Goal: Answer question/provide support: Share knowledge or assist other users

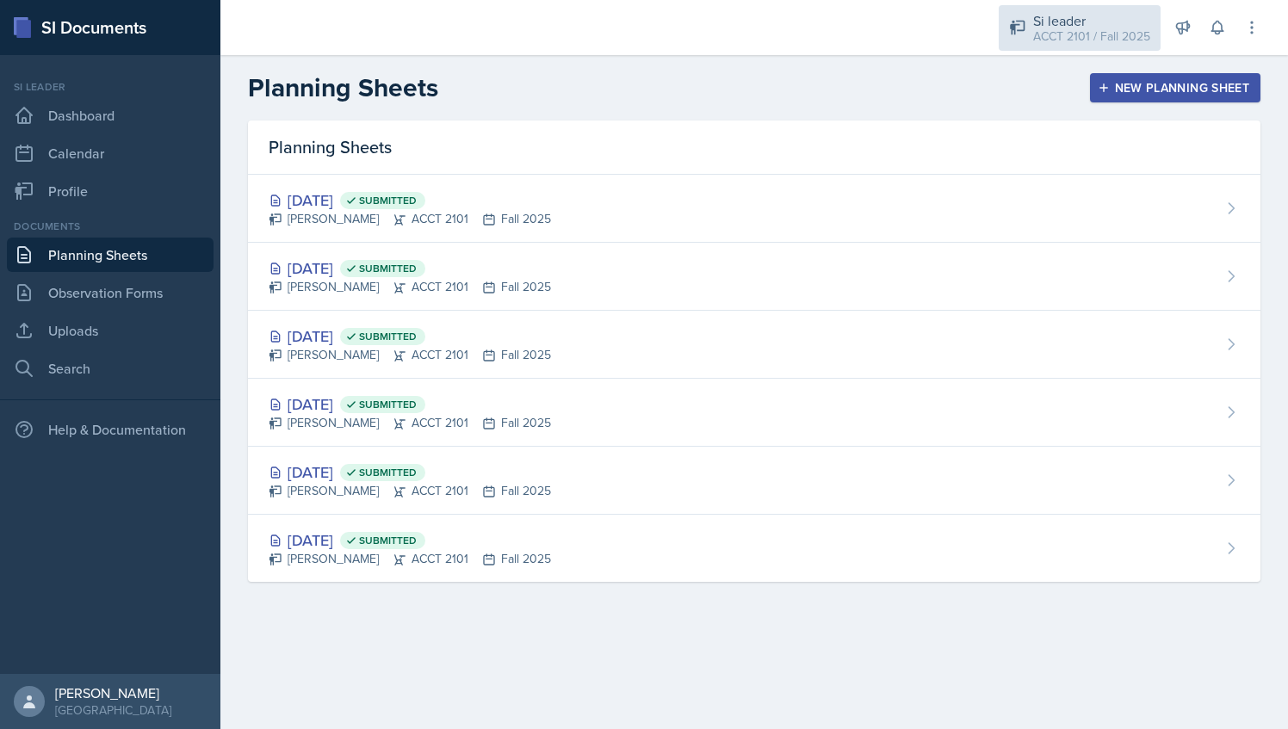
click at [1120, 46] on div "Si leader ACCT 2101 / Fall 2025" at bounding box center [1080, 28] width 162 height 46
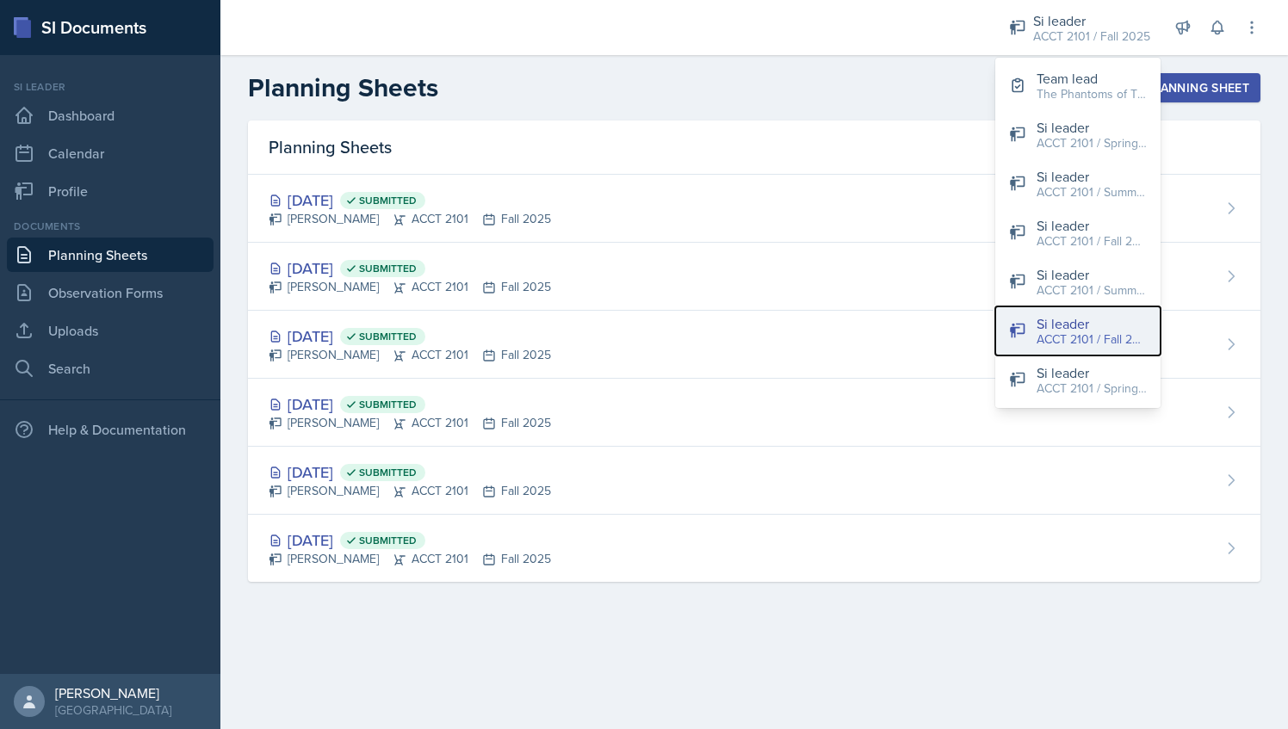
click at [1114, 306] on button "Si leader ACCT 2101 / Fall 2025" at bounding box center [1077, 330] width 165 height 49
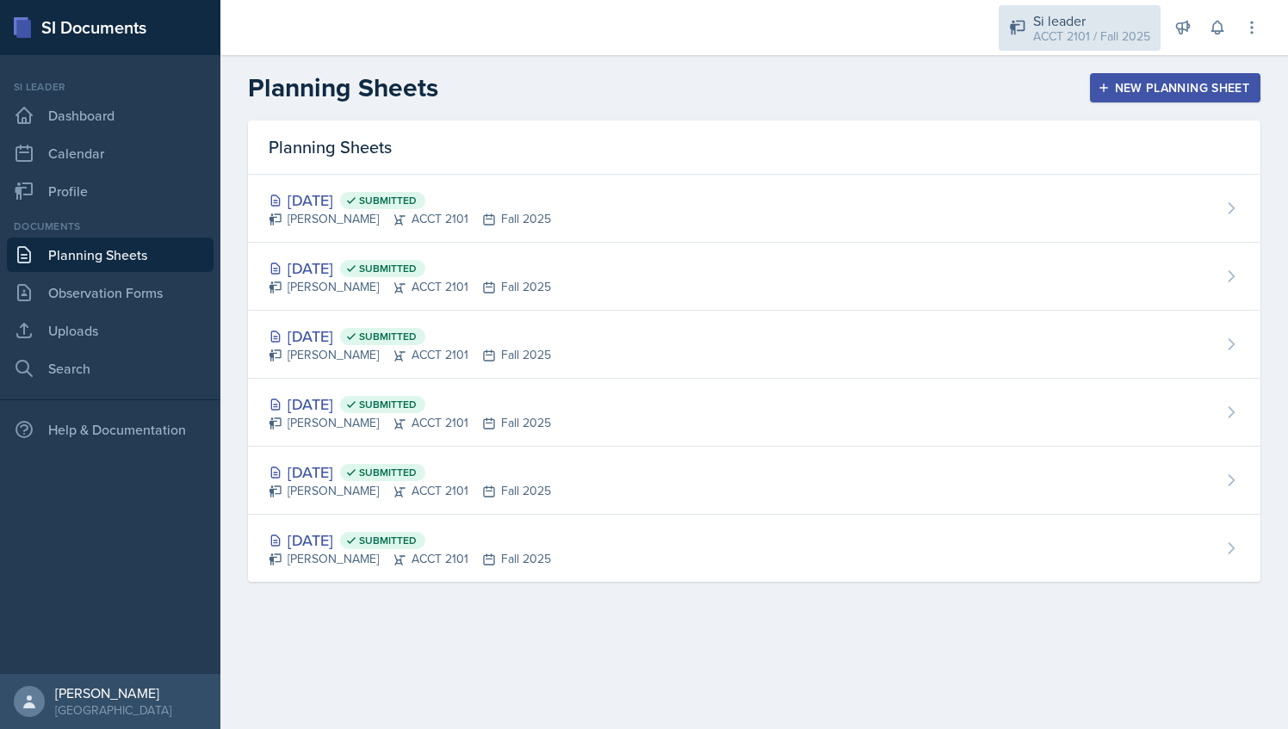
click at [1065, 15] on div "Si leader" at bounding box center [1091, 20] width 117 height 21
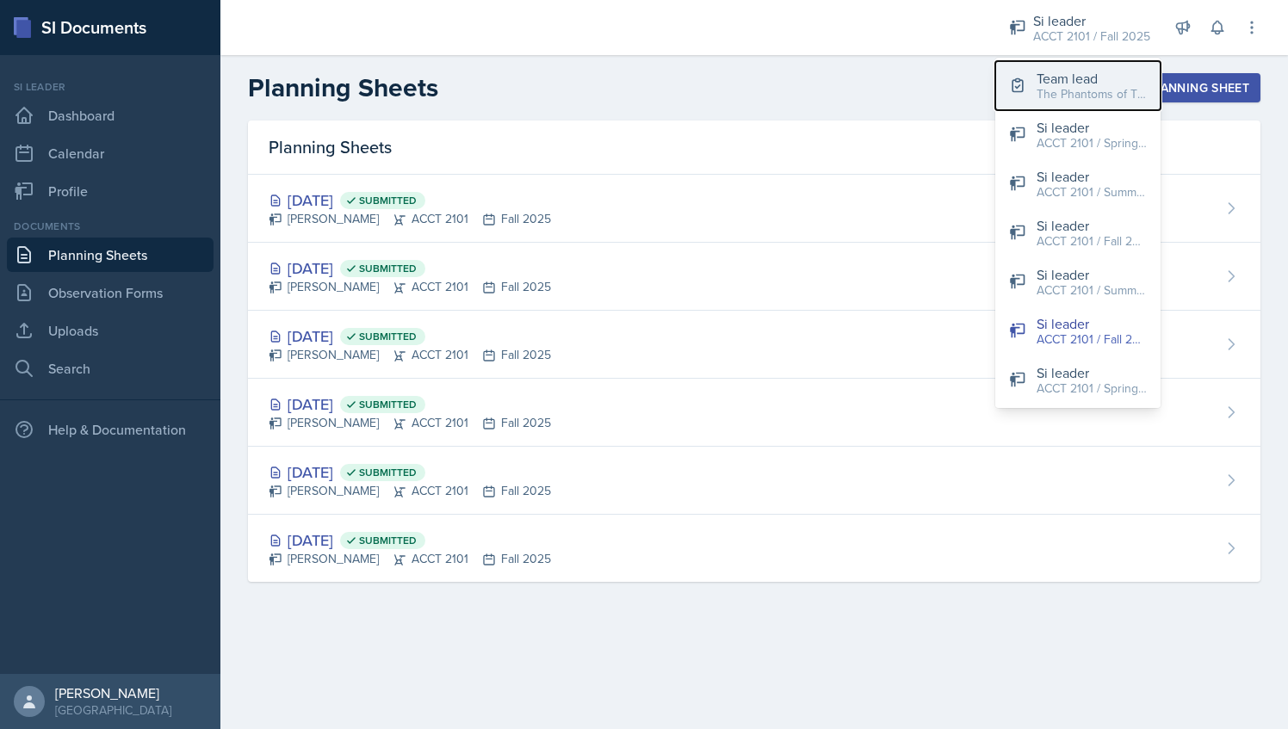
click at [1062, 92] on div "The Phantoms of The Opera / Fall 2025" at bounding box center [1091, 94] width 110 height 18
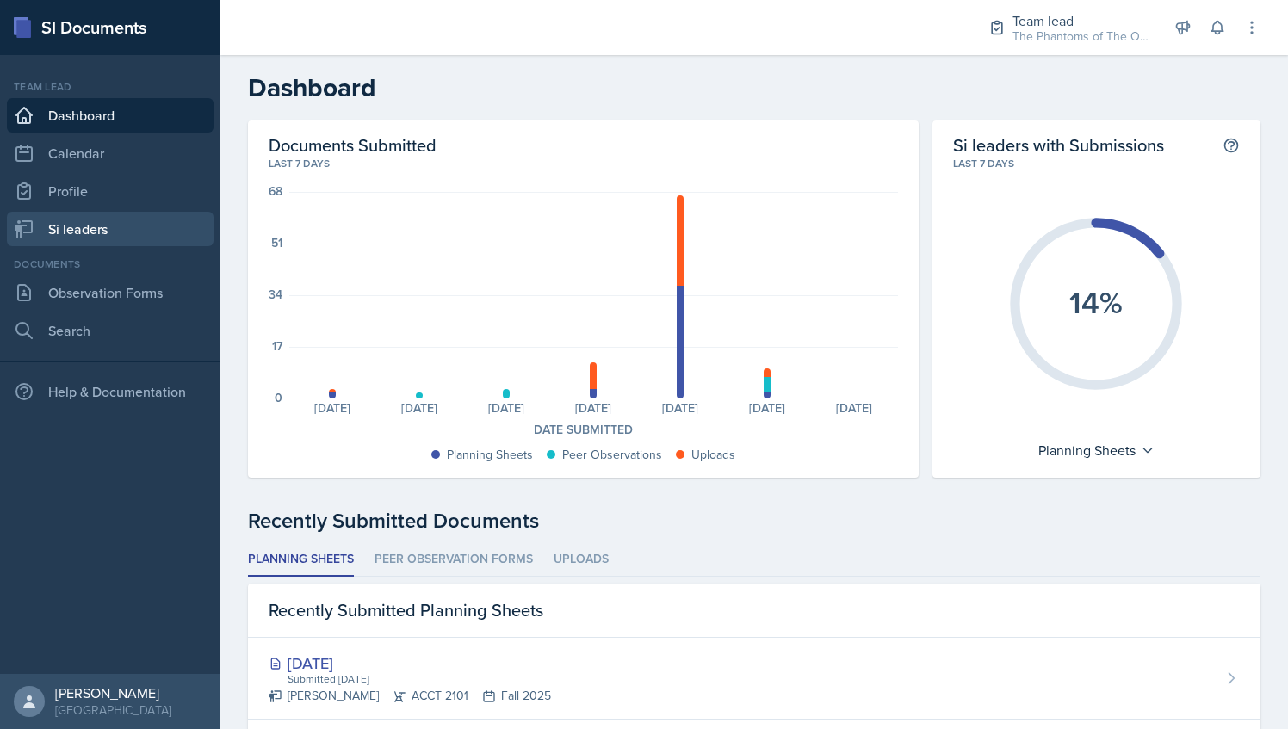
click at [126, 222] on link "Si leaders" at bounding box center [110, 229] width 207 height 34
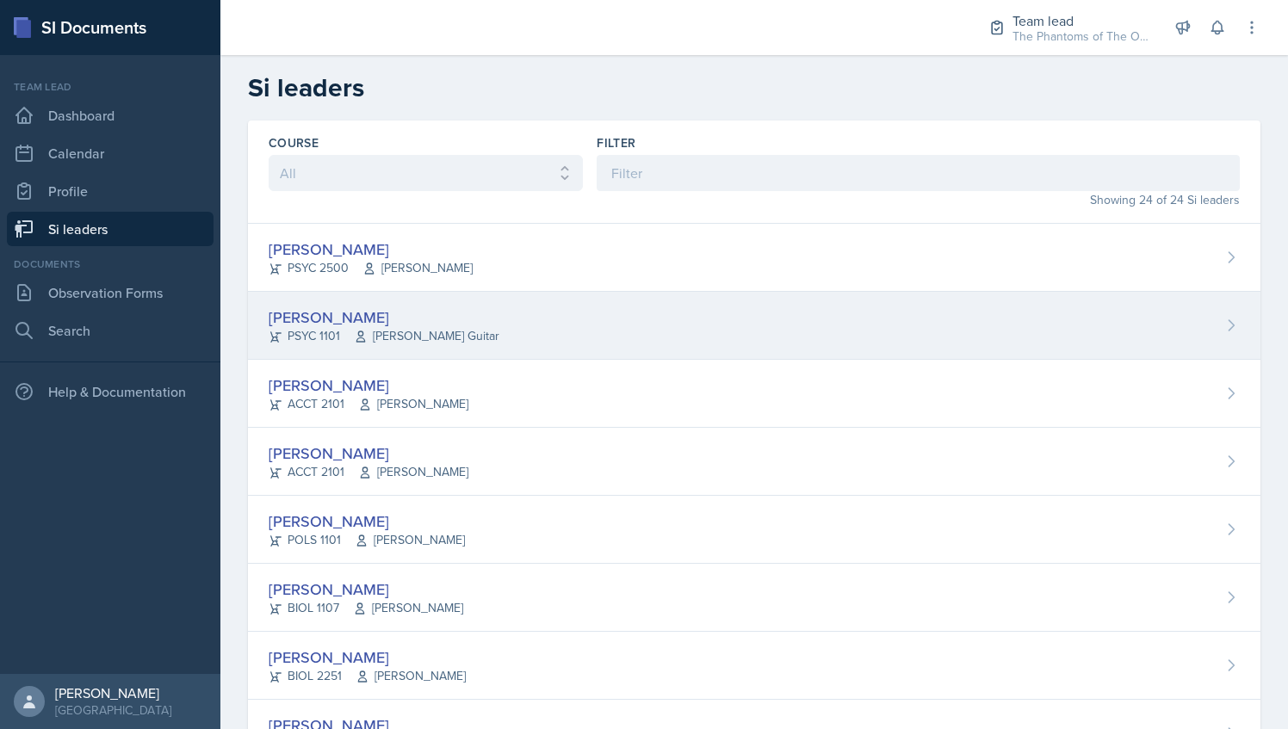
click at [352, 314] on div "[PERSON_NAME]" at bounding box center [384, 317] width 231 height 23
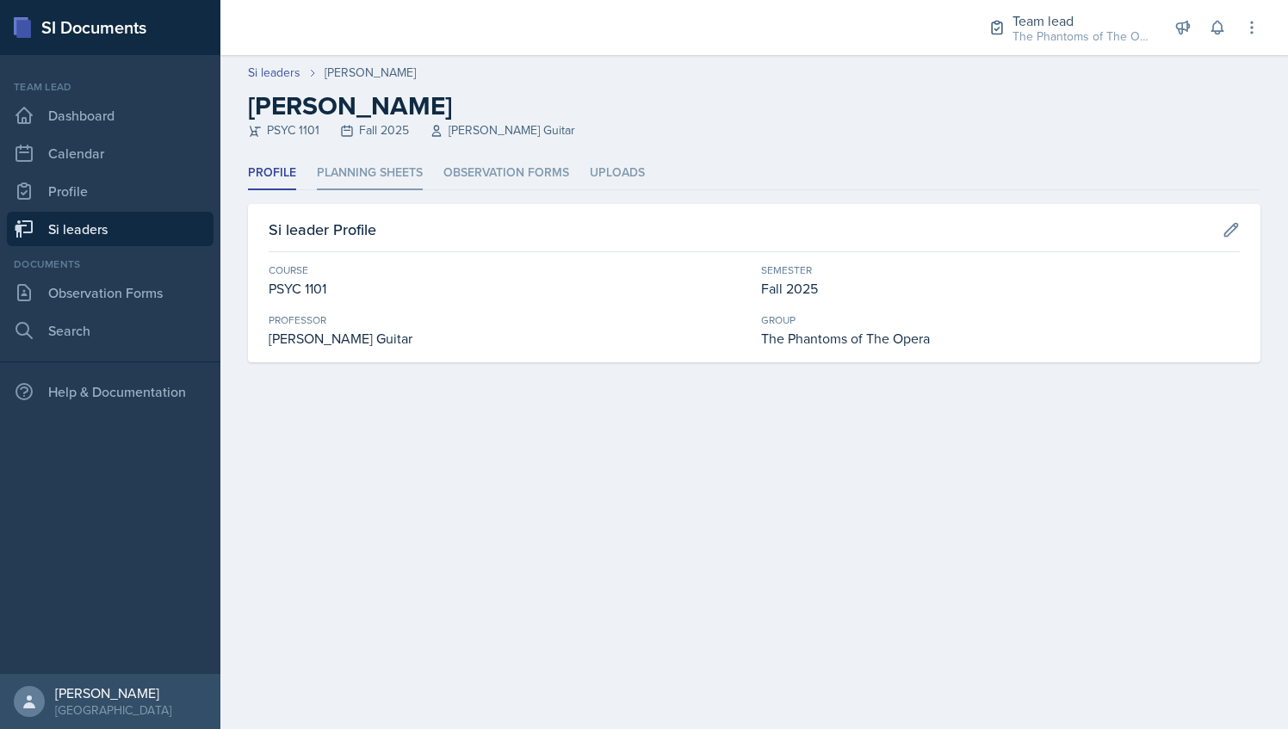
click at [372, 173] on li "Planning Sheets" at bounding box center [370, 174] width 106 height 34
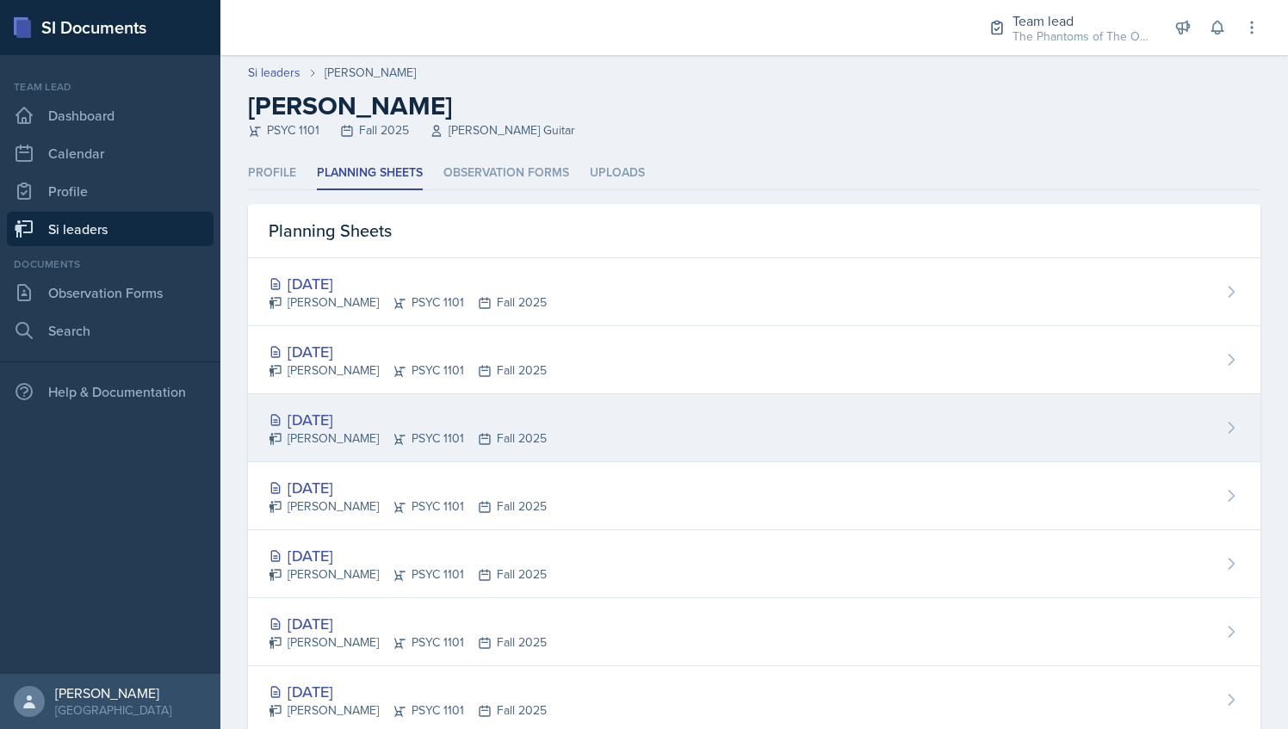
click at [594, 418] on div "[DATE] [PERSON_NAME] PSYC 1101 Fall 2025" at bounding box center [754, 428] width 1012 height 68
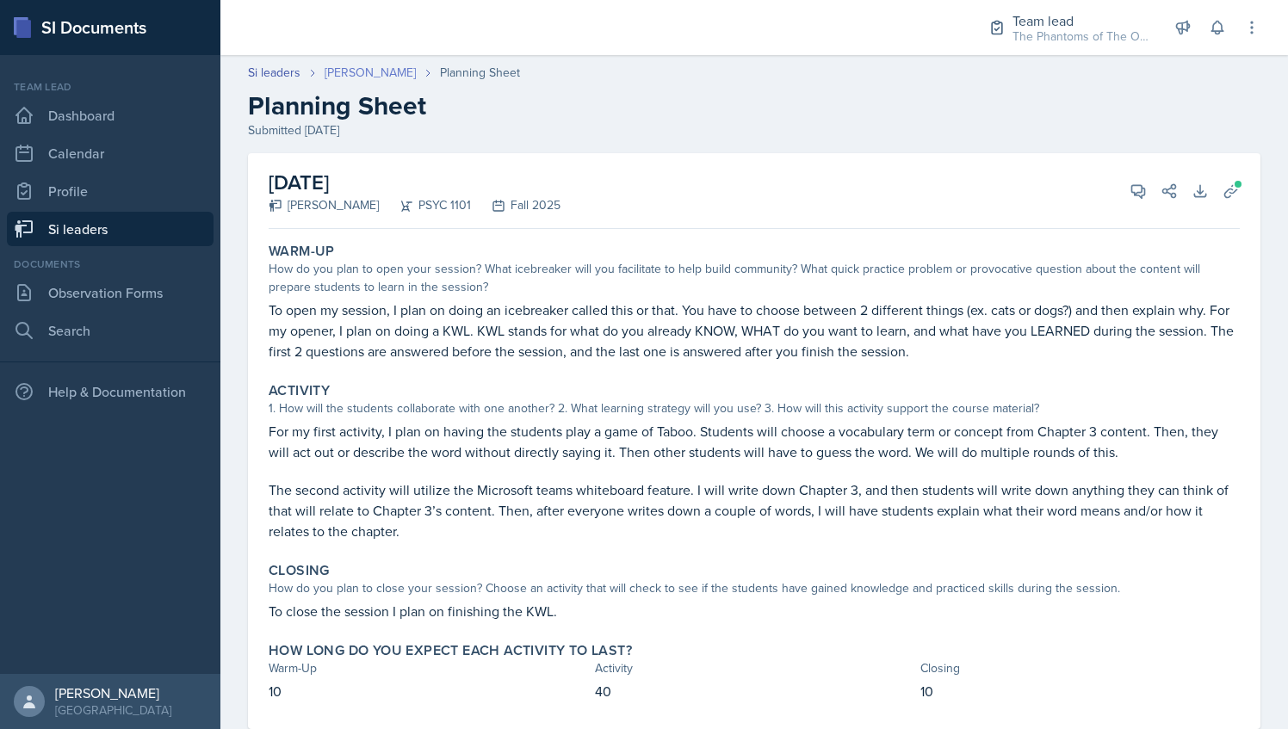
click at [349, 69] on link "[PERSON_NAME]" at bounding box center [370, 73] width 91 height 18
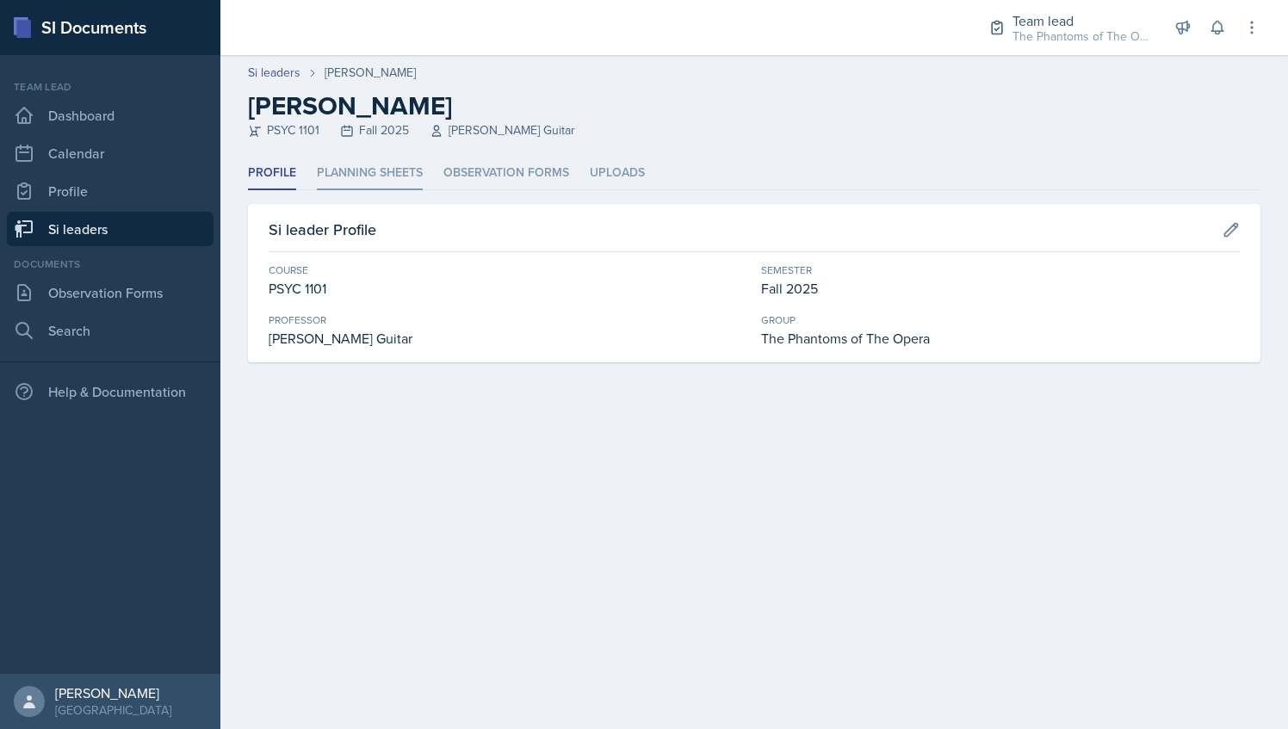
click at [349, 183] on li "Planning Sheets" at bounding box center [370, 174] width 106 height 34
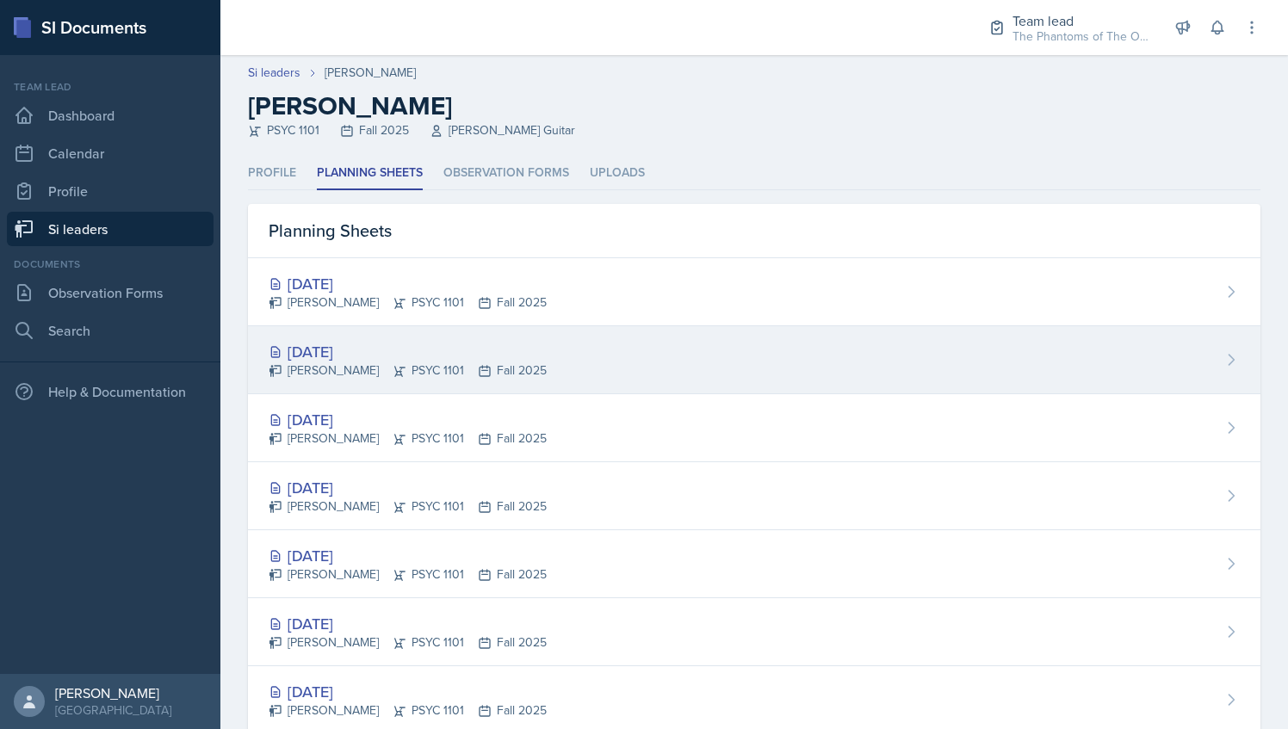
click at [531, 368] on div "[DATE] [PERSON_NAME] PSYC 1101 Fall 2025" at bounding box center [754, 360] width 1012 height 68
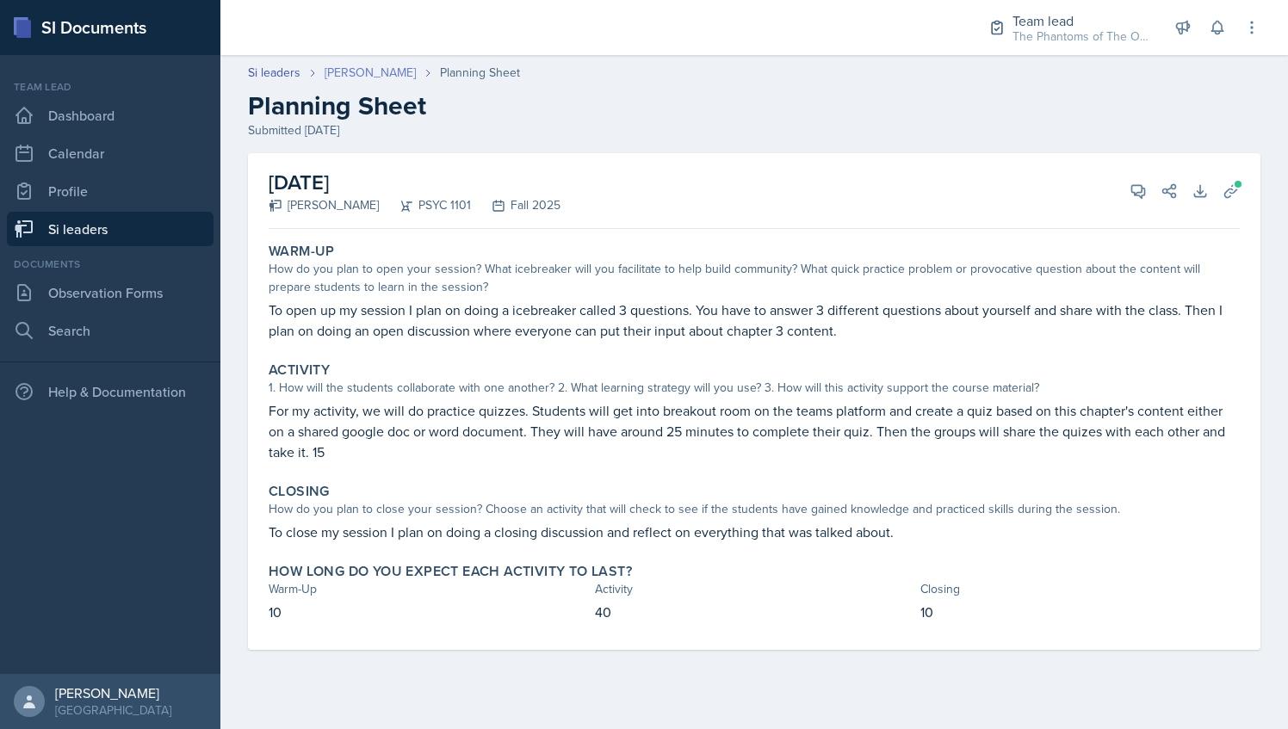
click at [365, 71] on link "[PERSON_NAME]" at bounding box center [370, 73] width 91 height 18
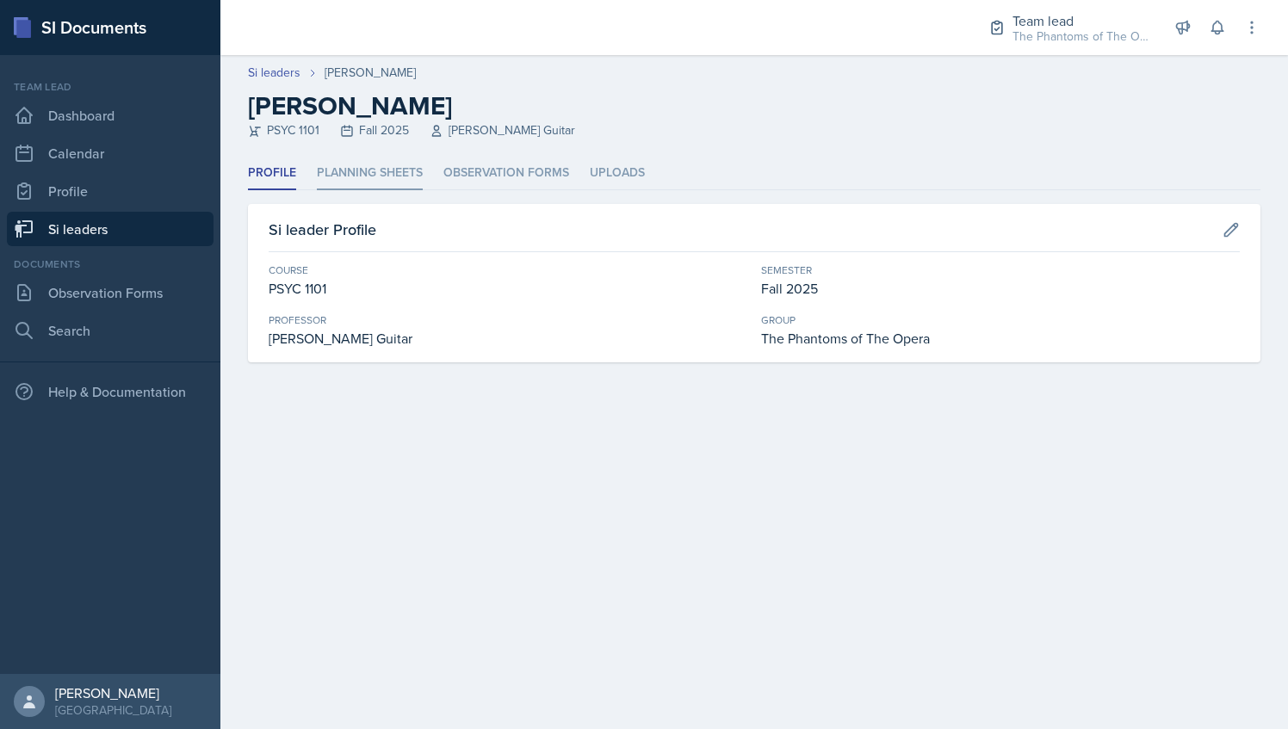
click at [388, 184] on li "Planning Sheets" at bounding box center [370, 174] width 106 height 34
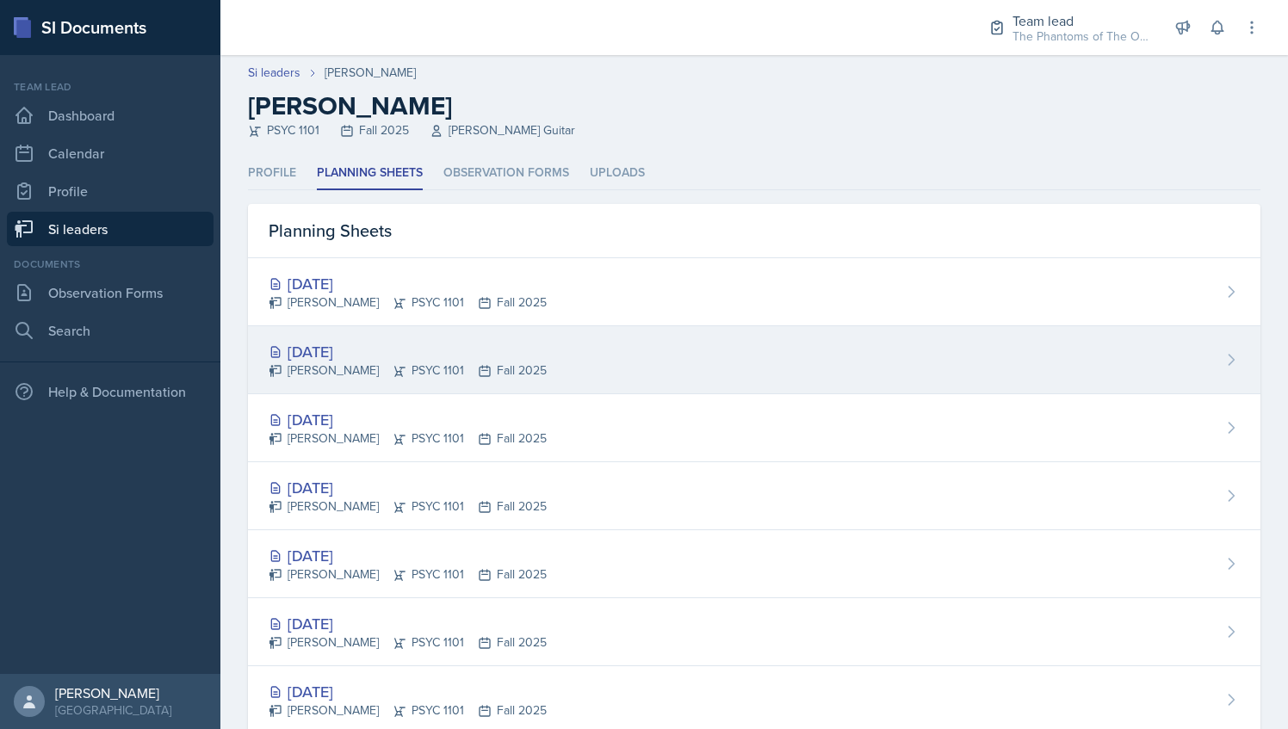
click at [537, 341] on div "[DATE] [PERSON_NAME] PSYC 1101 Fall 2025" at bounding box center [754, 360] width 1012 height 68
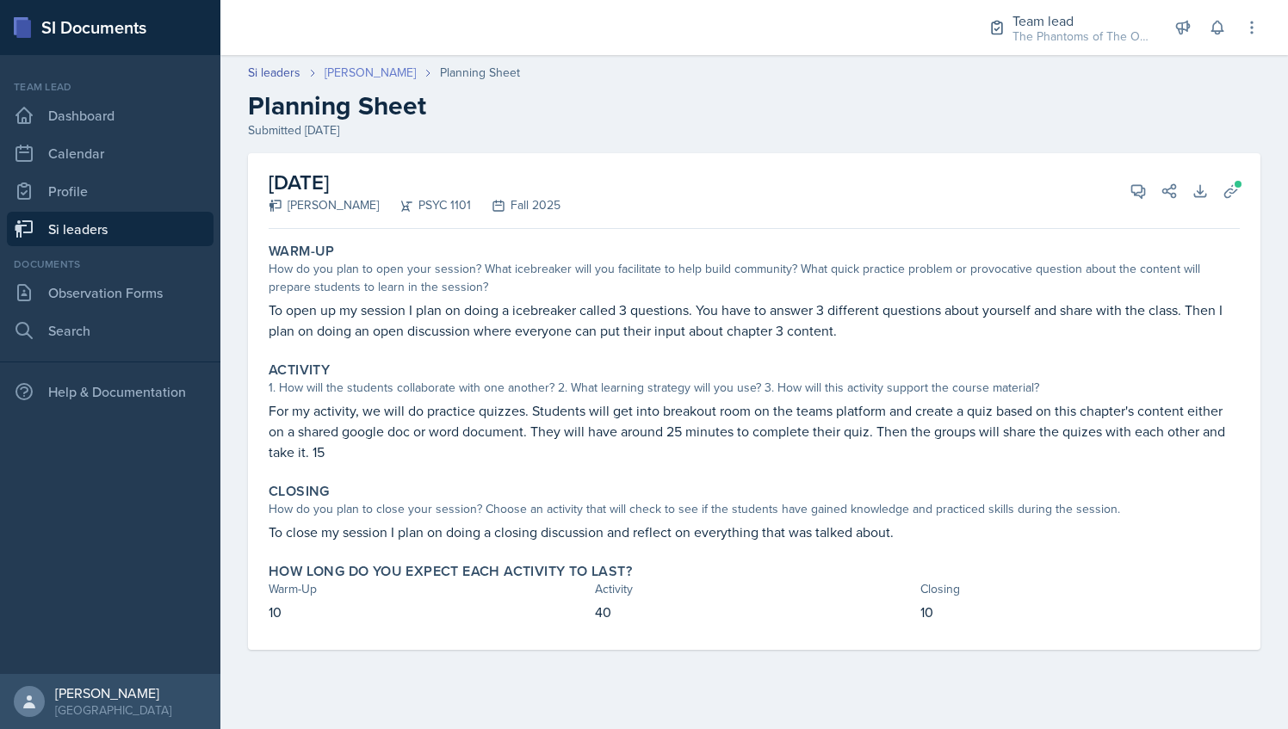
click at [370, 75] on link "[PERSON_NAME]" at bounding box center [370, 73] width 91 height 18
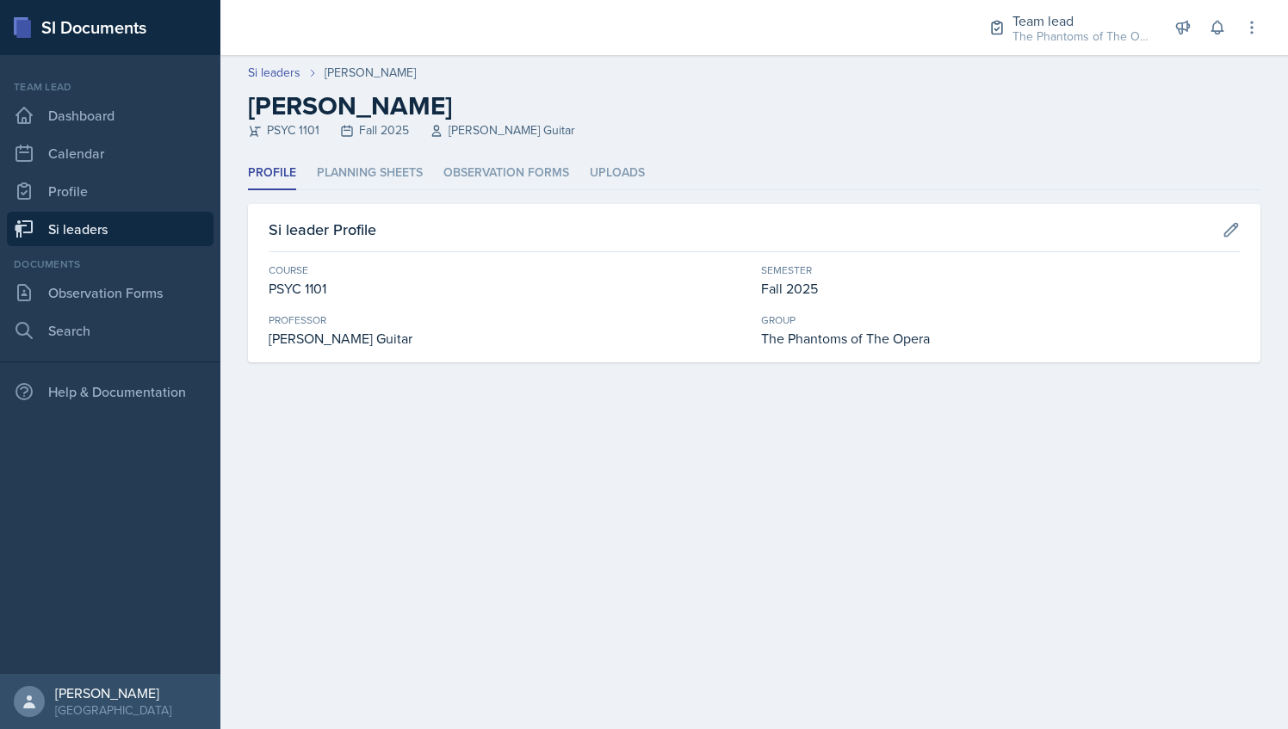
click at [618, 155] on header "Si leaders [PERSON_NAME] [PERSON_NAME] PSYC 1101 Fall 2025 [PERSON_NAME] Guitar" at bounding box center [753, 106] width 1067 height 102
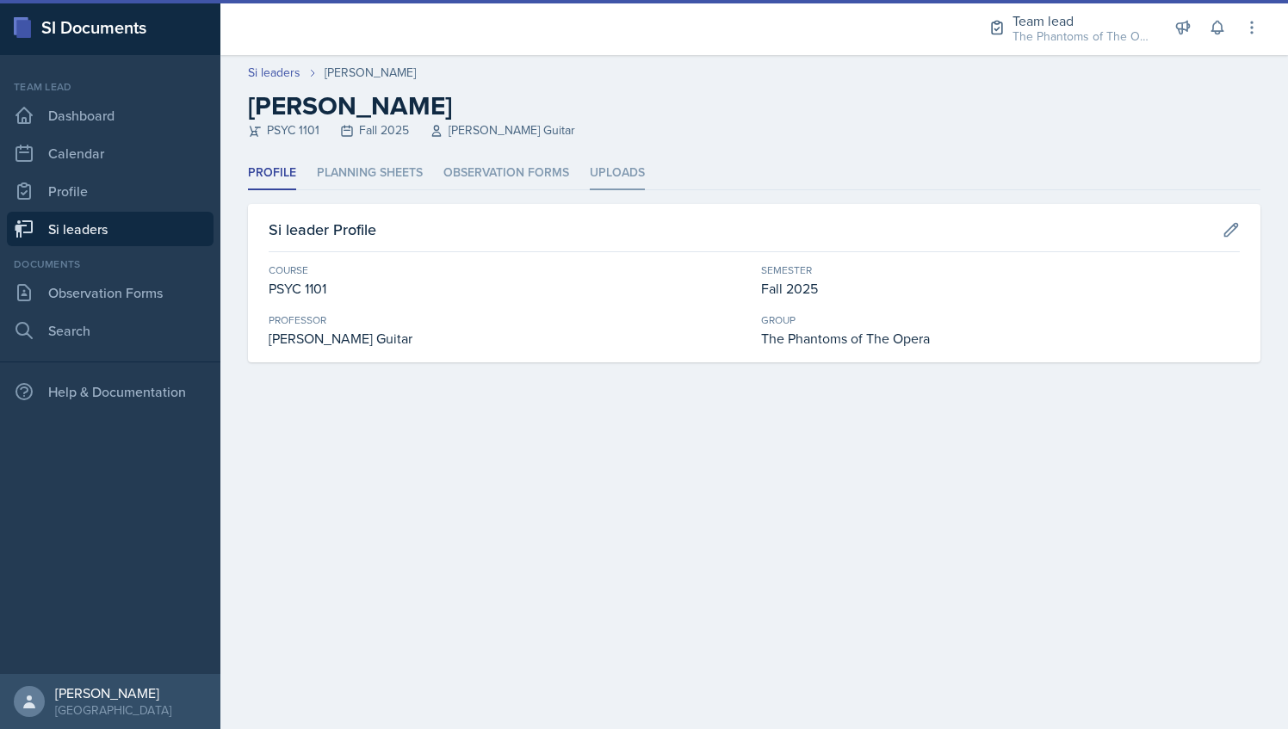
click at [625, 169] on li "Uploads" at bounding box center [617, 174] width 55 height 34
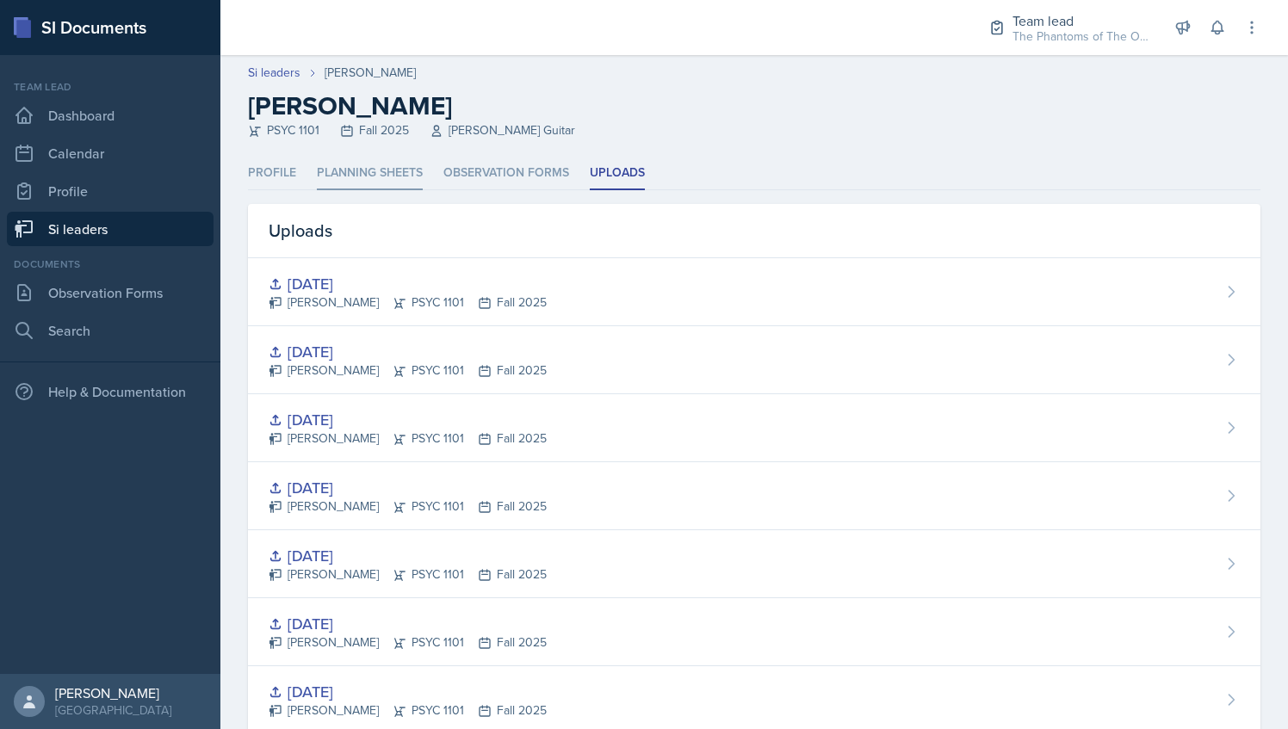
click at [406, 168] on li "Planning Sheets" at bounding box center [370, 174] width 106 height 34
click at [502, 176] on li "Observation Forms" at bounding box center [506, 174] width 126 height 34
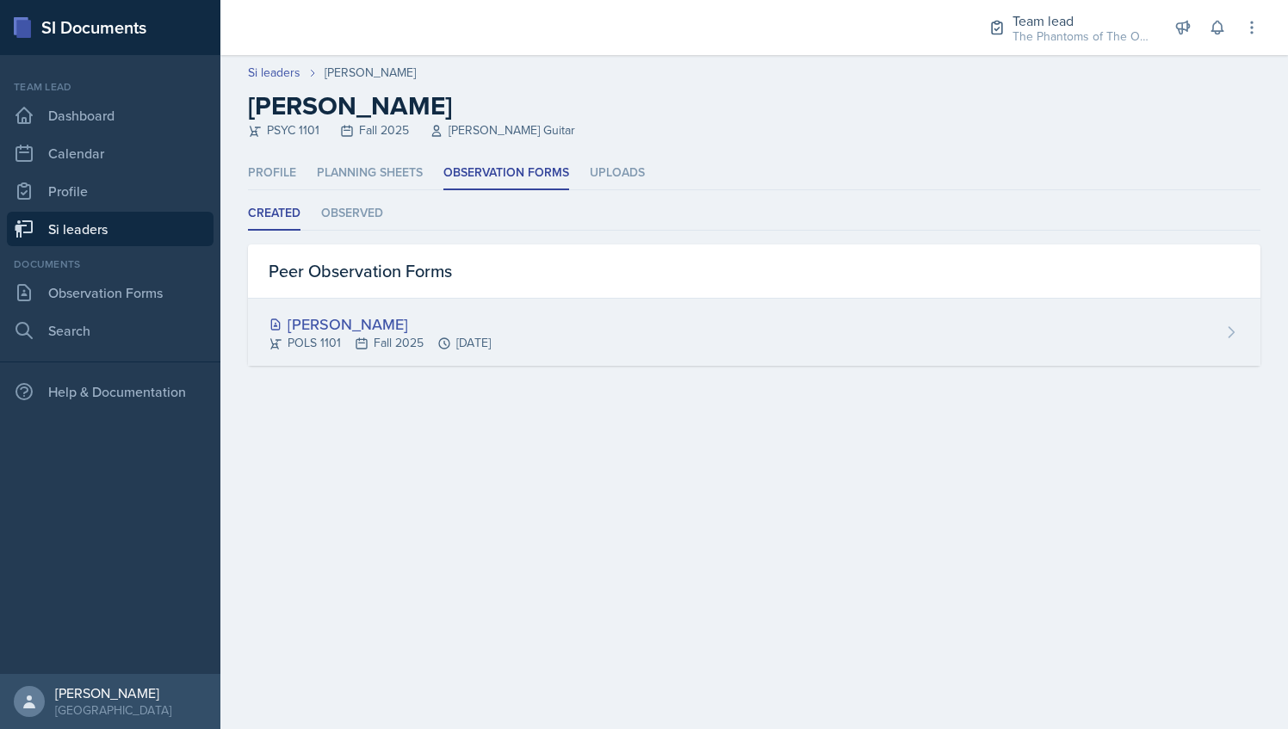
click at [446, 306] on div "[PERSON_NAME] POLS 1101 Fall 2025 [DATE]" at bounding box center [754, 332] width 1012 height 67
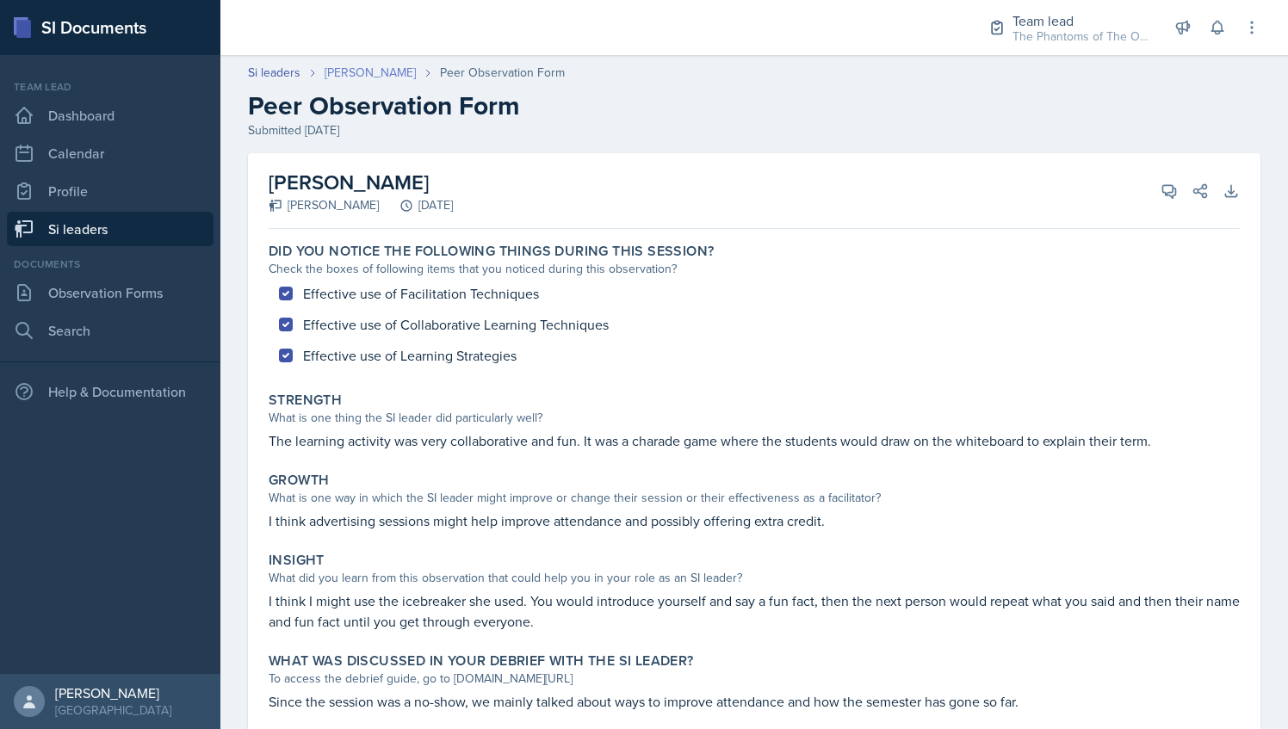
click at [365, 68] on link "[PERSON_NAME]" at bounding box center [370, 73] width 91 height 18
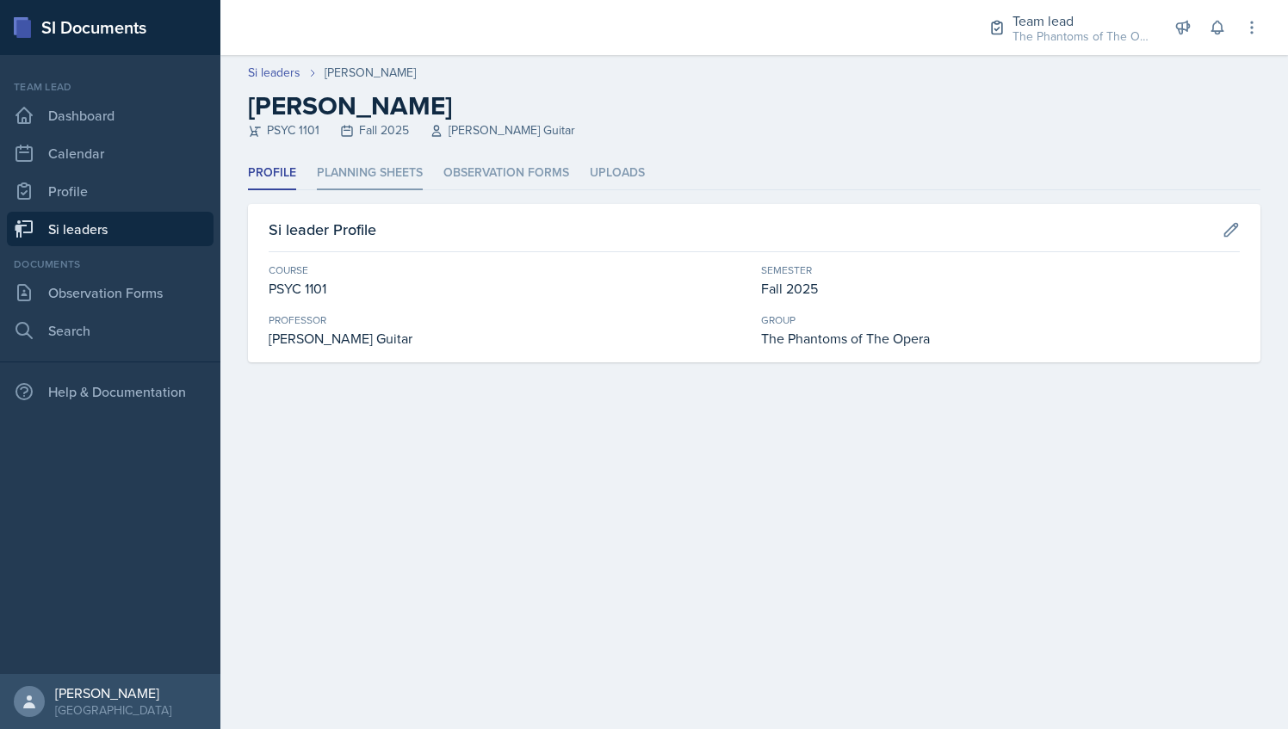
click at [374, 176] on li "Planning Sheets" at bounding box center [370, 174] width 106 height 34
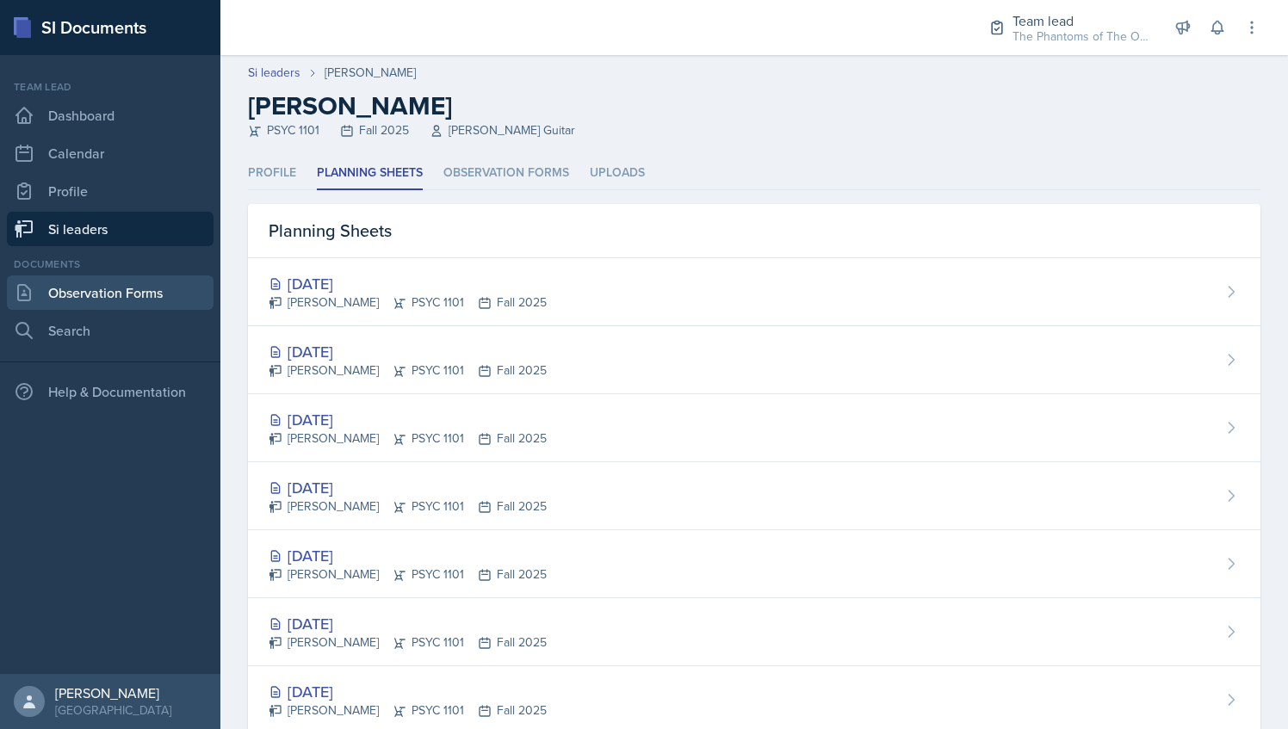
click at [145, 286] on link "Observation Forms" at bounding box center [110, 292] width 207 height 34
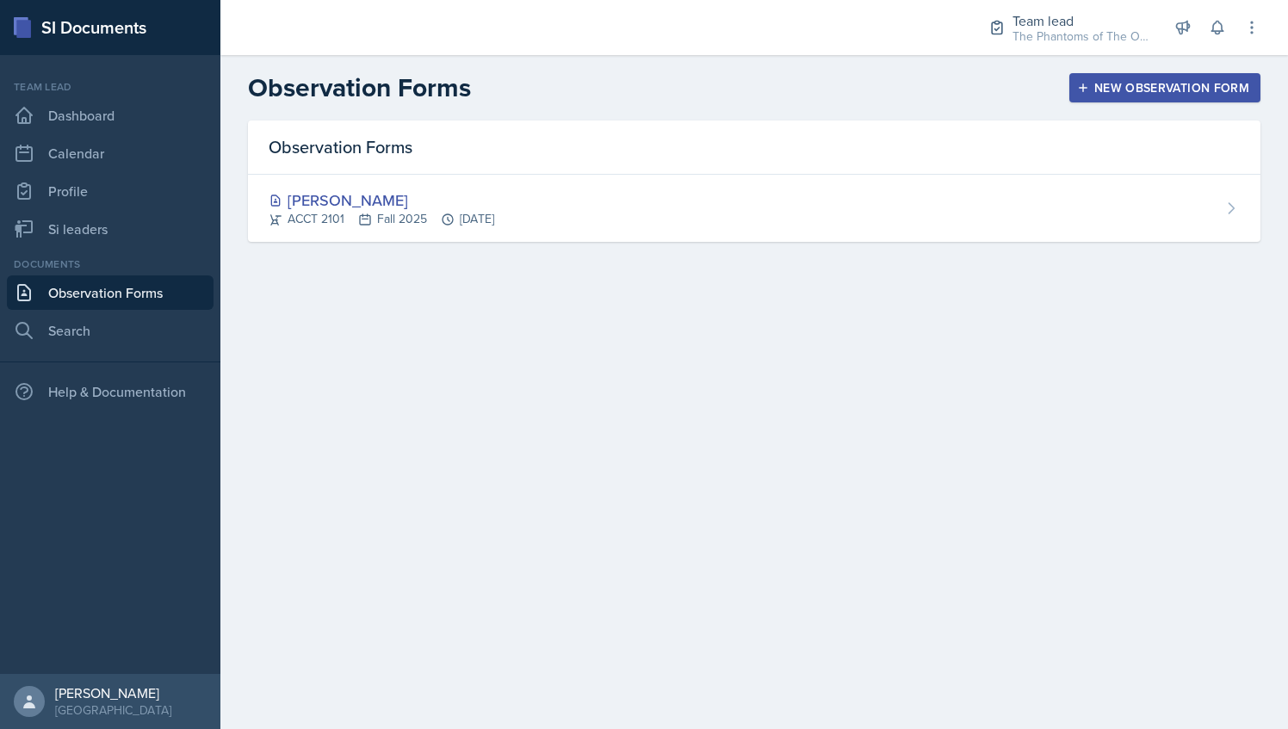
click at [489, 94] on div "Observation Forms New Observation Form" at bounding box center [753, 87] width 1067 height 31
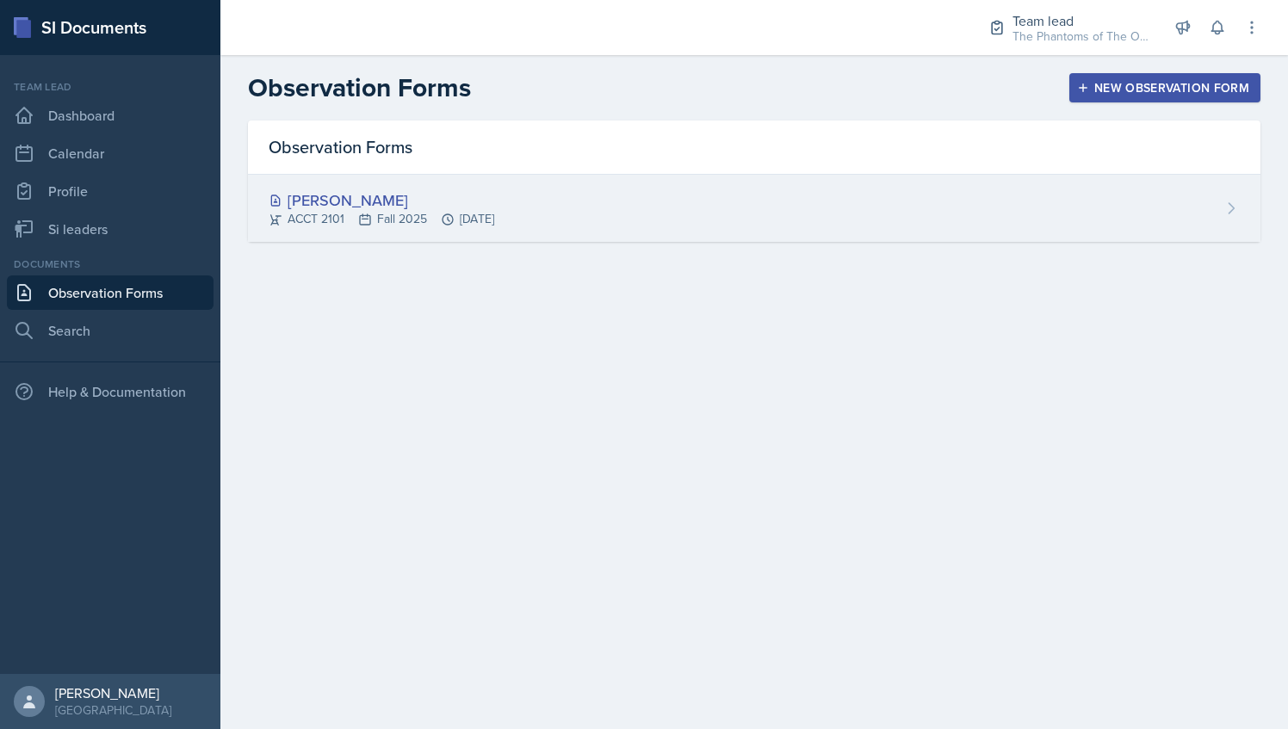
click at [789, 227] on div "[PERSON_NAME] ACCT 2101 Fall 2025 [DATE]" at bounding box center [754, 208] width 1012 height 67
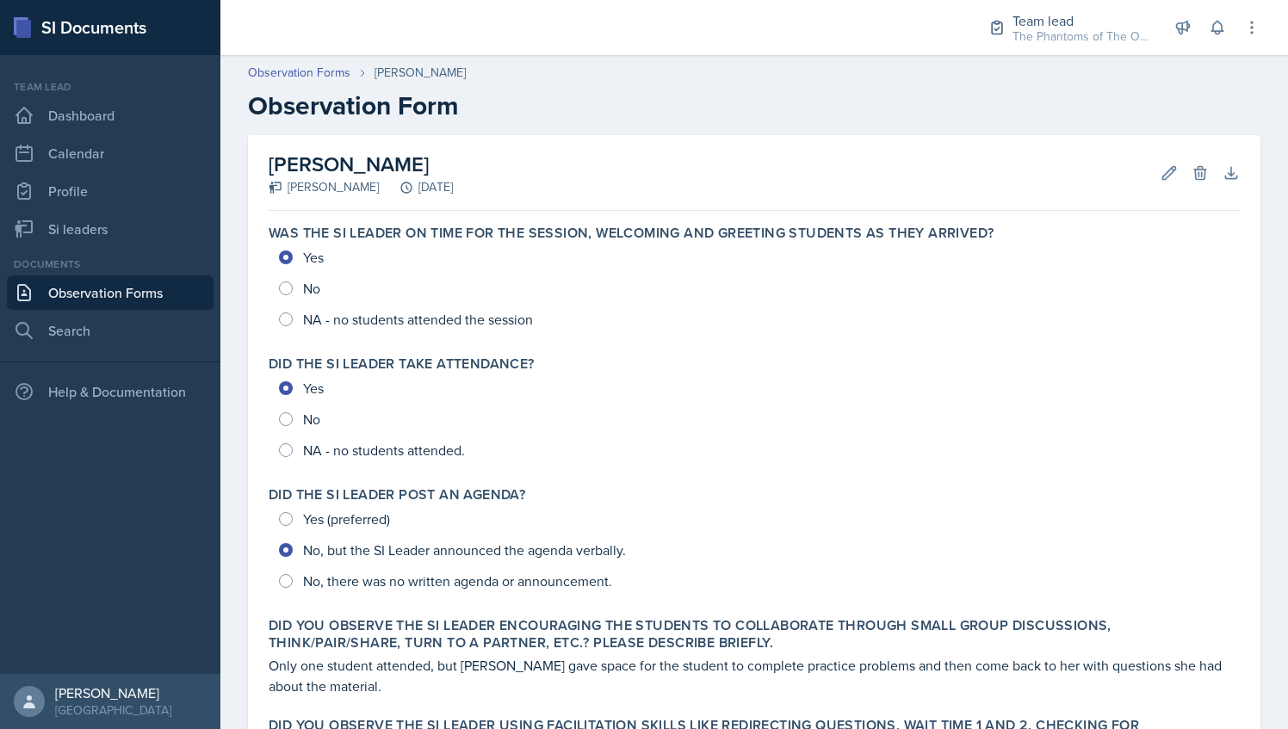
click at [160, 303] on link "Observation Forms" at bounding box center [110, 292] width 207 height 34
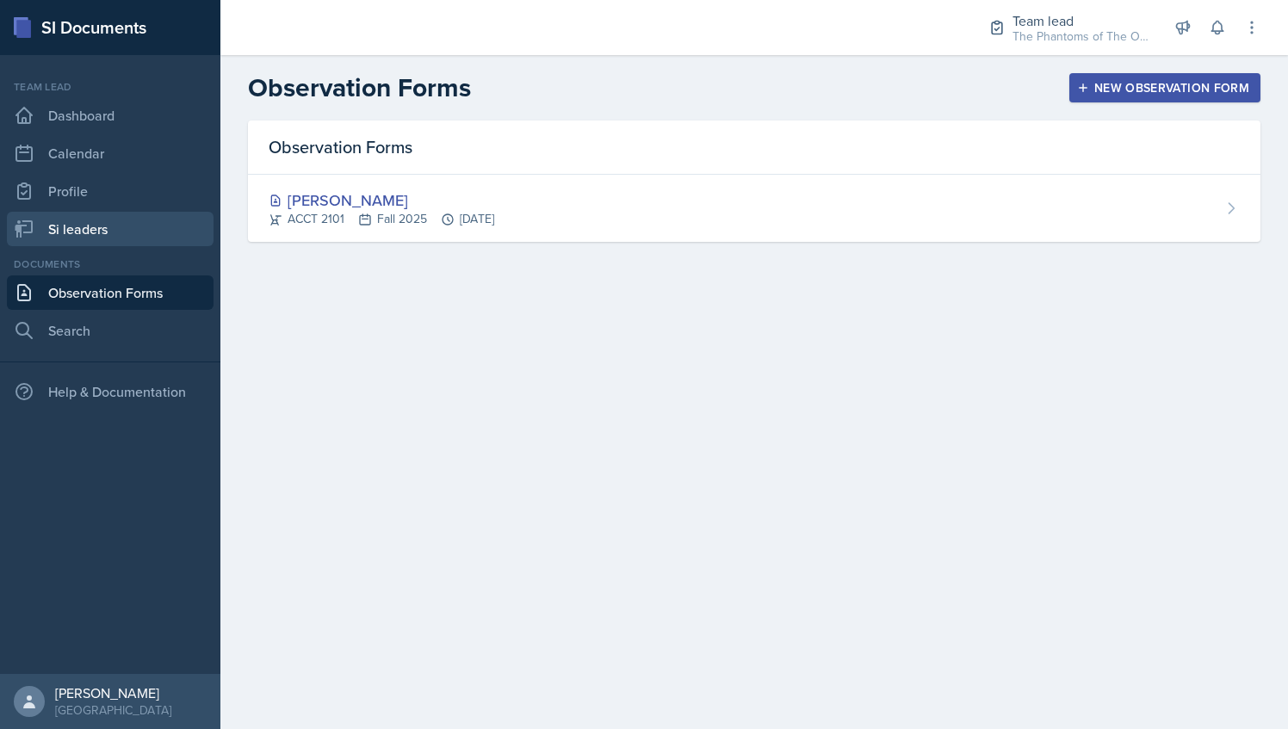
click at [131, 229] on link "Si leaders" at bounding box center [110, 229] width 207 height 34
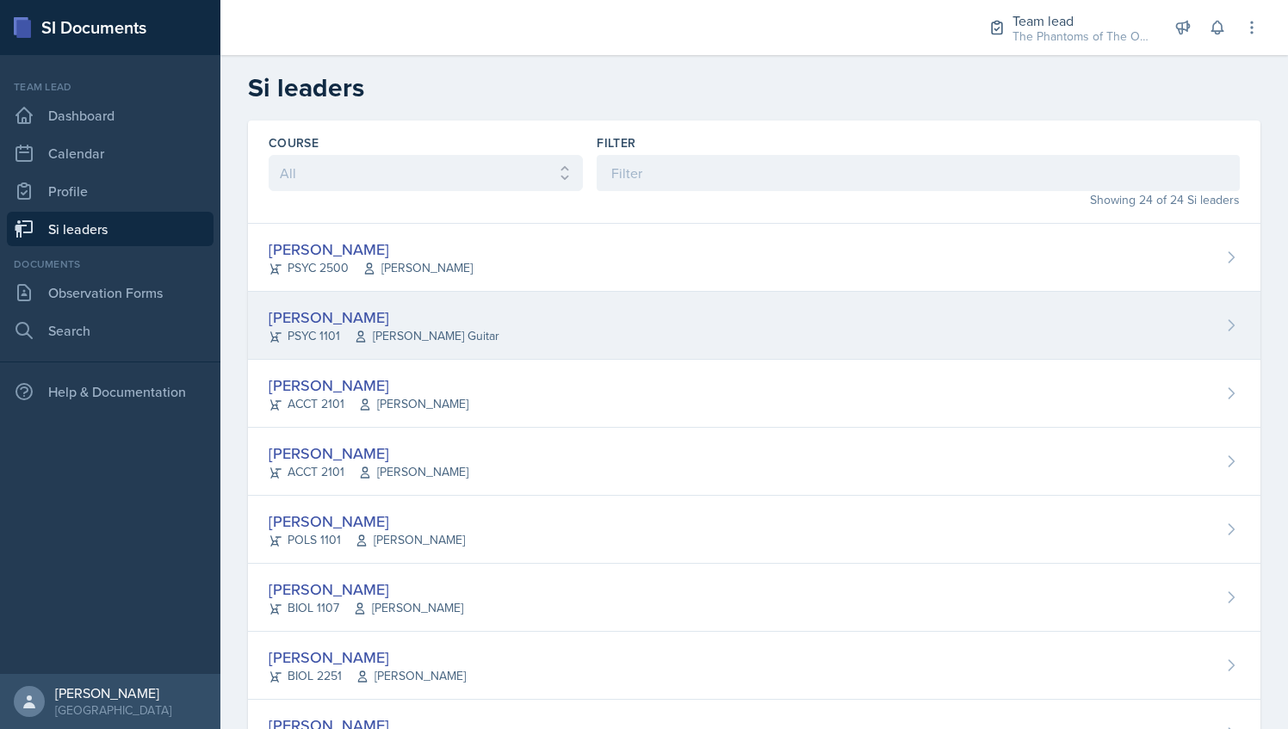
click at [453, 312] on div "[PERSON_NAME] PSYC 1101 [PERSON_NAME] Guitar" at bounding box center [754, 326] width 1012 height 68
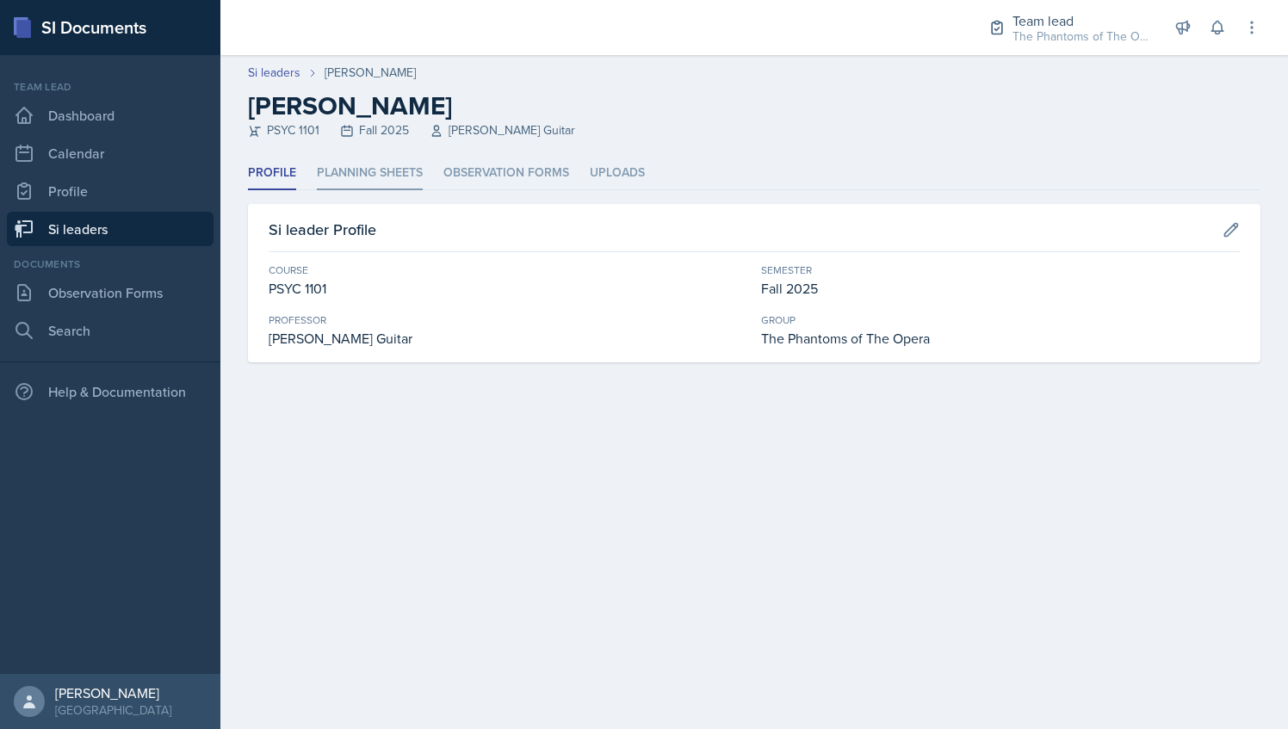
click at [381, 157] on li "Planning Sheets" at bounding box center [370, 174] width 106 height 34
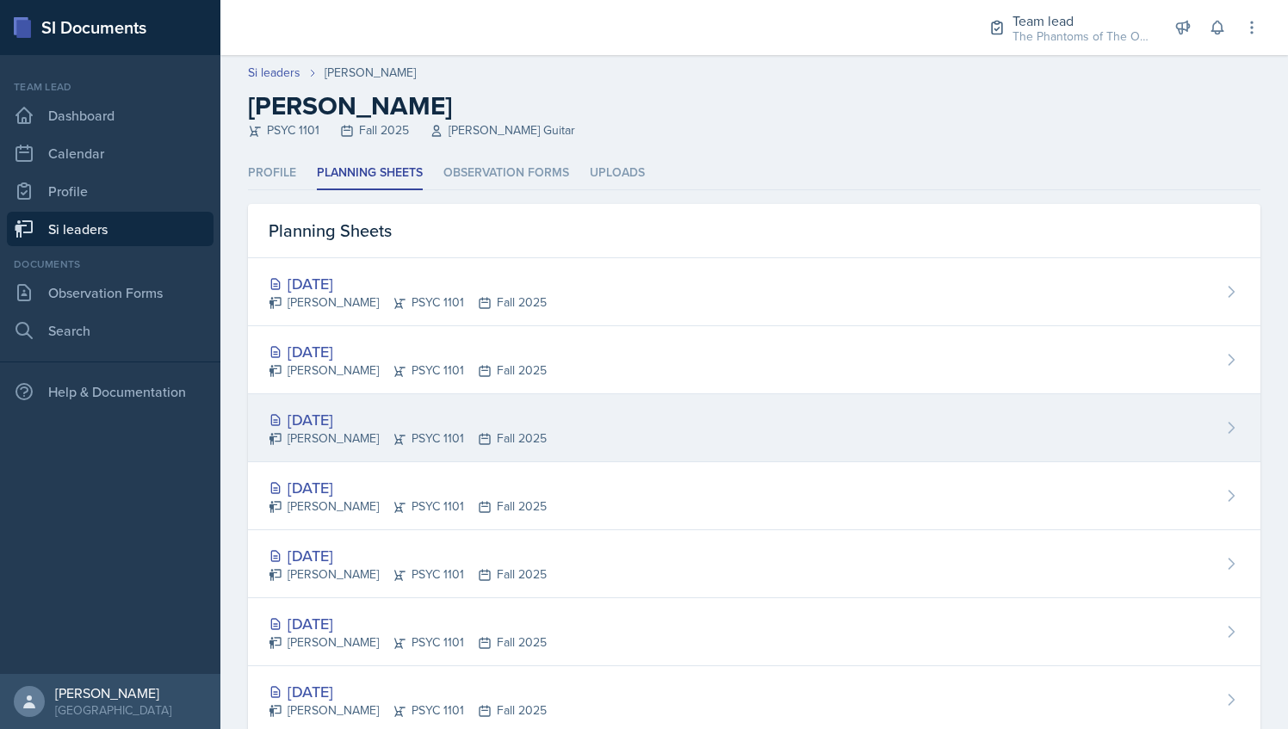
click at [520, 441] on div "[DATE] [PERSON_NAME] PSYC 1101 Fall 2025" at bounding box center [754, 428] width 1012 height 68
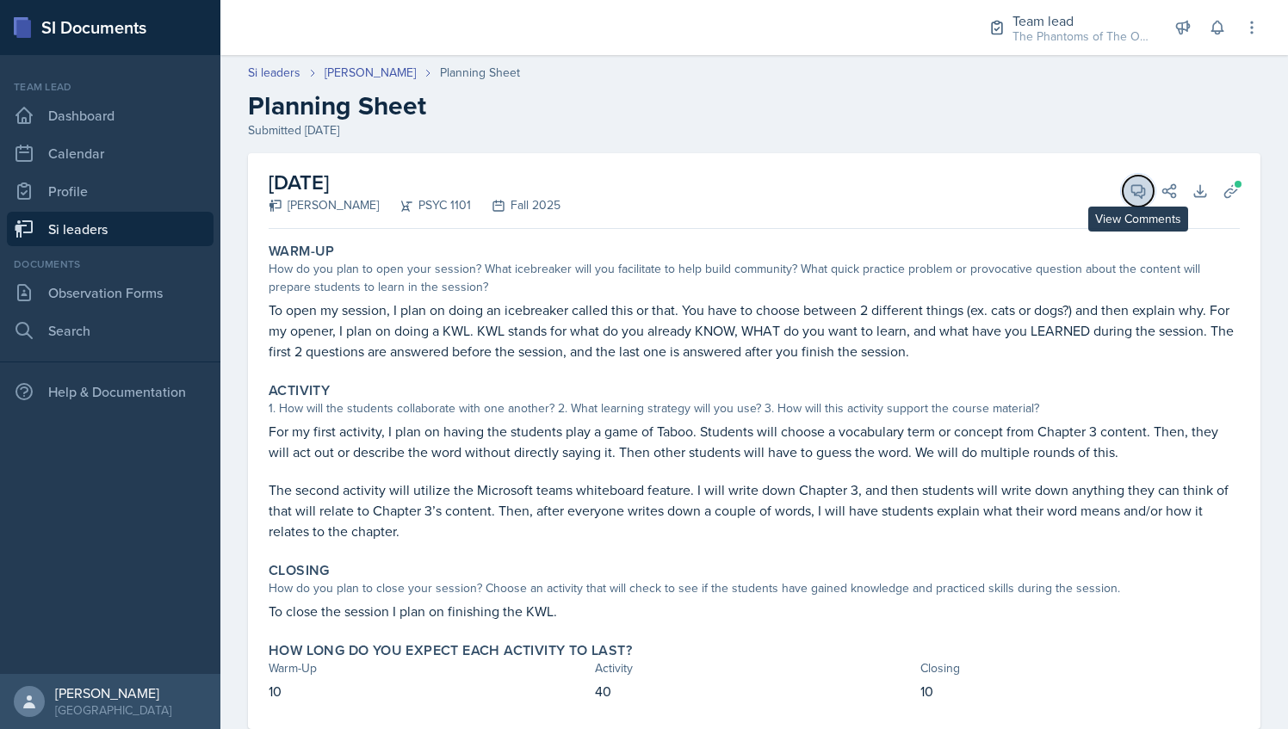
click at [1138, 187] on button "View Comments" at bounding box center [1138, 191] width 31 height 31
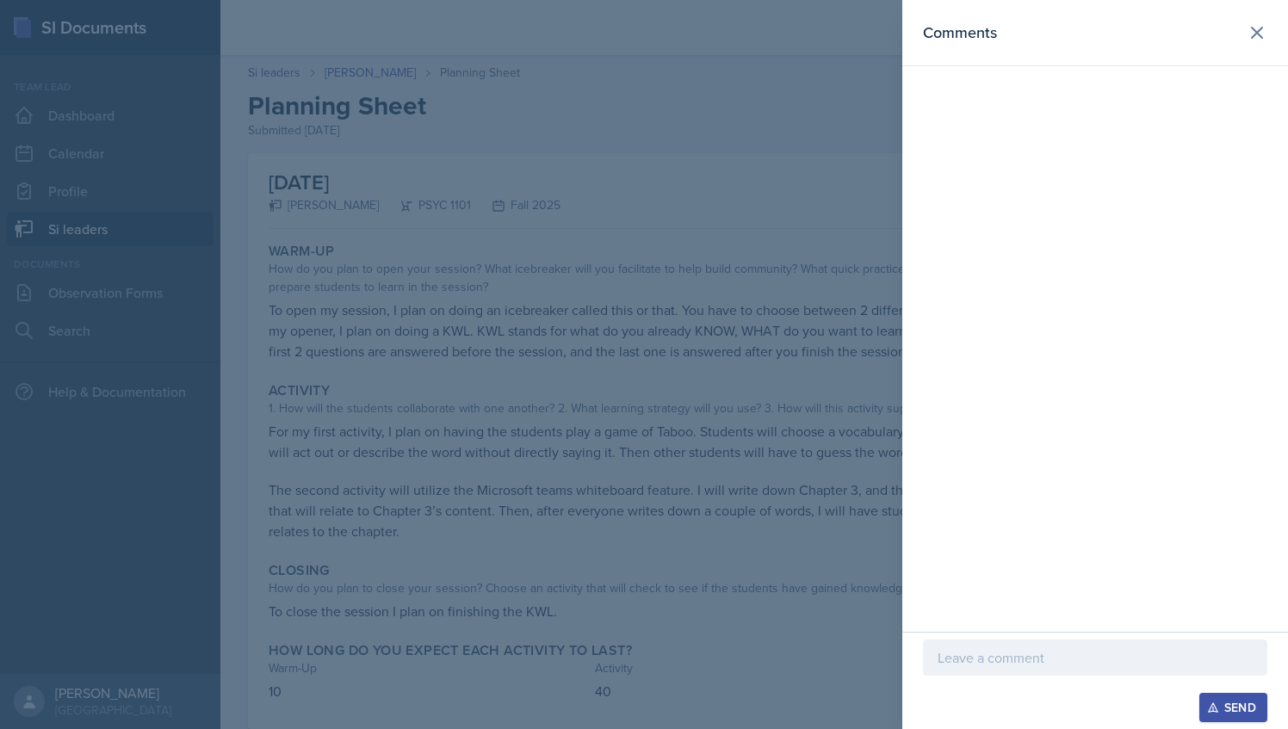
click at [826, 344] on div at bounding box center [644, 364] width 1288 height 729
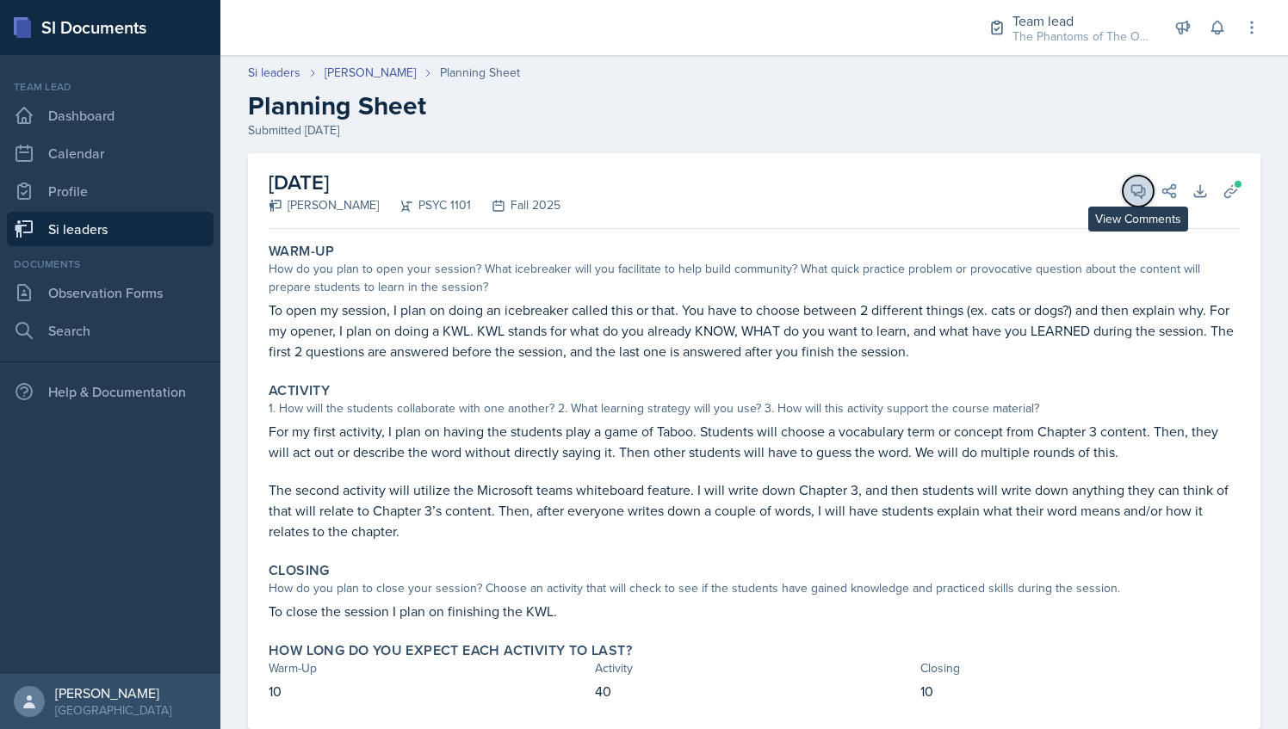
click at [1129, 189] on icon at bounding box center [1137, 191] width 17 height 17
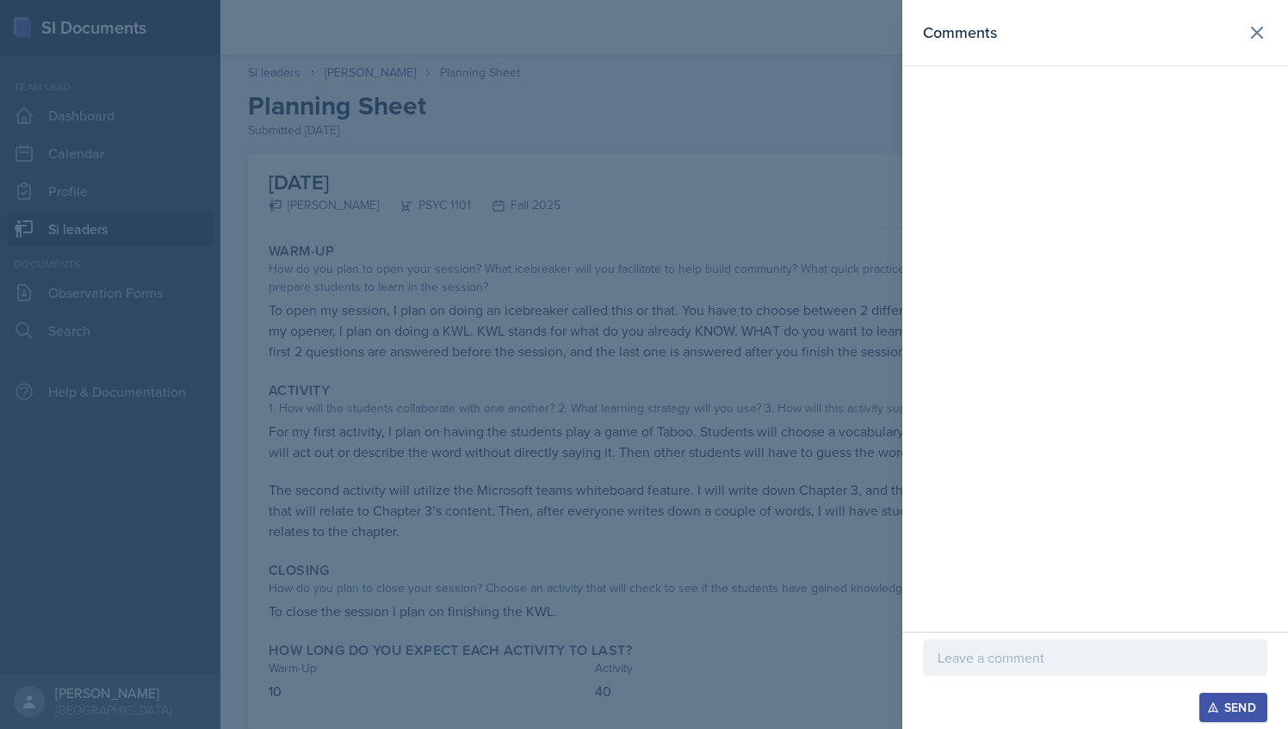
click at [1057, 647] on div at bounding box center [1095, 658] width 344 height 36
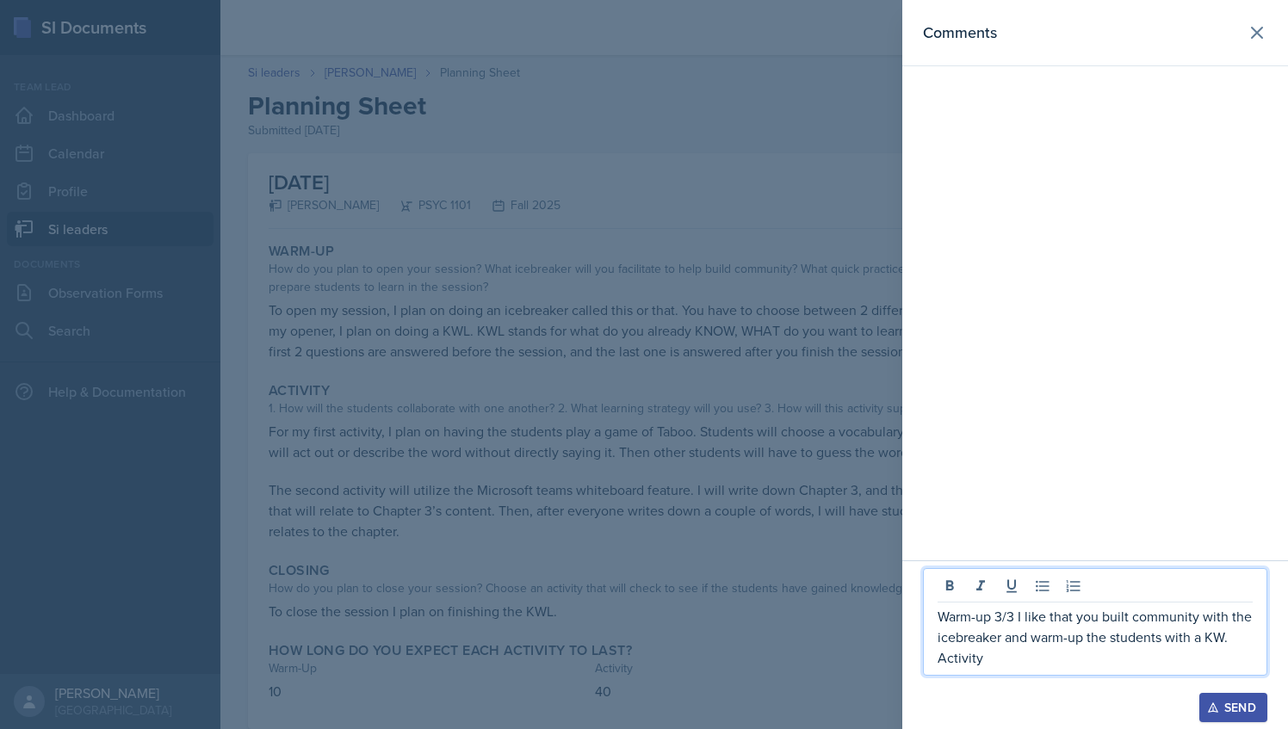
click at [721, 547] on div at bounding box center [644, 364] width 1288 height 729
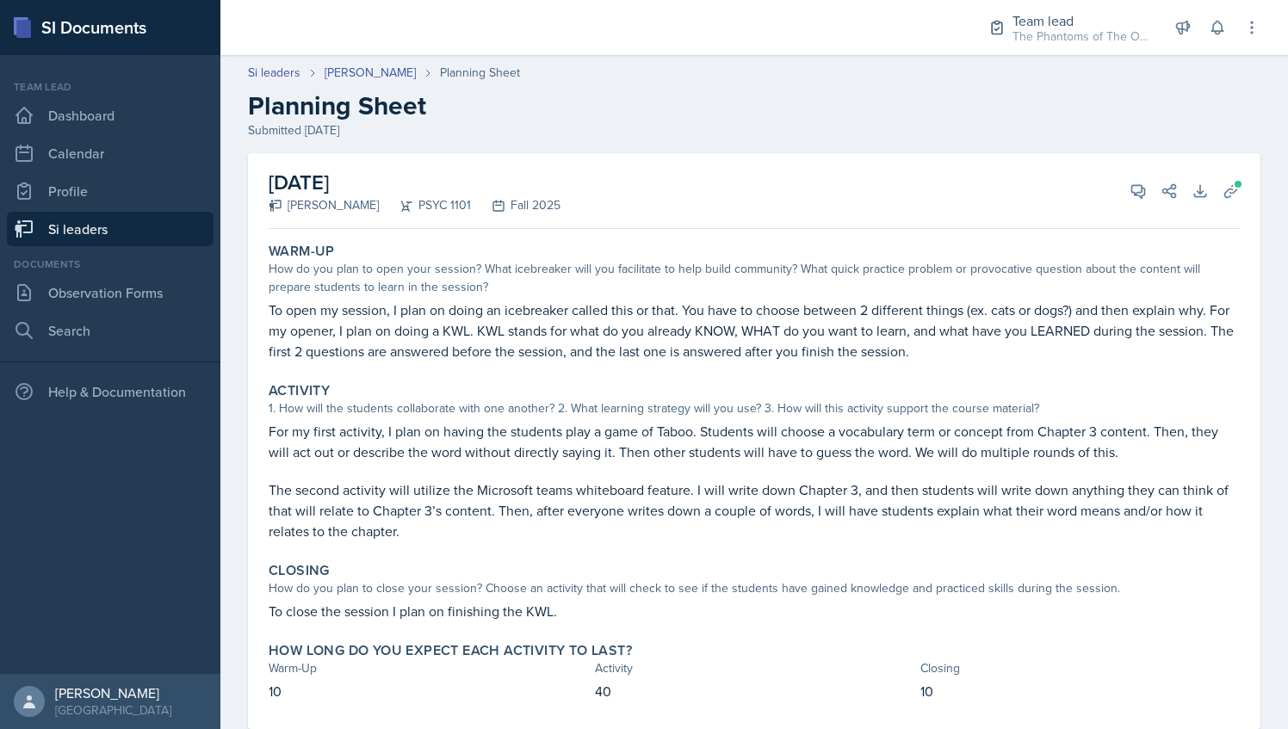
scroll to position [40, 0]
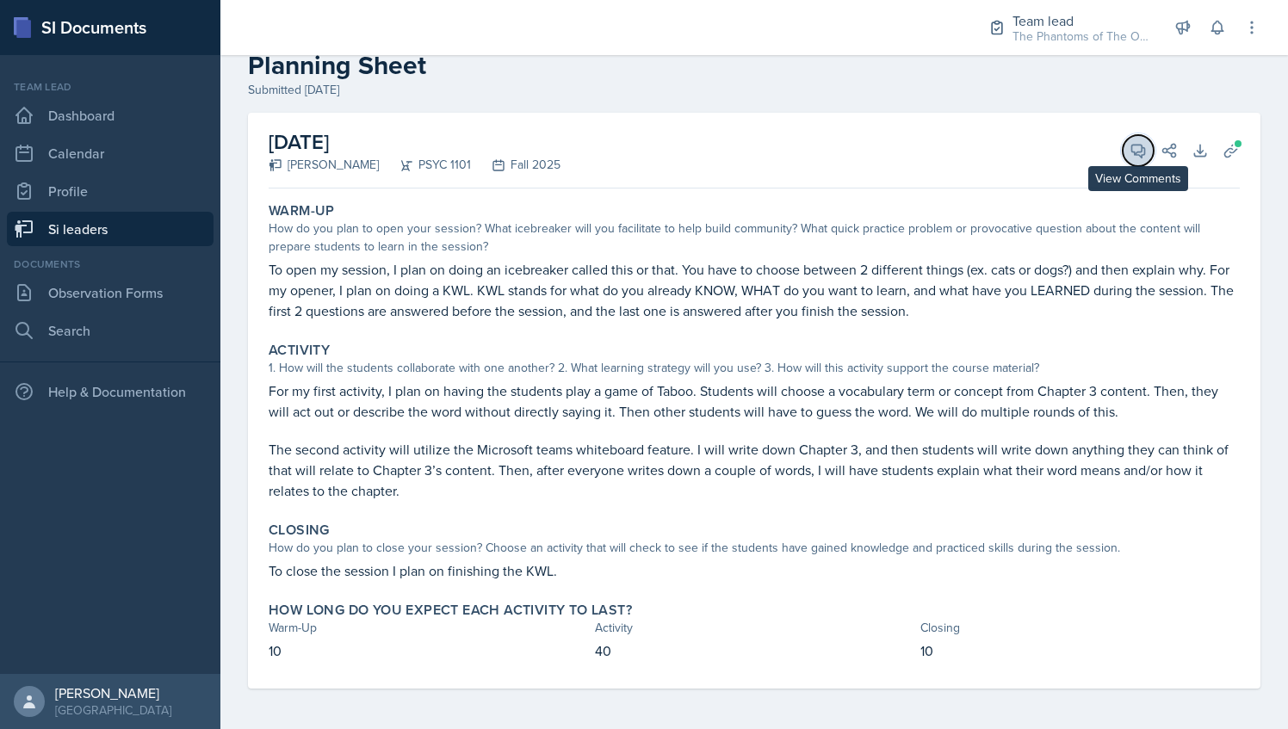
click at [1132, 145] on icon at bounding box center [1138, 151] width 13 height 13
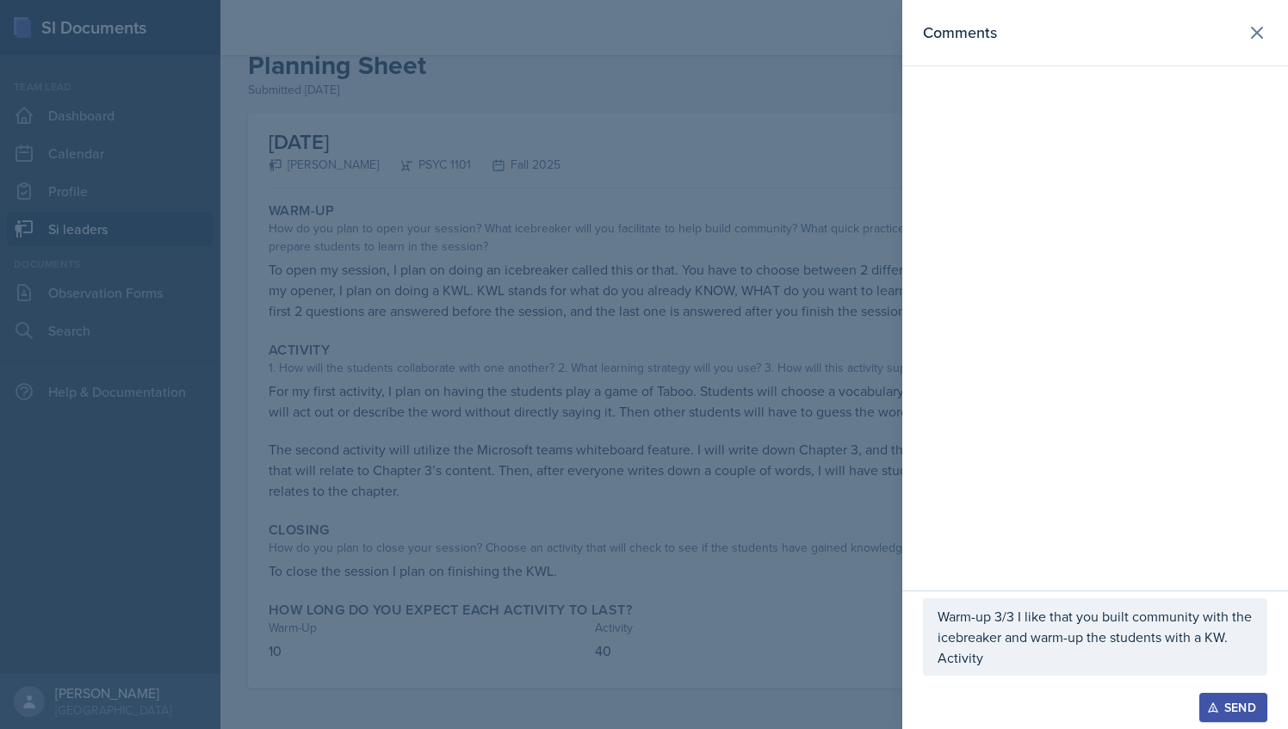
click at [999, 671] on div "Warm-up 3/3 I like that you built community with the icebreaker and warm-up the…" at bounding box center [1095, 636] width 344 height 77
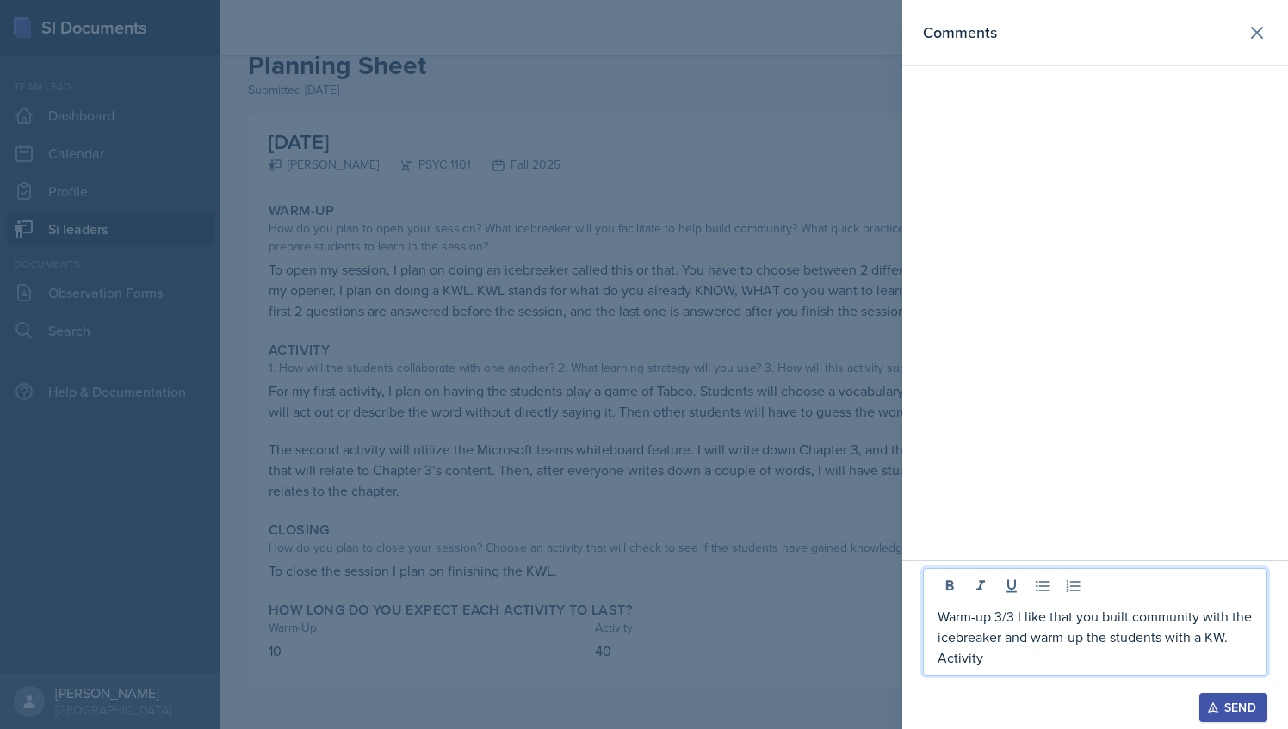
click at [692, 469] on div at bounding box center [644, 364] width 1288 height 729
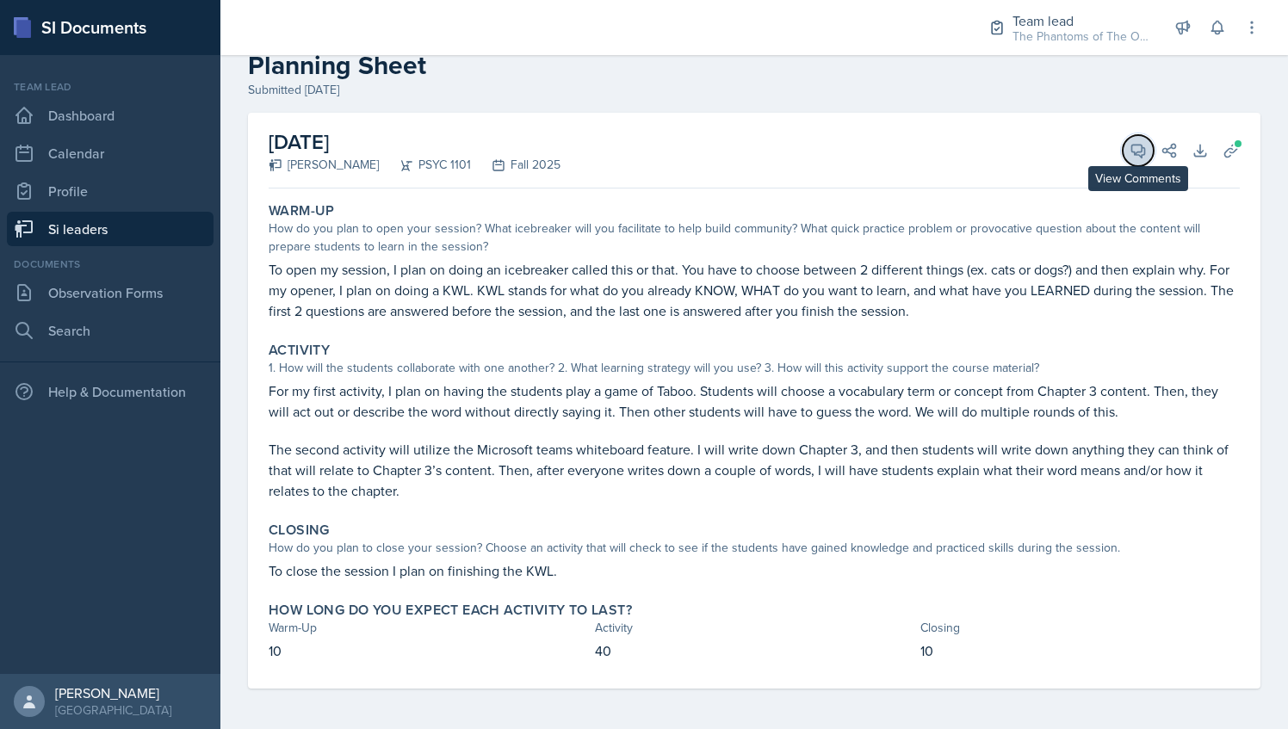
click at [1129, 156] on icon at bounding box center [1137, 150] width 17 height 17
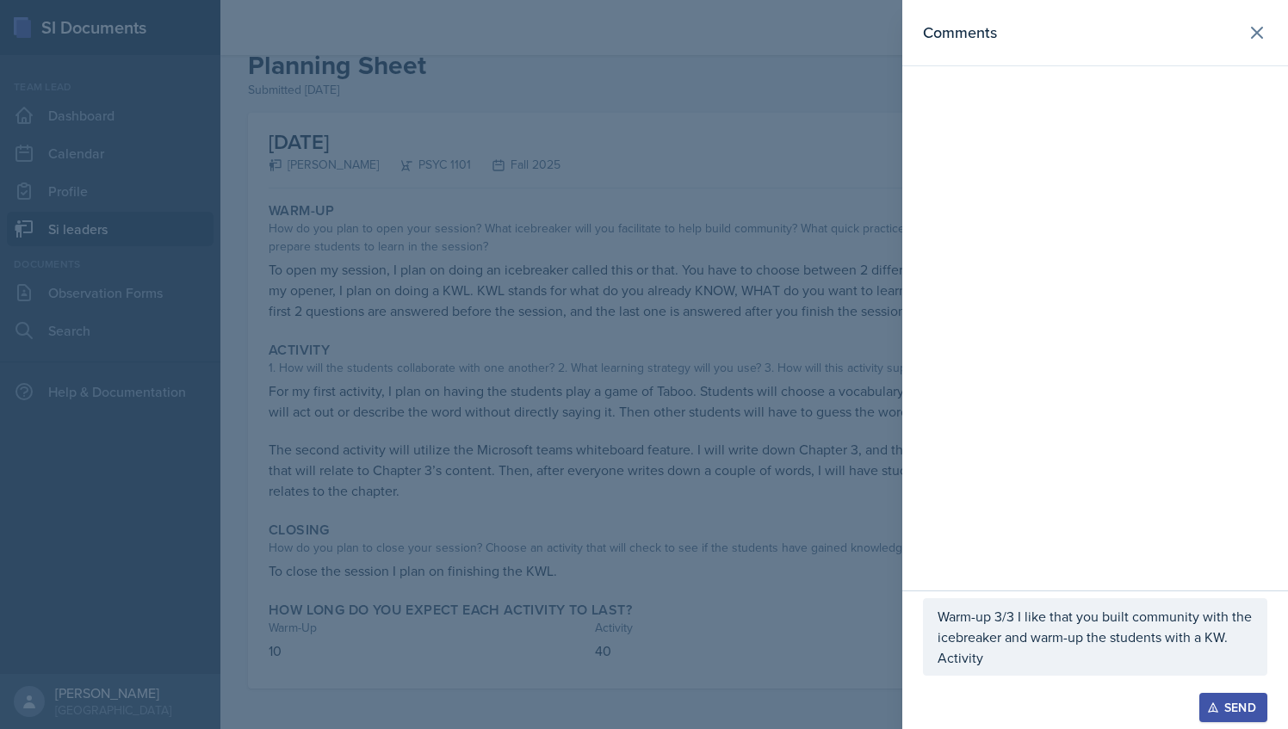
click at [1035, 651] on p "Activity" at bounding box center [1094, 657] width 315 height 21
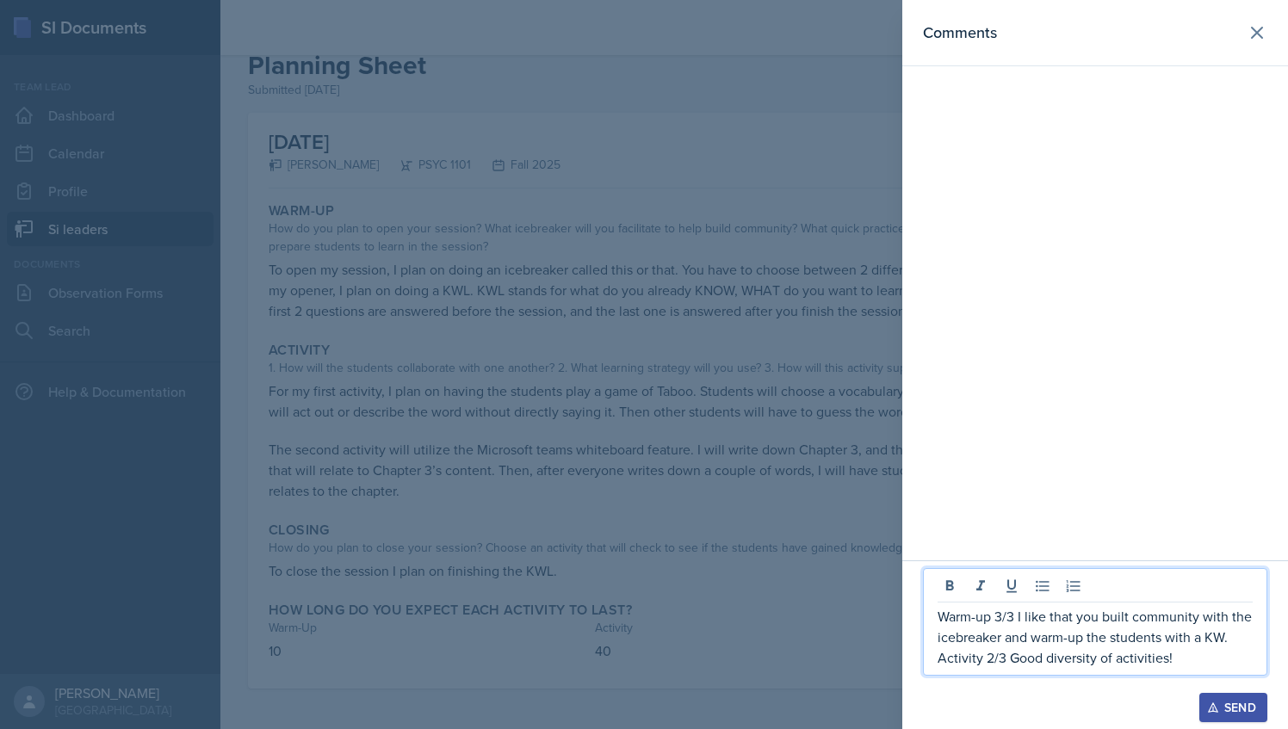
click at [1018, 659] on p "Activity 2/3 Good diversity of activities!" at bounding box center [1094, 657] width 315 height 21
click at [1200, 677] on div at bounding box center [1095, 684] width 344 height 17
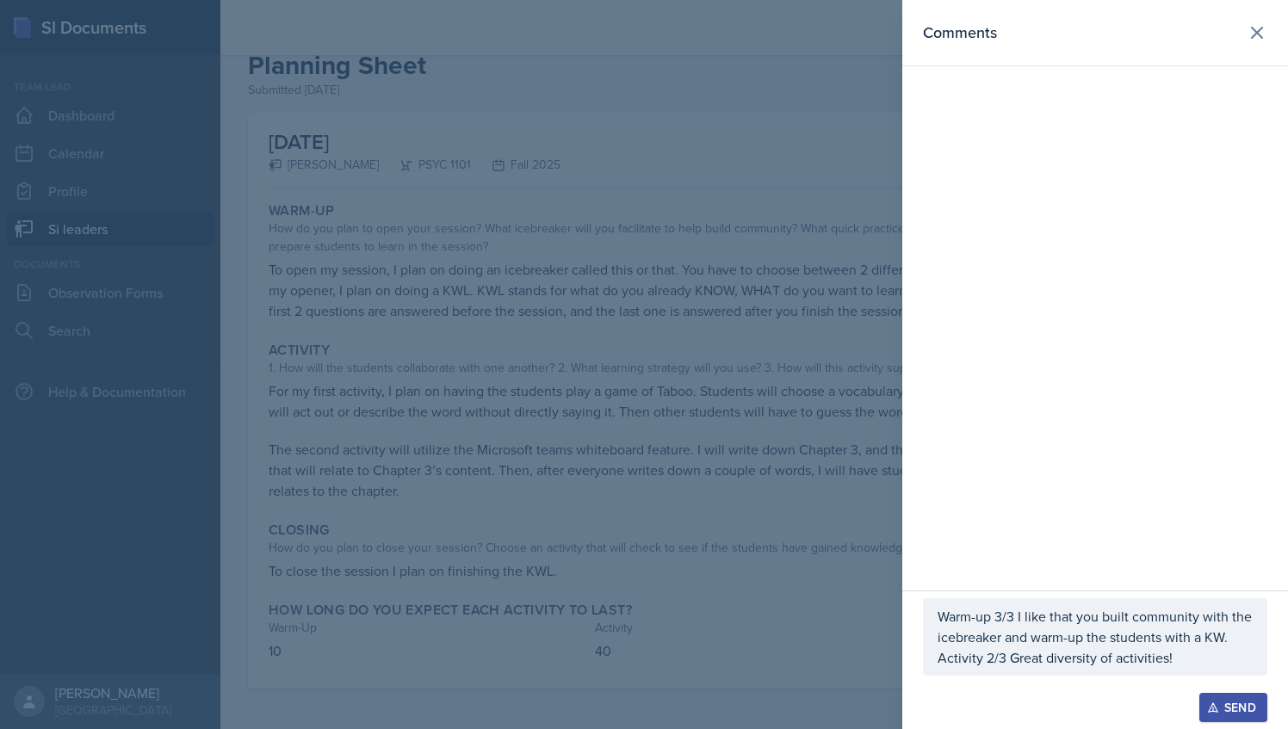
click at [1197, 670] on div "Warm-up 3/3 I like that you built community with the icebreaker and warm-up the…" at bounding box center [1095, 636] width 344 height 77
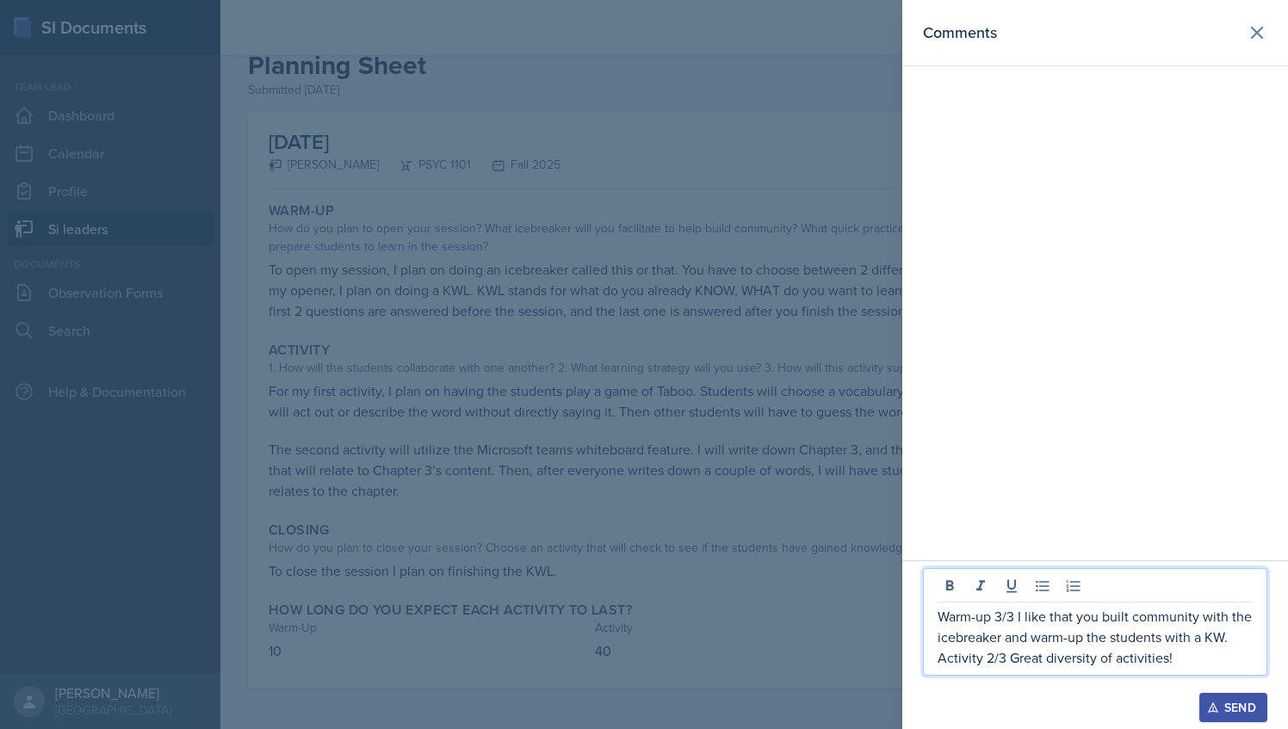
click at [1190, 665] on p "Activity 2/3 Great diversity of activities!" at bounding box center [1094, 657] width 315 height 21
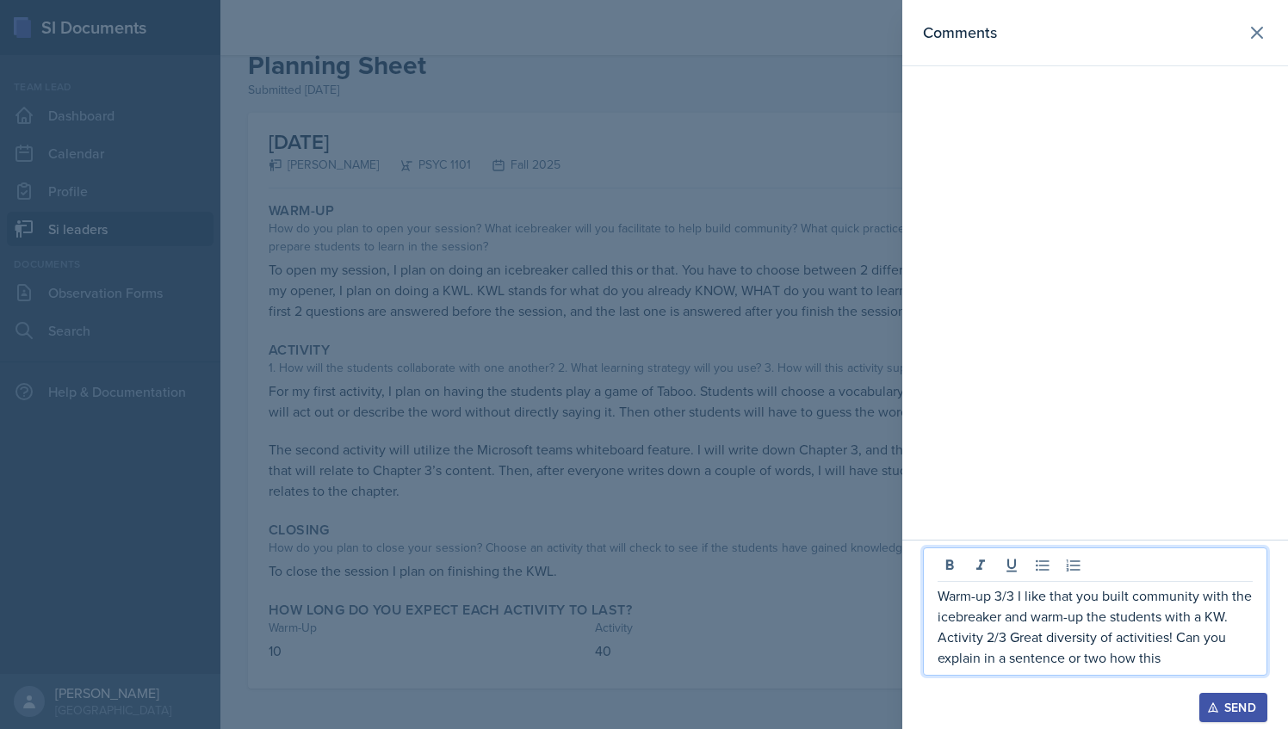
click at [1188, 666] on p "Activity 2/3 Great diversity of activities! Can you explain in a sentence or tw…" at bounding box center [1094, 647] width 315 height 41
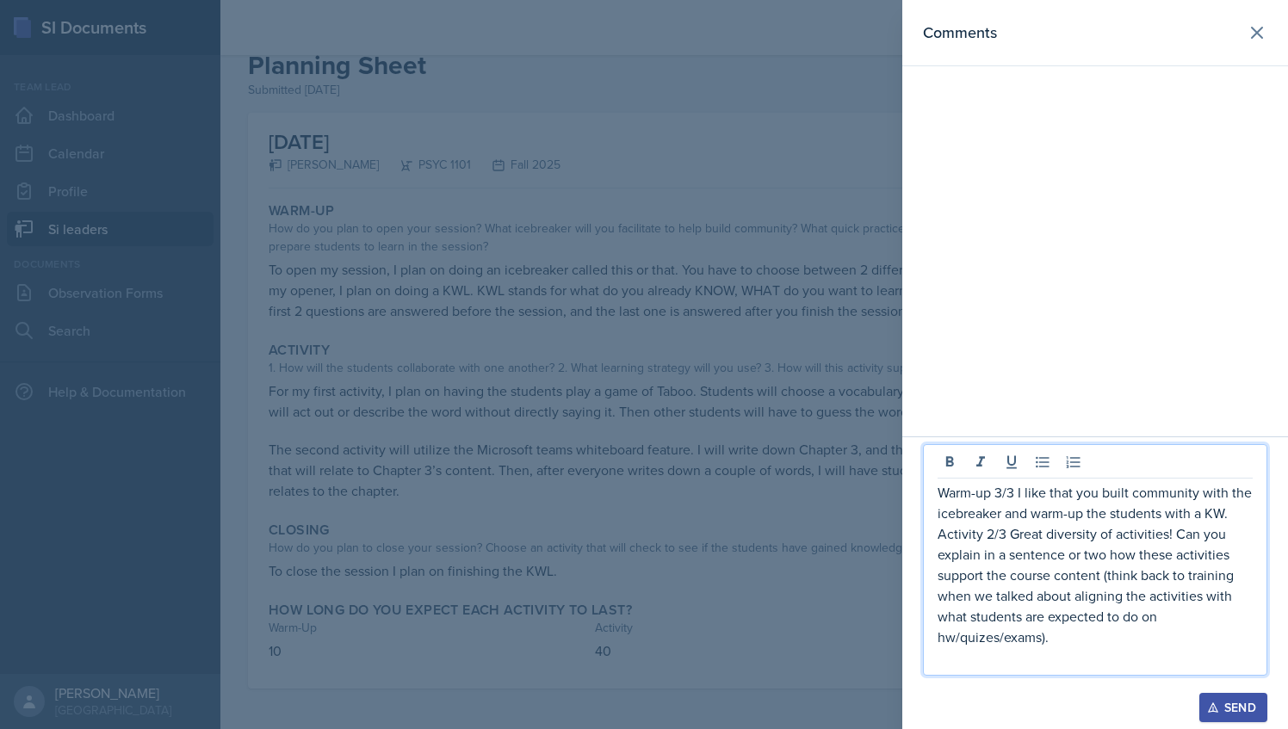
click at [1098, 634] on p "Activity 2/3 Great diversity of activities! Can you explain in a sentence or tw…" at bounding box center [1094, 585] width 315 height 124
click at [1080, 668] on p at bounding box center [1094, 657] width 315 height 21
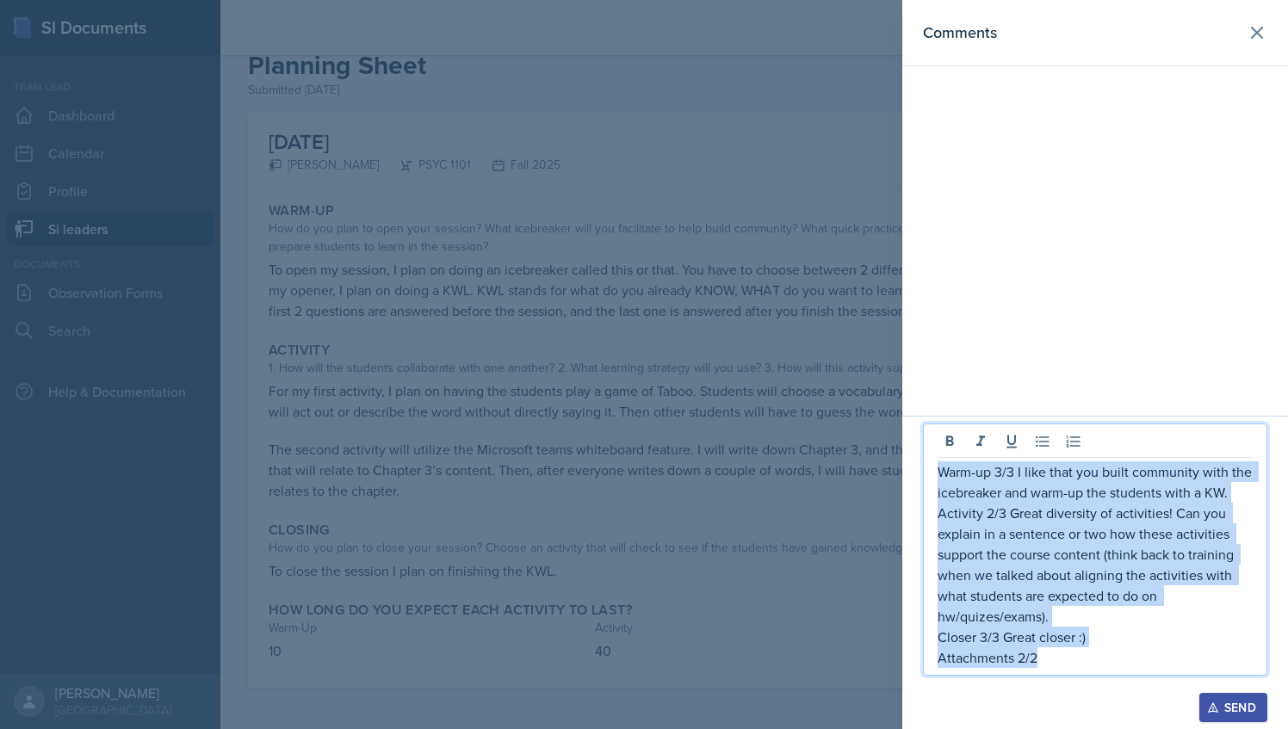
drag, startPoint x: 1062, startPoint y: 665, endPoint x: 934, endPoint y: 469, distance: 234.5
click at [934, 469] on div "Warm-up 3/3 I like that you built community with the icebreaker and warm-up the…" at bounding box center [1095, 550] width 344 height 252
copy div "Warm-up 3/3 I like that you built community with the icebreaker and warm-up the…"
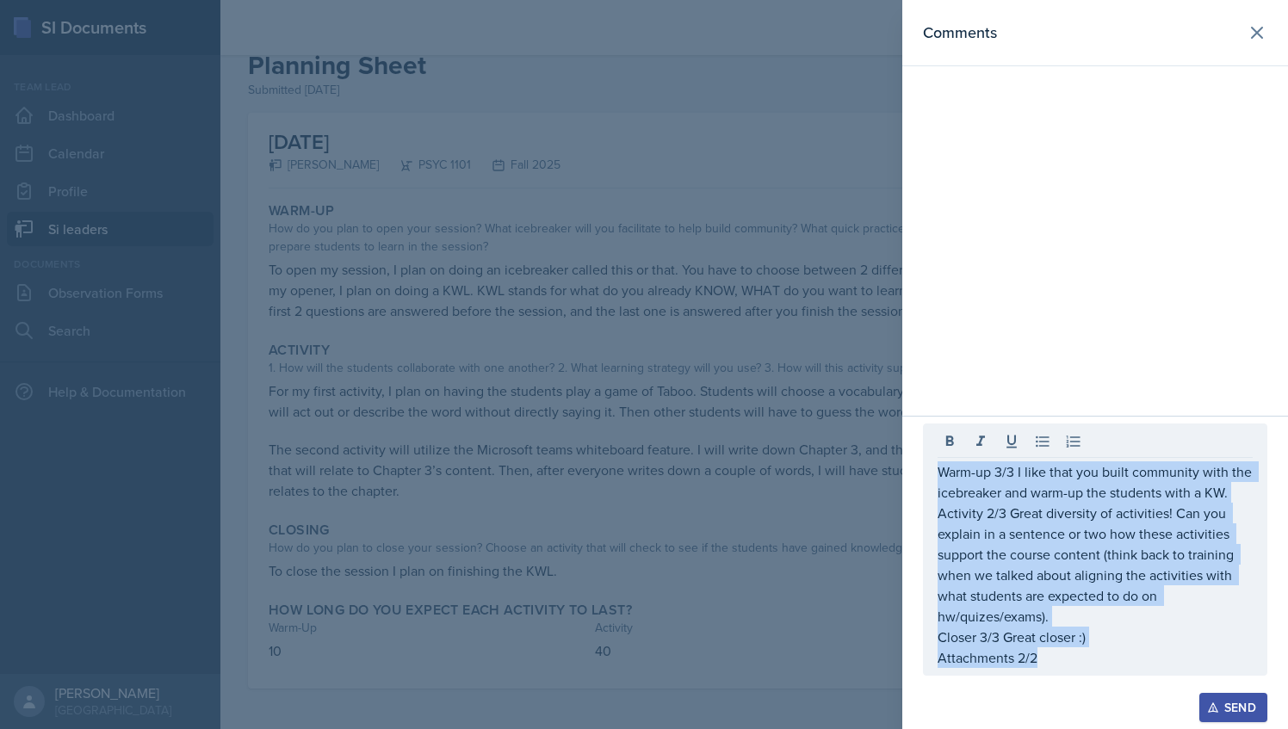
click at [1215, 704] on icon "button" at bounding box center [1213, 708] width 12 height 12
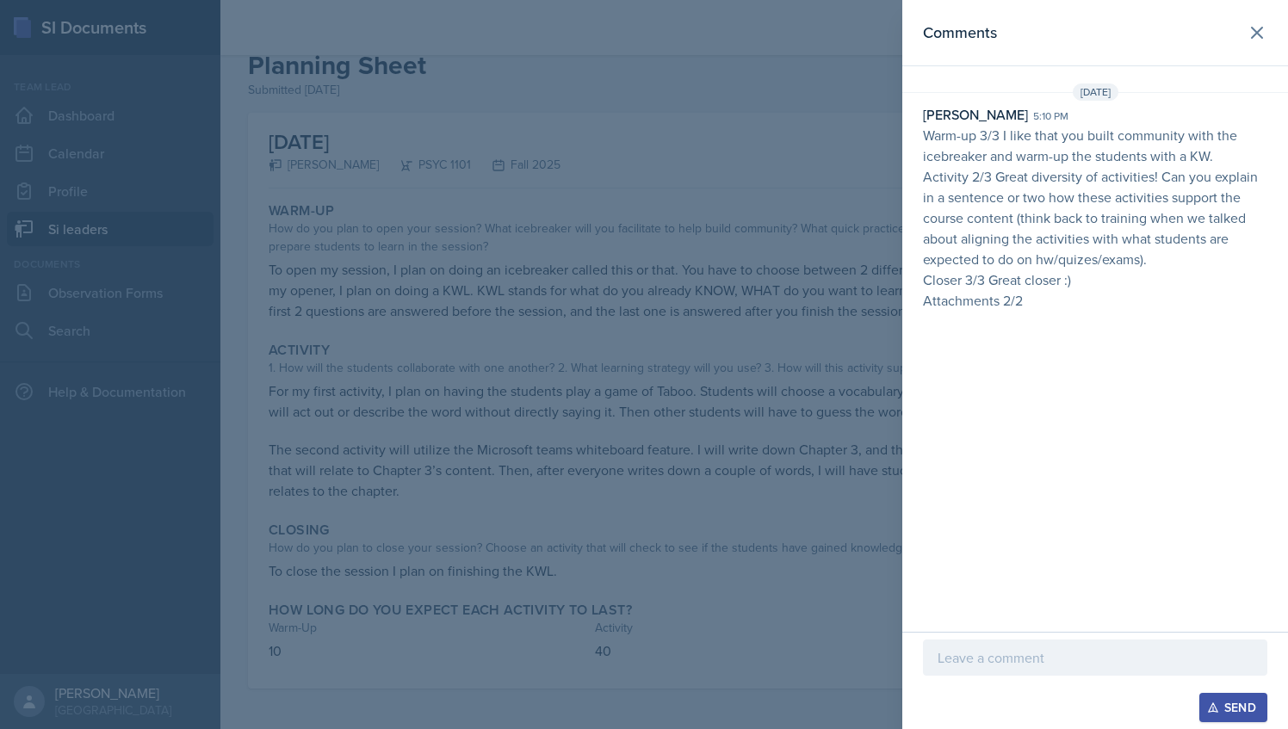
click at [758, 282] on div at bounding box center [644, 364] width 1288 height 729
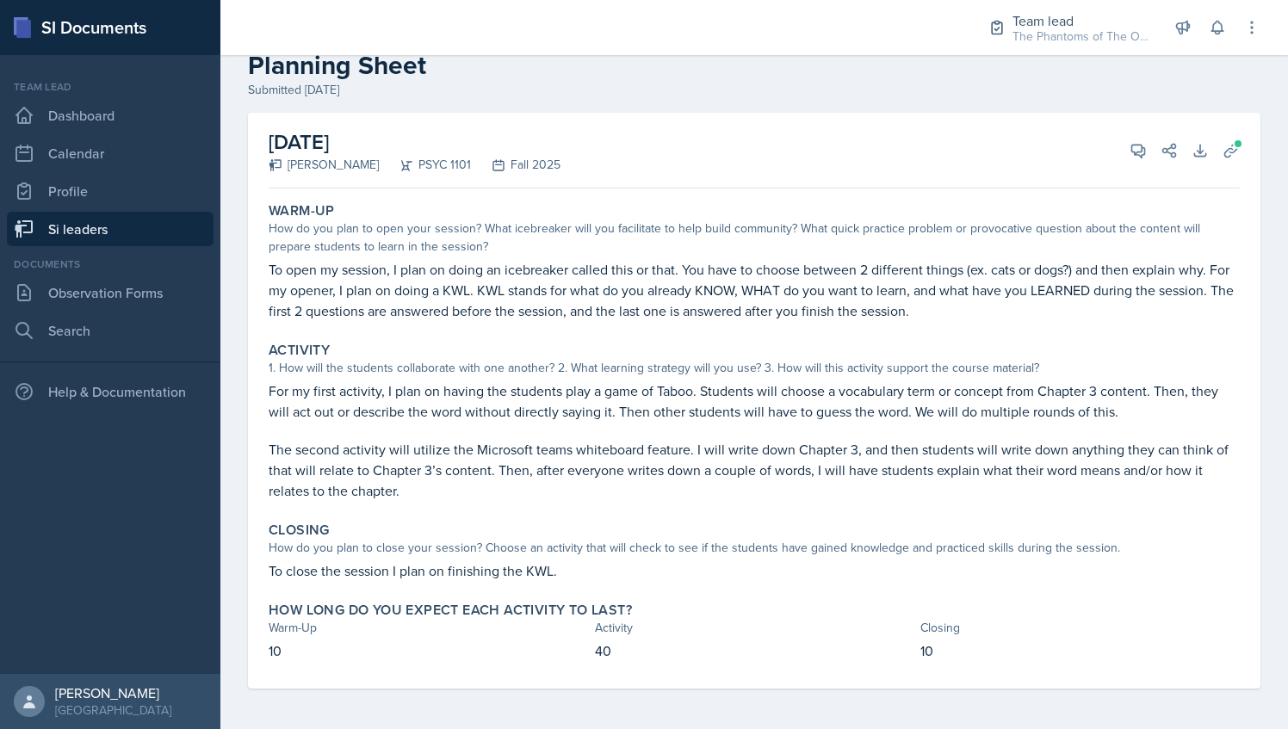
click at [111, 238] on link "Si leaders" at bounding box center [110, 229] width 207 height 34
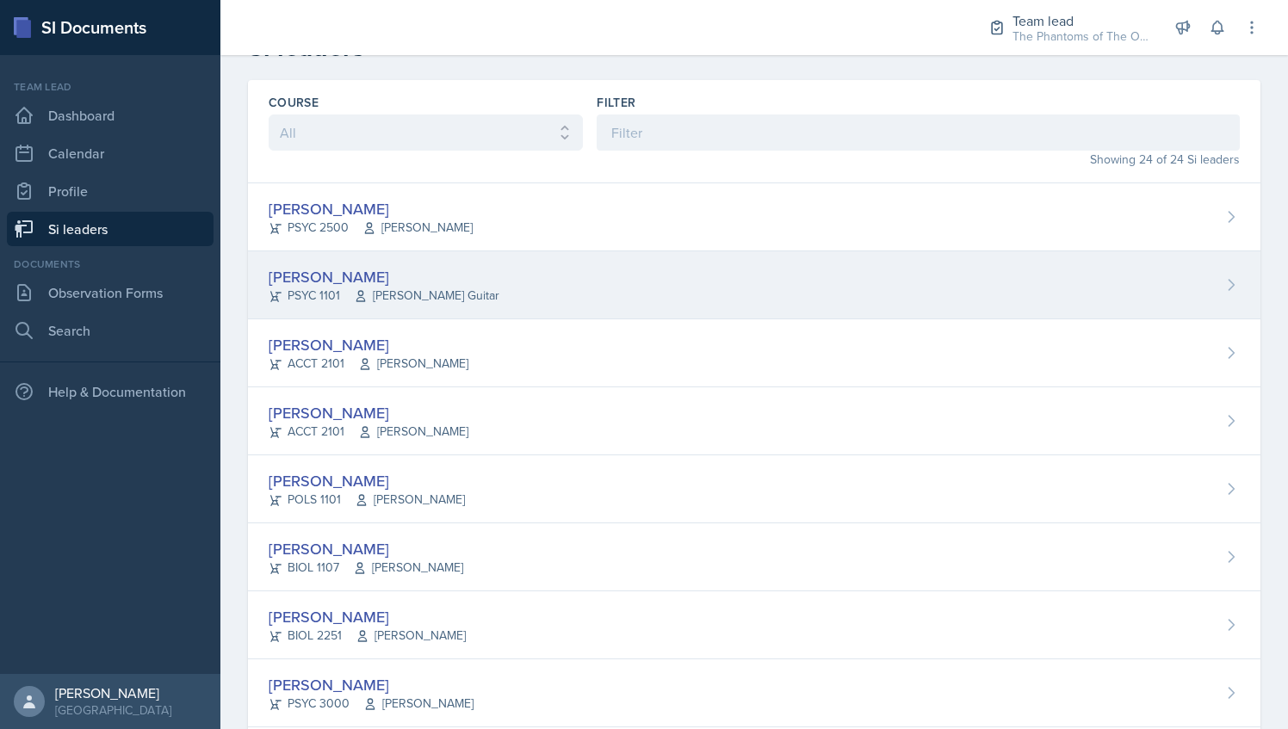
click at [460, 265] on div "[PERSON_NAME] PSYC 1101 [PERSON_NAME] Guitar" at bounding box center [754, 285] width 1012 height 68
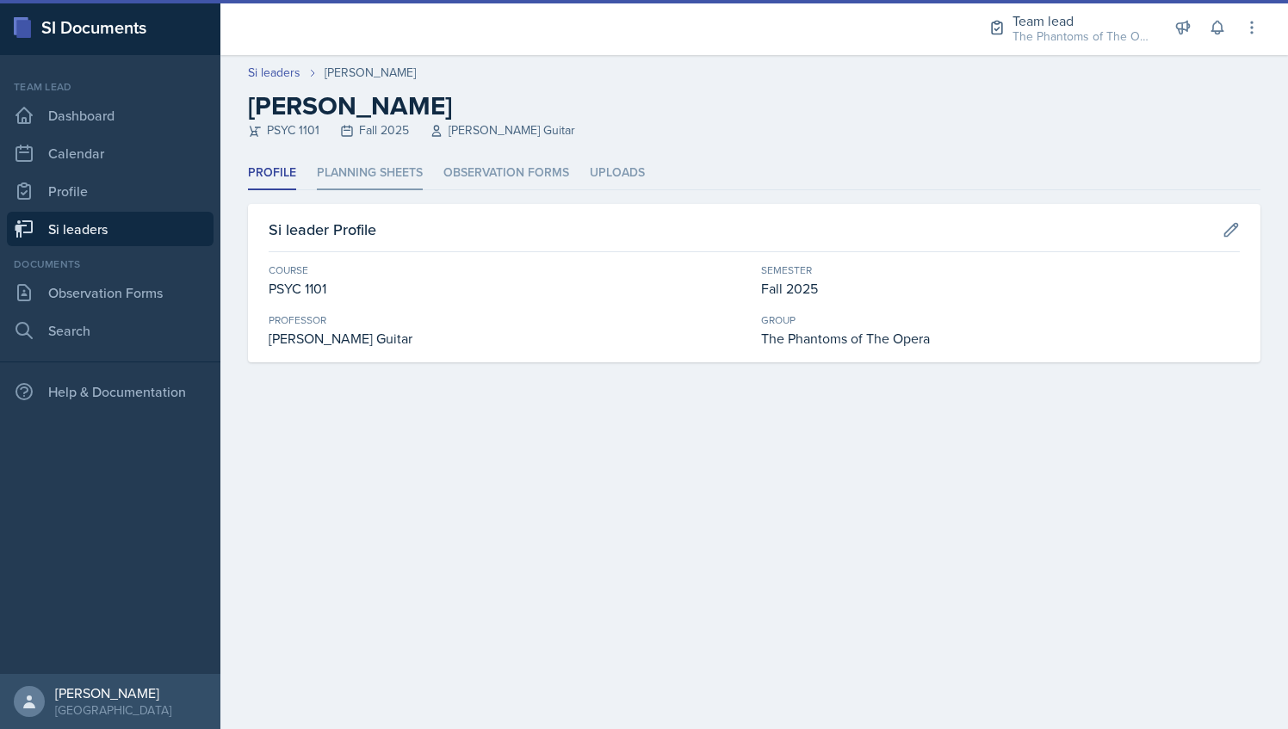
click at [362, 159] on li "Planning Sheets" at bounding box center [370, 174] width 106 height 34
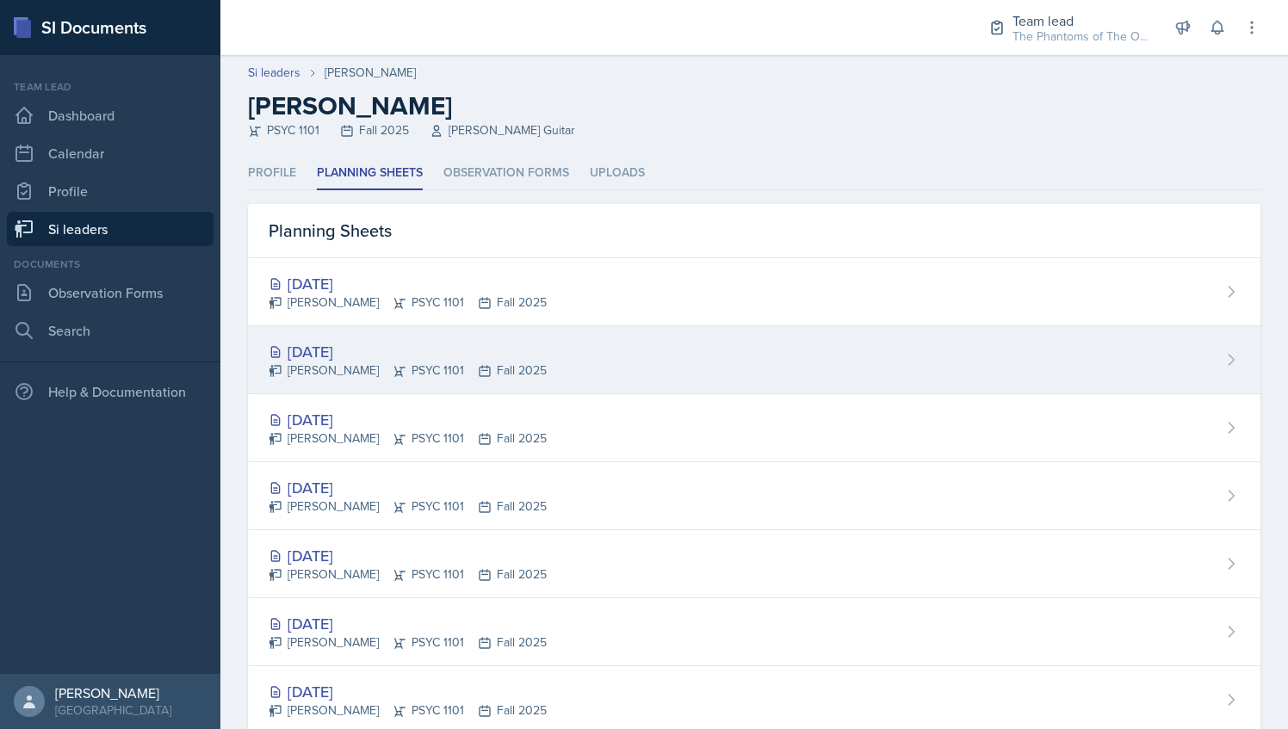
click at [548, 365] on div "[DATE] [PERSON_NAME] PSYC 1101 Fall 2025" at bounding box center [754, 360] width 1012 height 68
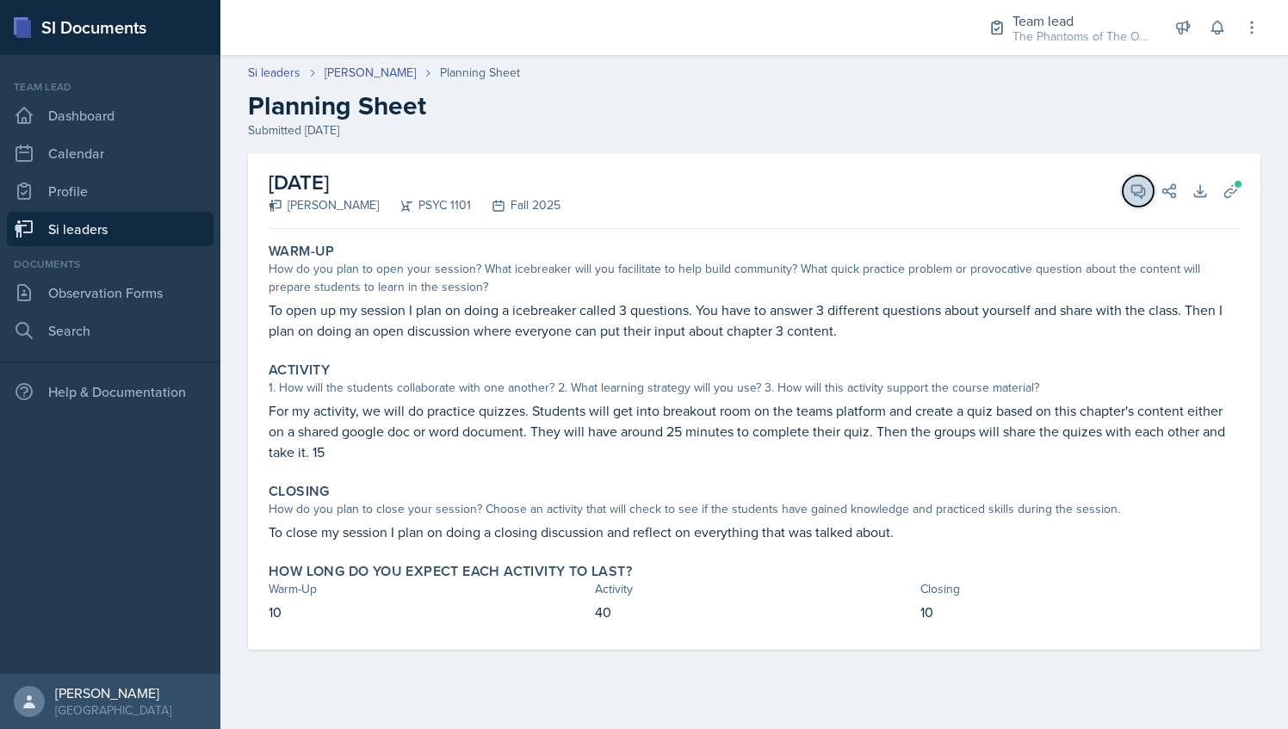
click at [1126, 189] on button "View Comments" at bounding box center [1138, 191] width 31 height 31
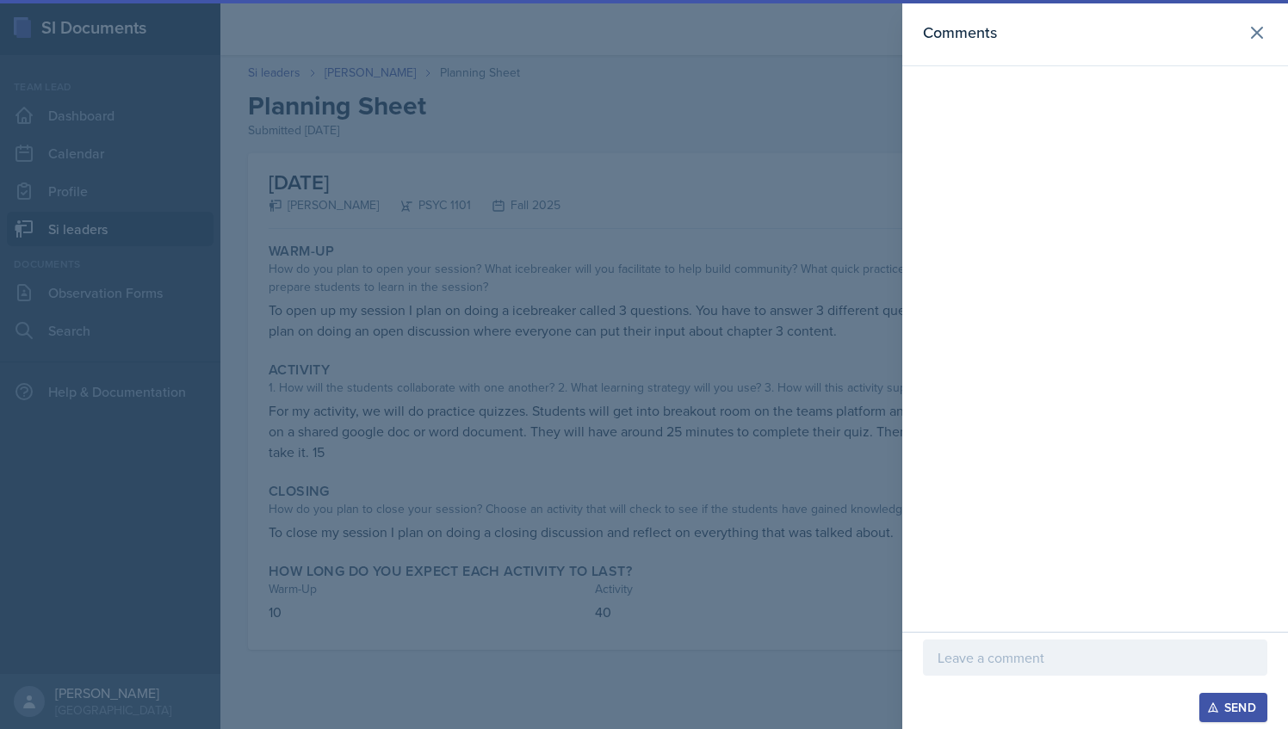
click at [708, 426] on div at bounding box center [644, 364] width 1288 height 729
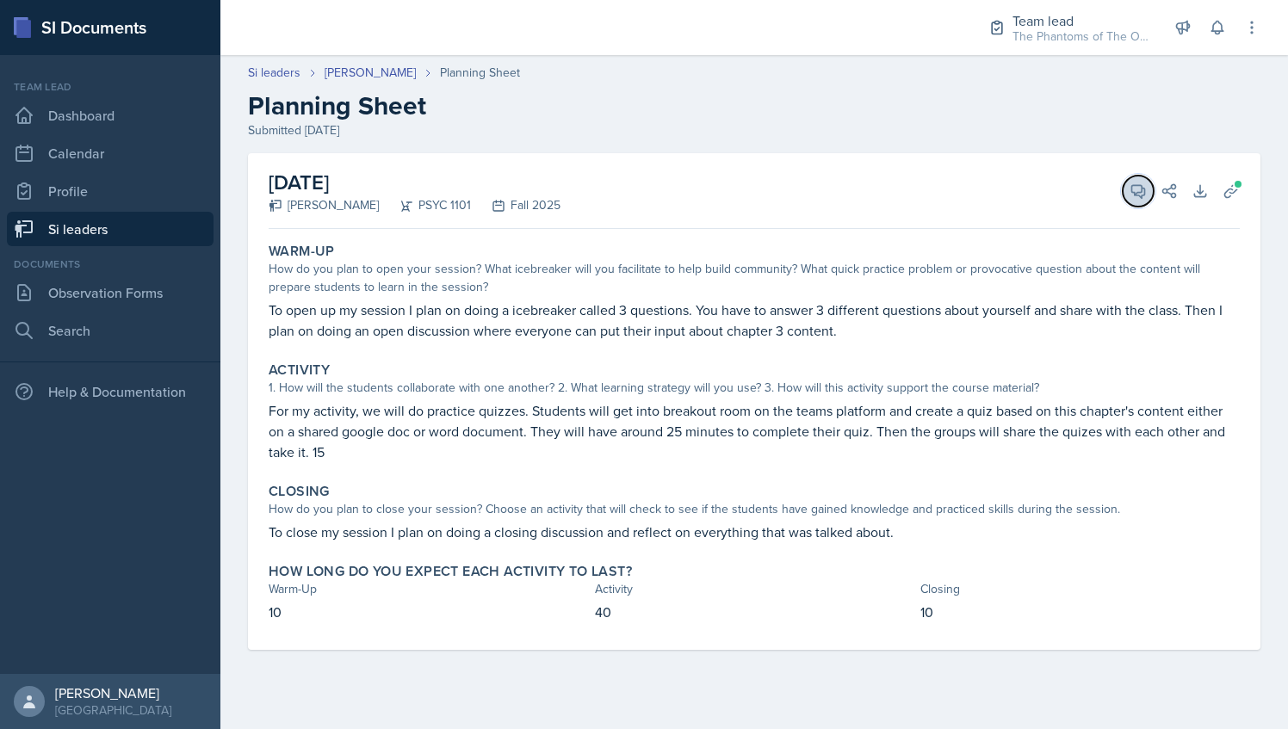
click at [1133, 179] on button "View Comments" at bounding box center [1138, 191] width 31 height 31
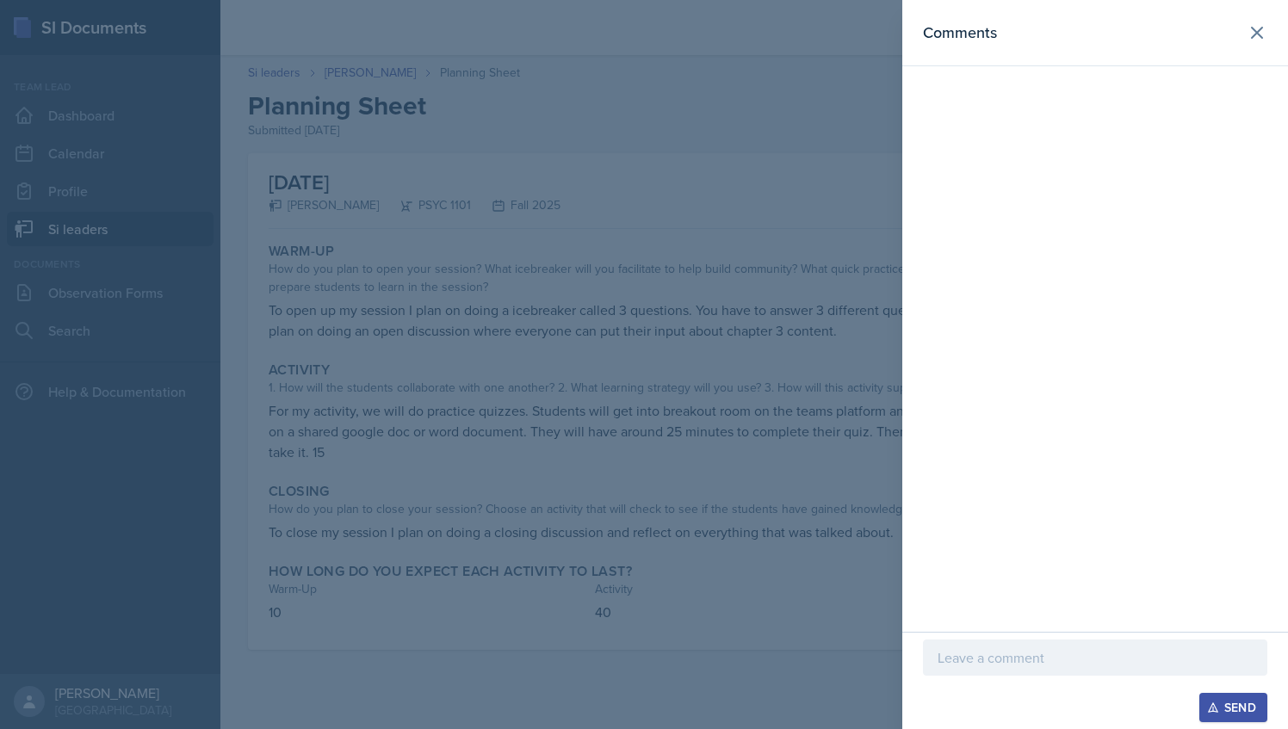
click at [1038, 659] on p at bounding box center [1094, 657] width 315 height 21
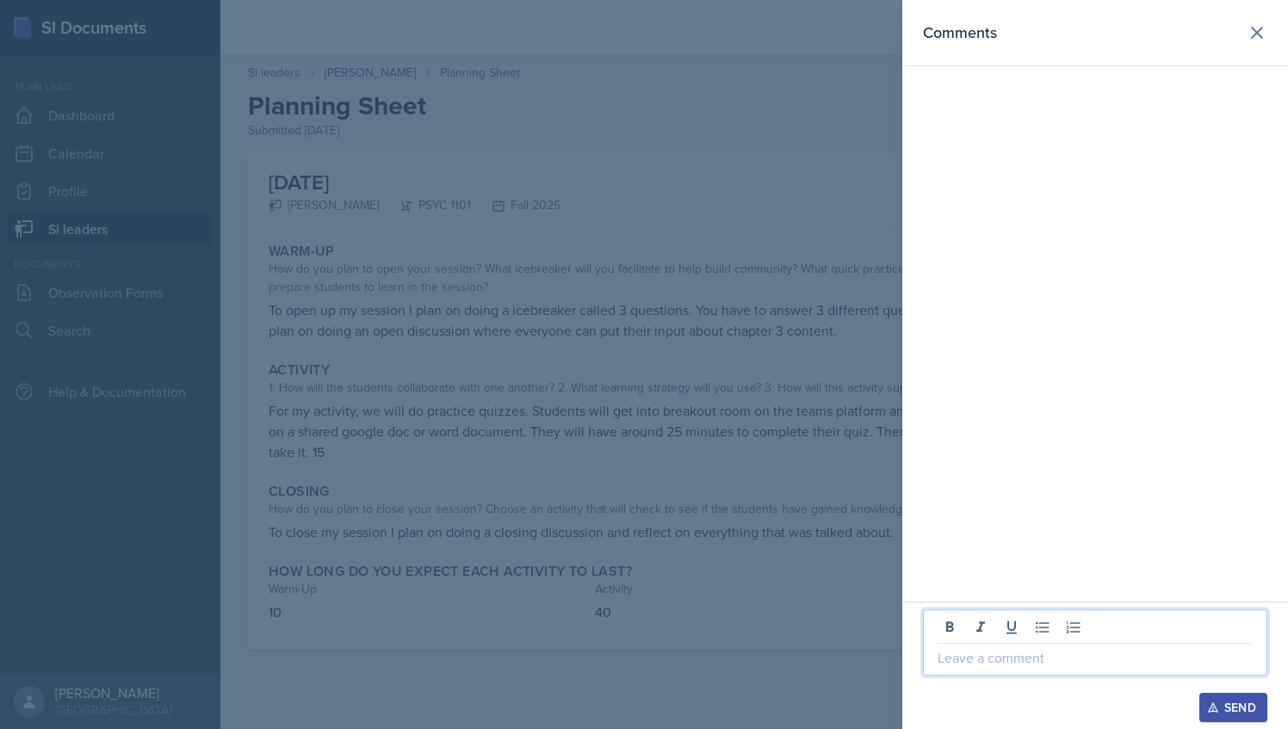
click at [732, 341] on div at bounding box center [644, 364] width 1288 height 729
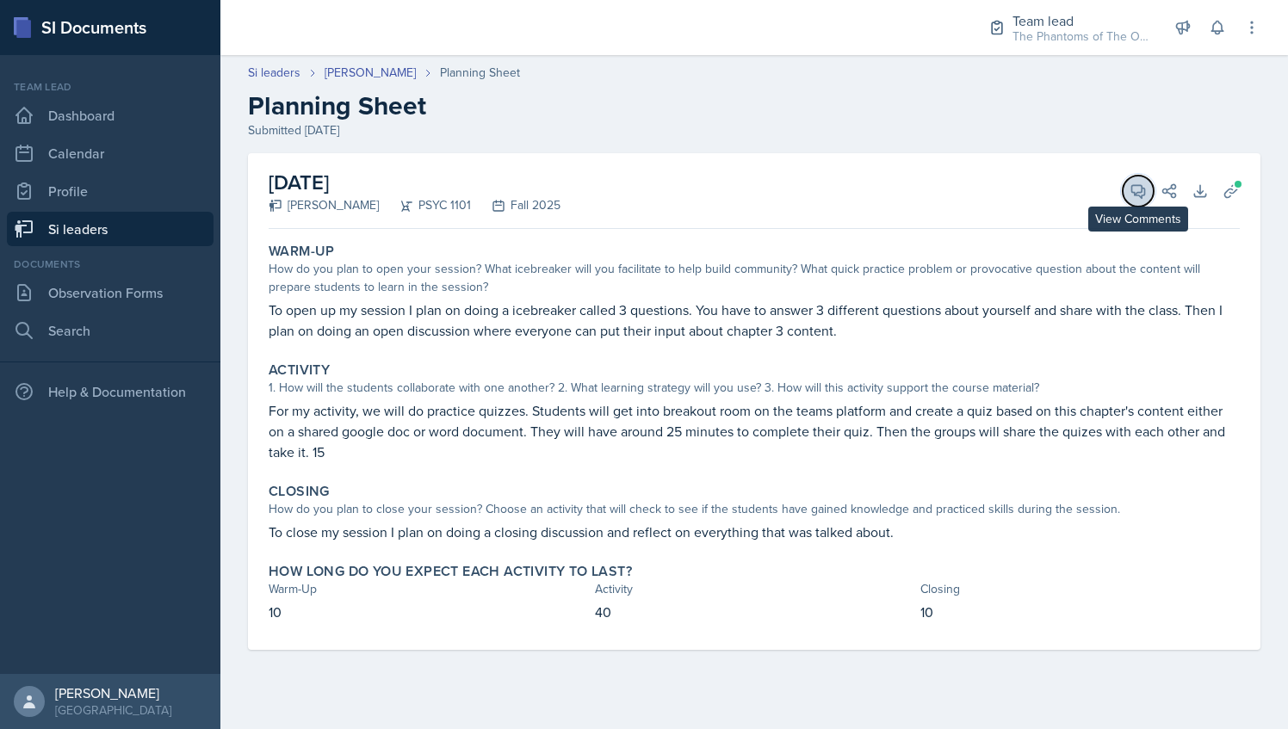
click at [1124, 188] on button "View Comments" at bounding box center [1138, 191] width 31 height 31
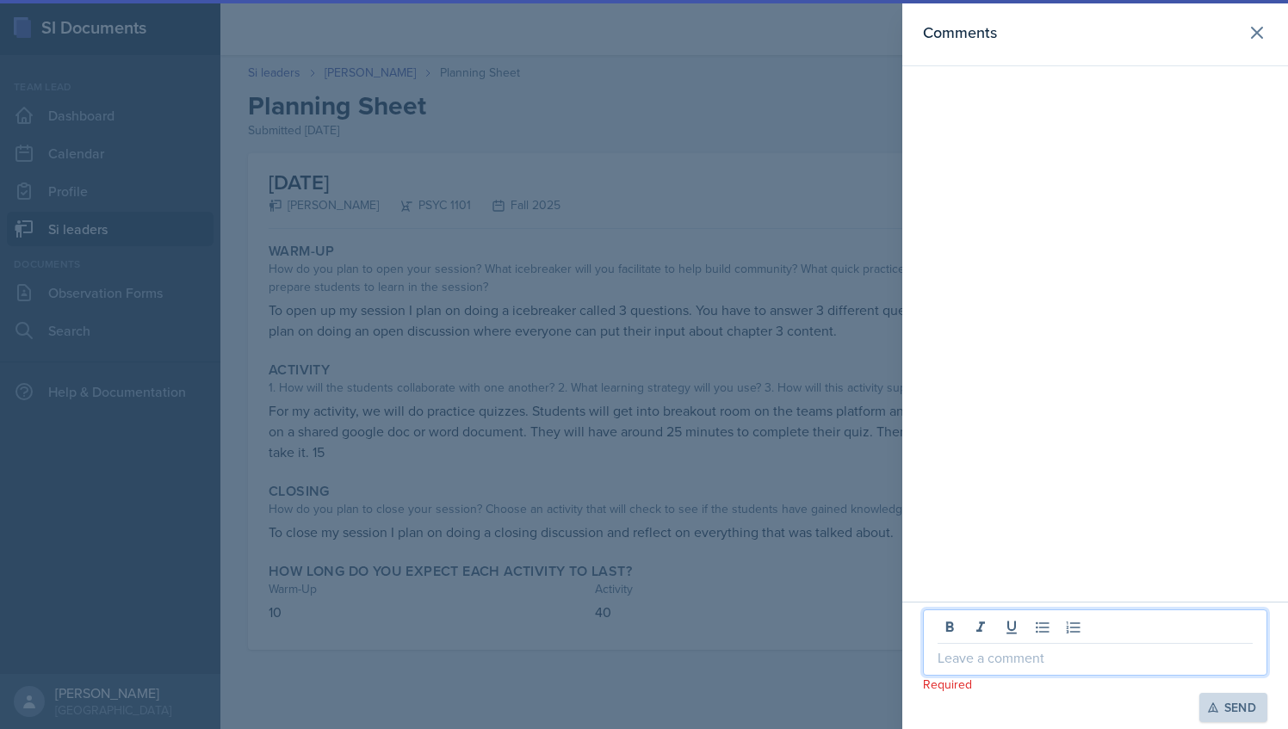
click at [1007, 653] on p at bounding box center [1094, 657] width 315 height 21
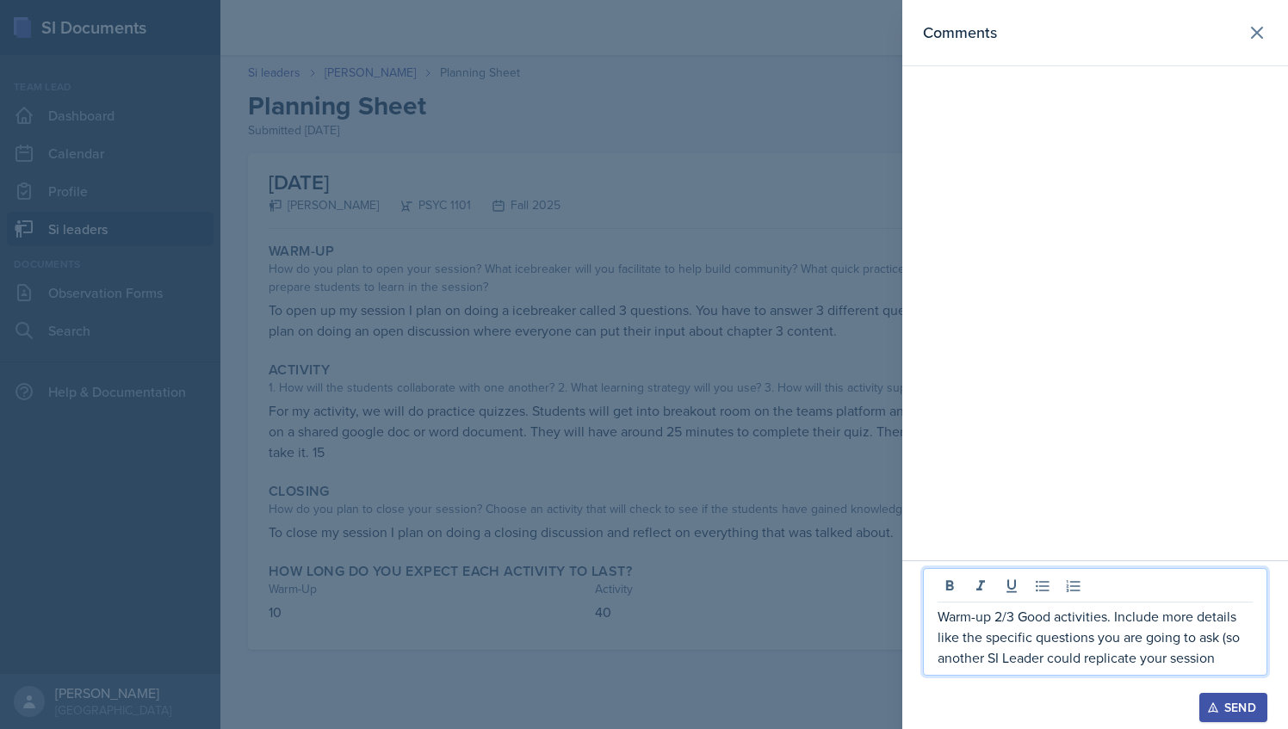
click at [1228, 639] on p "Warm-up 2/3 Good activities. Include more details like the specific questions y…" at bounding box center [1094, 637] width 315 height 62
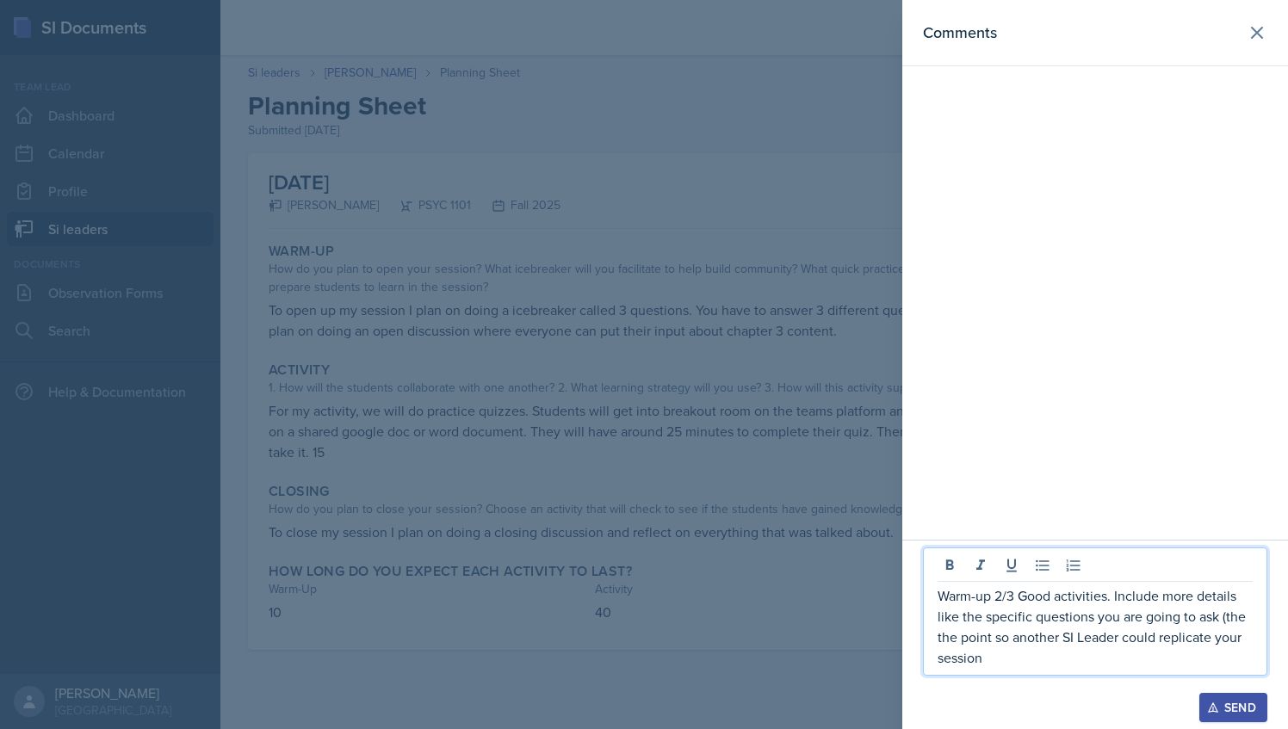
click at [997, 636] on p "Warm-up 2/3 Good activities. Include more details like the specific questions y…" at bounding box center [1094, 626] width 315 height 83
click at [1102, 665] on p "Warm-up 2/3 Good activities. Include more details like the specific questions y…" at bounding box center [1094, 626] width 315 height 83
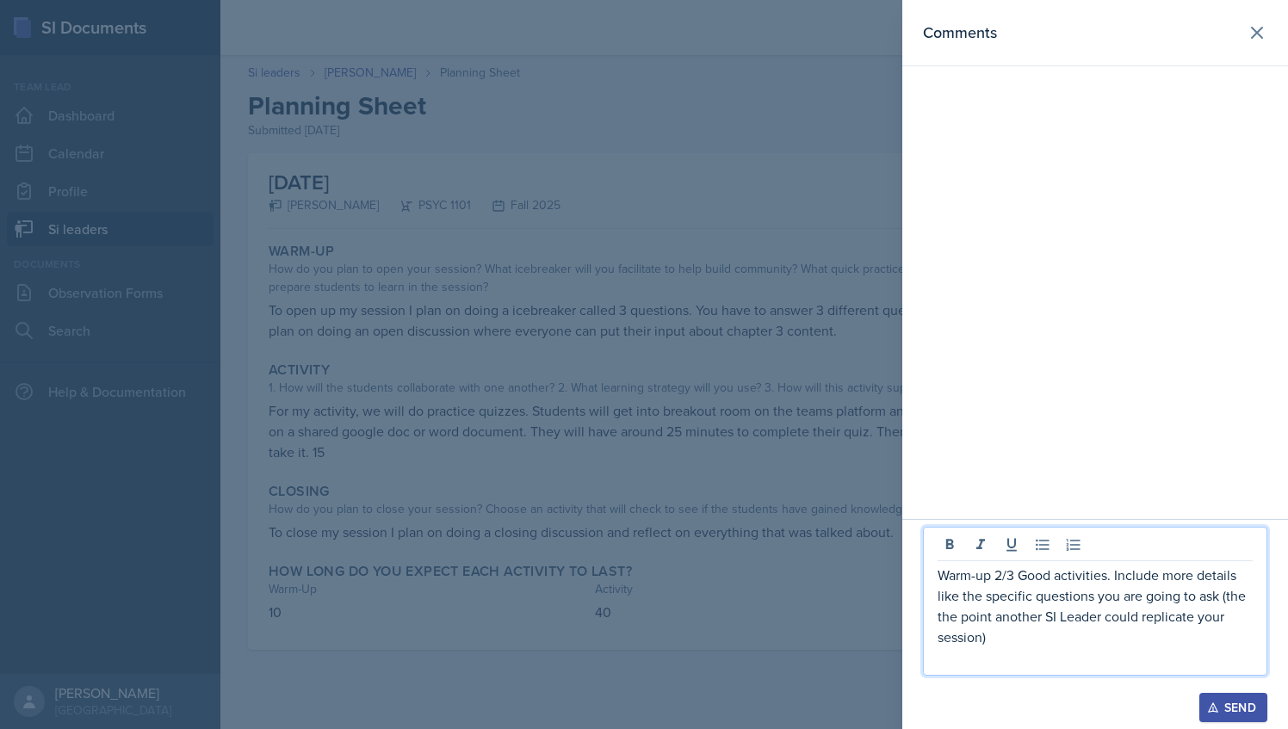
click at [1231, 597] on p "Warm-up 2/3 Good activities. Include more details like the specific questions y…" at bounding box center [1094, 606] width 315 height 83
click at [955, 647] on p "Warm-up 2/3 Good activities. Include more details like the specific questions y…" at bounding box center [1094, 606] width 315 height 83
click at [964, 663] on p at bounding box center [1094, 657] width 315 height 21
click at [1159, 658] on p "Activity 2/3 Great learning strategy! Explain" at bounding box center [1094, 657] width 315 height 21
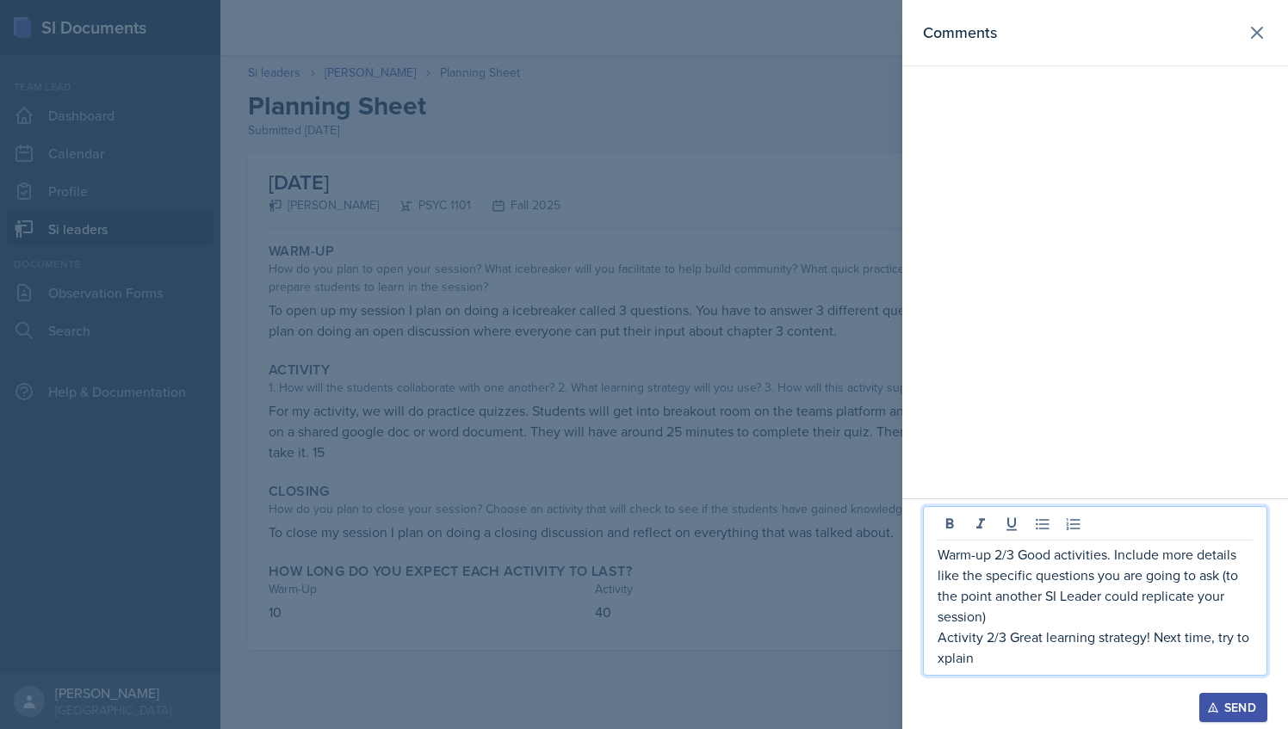
click at [1061, 649] on p "Activity 2/3 Great learning strategy! Next time, try to xplain" at bounding box center [1094, 647] width 315 height 41
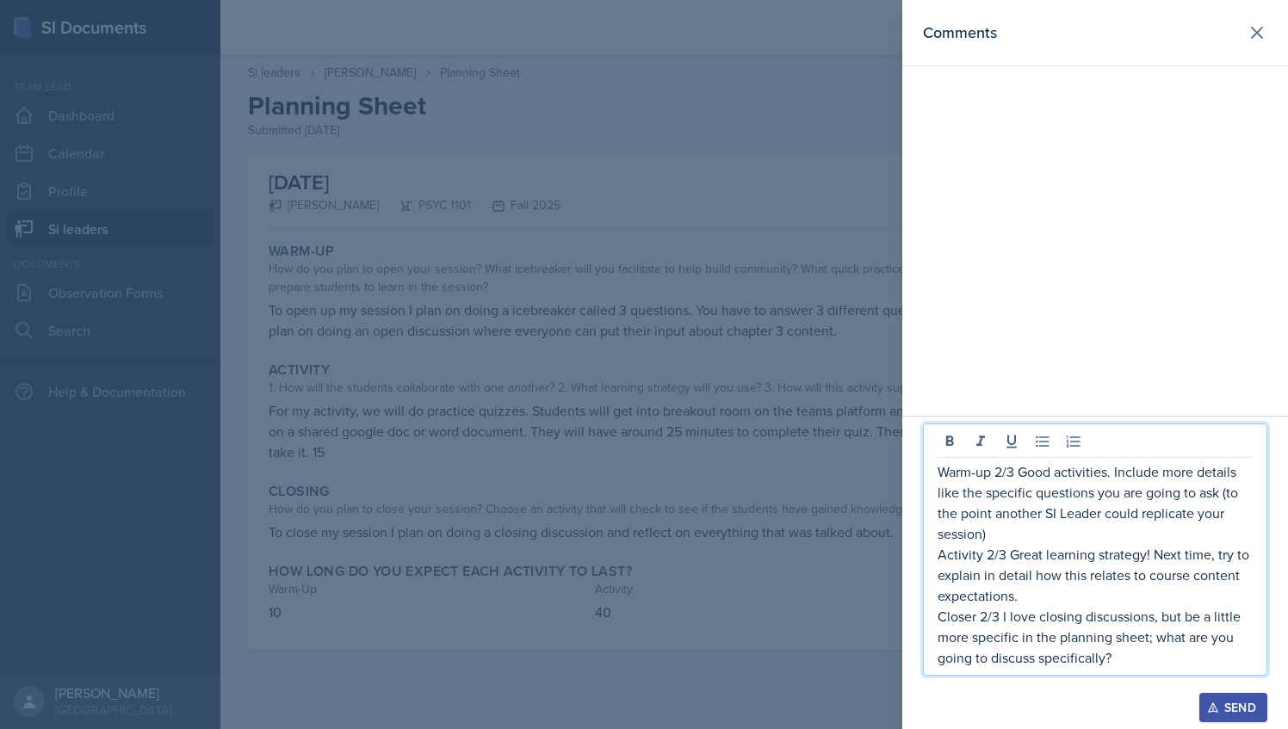
drag, startPoint x: 1113, startPoint y: 658, endPoint x: 937, endPoint y: 466, distance: 260.8
click at [937, 466] on div "Warm-up 2/3 Good activities. Include more details like the specific questions y…" at bounding box center [1095, 550] width 344 height 252
click at [1129, 653] on p "Closer 2/3 I love closing discussions, but be a little more specific in the pla…" at bounding box center [1094, 637] width 315 height 62
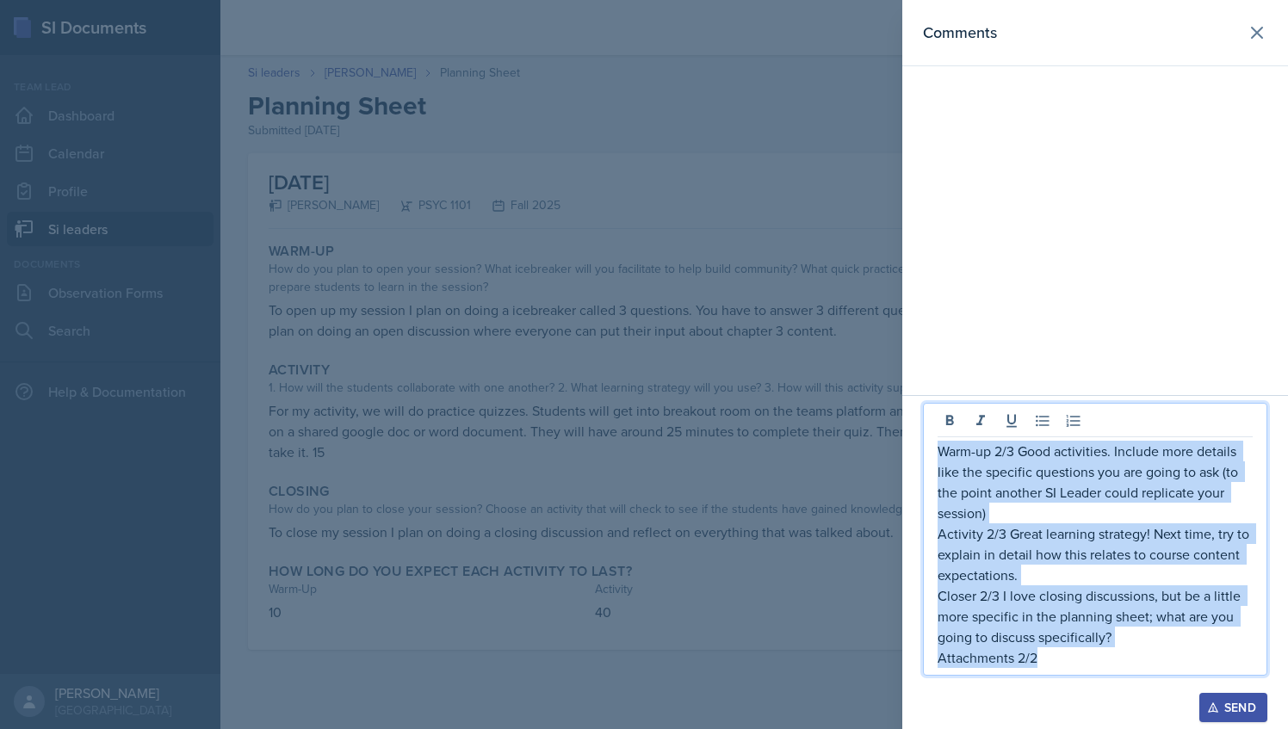
drag, startPoint x: 1039, startPoint y: 657, endPoint x: 923, endPoint y: 442, distance: 243.8
click at [923, 442] on div "Warm-up 2/3 Good activities. Include more details like the specific questions y…" at bounding box center [1095, 539] width 344 height 273
copy div "Warm-up 2/3 Good activities. Include more details like the specific questions y…"
click at [1236, 701] on div "Send" at bounding box center [1233, 708] width 46 height 14
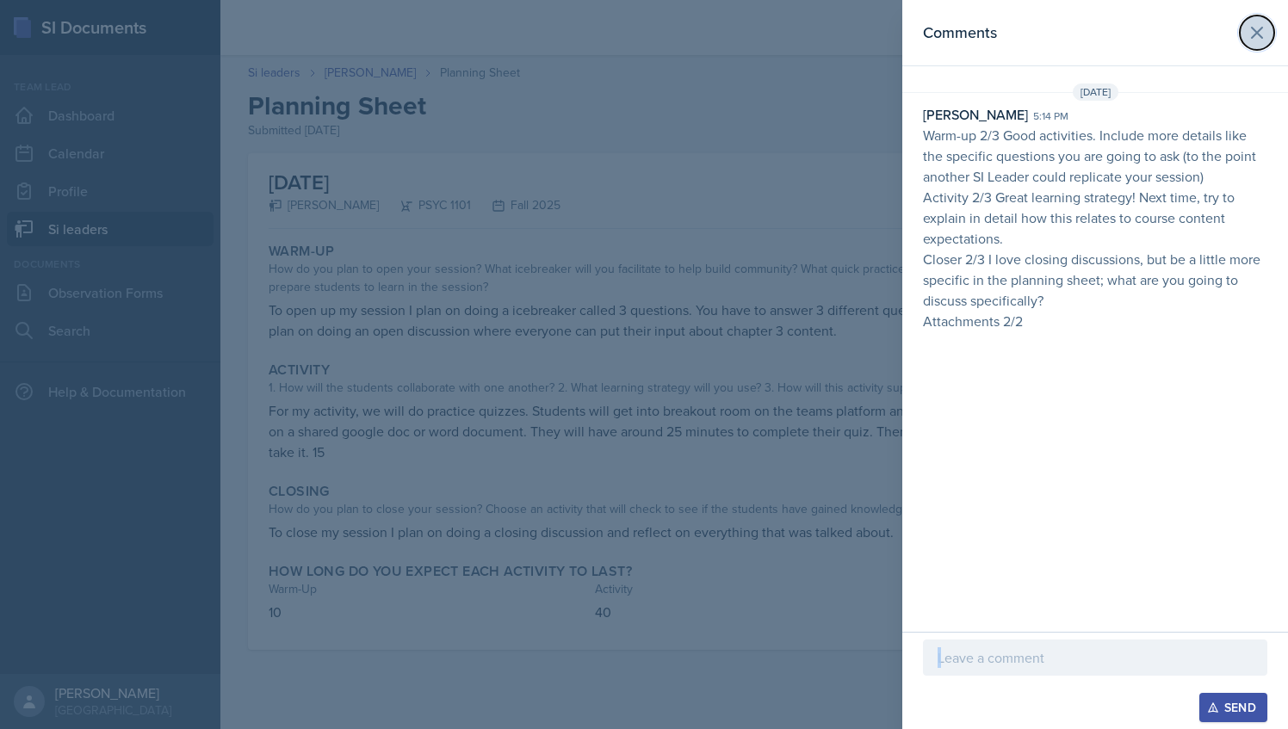
click at [1253, 34] on icon at bounding box center [1257, 32] width 21 height 21
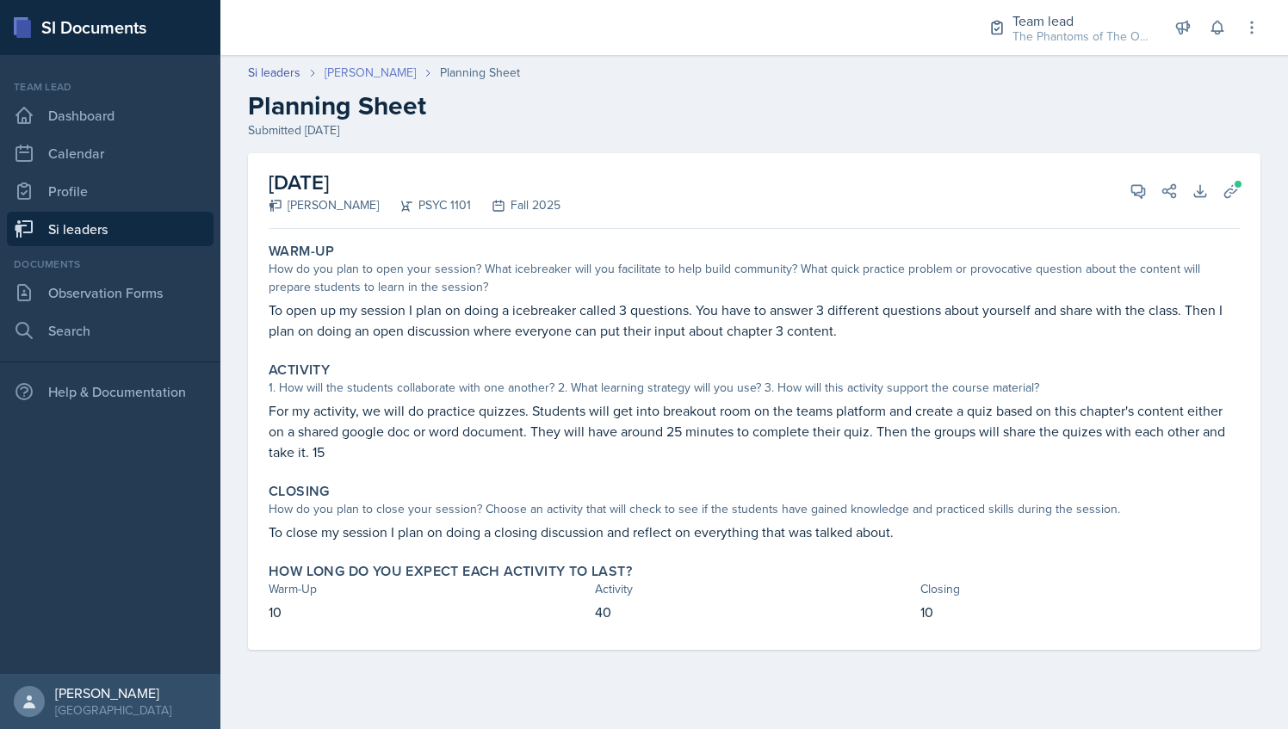
click at [348, 71] on link "[PERSON_NAME]" at bounding box center [370, 73] width 91 height 18
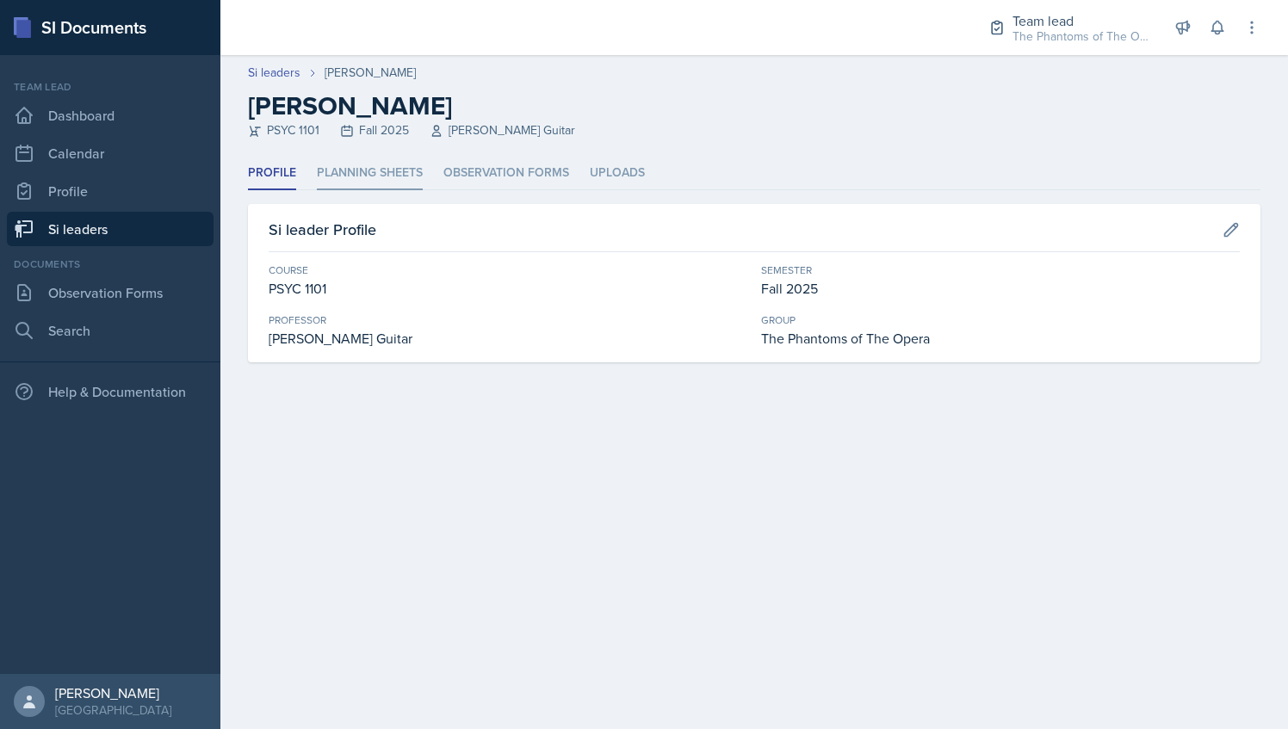
click at [401, 179] on li "Planning Sheets" at bounding box center [370, 174] width 106 height 34
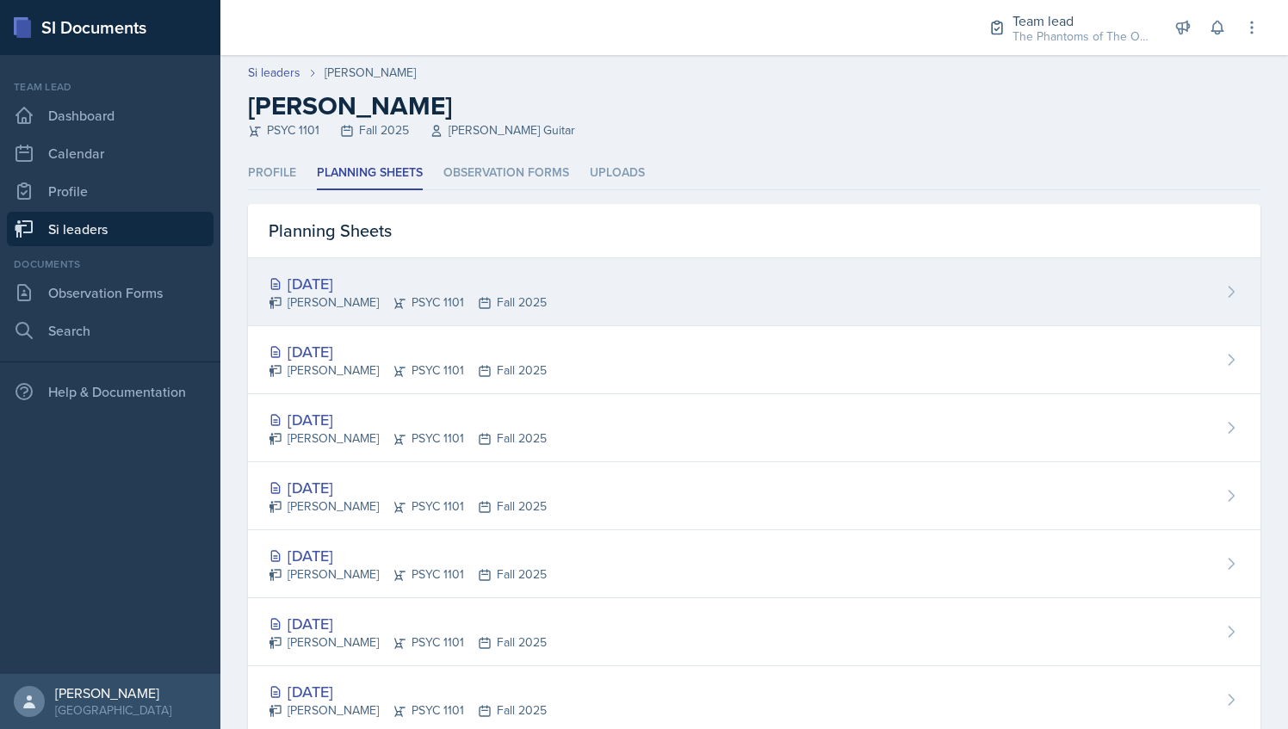
click at [433, 269] on div "[DATE] [PERSON_NAME] PSYC 1101 Fall 2025" at bounding box center [754, 292] width 1012 height 68
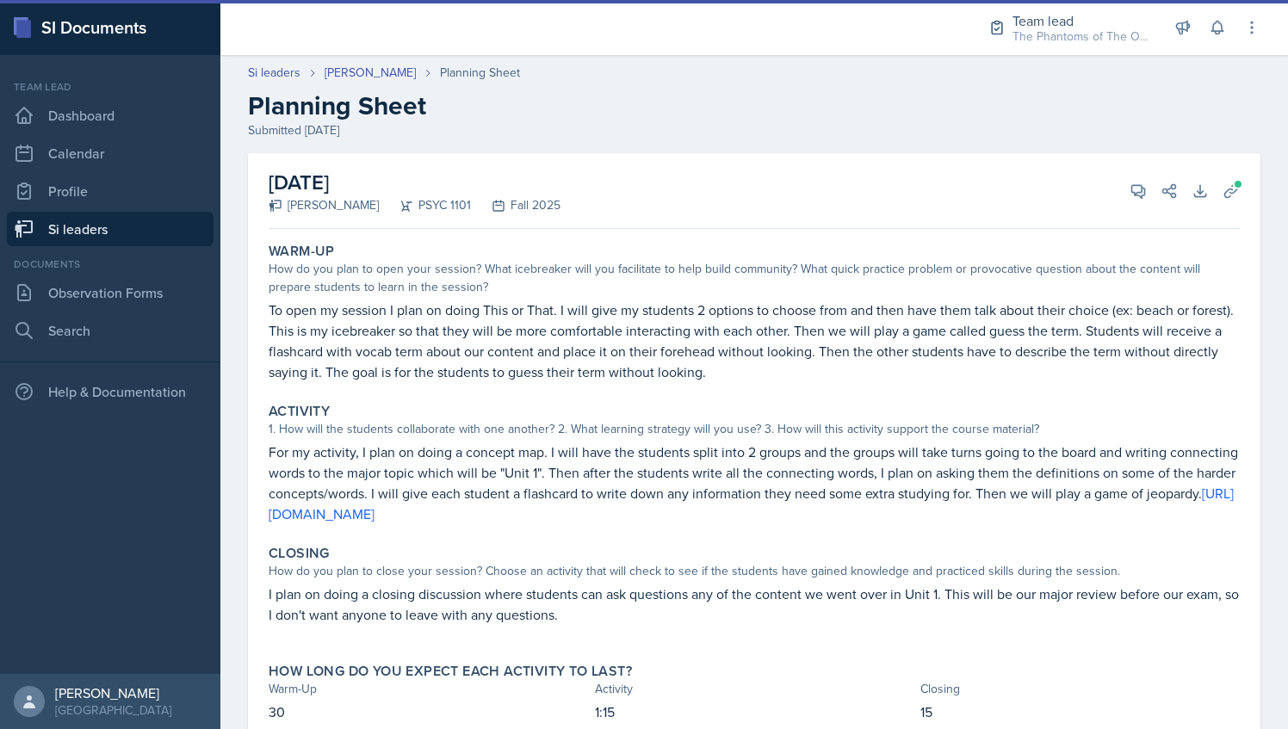
scroll to position [61, 0]
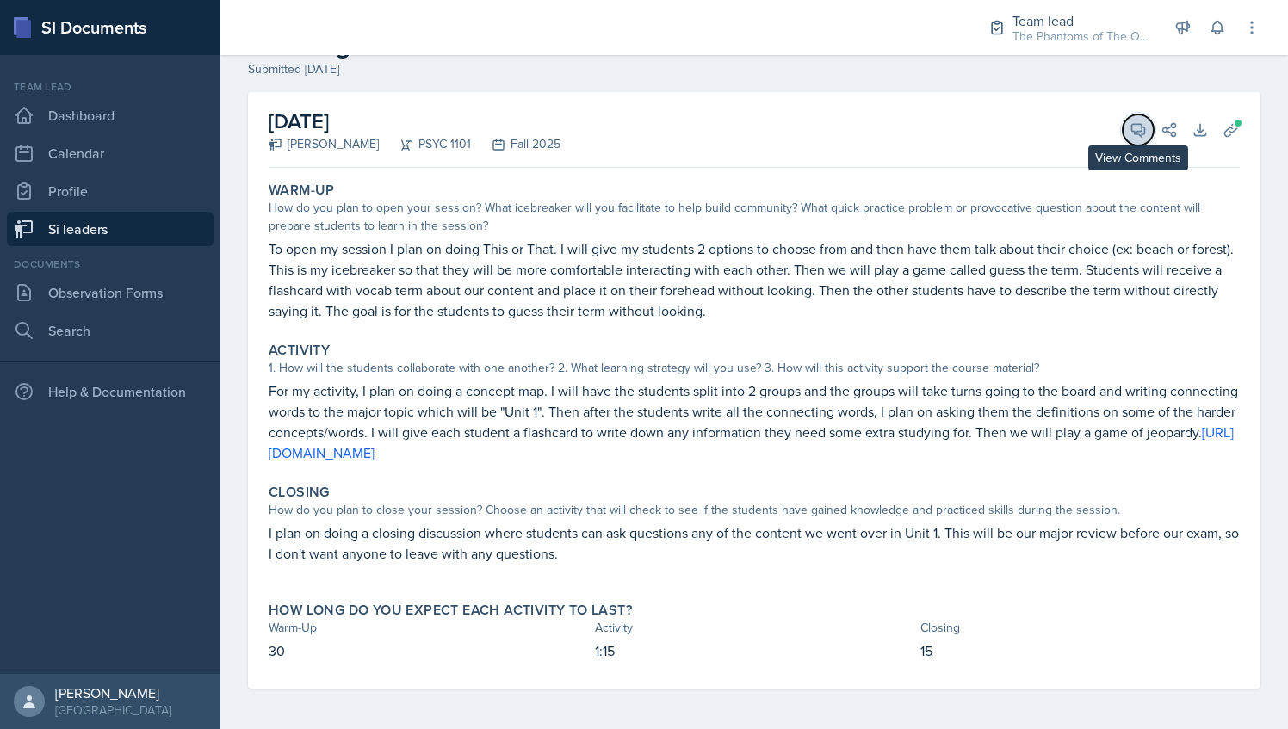
click at [1132, 124] on icon at bounding box center [1138, 130] width 13 height 13
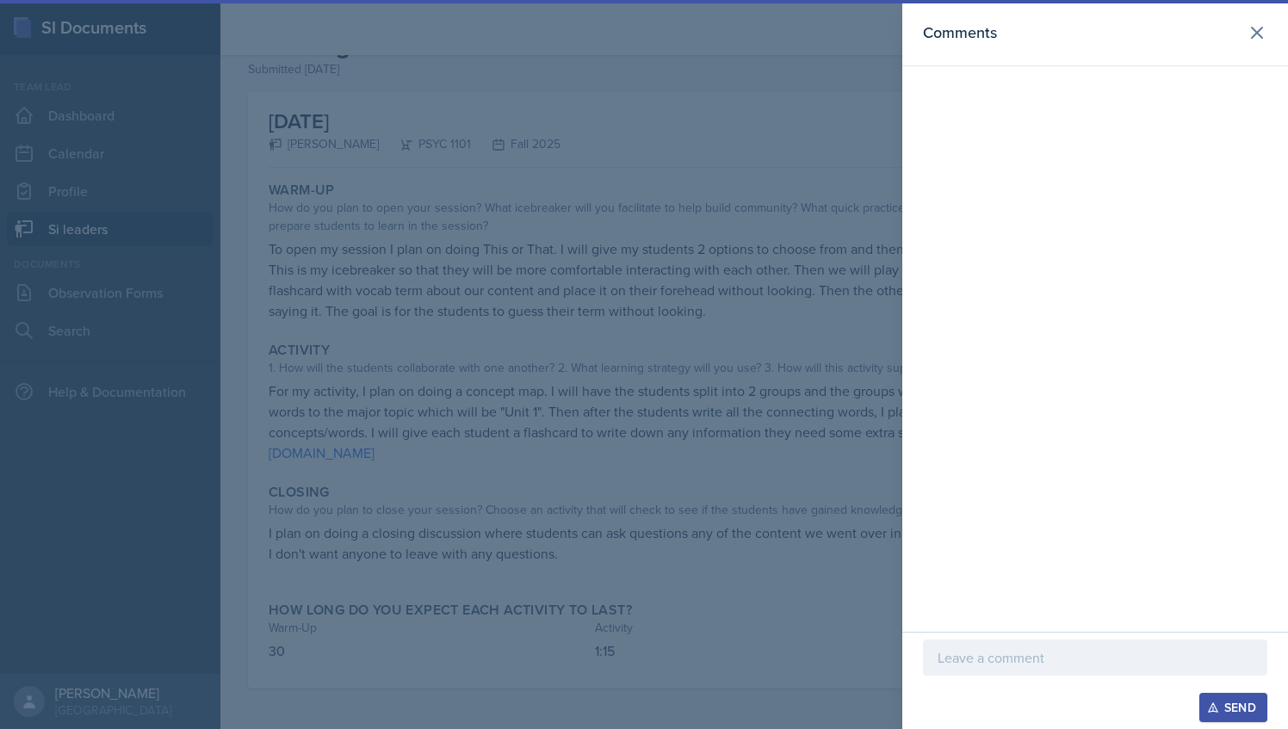
click at [801, 150] on div at bounding box center [644, 364] width 1288 height 729
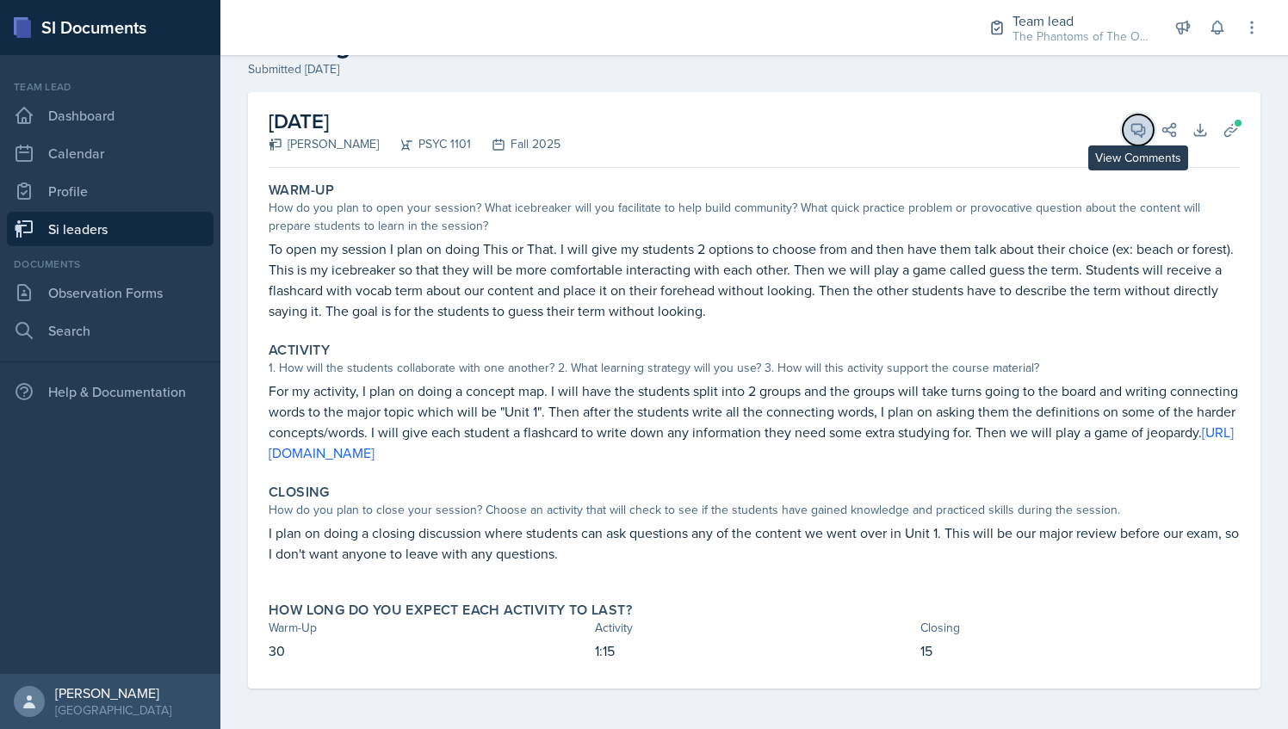
click at [1128, 118] on button "View Comments" at bounding box center [1138, 129] width 31 height 31
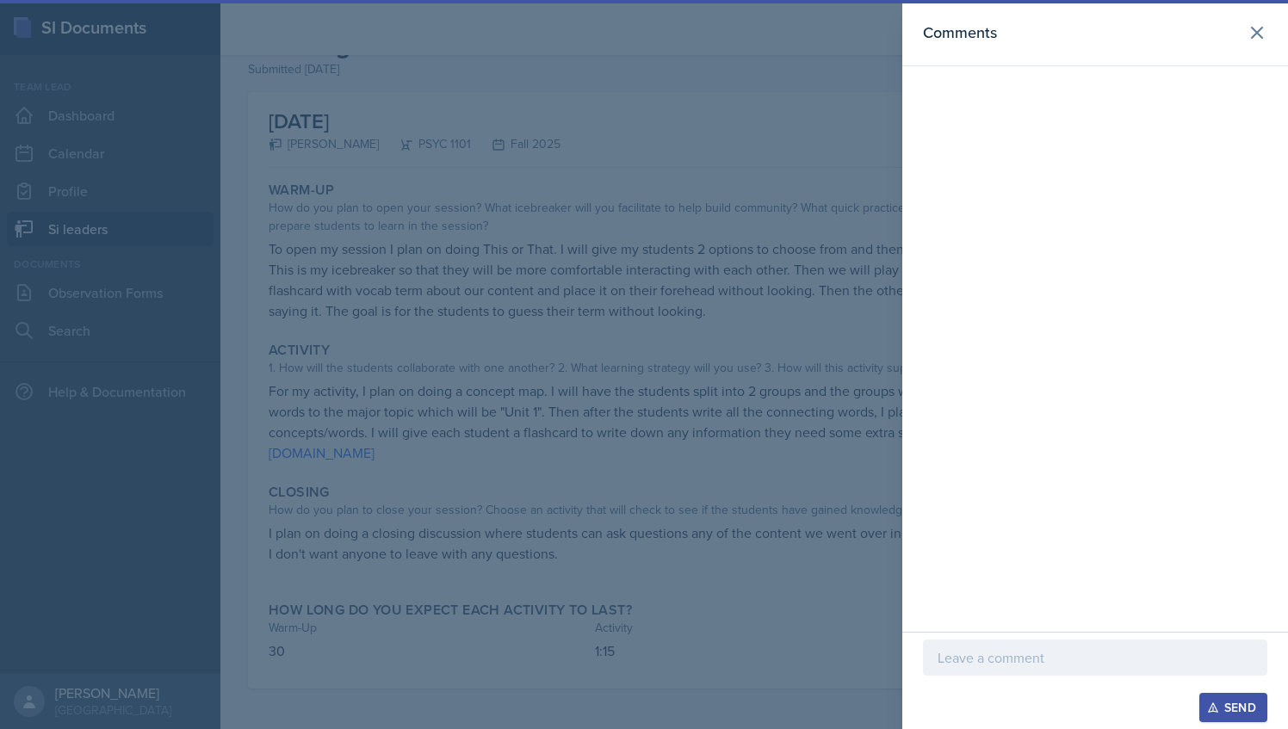
click at [953, 673] on div at bounding box center [1095, 658] width 344 height 36
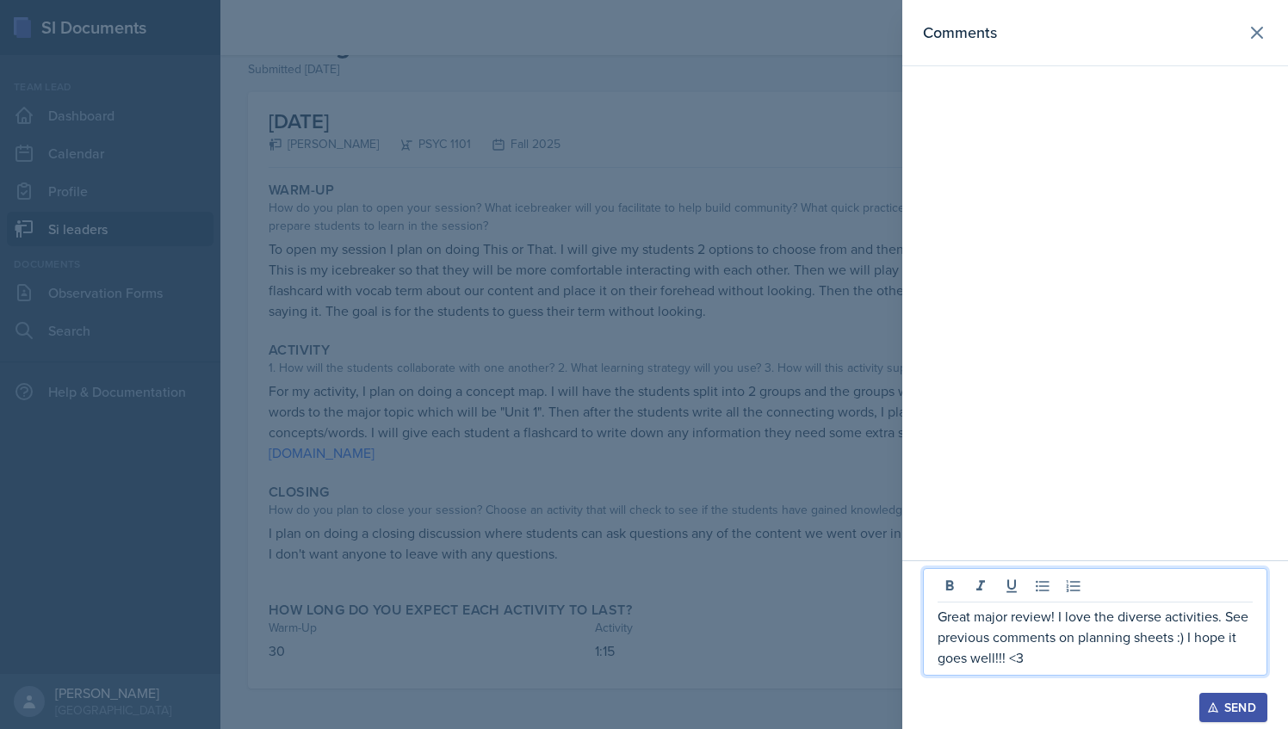
click at [1222, 706] on div "Send" at bounding box center [1233, 708] width 46 height 14
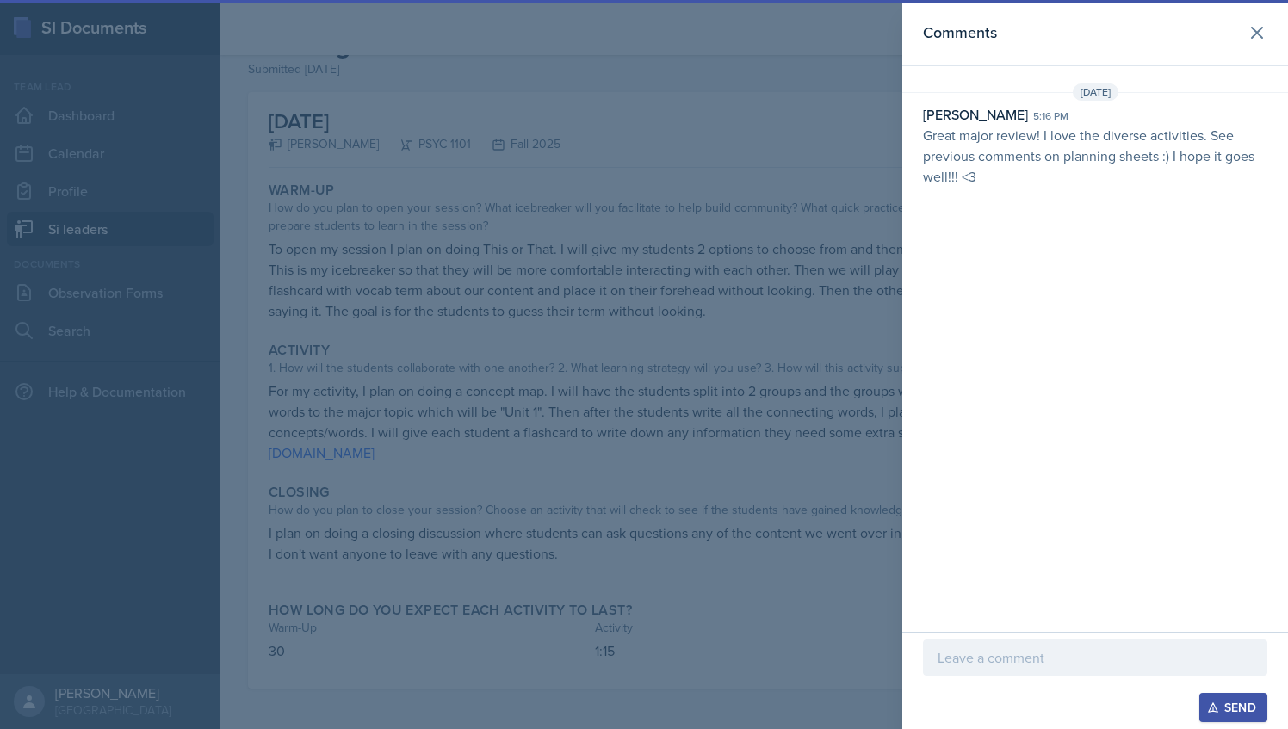
click at [654, 289] on div at bounding box center [644, 364] width 1288 height 729
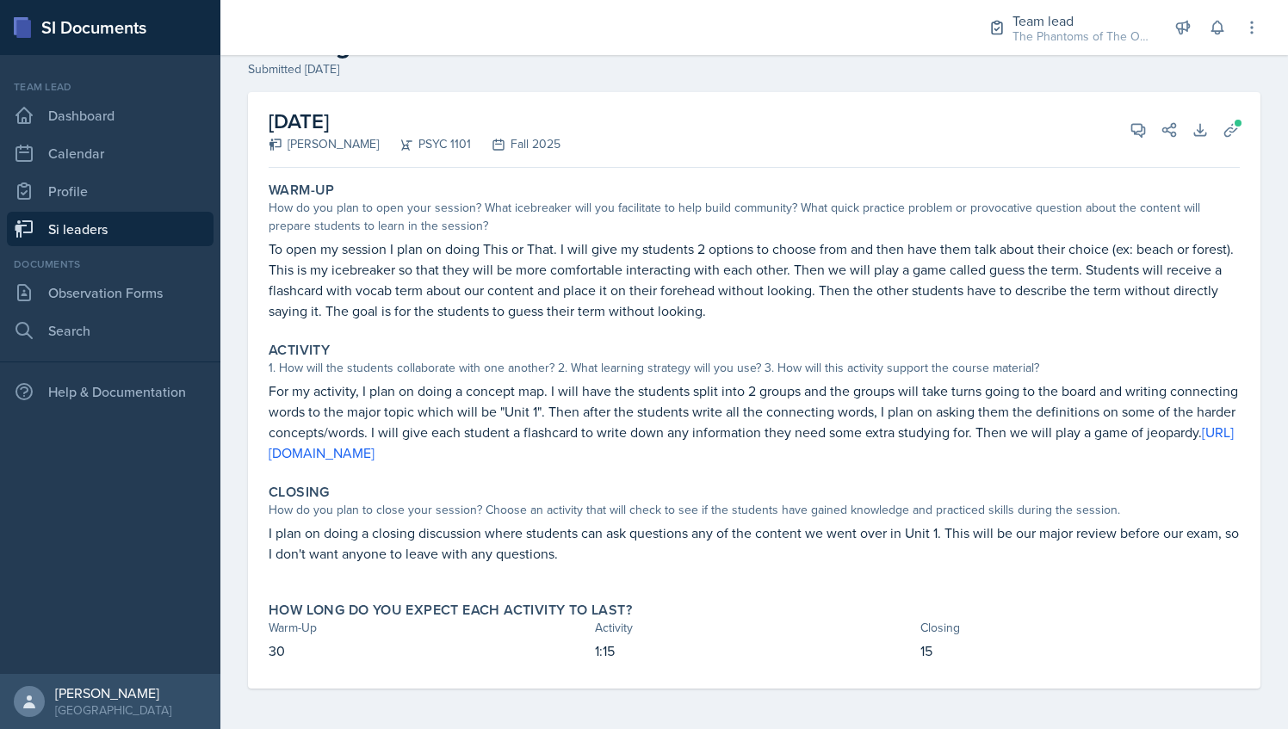
click at [120, 224] on link "Si leaders" at bounding box center [110, 229] width 207 height 34
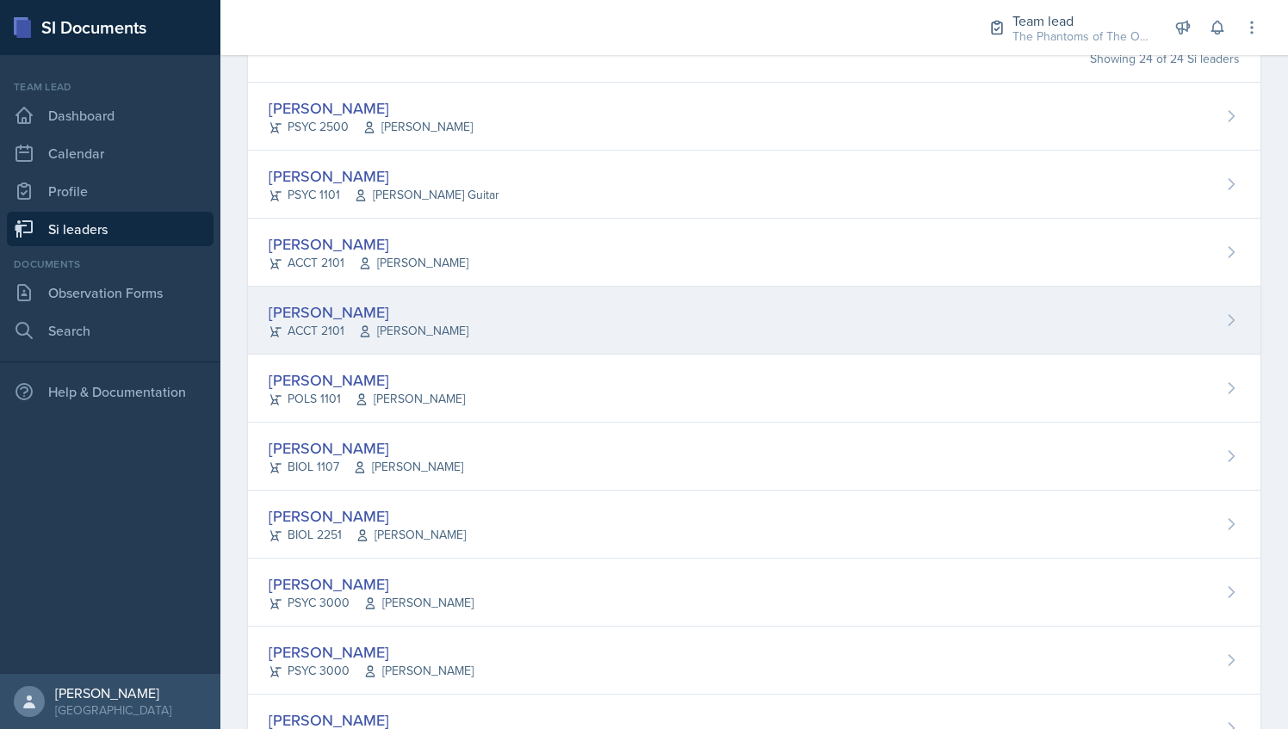
scroll to position [164, 0]
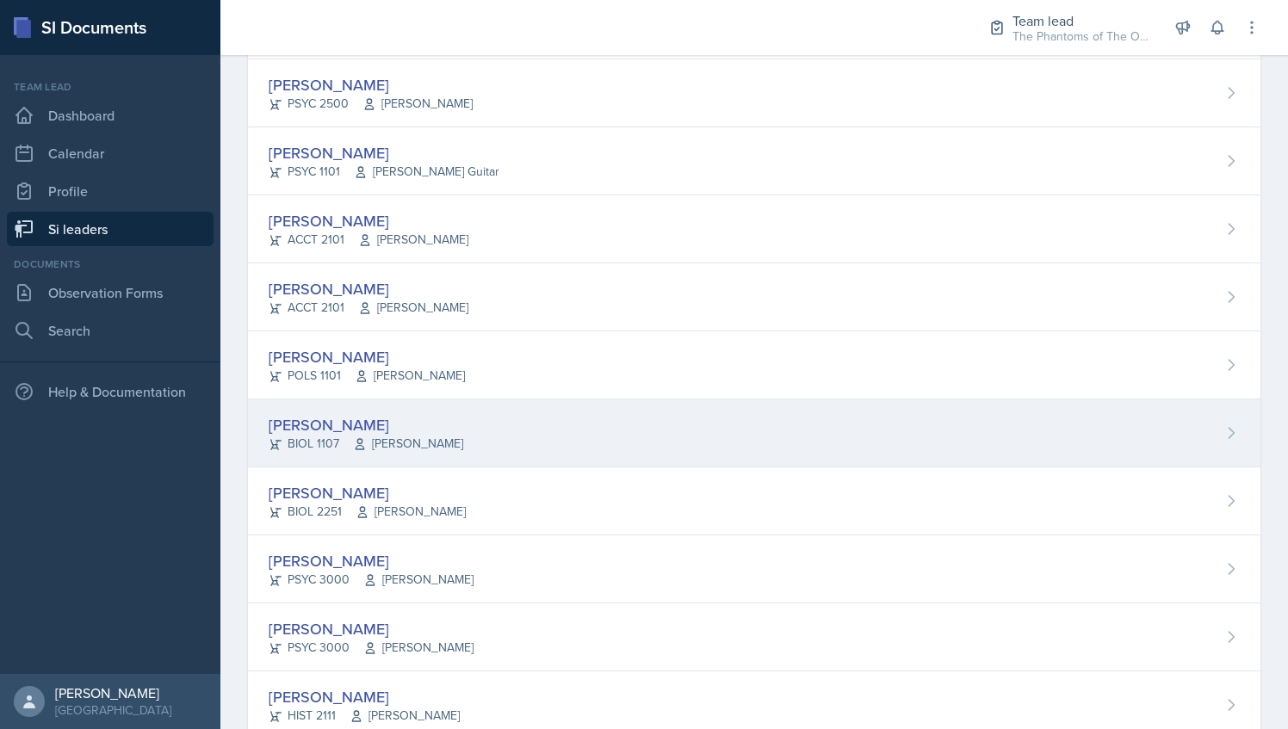
click at [457, 441] on div "[PERSON_NAME] BIOL 1107 [PERSON_NAME]" at bounding box center [754, 433] width 1012 height 68
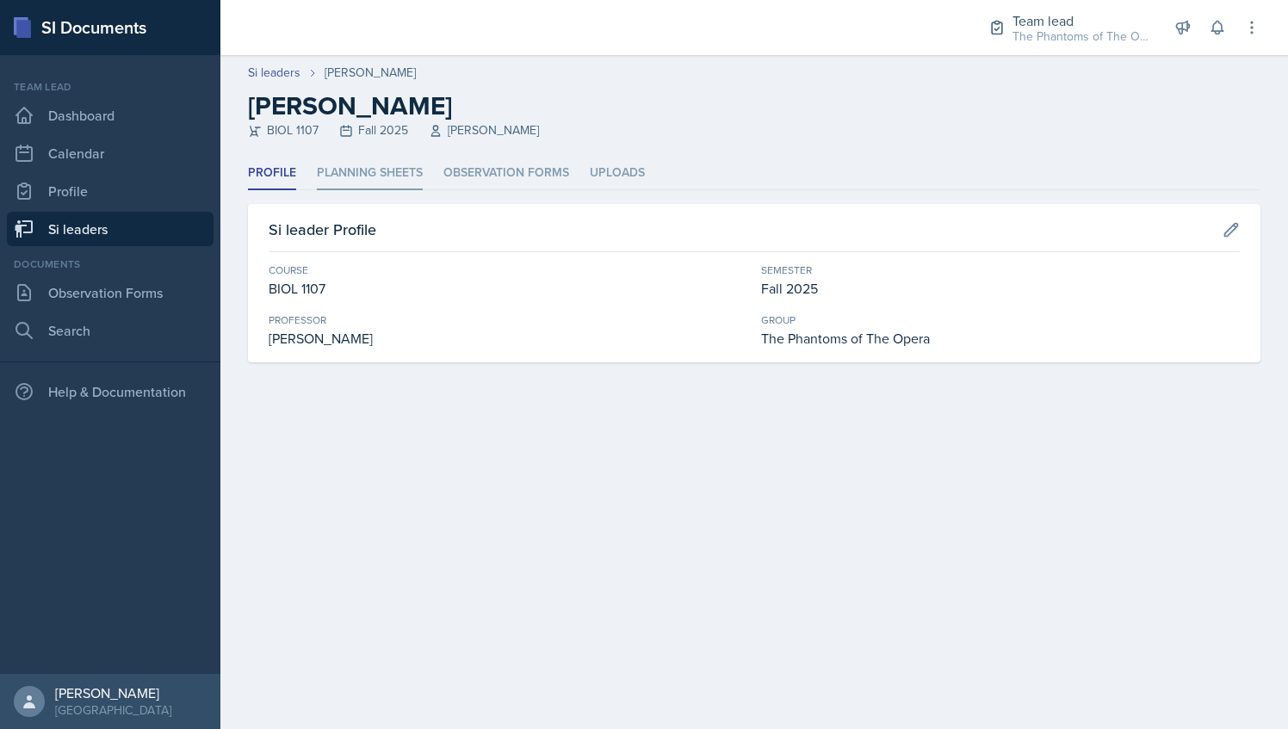
click at [381, 157] on li "Planning Sheets" at bounding box center [370, 174] width 106 height 34
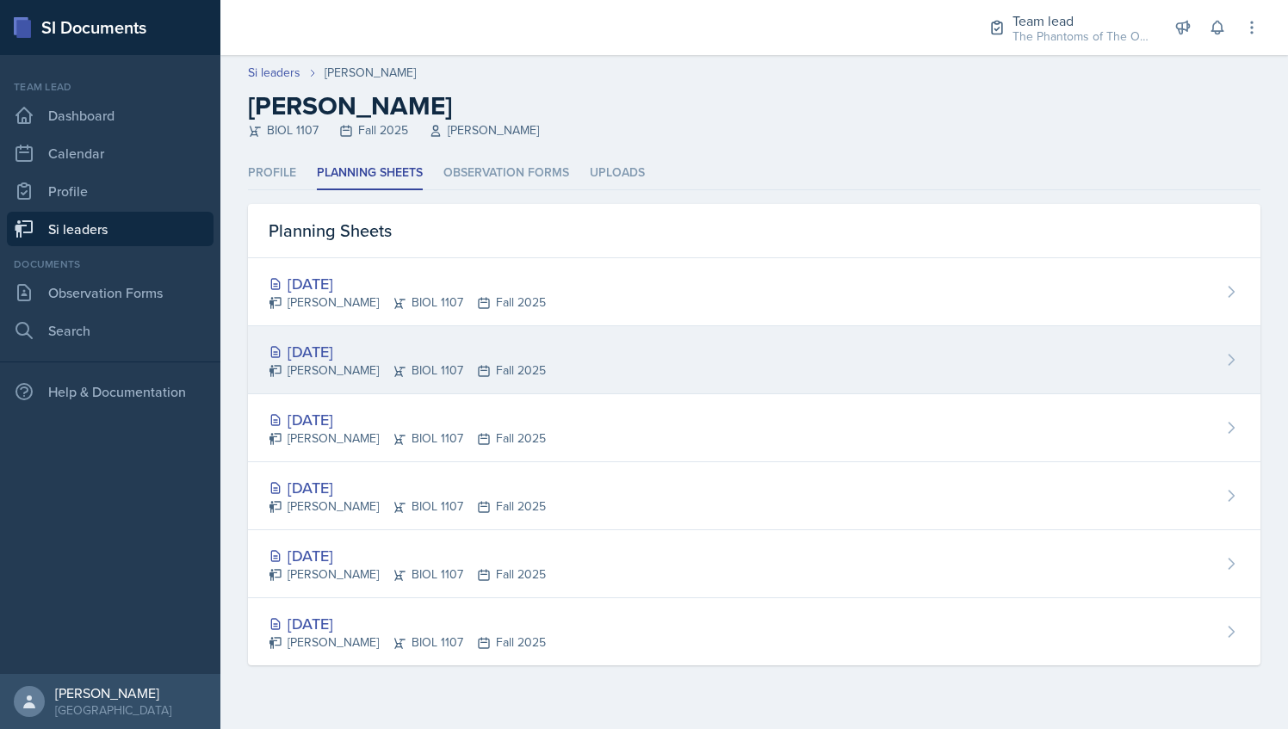
click at [477, 353] on div "[DATE]" at bounding box center [407, 351] width 277 height 23
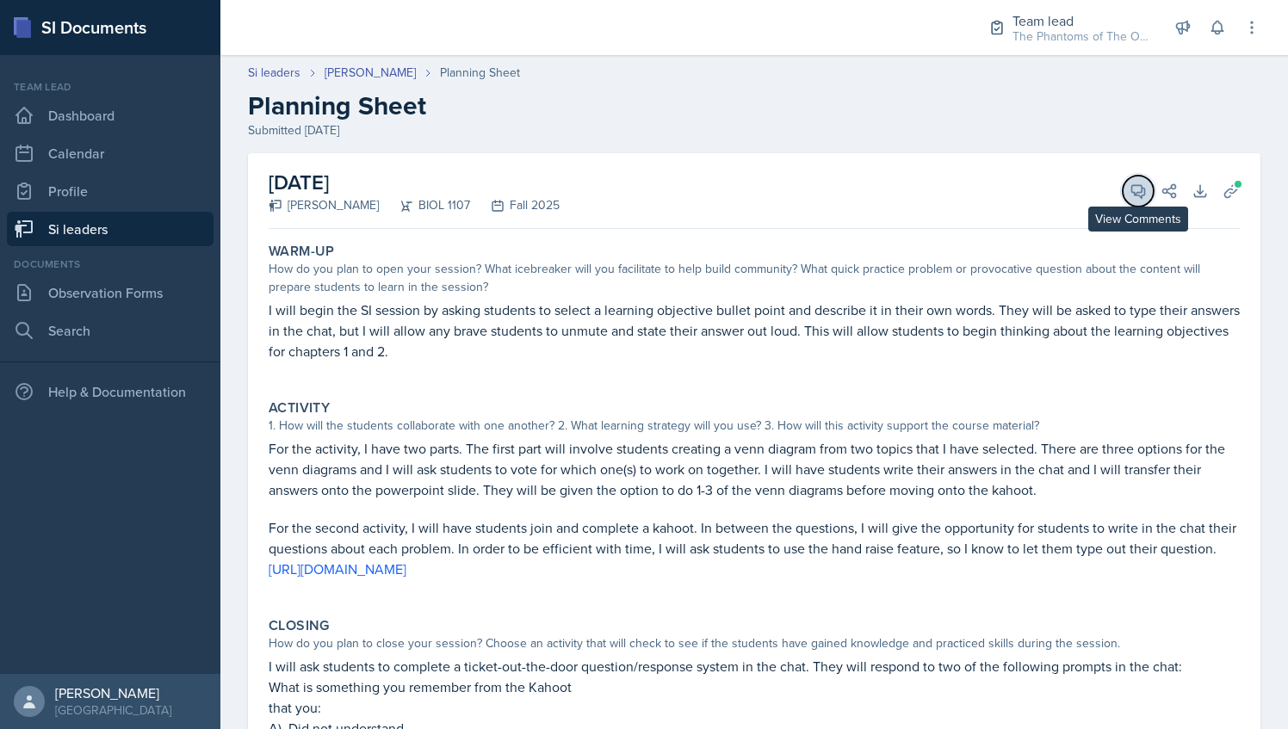
click at [1129, 183] on icon at bounding box center [1137, 191] width 17 height 17
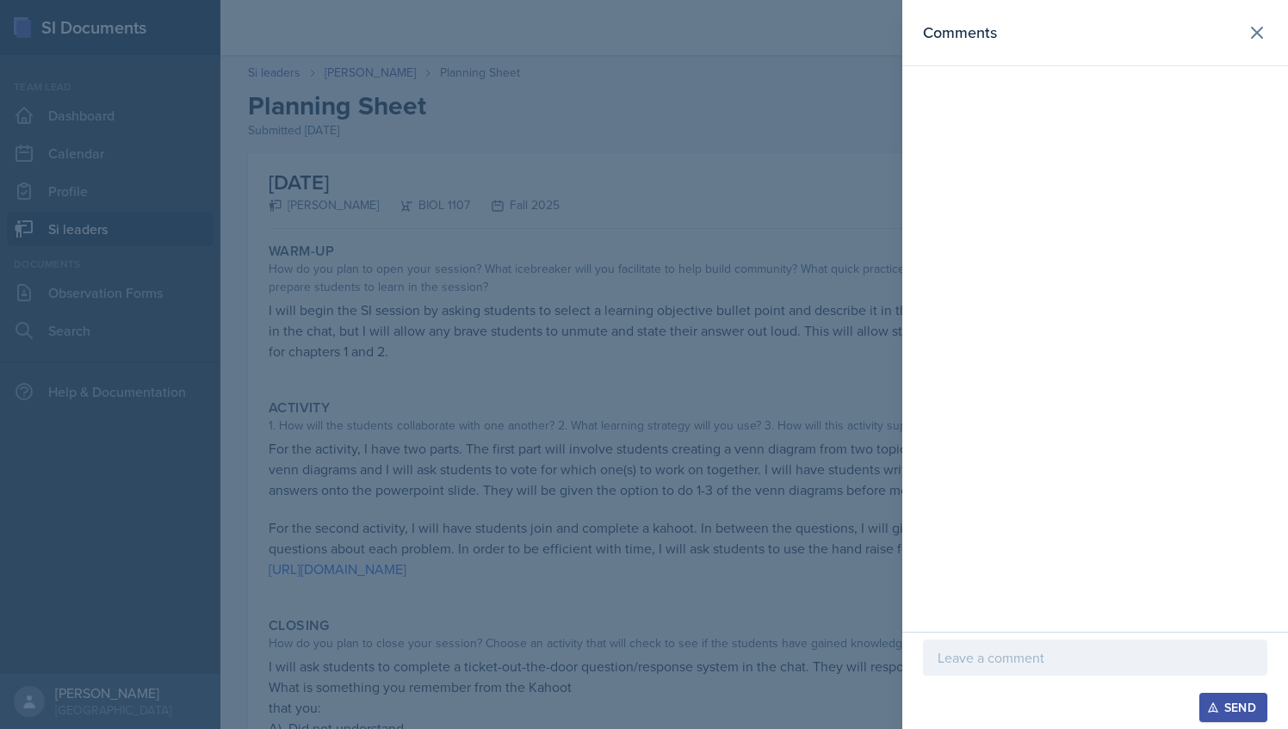
click at [1030, 654] on p at bounding box center [1094, 657] width 315 height 21
click at [990, 669] on div "Warm-up: I like this activity!" at bounding box center [1095, 642] width 344 height 66
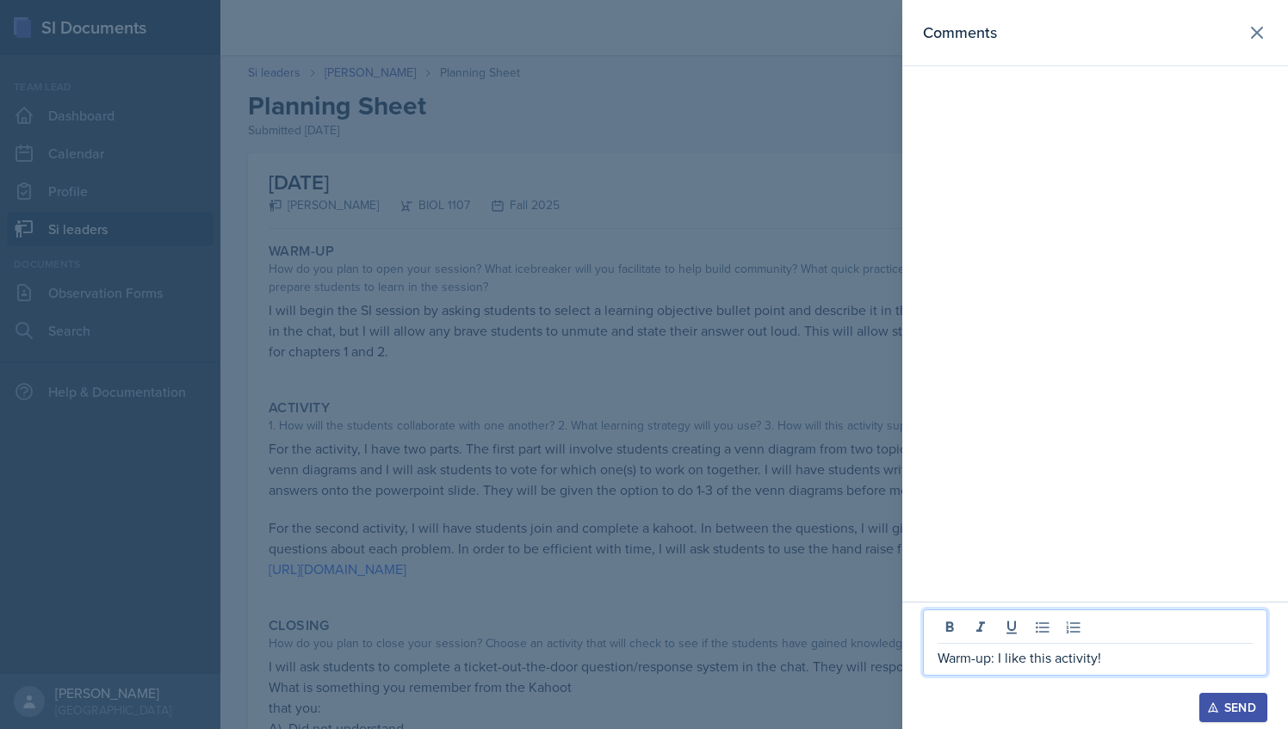
click at [997, 659] on p "Warm-up: I like this activity!" at bounding box center [1094, 657] width 315 height 21
click at [1124, 656] on p "Warm-up: 3/3 I like this activity!" at bounding box center [1094, 657] width 315 height 21
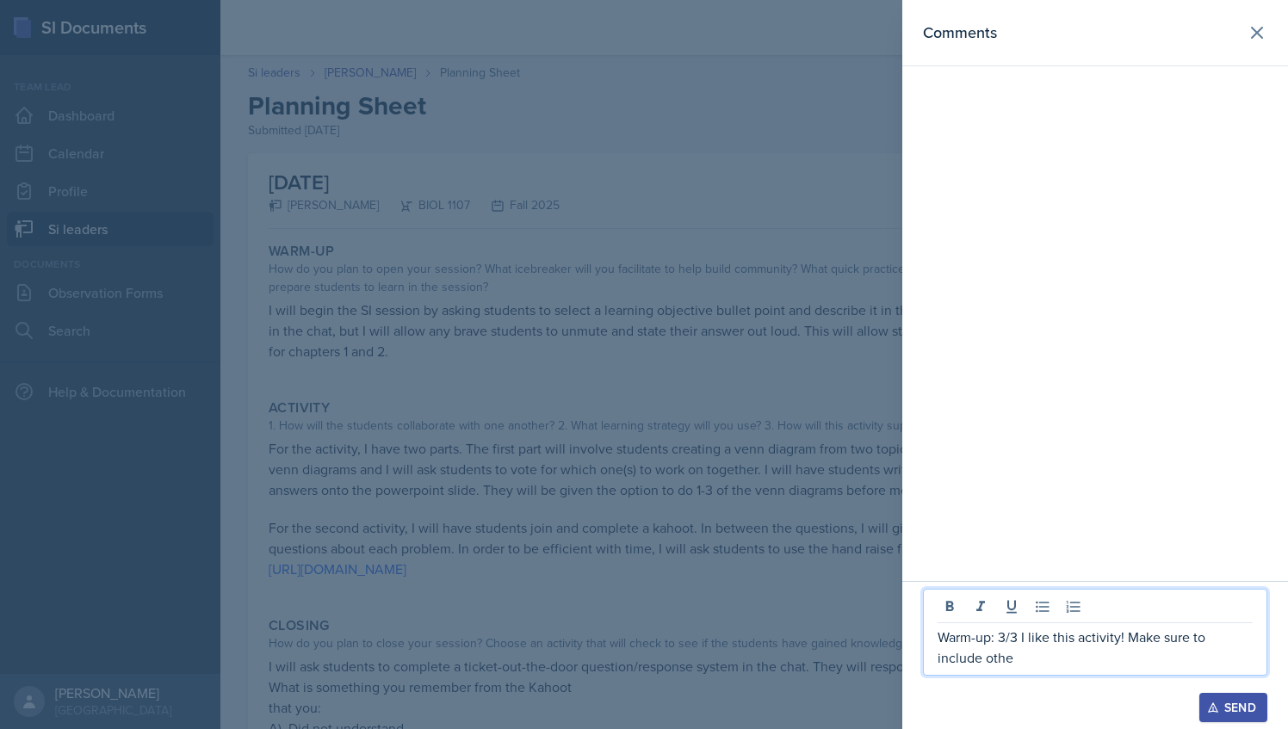
click at [1004, 639] on p "Warm-up: 3/3 I like this activity! Make sure to include othe" at bounding box center [1094, 647] width 315 height 41
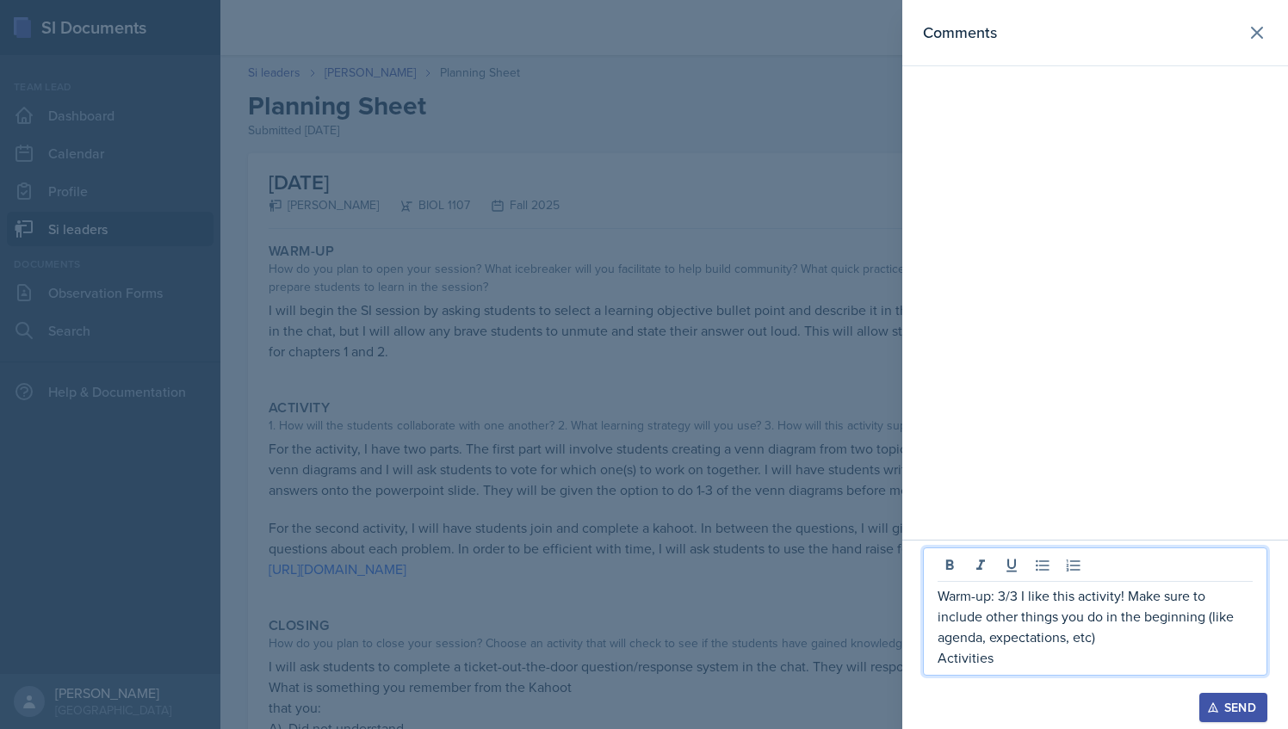
click at [482, 494] on div at bounding box center [644, 364] width 1288 height 729
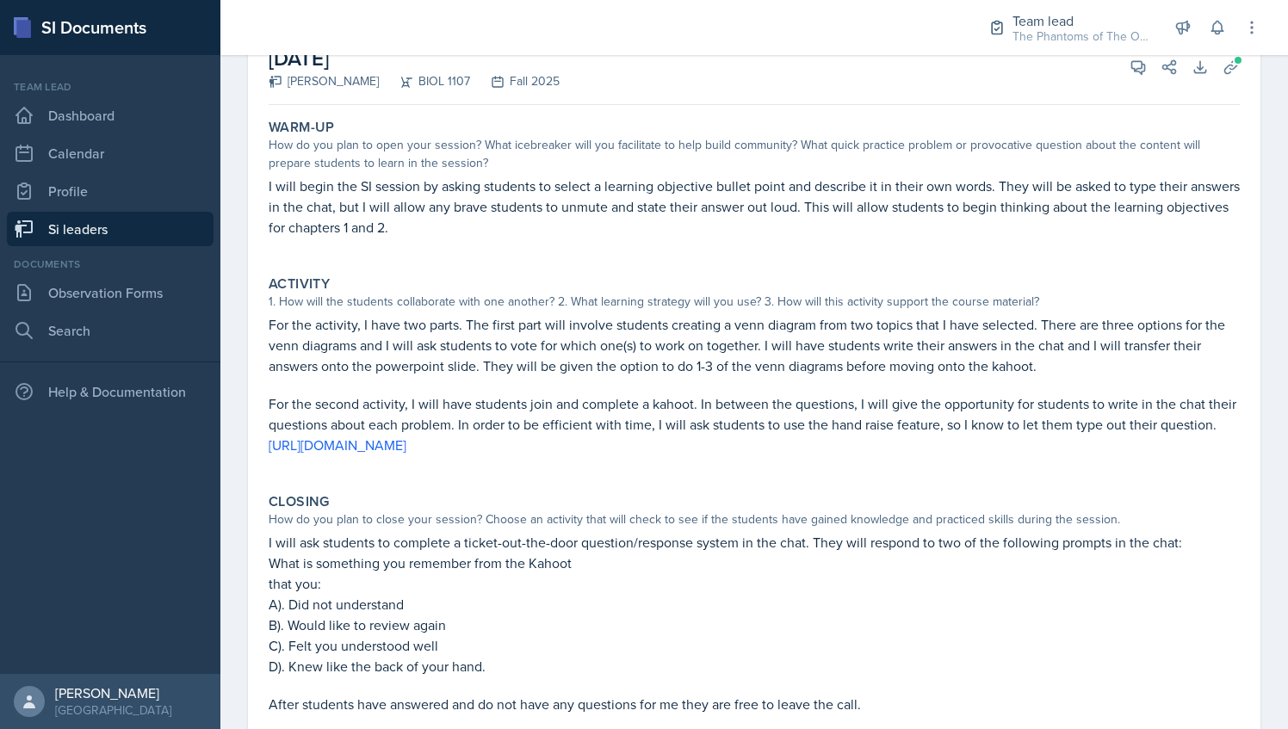
scroll to position [129, 0]
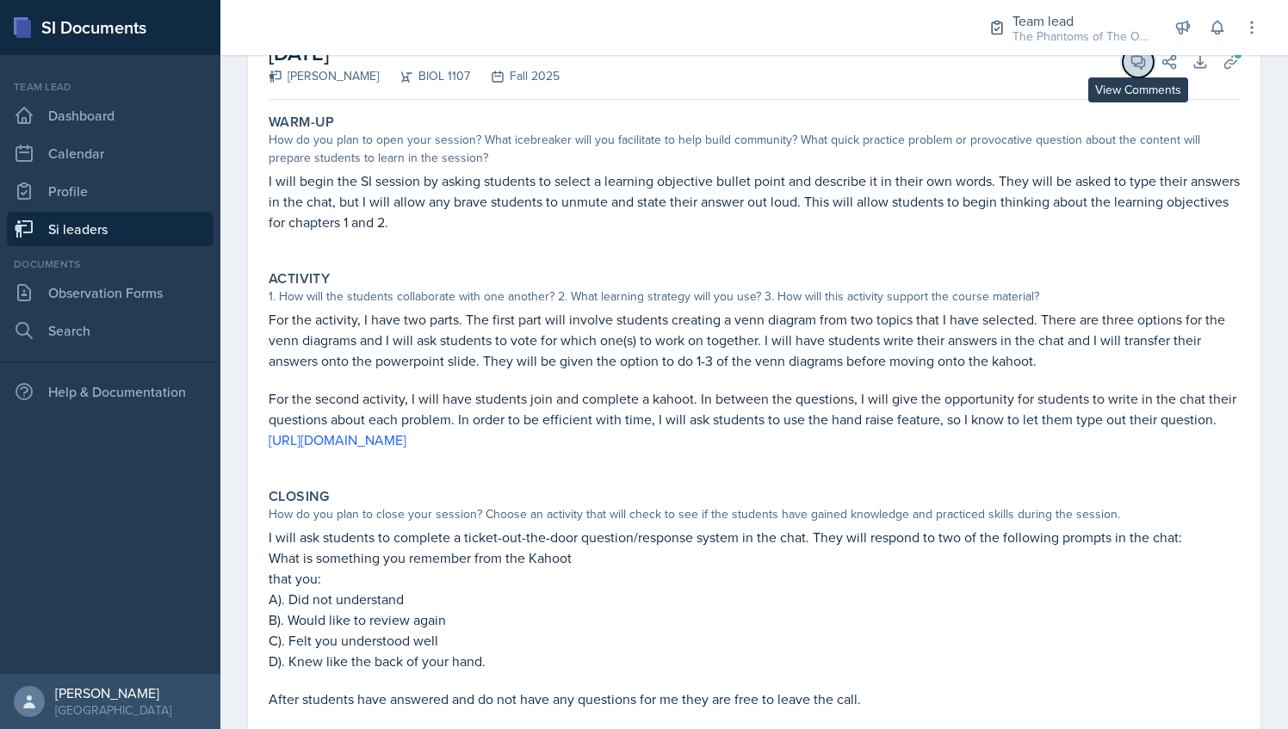
click at [1132, 56] on icon at bounding box center [1138, 62] width 13 height 13
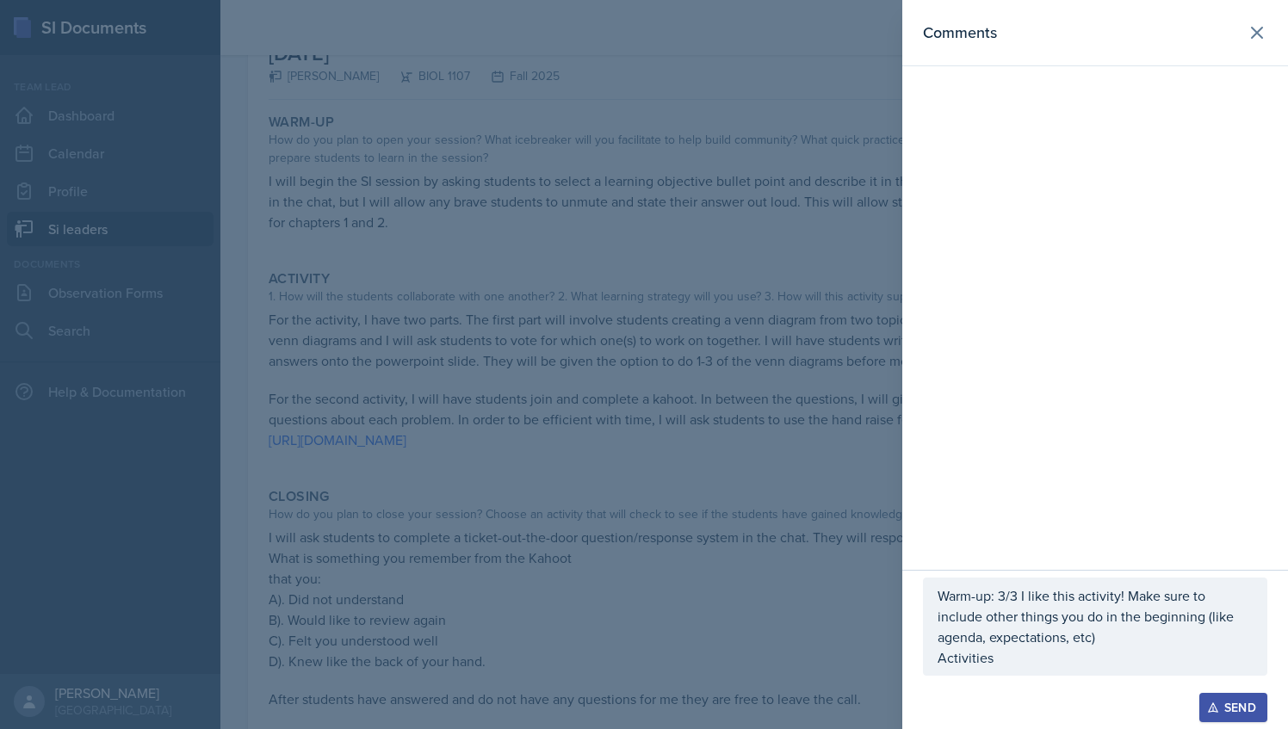
click at [1055, 655] on p "Activities" at bounding box center [1094, 657] width 315 height 21
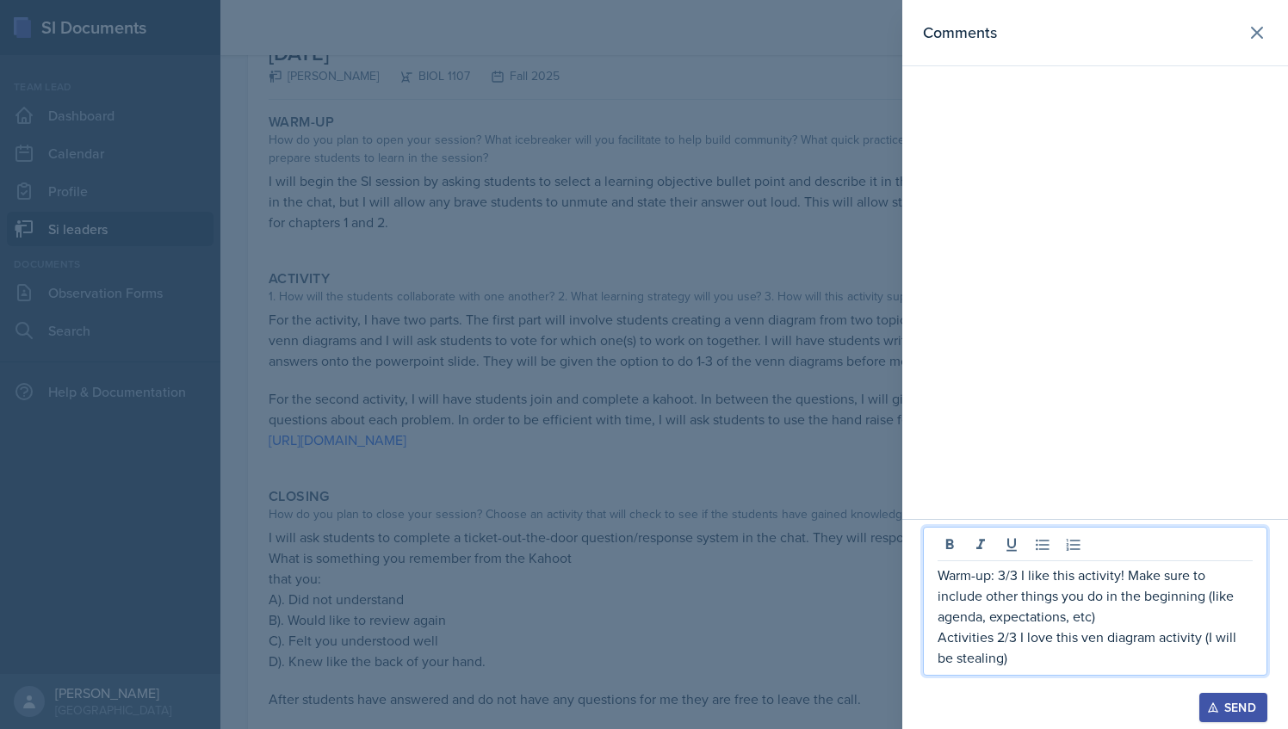
click at [954, 659] on p "Activities 2/3 I love this ven diagram activity (I will be stealing)" at bounding box center [1094, 647] width 315 height 41
click at [983, 660] on p "Activities 2/3 I love this ven diagram activity (I will be stealing)" at bounding box center [1094, 647] width 315 height 41
click at [1016, 663] on p "Activities 2/3 I love this ven diagram activity (I will be stealing it lol)" at bounding box center [1094, 647] width 315 height 41
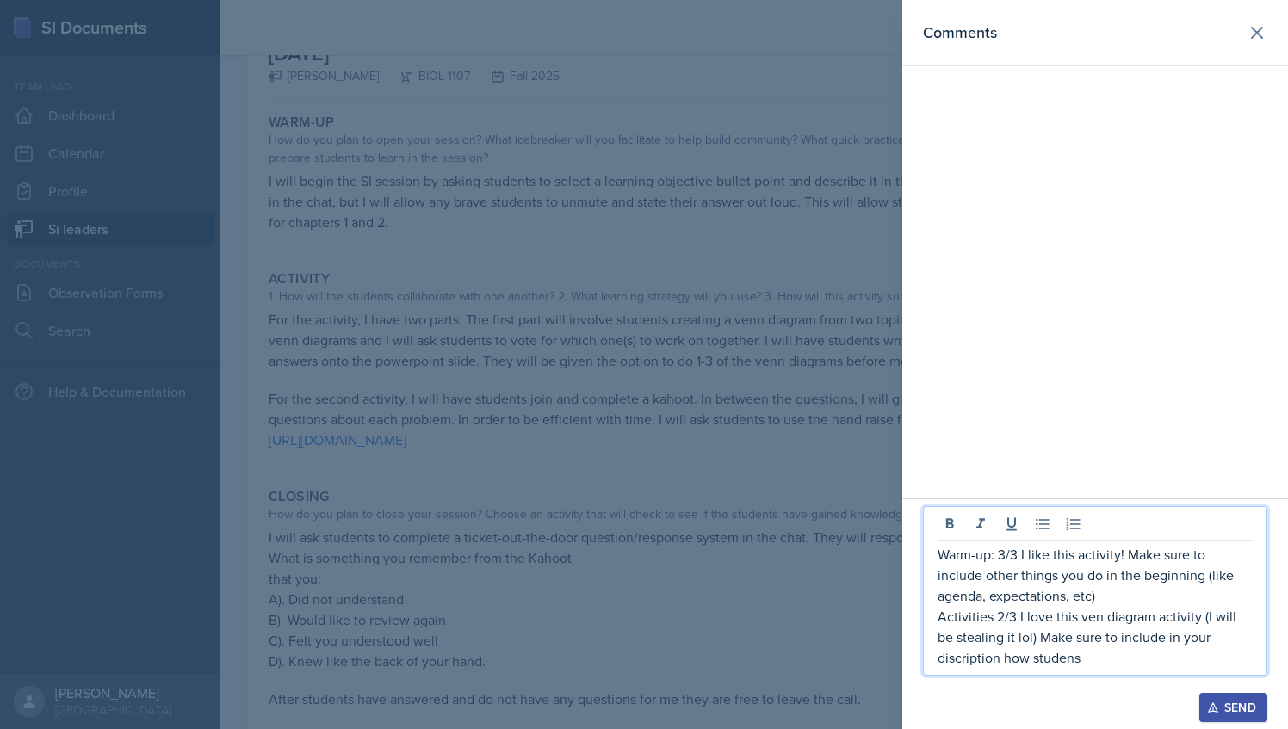
click at [964, 646] on p "Activities 2/3 I love this ven diagram activity (I will be stealing it lol) Mak…" at bounding box center [1094, 637] width 315 height 62
click at [1002, 616] on p "Activities 2/3 I love this ven diagram activity (I will be stealing it lol) Mak…" at bounding box center [1094, 637] width 315 height 62
drag, startPoint x: 1023, startPoint y: 639, endPoint x: 1114, endPoint y: 675, distance: 98.2
click at [1114, 675] on div "Warm-up: 3/3 I like this activity! Make sure to include other things you do in …" at bounding box center [1095, 591] width 344 height 170
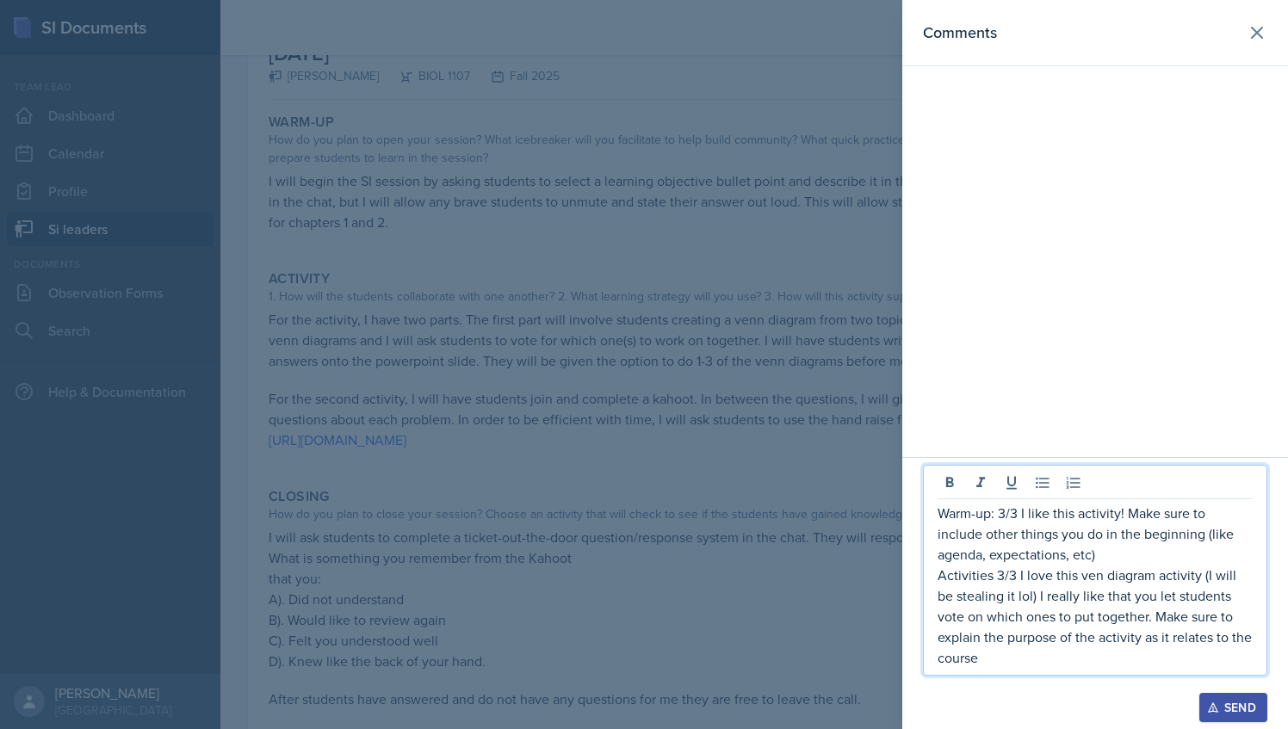
click at [1180, 636] on p "Activities 3/3 I love this ven diagram activity (I will be stealing it lol) I r…" at bounding box center [1094, 616] width 315 height 103
click at [1185, 641] on p "Activities 3/3 I love this ven diagram activity (I will be stealing it lol) I r…" at bounding box center [1094, 616] width 315 height 103
click at [1257, 659] on div "Warm-up: 3/3 I like this activity! Make sure to include other things you do in …" at bounding box center [1095, 570] width 344 height 211
drag, startPoint x: 1253, startPoint y: 656, endPoint x: 1265, endPoint y: 663, distance: 14.6
click at [1265, 663] on div "Warm-up: 3/3 I like this activity! Make sure to include other things you do in …" at bounding box center [1095, 570] width 344 height 211
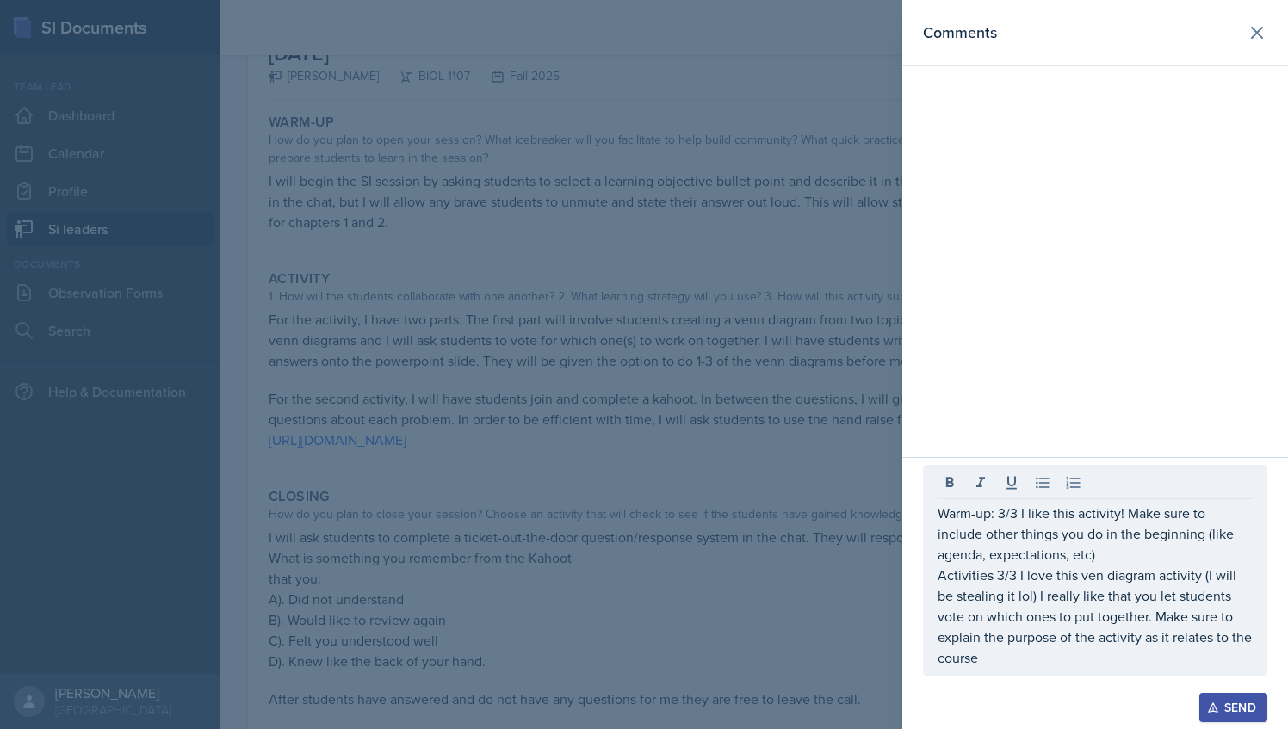
click at [1253, 663] on div "Warm-up: 3/3 I like this activity! Make sure to include other things you do in …" at bounding box center [1095, 570] width 344 height 211
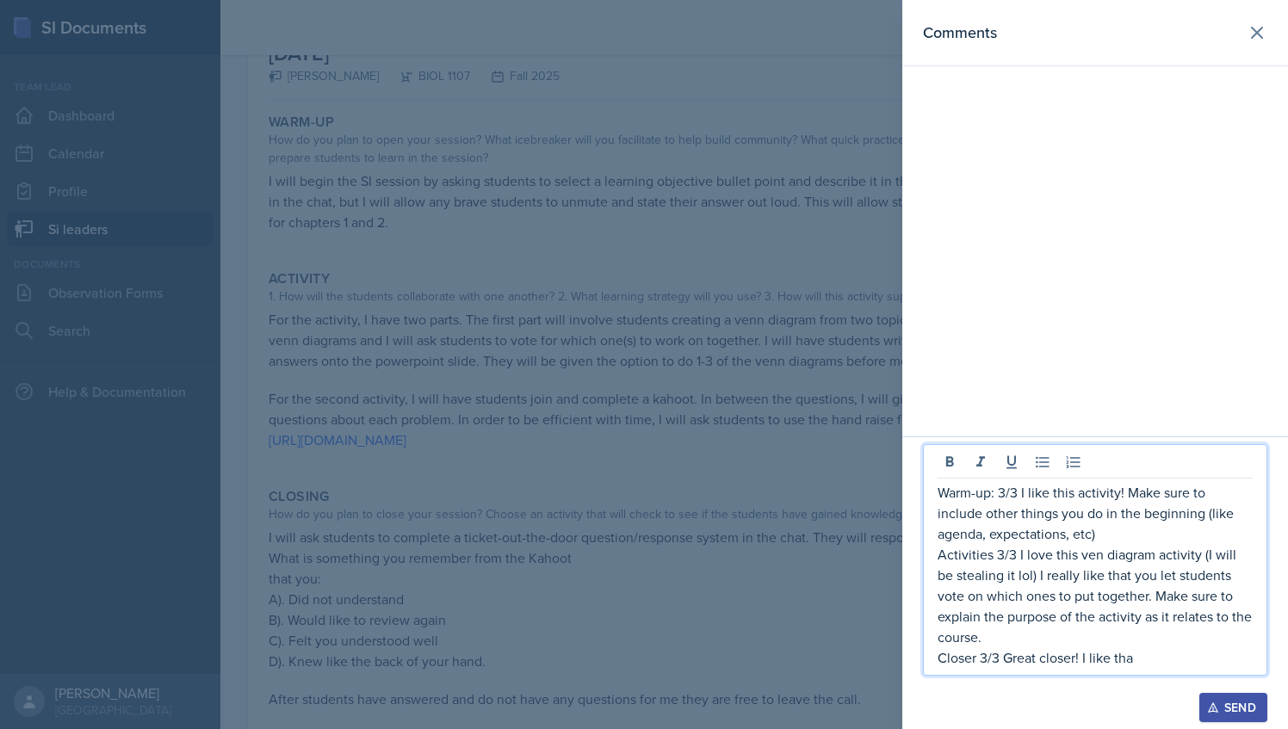
drag, startPoint x: 959, startPoint y: 637, endPoint x: 1256, endPoint y: 644, distance: 297.1
click at [1256, 644] on div "Warm-up: 3/3 I like this activity! Make sure to include other things you do in …" at bounding box center [1095, 560] width 344 height 232
click at [1137, 622] on p "Activities 3/3 I love this ven diagram activity (I will be stealing it lol) I r…" at bounding box center [1094, 595] width 315 height 103
click at [1126, 617] on p "Activities 3/3 I love this ven diagram activity (I will be stealing it lol) I r…" at bounding box center [1094, 595] width 315 height 103
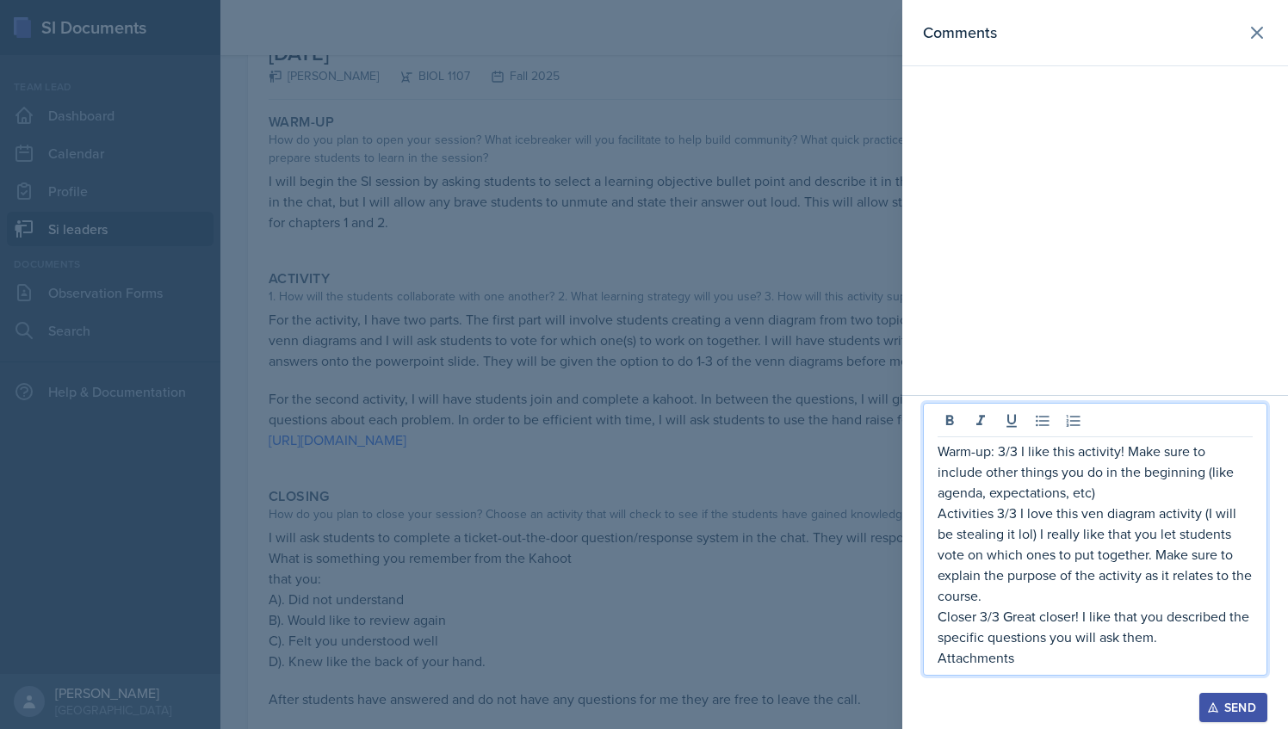
drag, startPoint x: 1033, startPoint y: 658, endPoint x: 932, endPoint y: 473, distance: 210.7
click at [932, 473] on div "Warm-up: 3/3 I like this activity! Make sure to include other things you do in …" at bounding box center [1095, 539] width 344 height 273
drag, startPoint x: 1016, startPoint y: 657, endPoint x: 962, endPoint y: 455, distance: 209.2
click at [962, 455] on div "Warm-up: 3/3 I like this activity! Make sure to include other things you do in …" at bounding box center [1094, 554] width 315 height 227
click at [1023, 636] on p "Closer 3/3 Great closer! I like that you described the specific questions you w…" at bounding box center [1094, 626] width 315 height 41
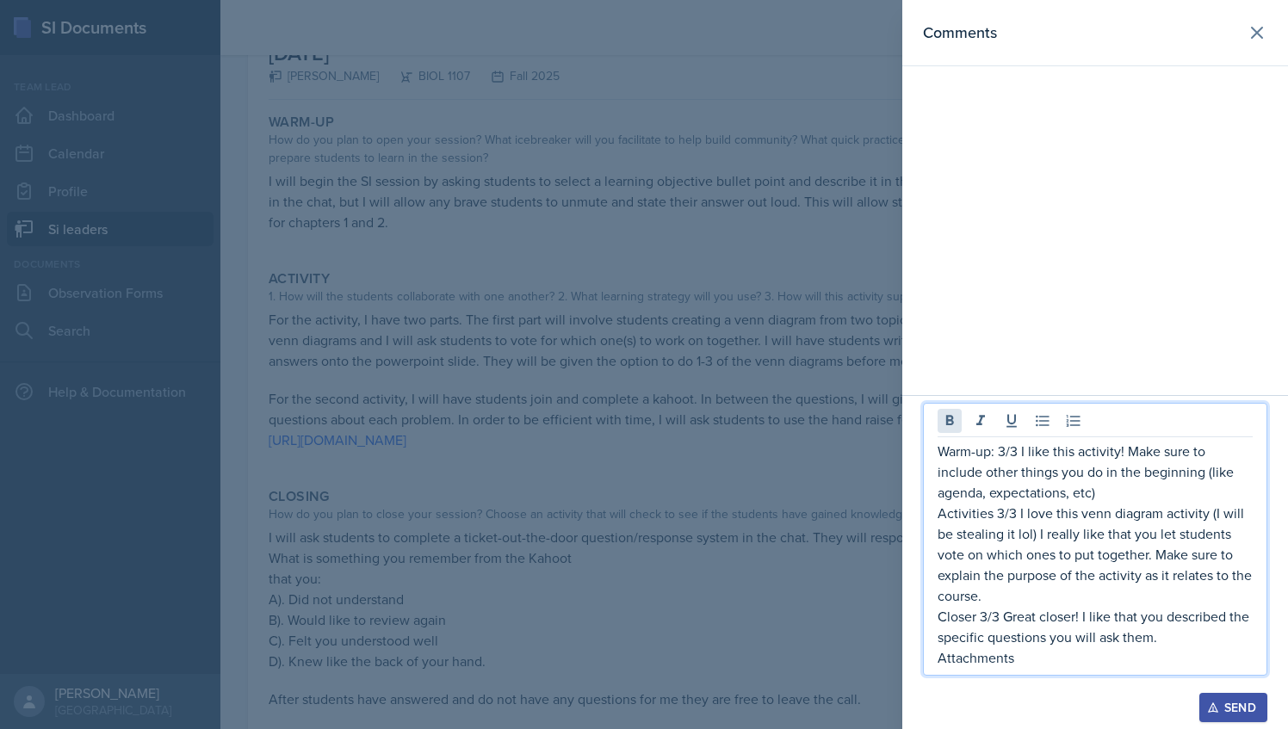
drag, startPoint x: 1016, startPoint y: 654, endPoint x: 940, endPoint y: 432, distance: 234.7
click at [940, 432] on div "Warm-up: 3/3 I like this activity! Make sure to include other things you do in …" at bounding box center [1095, 539] width 344 height 273
copy div "Warm-up: 3/3 I like this activity! Make sure to include other things you do in …"
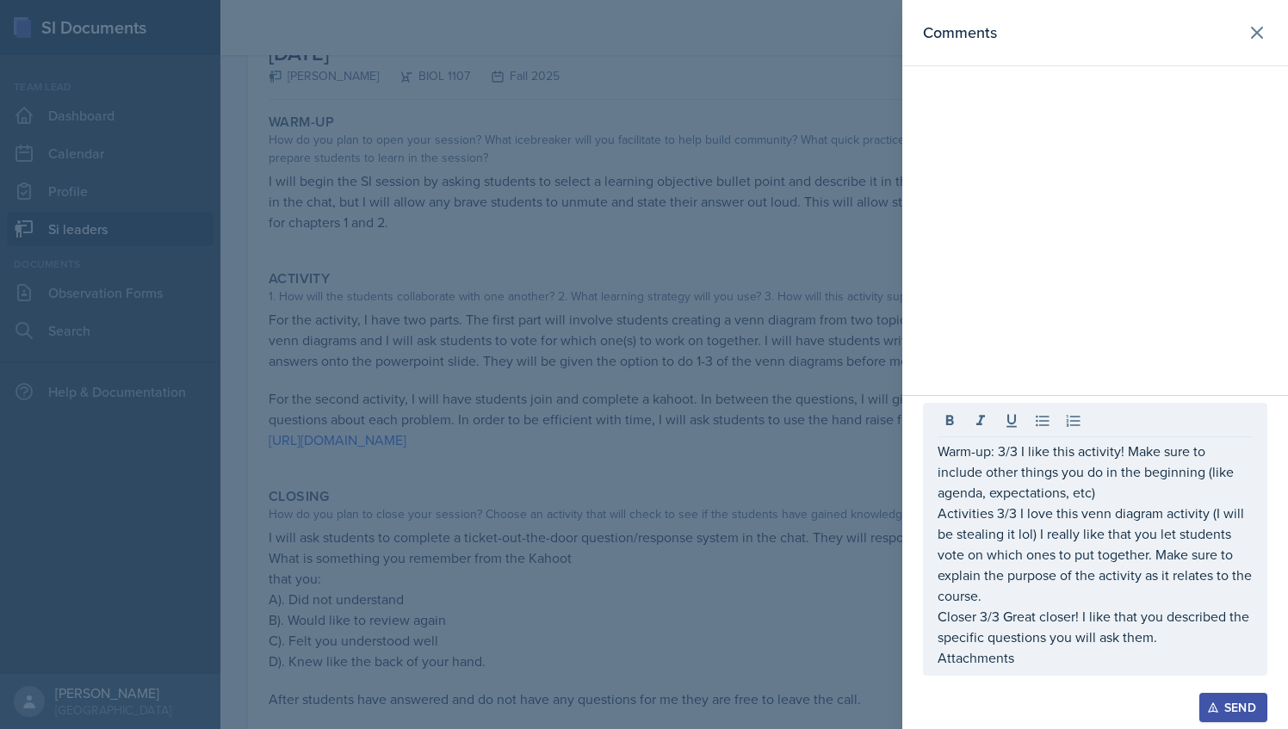
click at [721, 351] on div at bounding box center [644, 364] width 1288 height 729
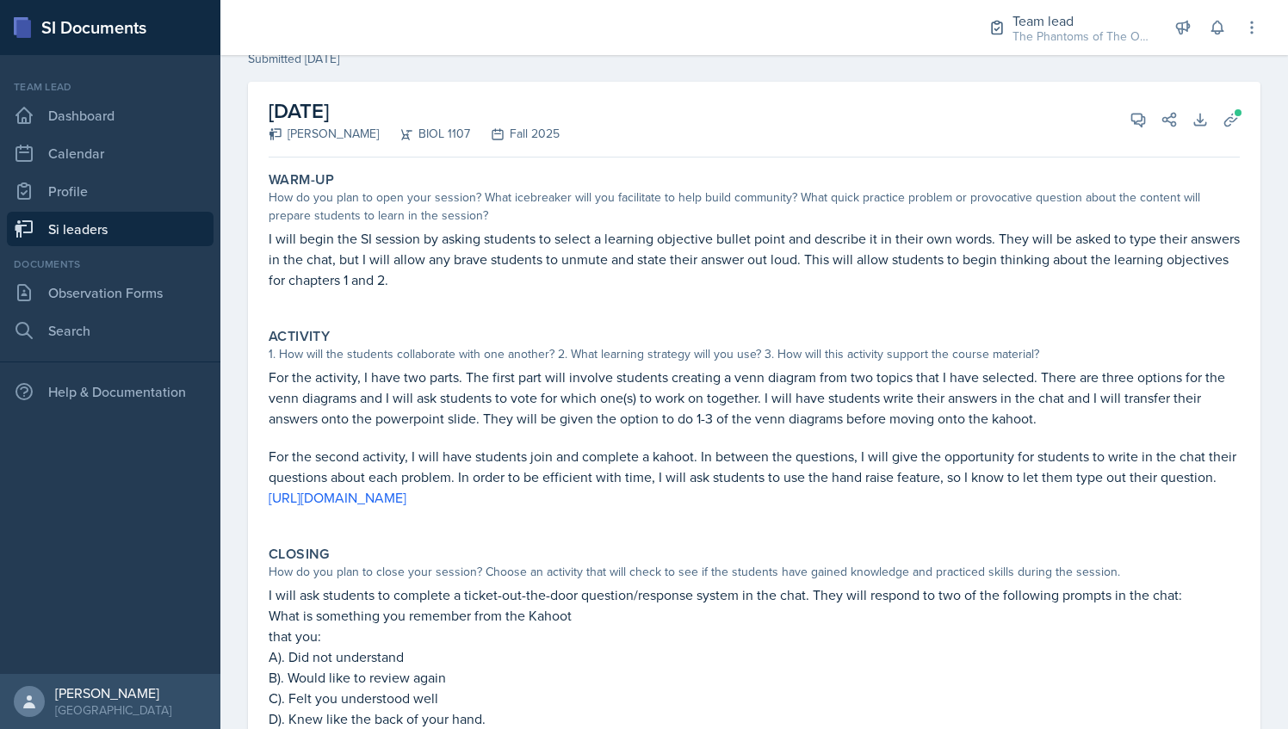
scroll to position [65, 0]
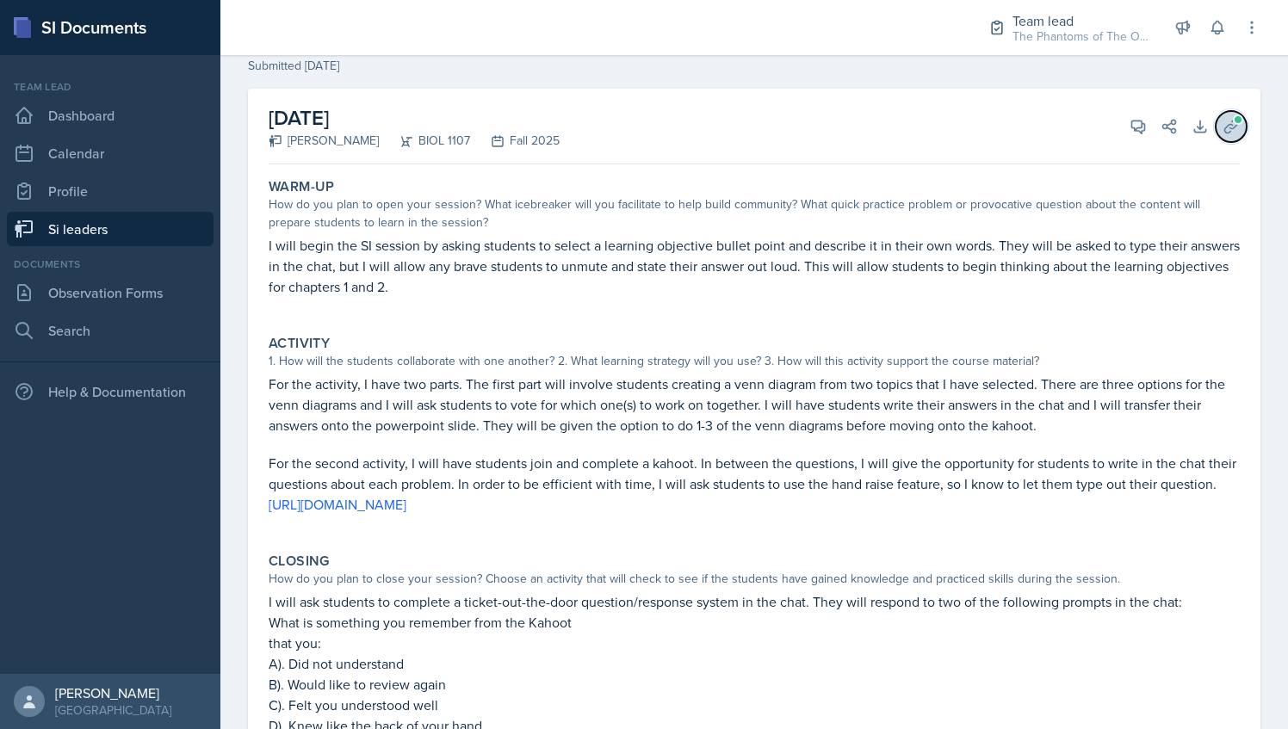
click at [1218, 111] on button "Uploads" at bounding box center [1231, 126] width 31 height 31
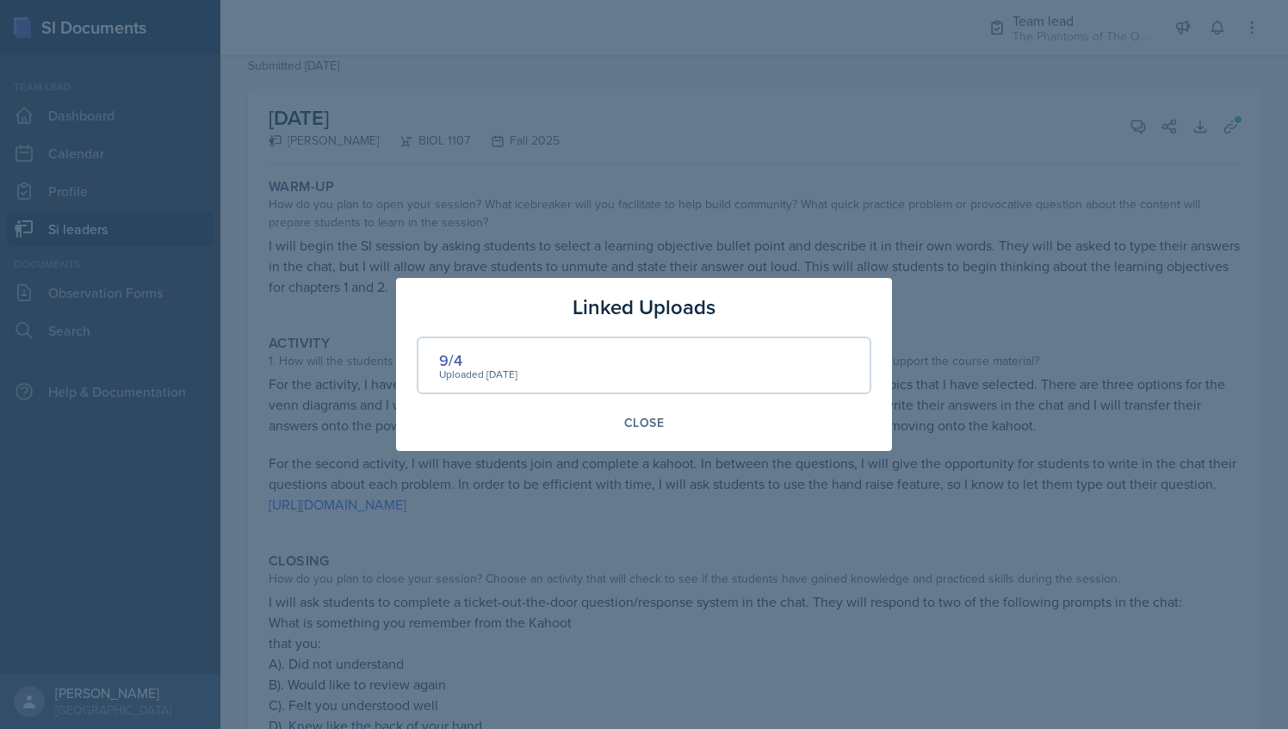
click at [747, 197] on div at bounding box center [644, 364] width 1288 height 729
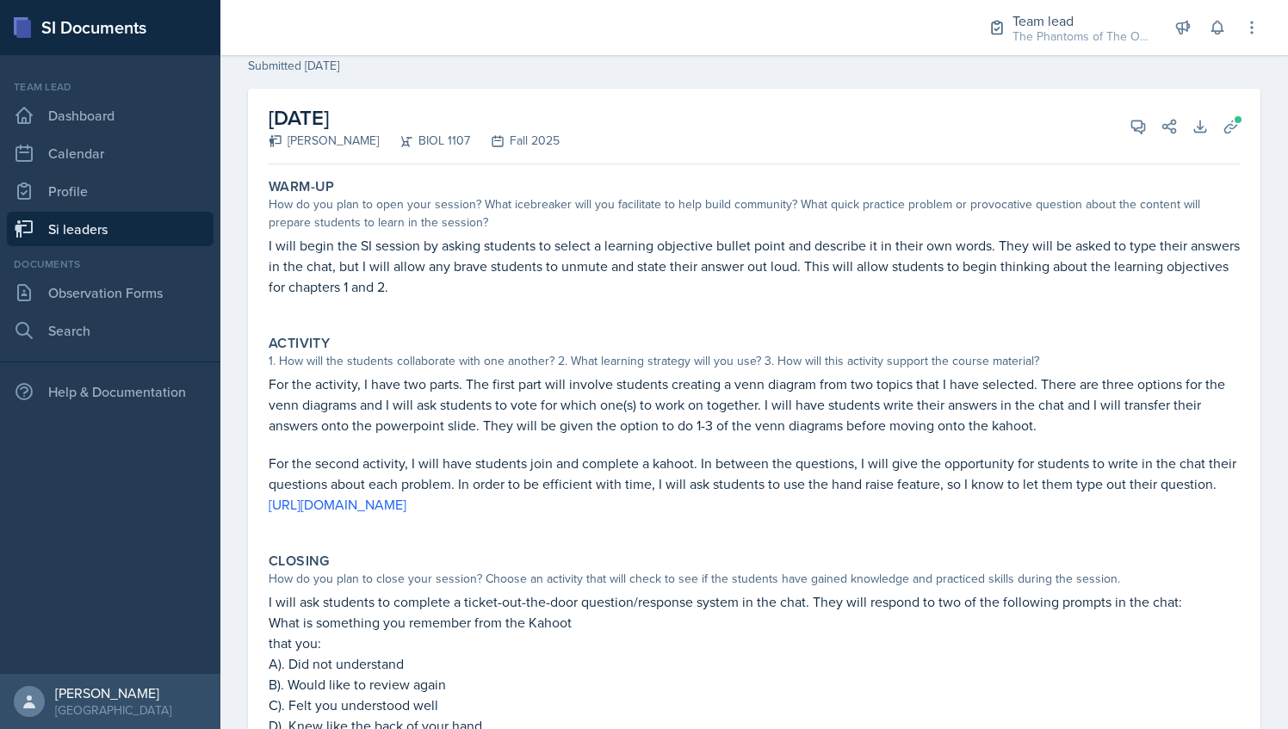
scroll to position [0, 0]
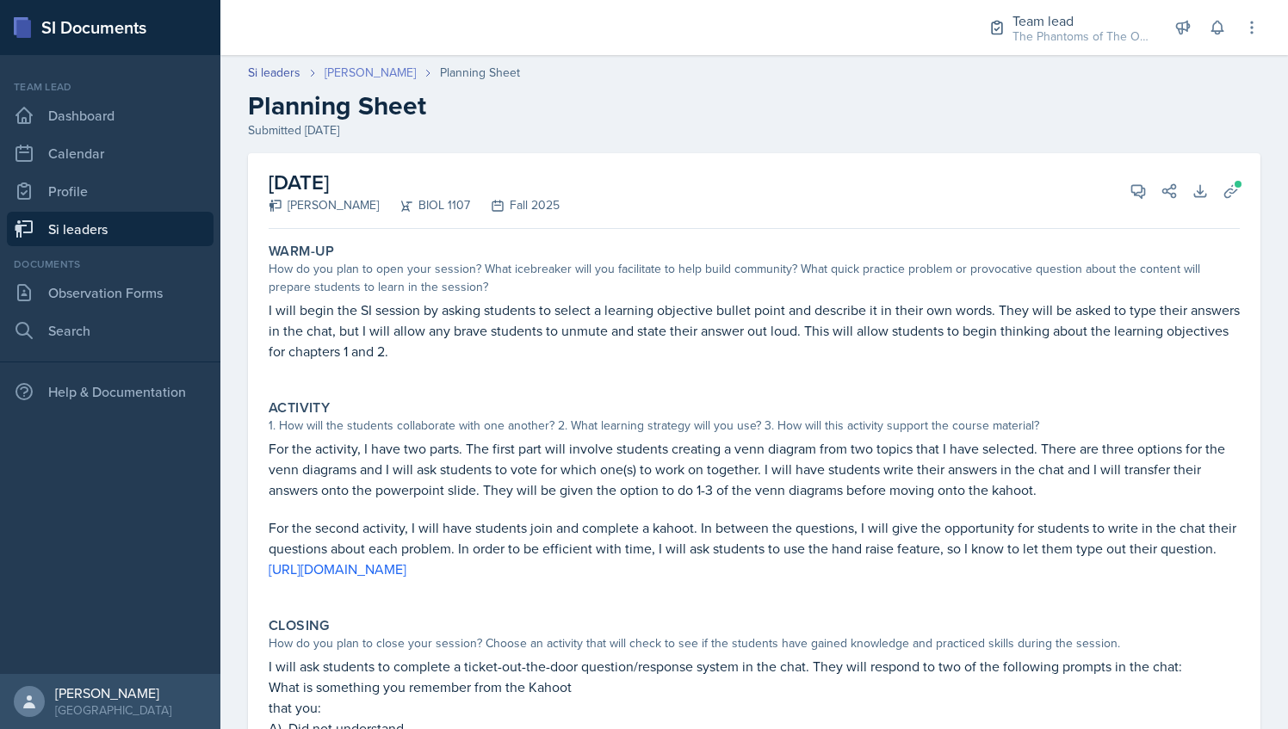
click at [356, 65] on link "[PERSON_NAME]" at bounding box center [370, 73] width 91 height 18
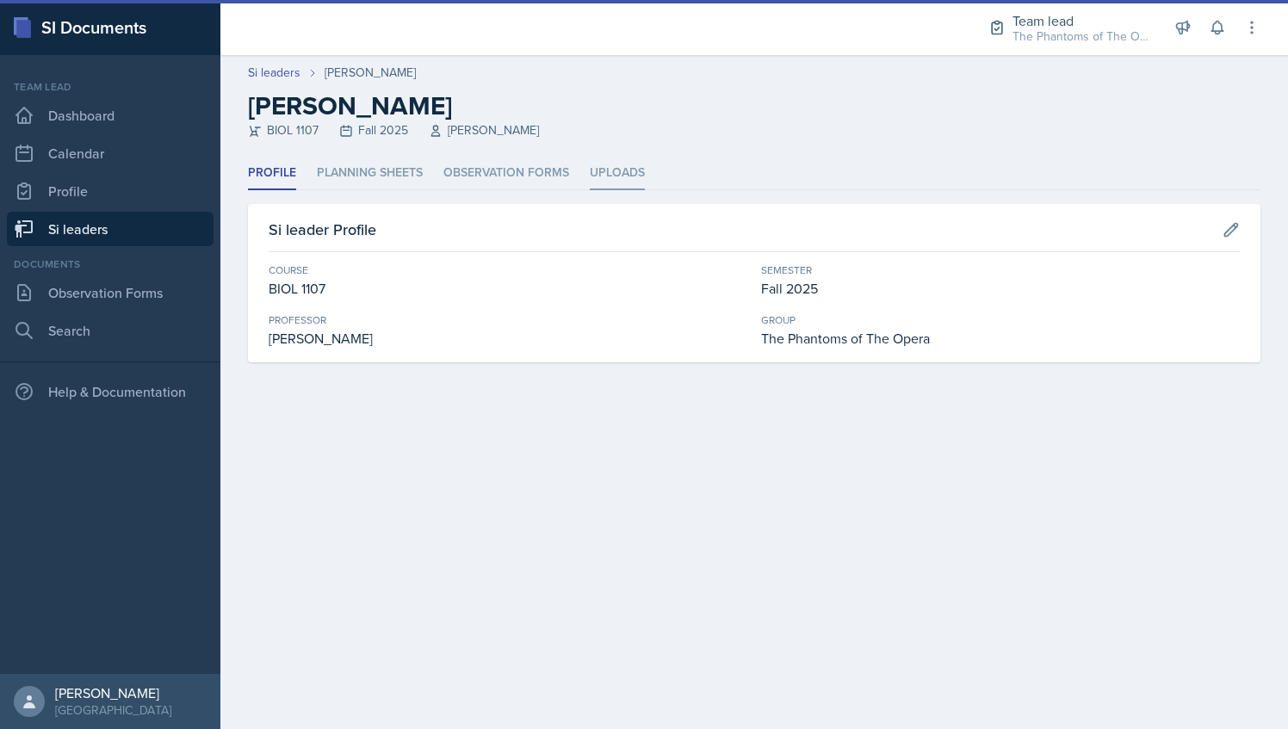
click at [618, 178] on li "Uploads" at bounding box center [617, 174] width 55 height 34
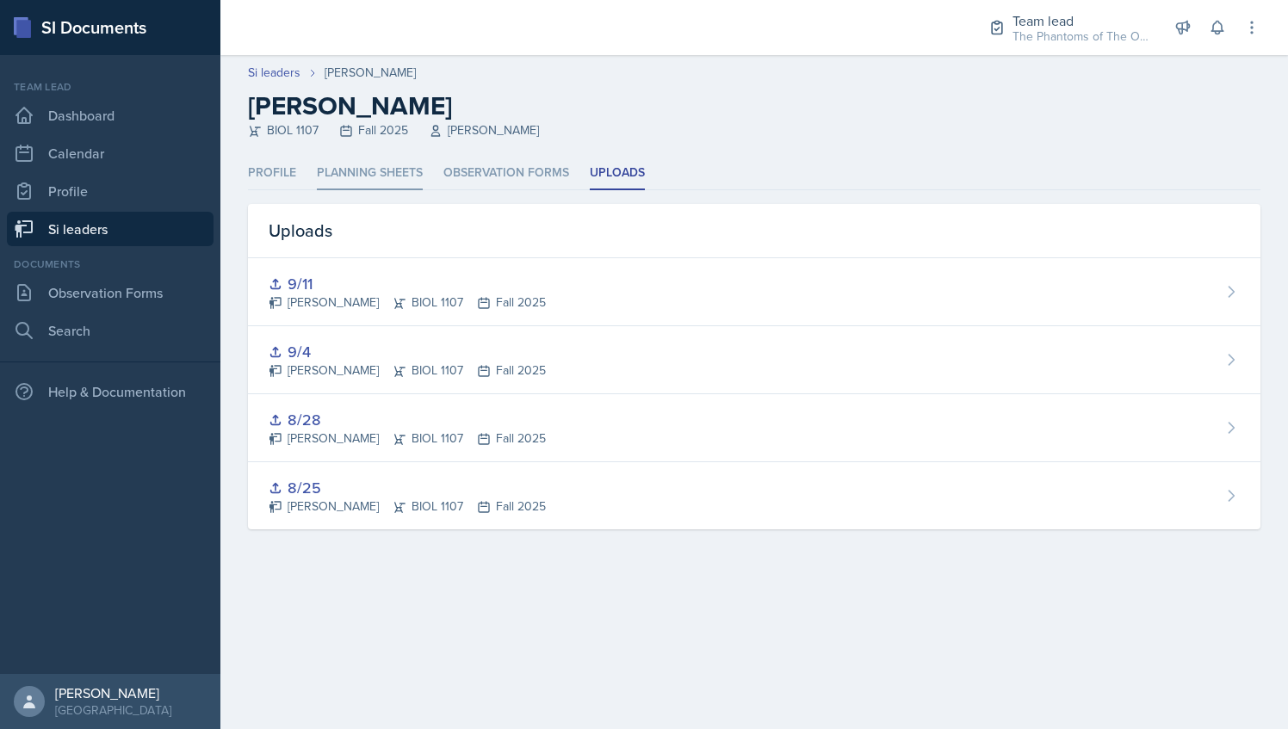
click at [375, 186] on li "Planning Sheets" at bounding box center [370, 174] width 106 height 34
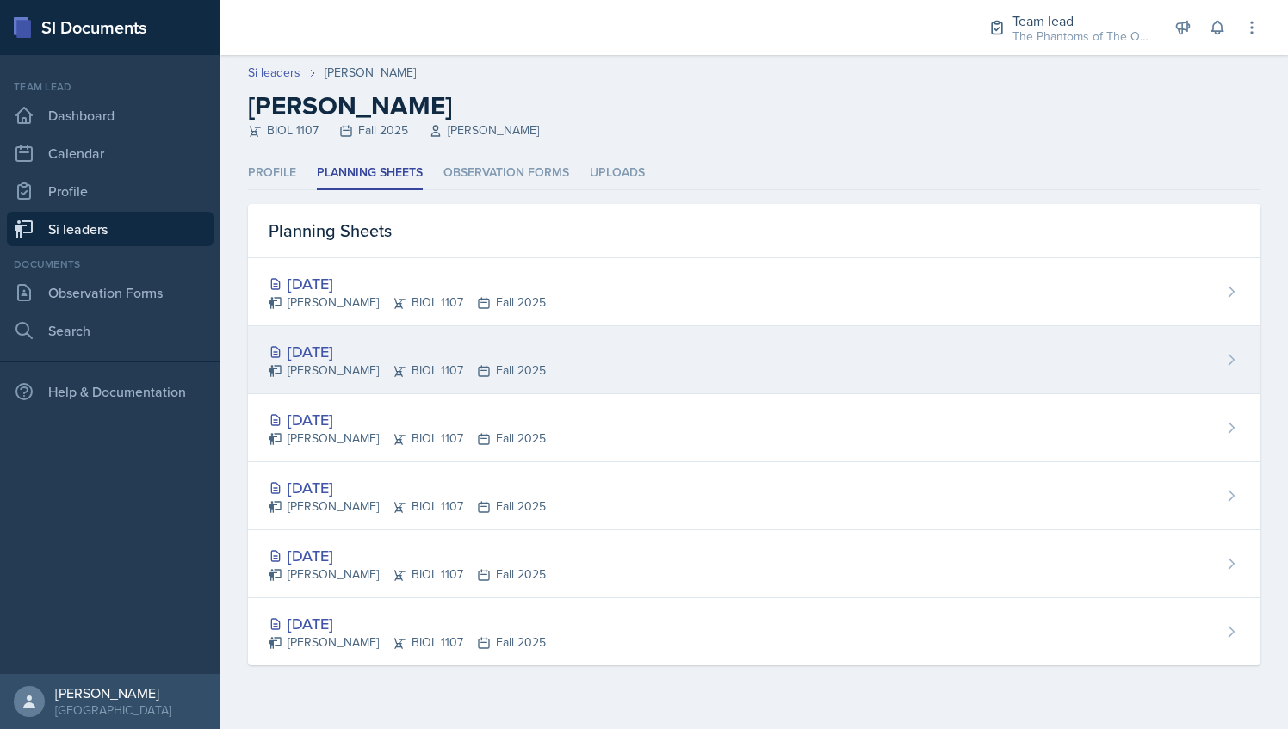
click at [456, 352] on div "[DATE]" at bounding box center [407, 351] width 277 height 23
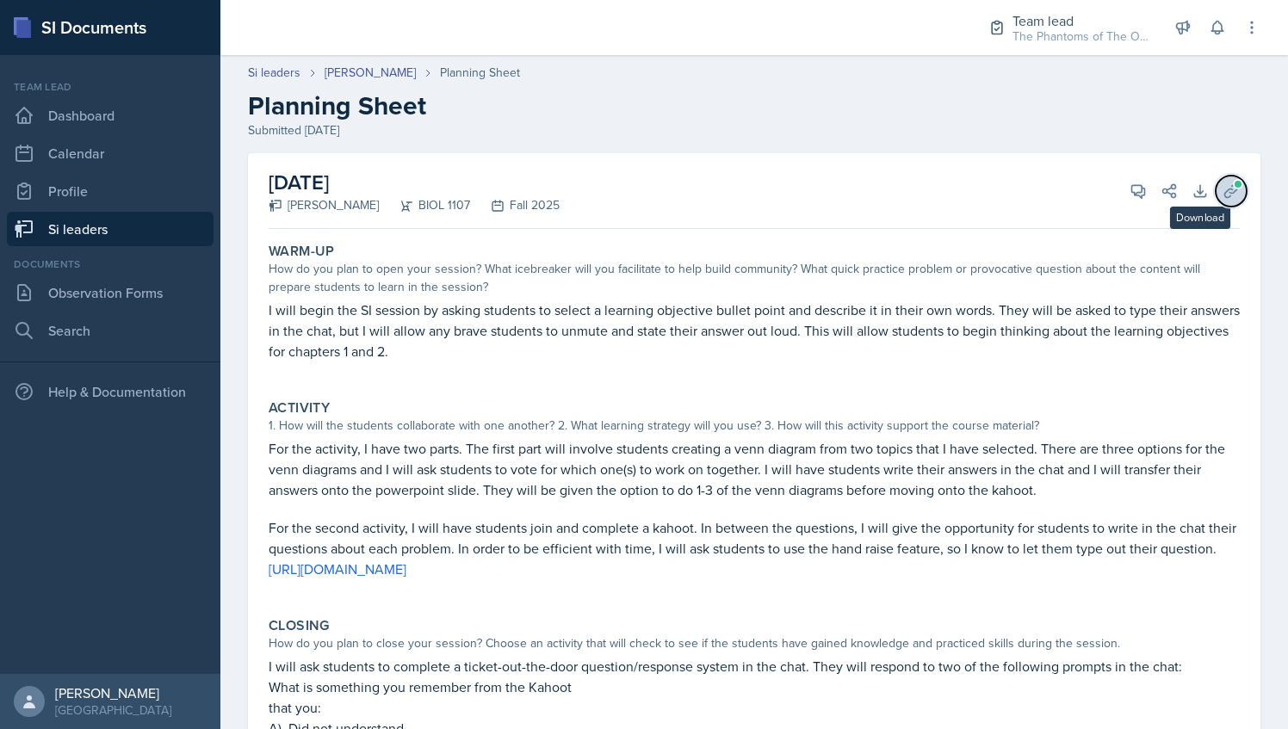
click at [1222, 185] on icon at bounding box center [1230, 191] width 17 height 17
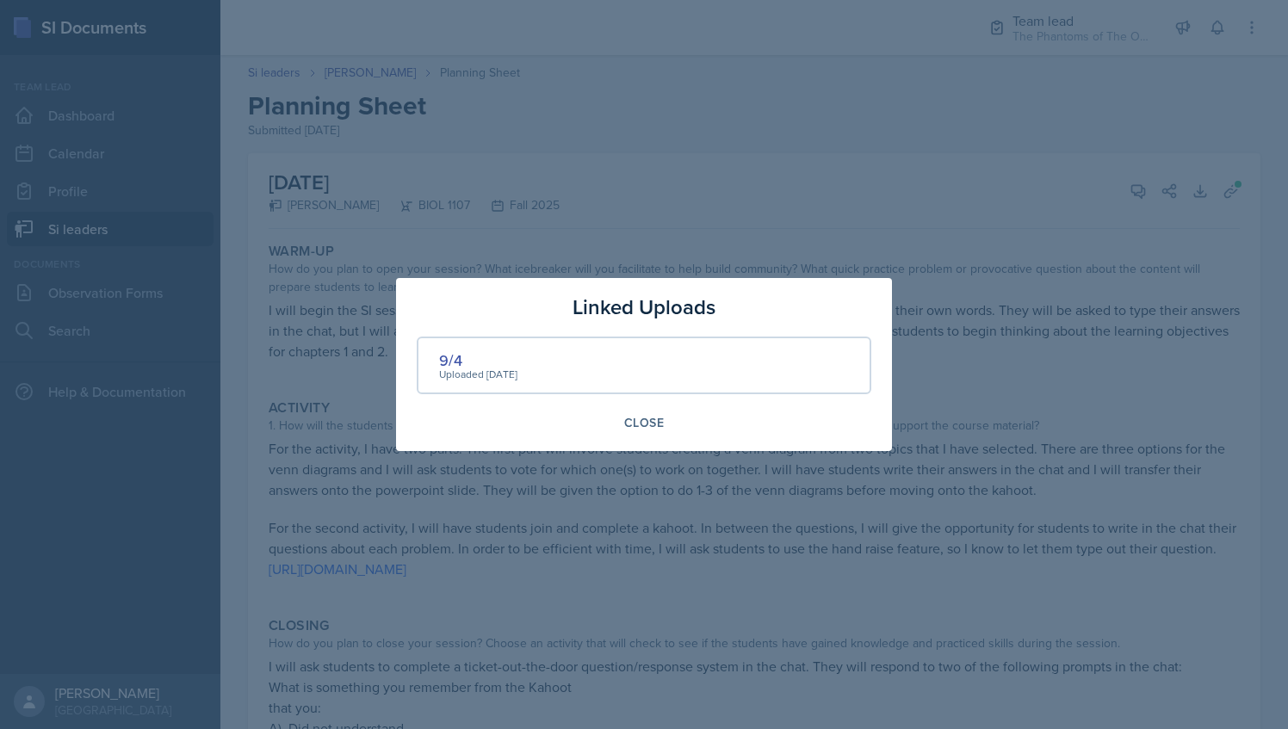
click at [682, 192] on div at bounding box center [644, 364] width 1288 height 729
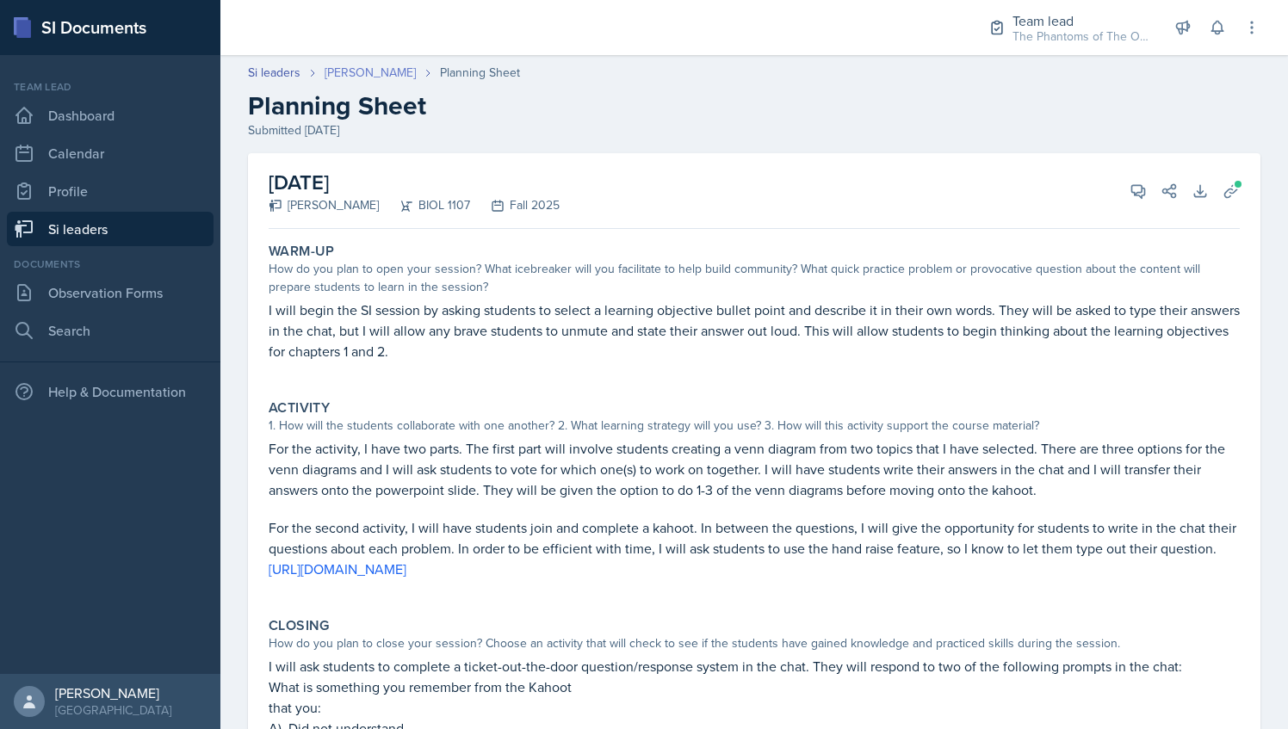
click at [361, 81] on link "[PERSON_NAME]" at bounding box center [370, 73] width 91 height 18
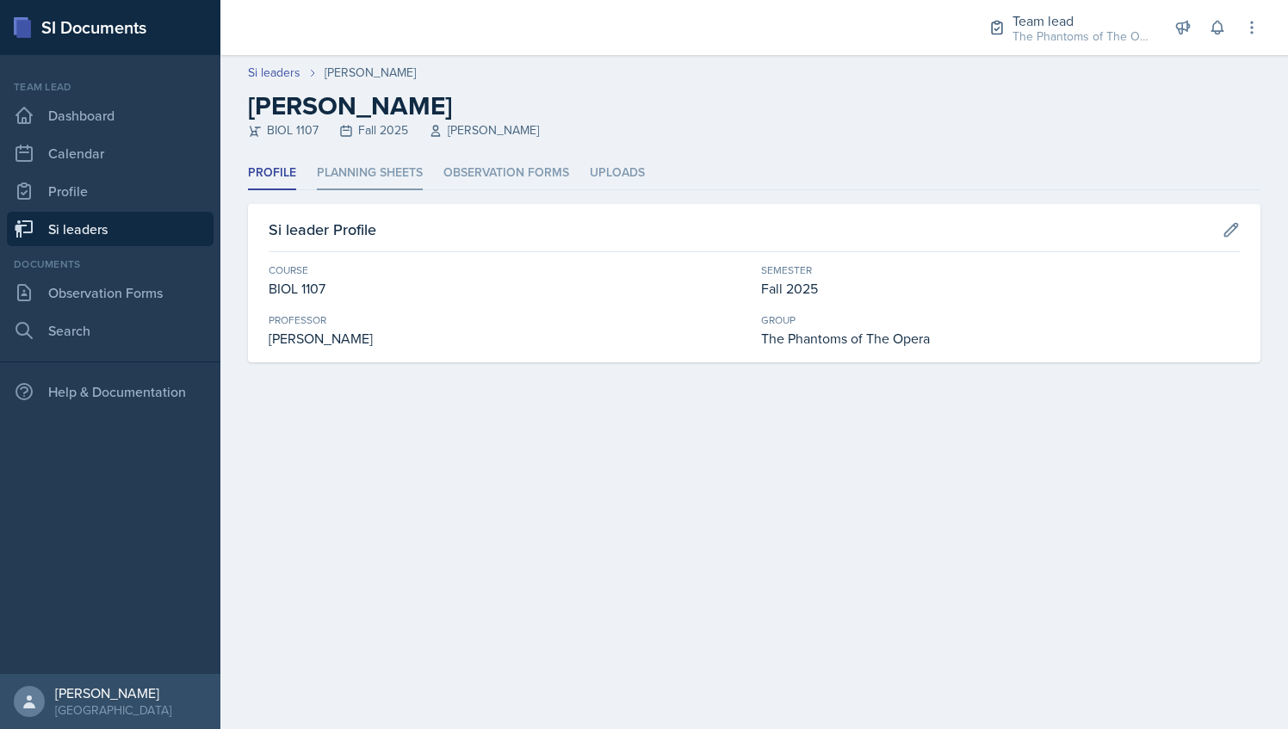
click at [392, 178] on li "Planning Sheets" at bounding box center [370, 174] width 106 height 34
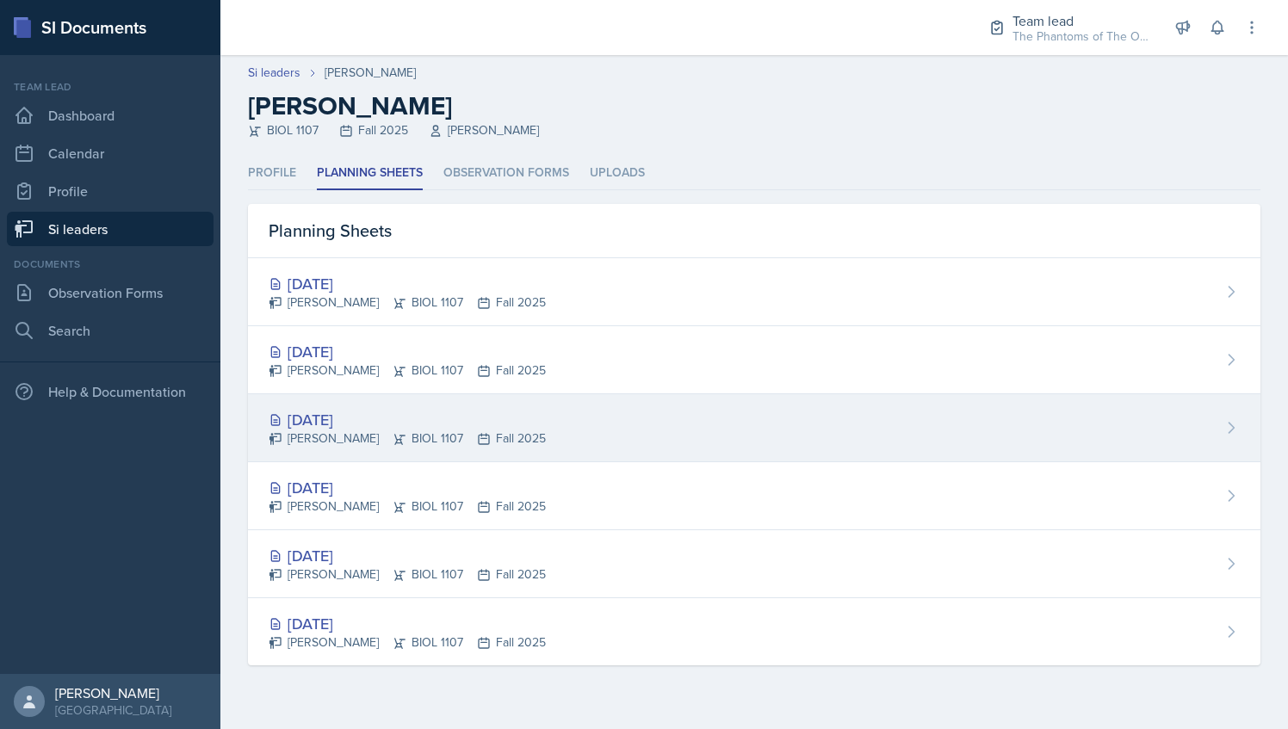
click at [585, 415] on div "[DATE] [PERSON_NAME] BIOL 1107 Fall 2025" at bounding box center [754, 428] width 1012 height 68
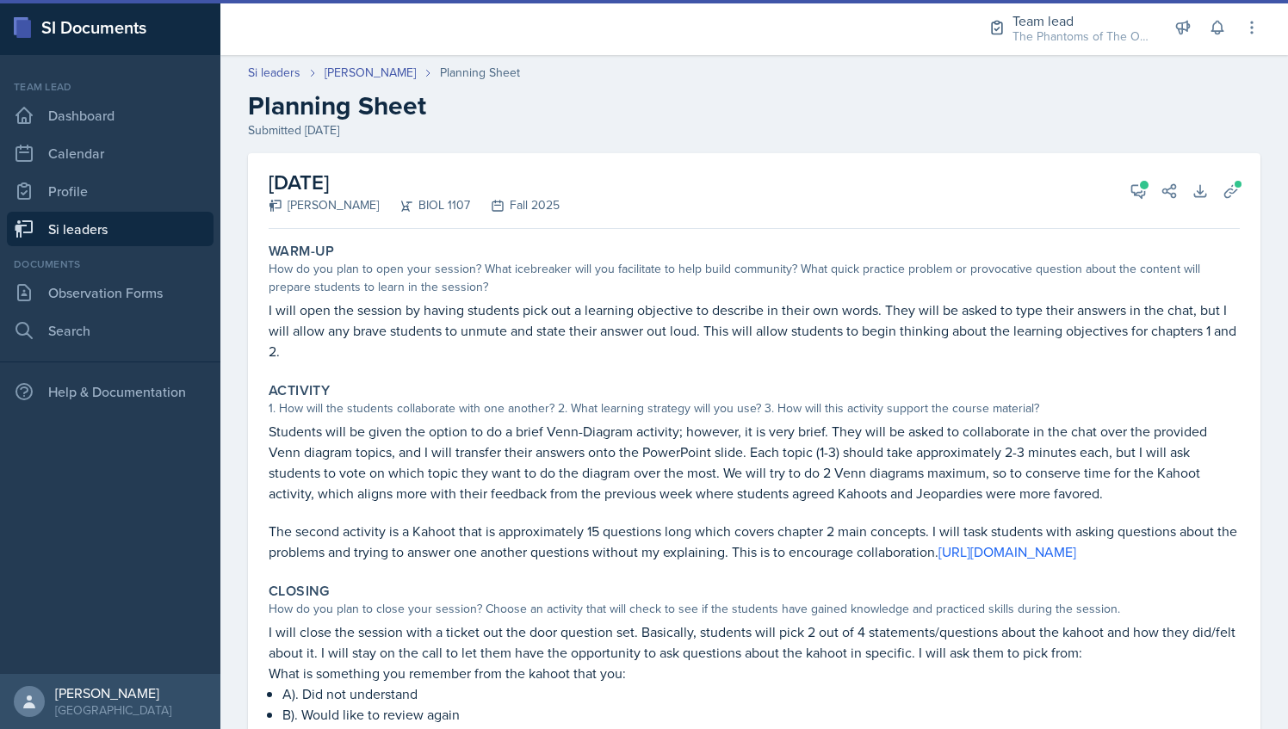
click at [1233, 191] on div "[DATE] [PERSON_NAME] BIOL 1107 Fall 2025 View Comments Comments [DATE] [PERSON_…" at bounding box center [754, 522] width 1012 height 738
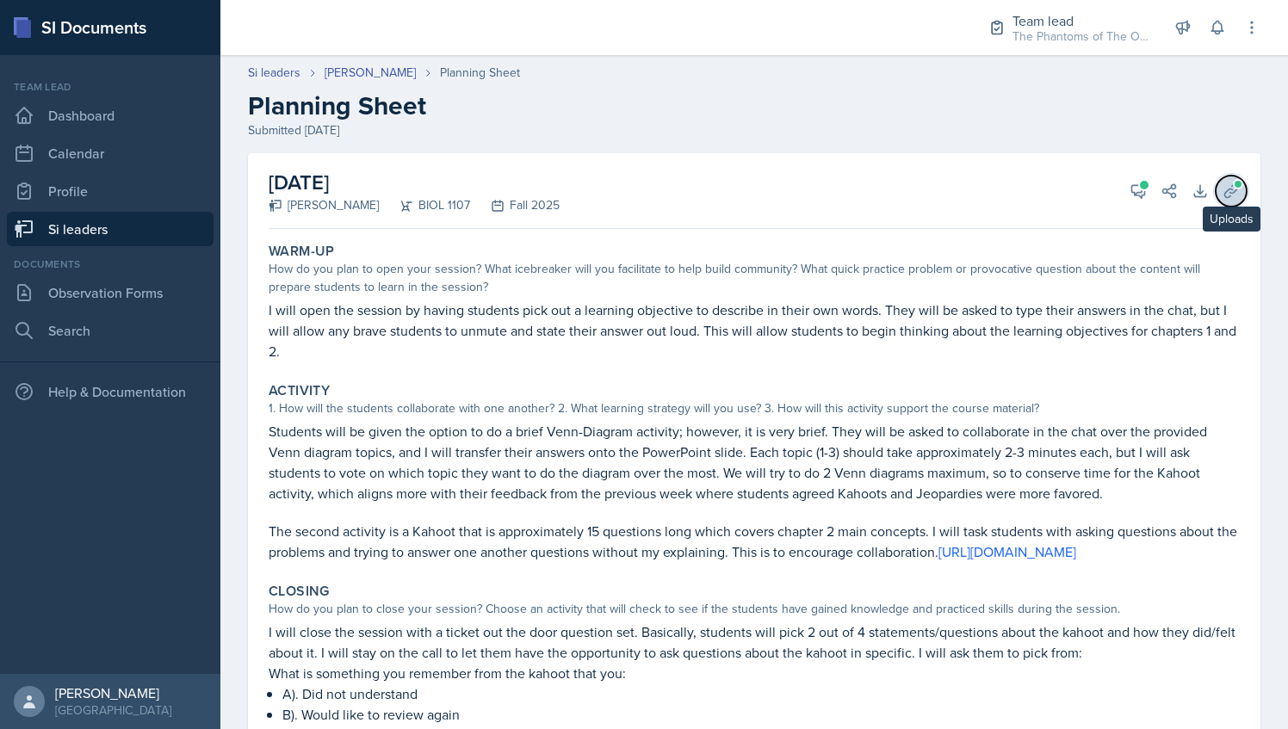
click at [1233, 186] on span at bounding box center [1238, 184] width 10 height 10
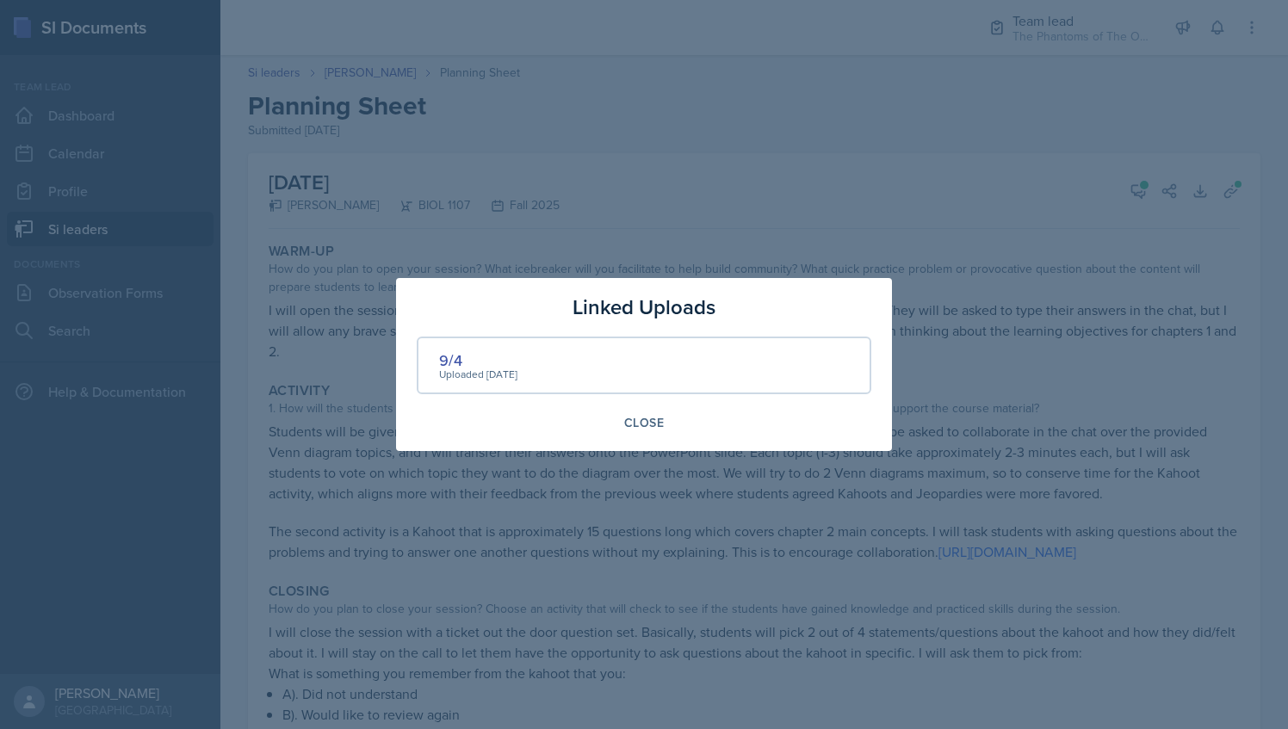
click at [764, 158] on div at bounding box center [644, 364] width 1288 height 729
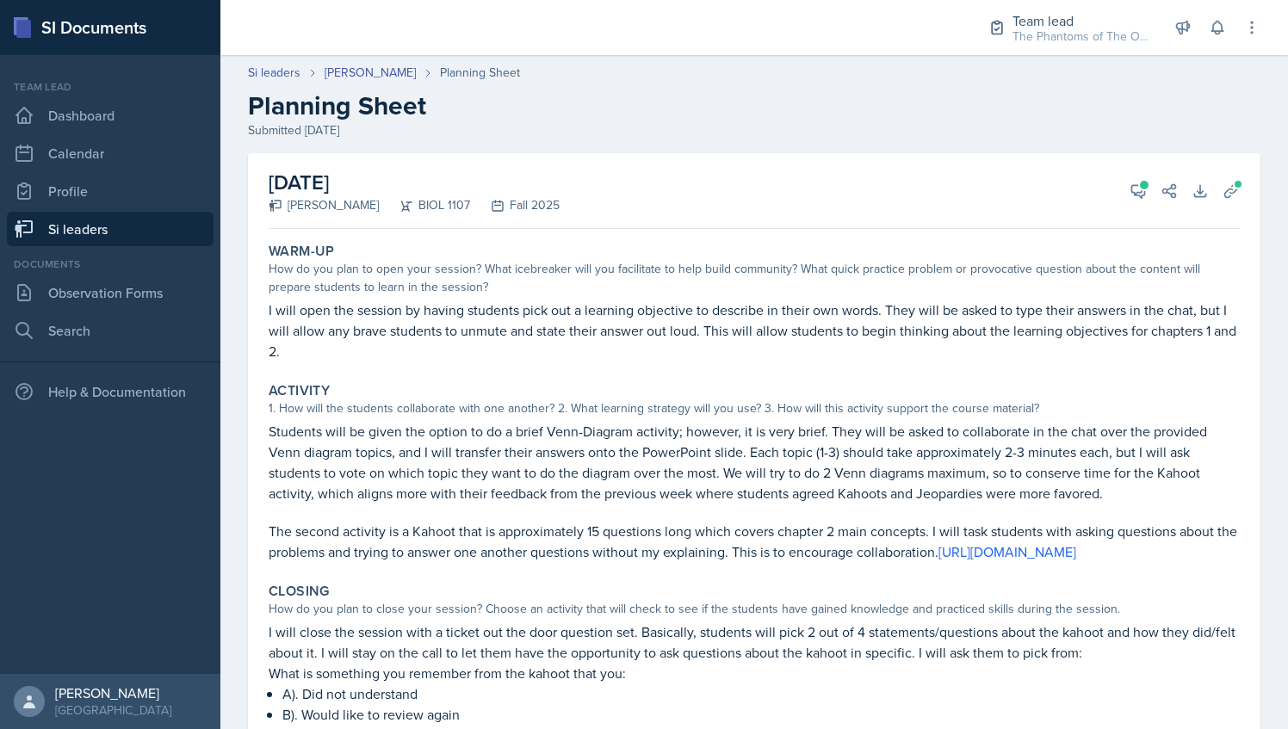
click at [380, 61] on header "Si leaders [PERSON_NAME] Planning Sheet Planning Sheet Submitted [DATE]" at bounding box center [753, 101] width 1067 height 110
click at [381, 71] on link "[PERSON_NAME]" at bounding box center [370, 73] width 91 height 18
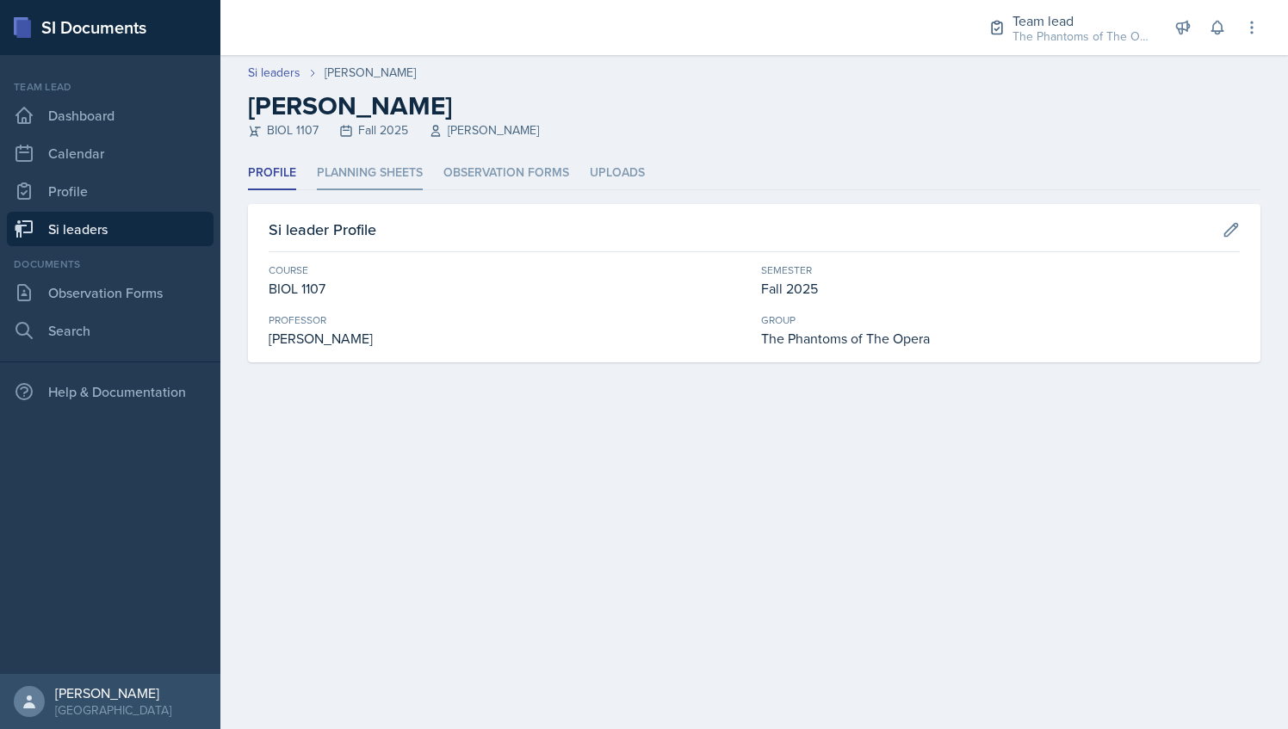
click at [372, 188] on li "Planning Sheets" at bounding box center [370, 174] width 106 height 34
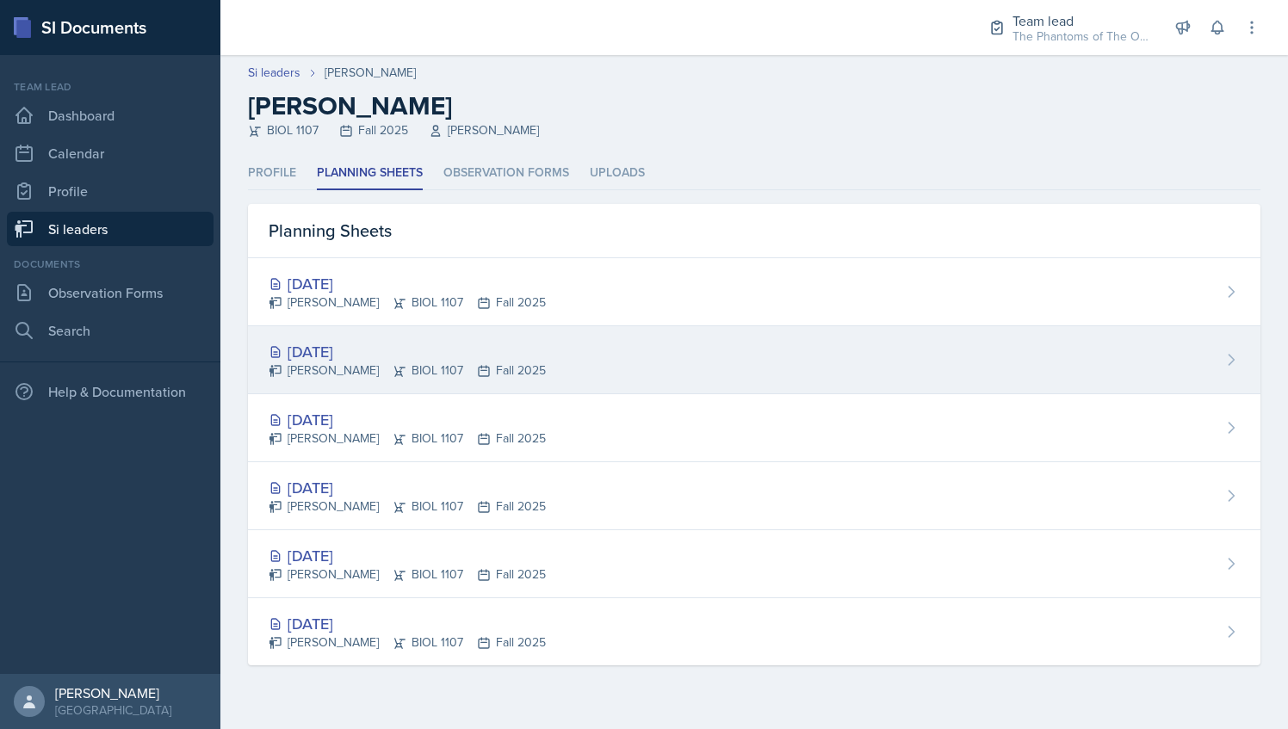
click at [444, 357] on div "[DATE]" at bounding box center [407, 351] width 277 height 23
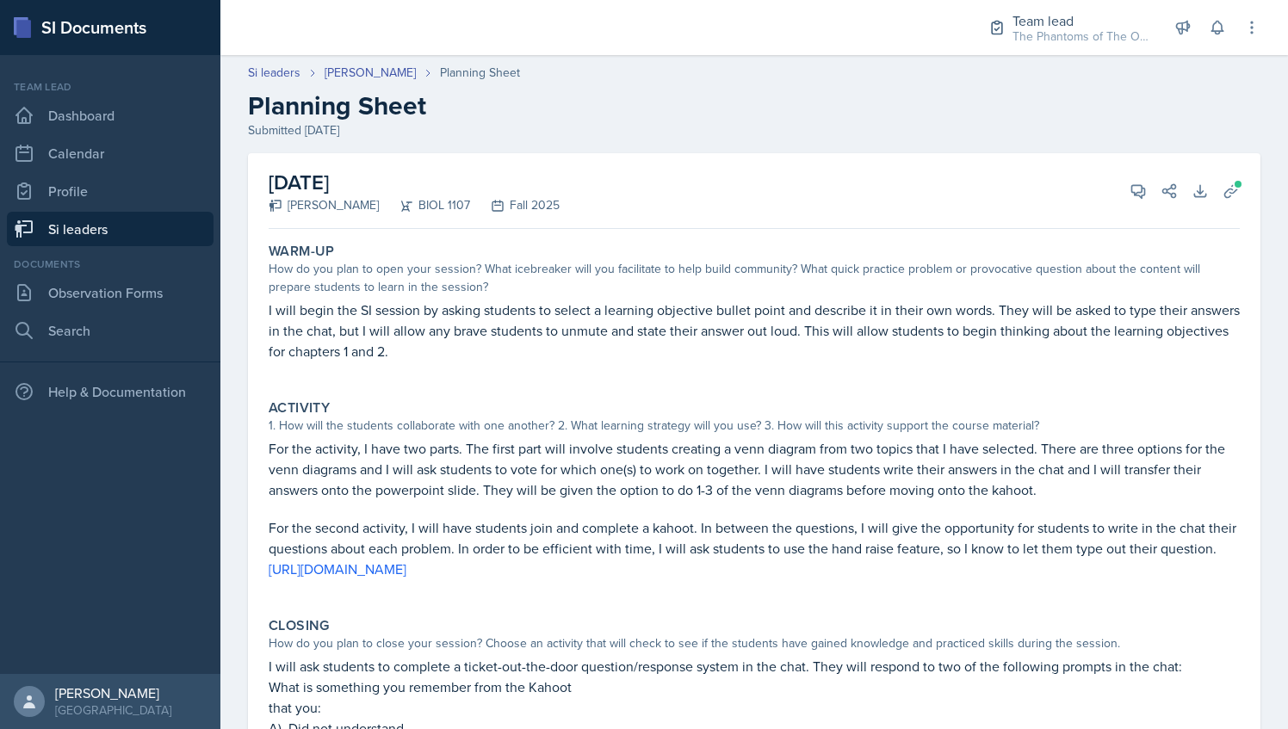
click at [1236, 185] on div "[DATE] [PERSON_NAME] BIOL 1107 Fall 2025 View Comments Comments Send Share Down…" at bounding box center [754, 549] width 1012 height 793
click at [1229, 185] on button "Uploads" at bounding box center [1231, 191] width 31 height 31
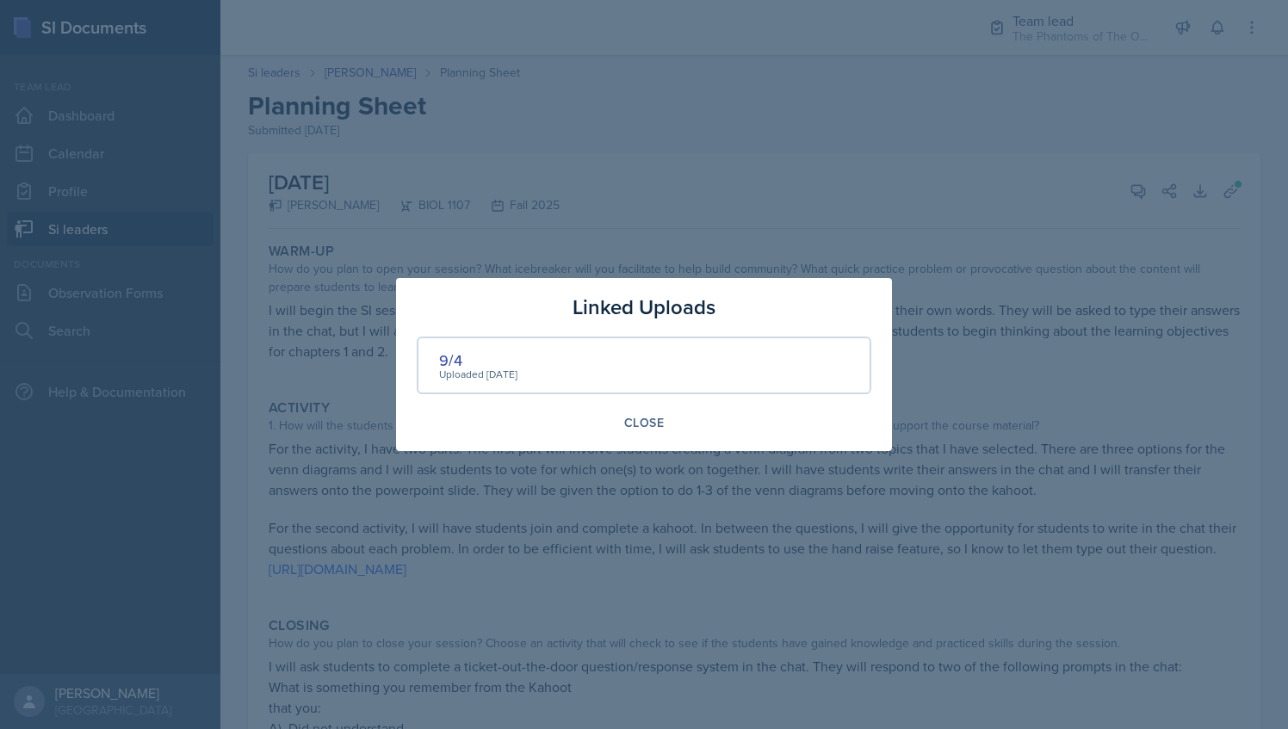
click at [711, 262] on div at bounding box center [644, 364] width 1288 height 729
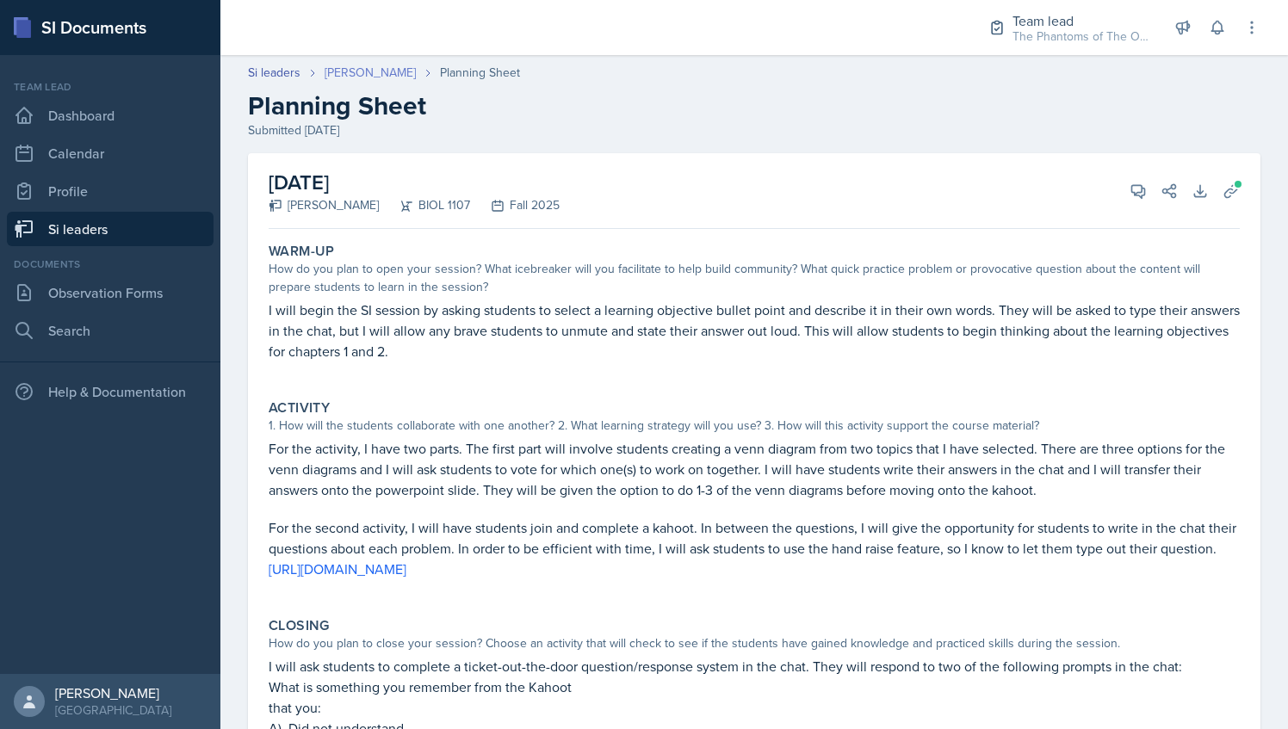
click at [368, 74] on link "[PERSON_NAME]" at bounding box center [370, 73] width 91 height 18
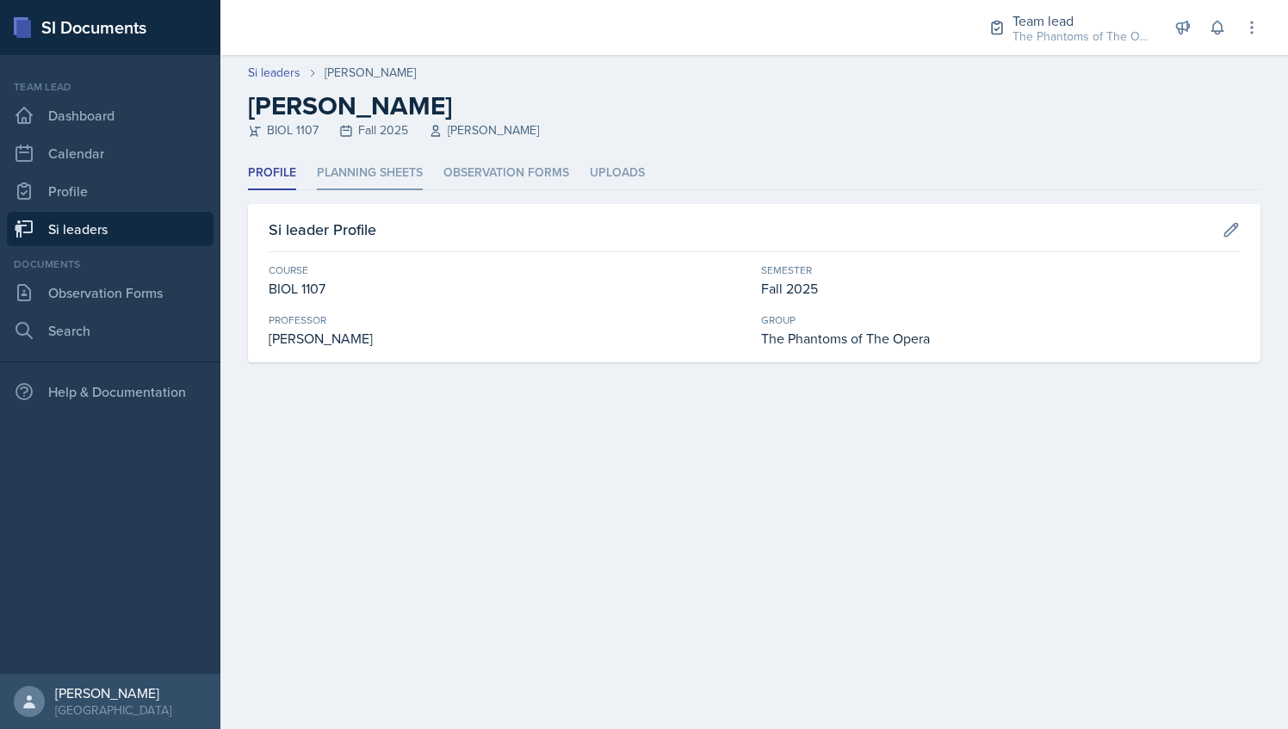
click at [356, 179] on li "Planning Sheets" at bounding box center [370, 174] width 106 height 34
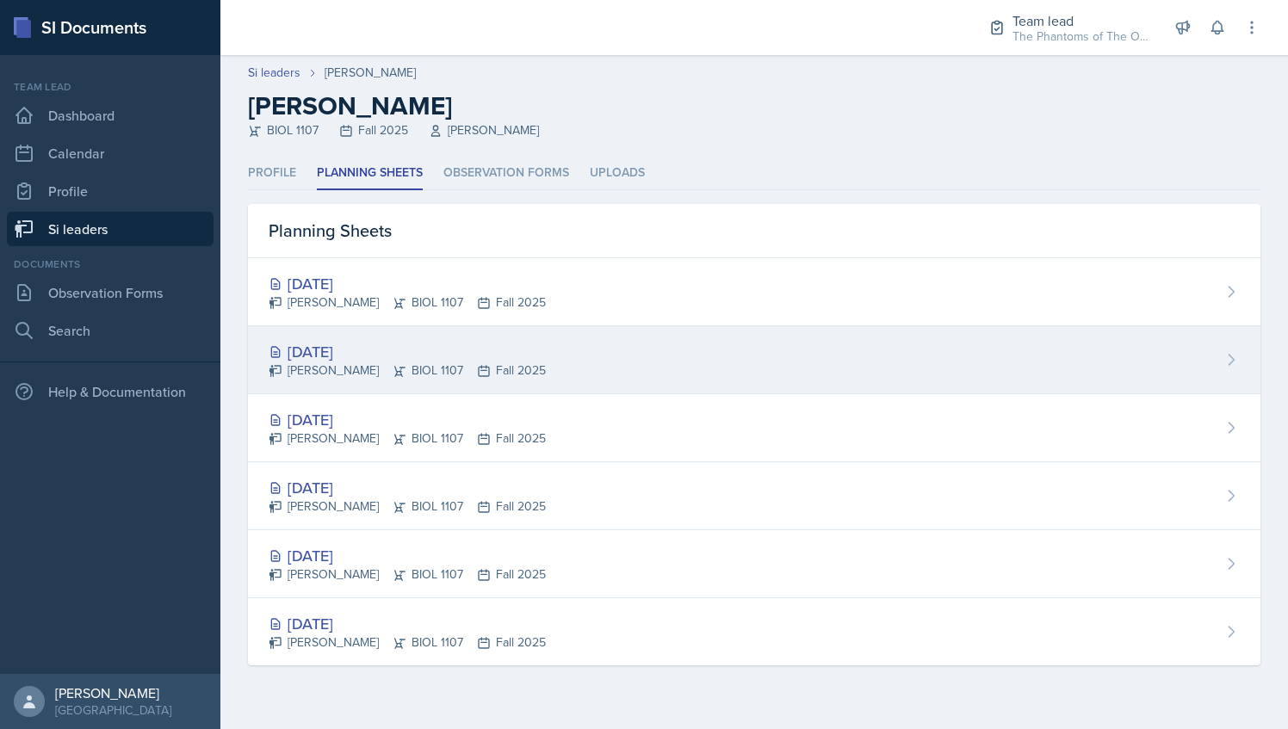
click at [536, 354] on div "[DATE] [PERSON_NAME] BIOL 1107 Fall 2025" at bounding box center [754, 360] width 1012 height 68
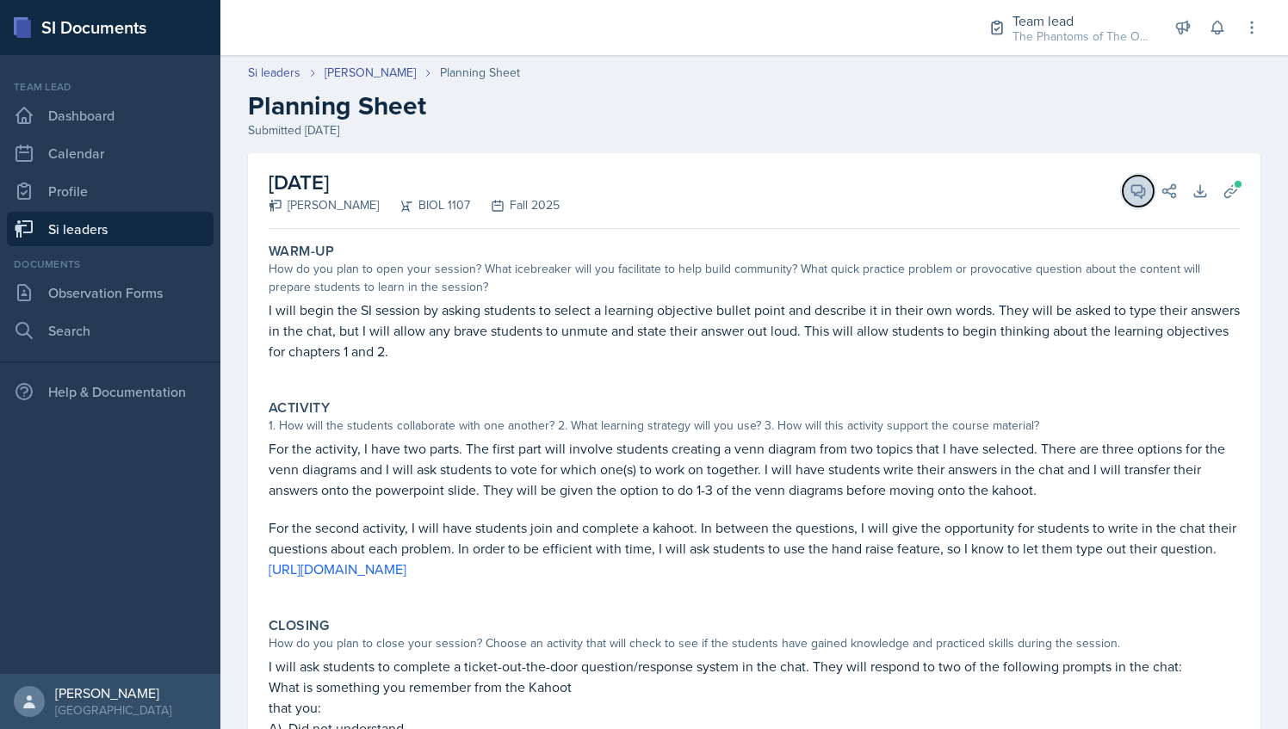
click at [1129, 189] on icon at bounding box center [1137, 191] width 17 height 17
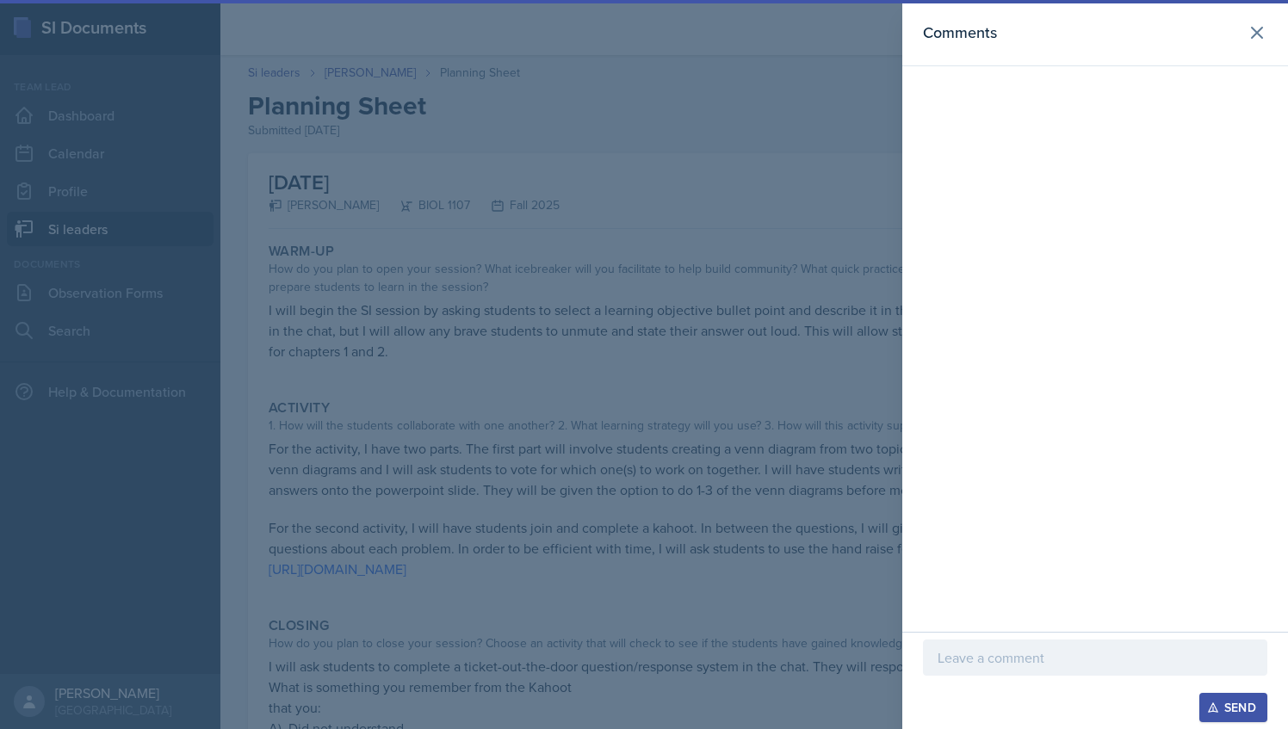
click at [1023, 661] on p at bounding box center [1094, 657] width 315 height 21
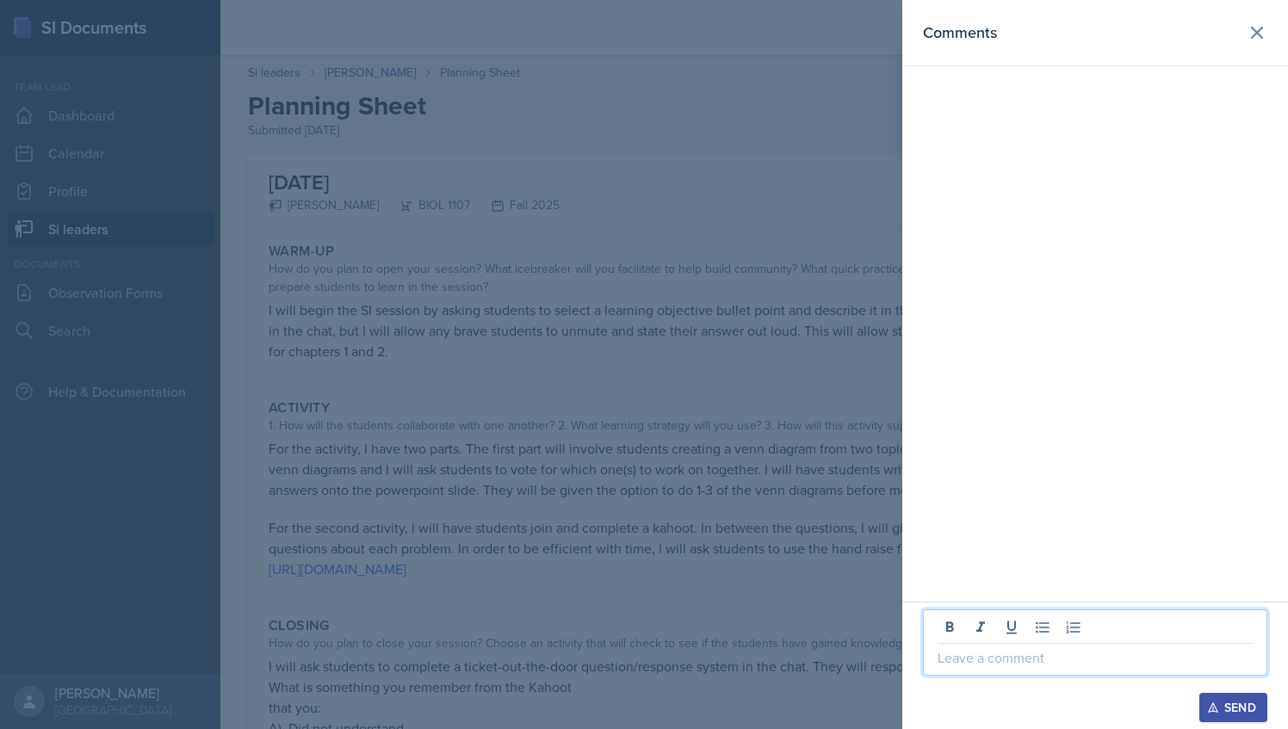
paste div
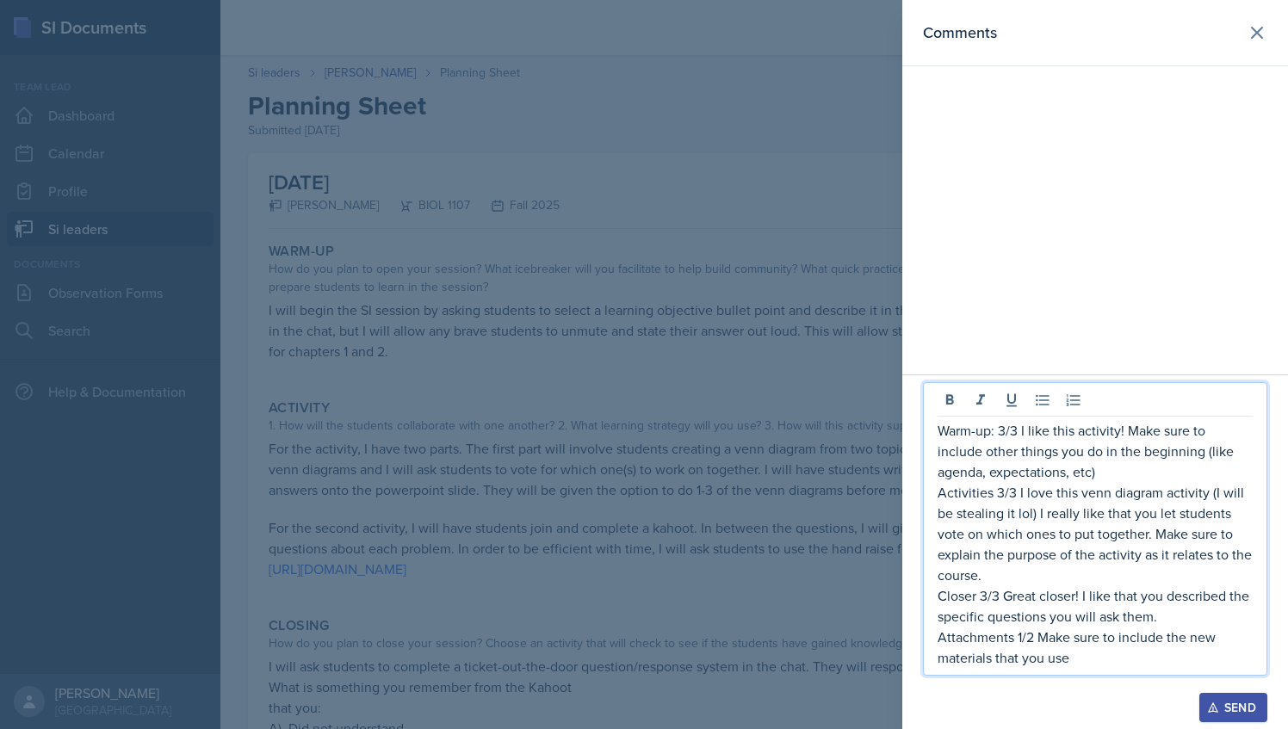
click at [1087, 654] on p "Attachments 1/2 Make sure to include the new materials that you use" at bounding box center [1094, 647] width 315 height 41
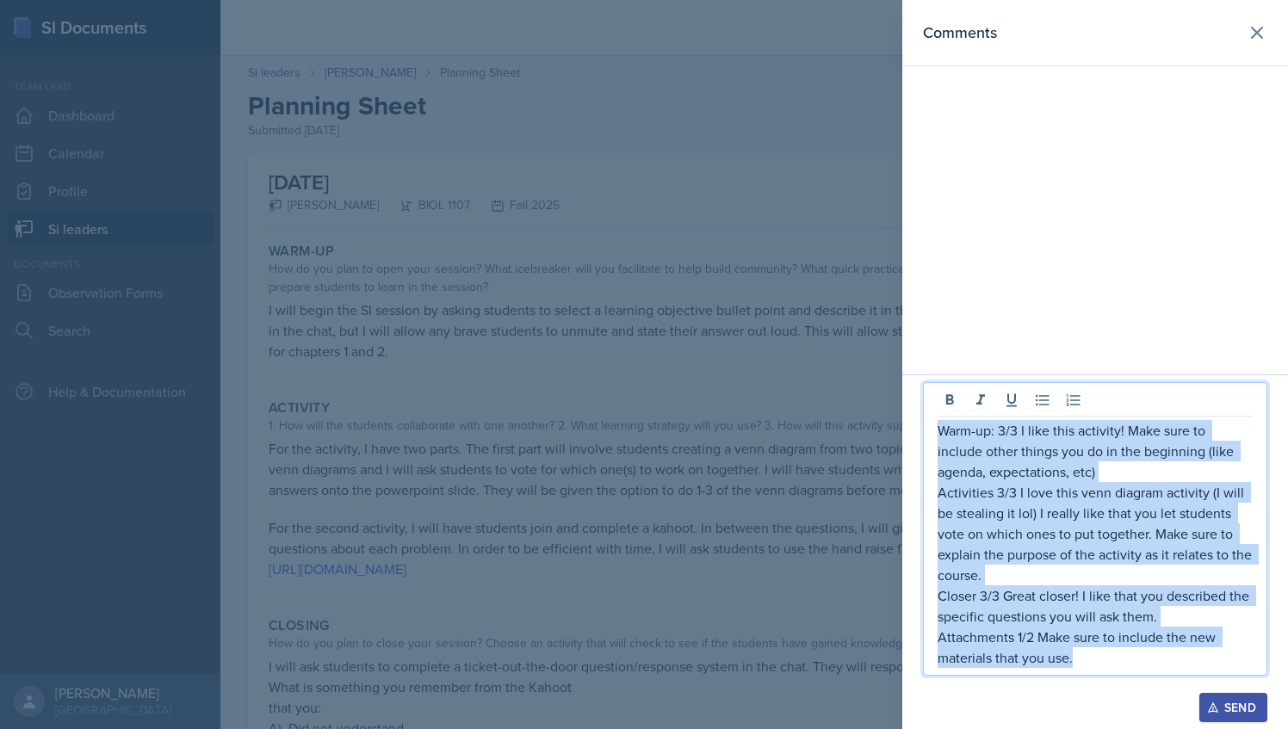
drag, startPoint x: 1091, startPoint y: 660, endPoint x: 933, endPoint y: 430, distance: 278.7
click at [933, 430] on div "Warm-up: 3/3 I like this activity! Make sure to include other things you do in …" at bounding box center [1095, 529] width 344 height 294
copy div "Warm-up: 3/3 I like this activity! Make sure to include other things you do in …"
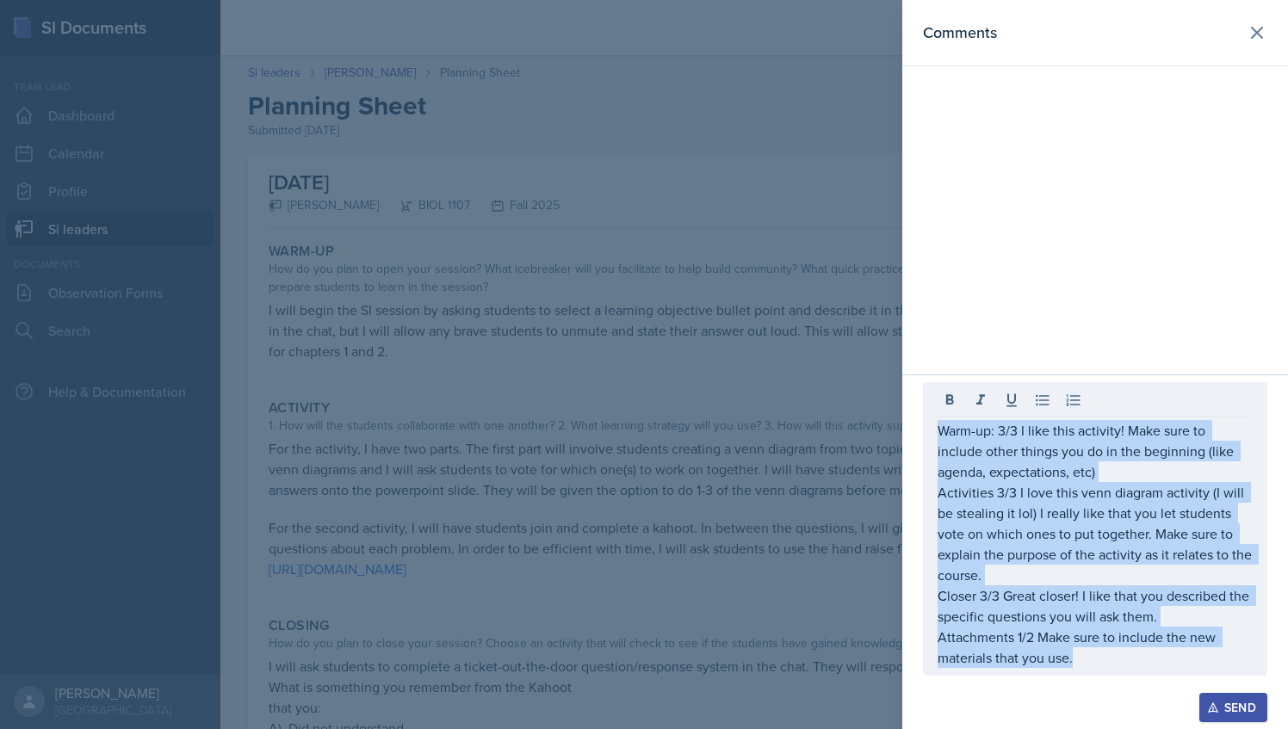
click at [1232, 702] on div "Send" at bounding box center [1233, 708] width 46 height 14
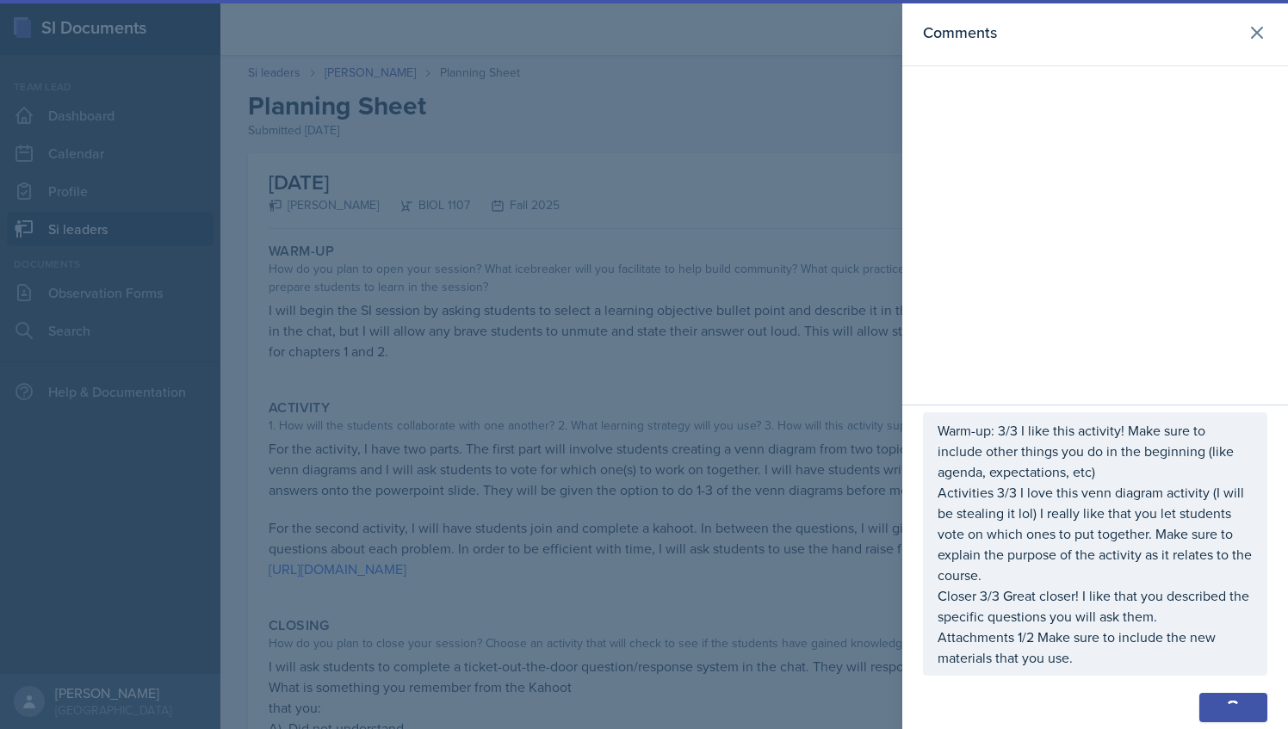
click at [685, 124] on div at bounding box center [644, 364] width 1288 height 729
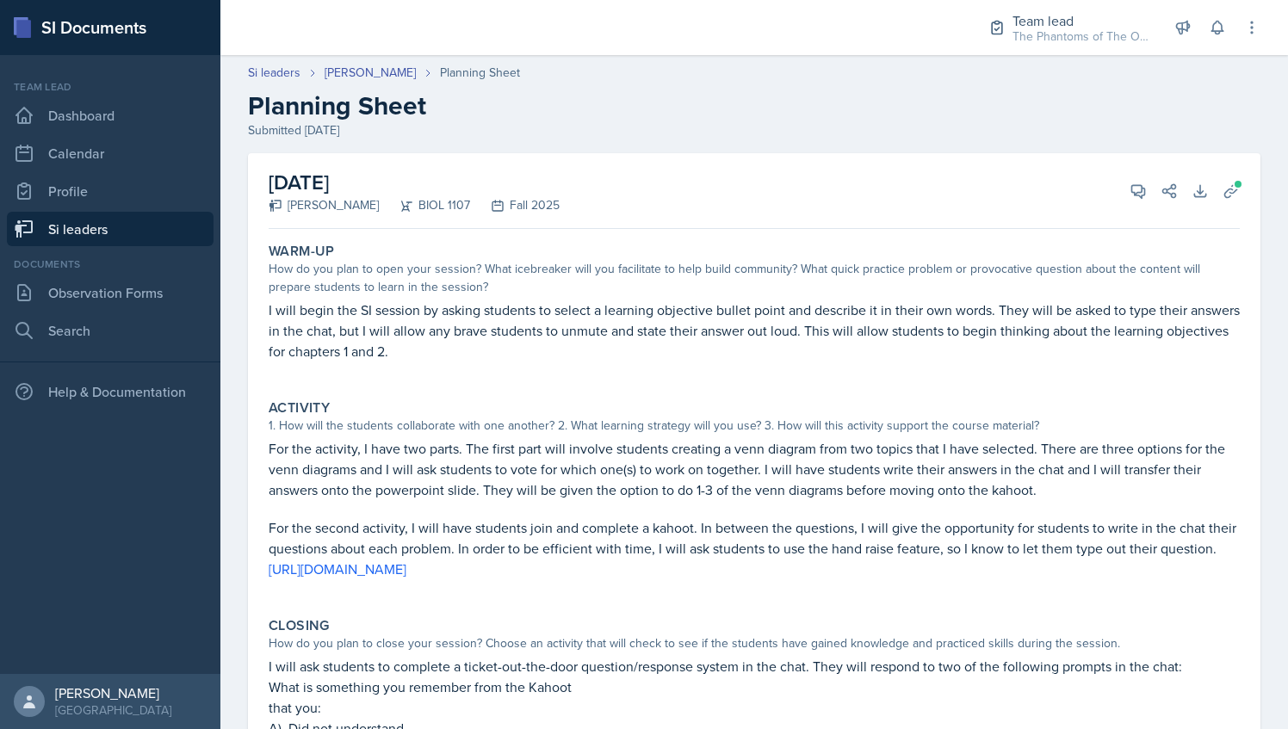
click at [358, 82] on div "Si leaders [PERSON_NAME] Planning Sheet Planning Sheet Submitted [DATE]" at bounding box center [753, 102] width 1067 height 76
click at [1132, 185] on icon at bounding box center [1138, 191] width 13 height 13
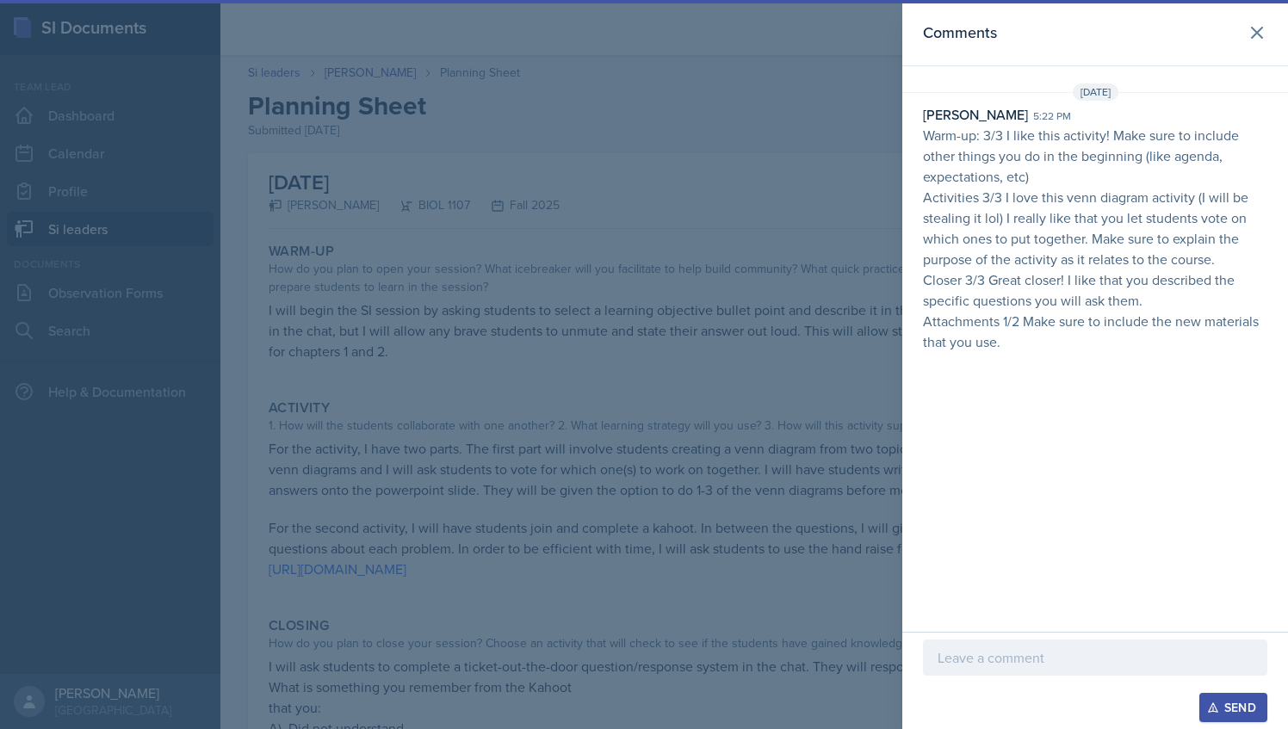
click at [763, 153] on div at bounding box center [644, 364] width 1288 height 729
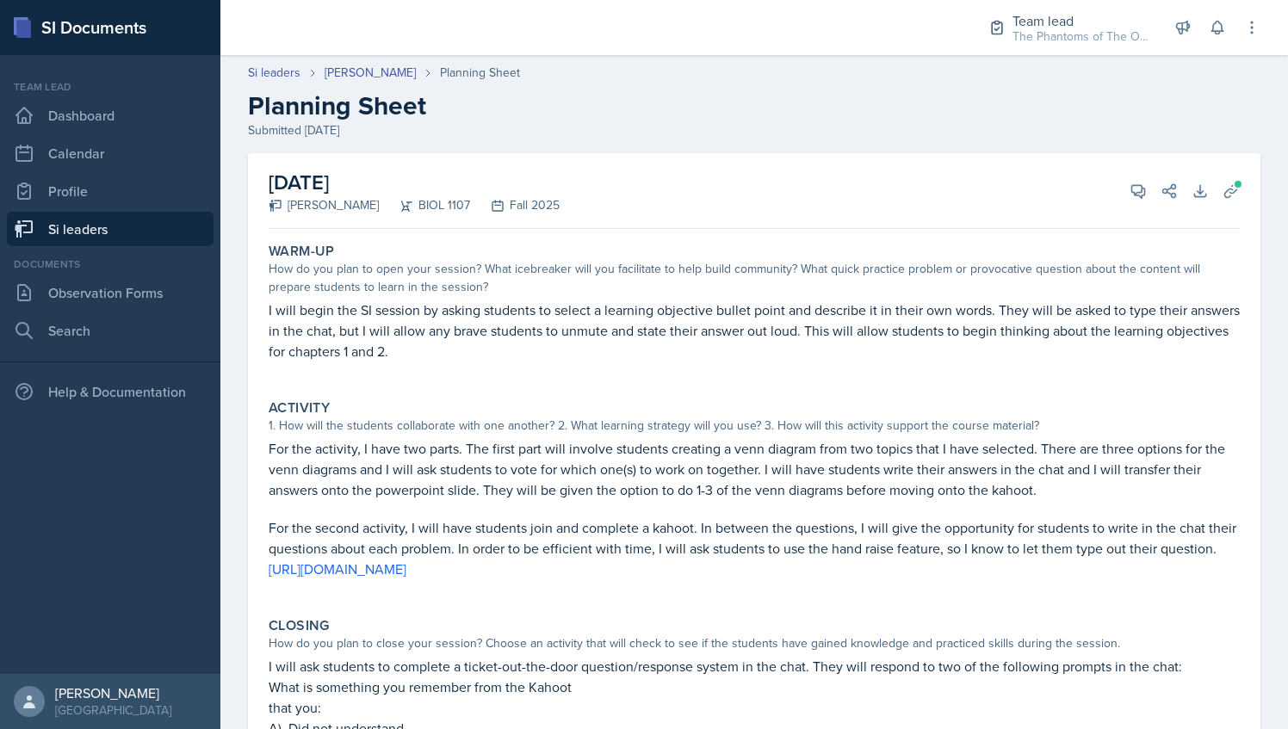
click at [372, 82] on div "Si leaders [PERSON_NAME] Planning Sheet Planning Sheet Submitted [DATE]" at bounding box center [753, 102] width 1067 height 76
click at [366, 71] on link "[PERSON_NAME]" at bounding box center [370, 73] width 91 height 18
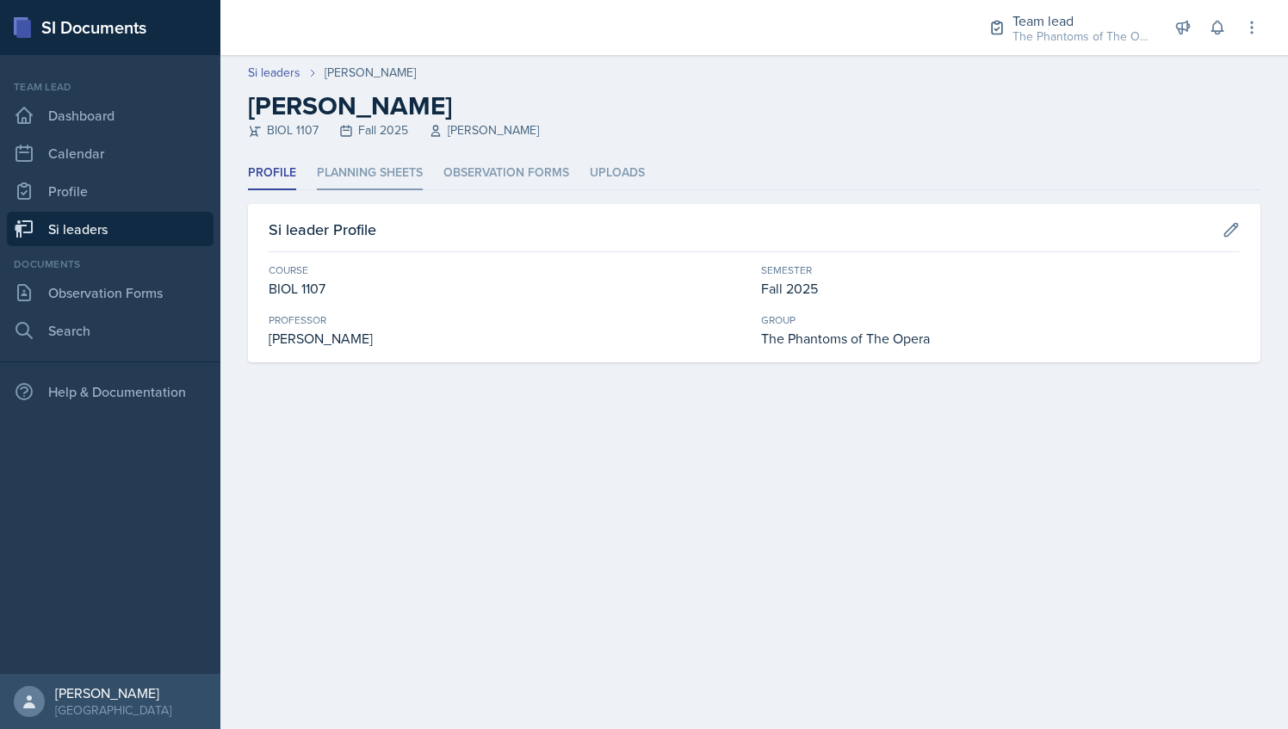
click at [387, 167] on li "Planning Sheets" at bounding box center [370, 174] width 106 height 34
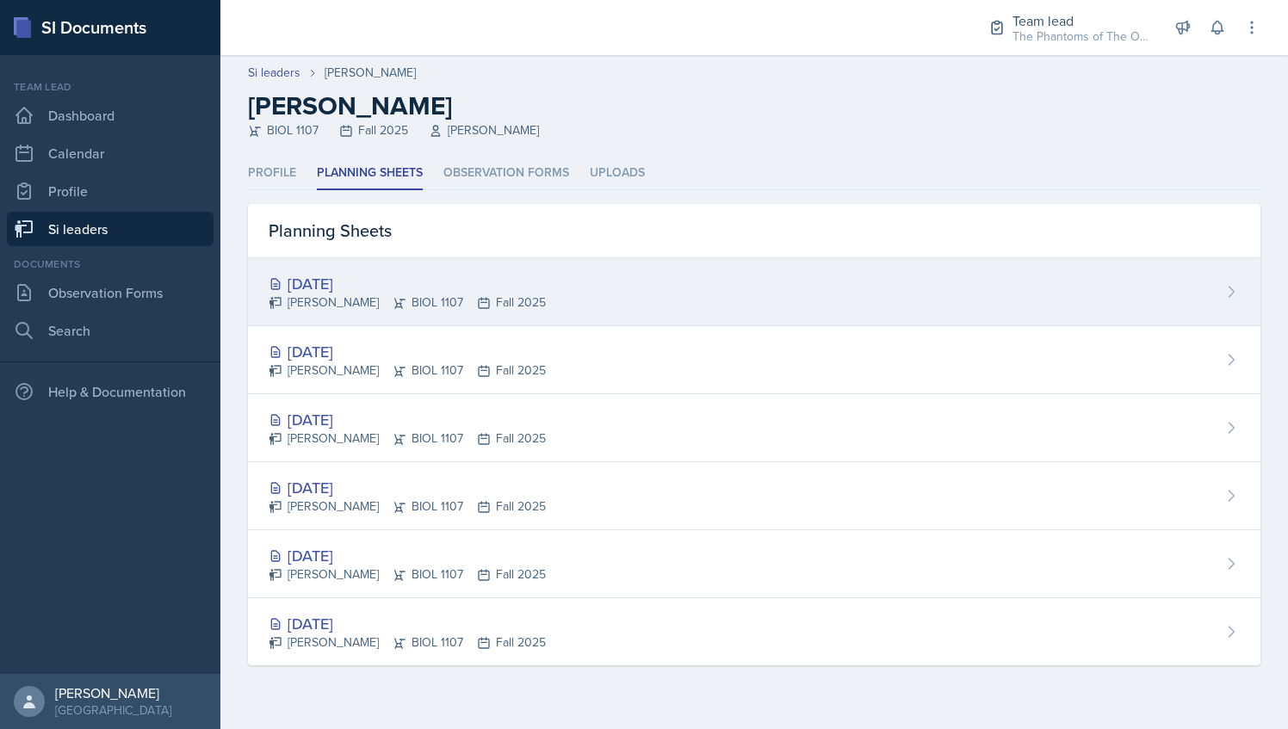
click at [448, 298] on div "[PERSON_NAME] BIOL 1107 Fall 2025" at bounding box center [407, 303] width 277 height 18
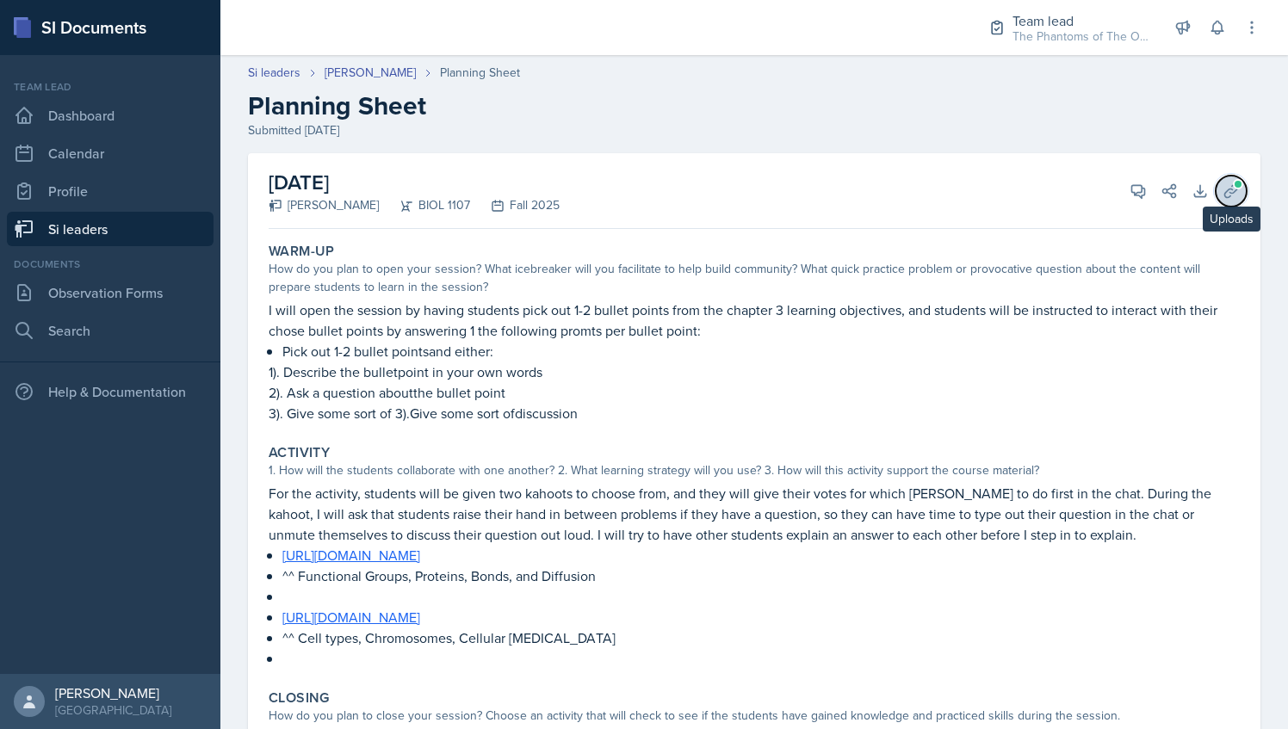
click at [1233, 185] on span at bounding box center [1238, 184] width 10 height 10
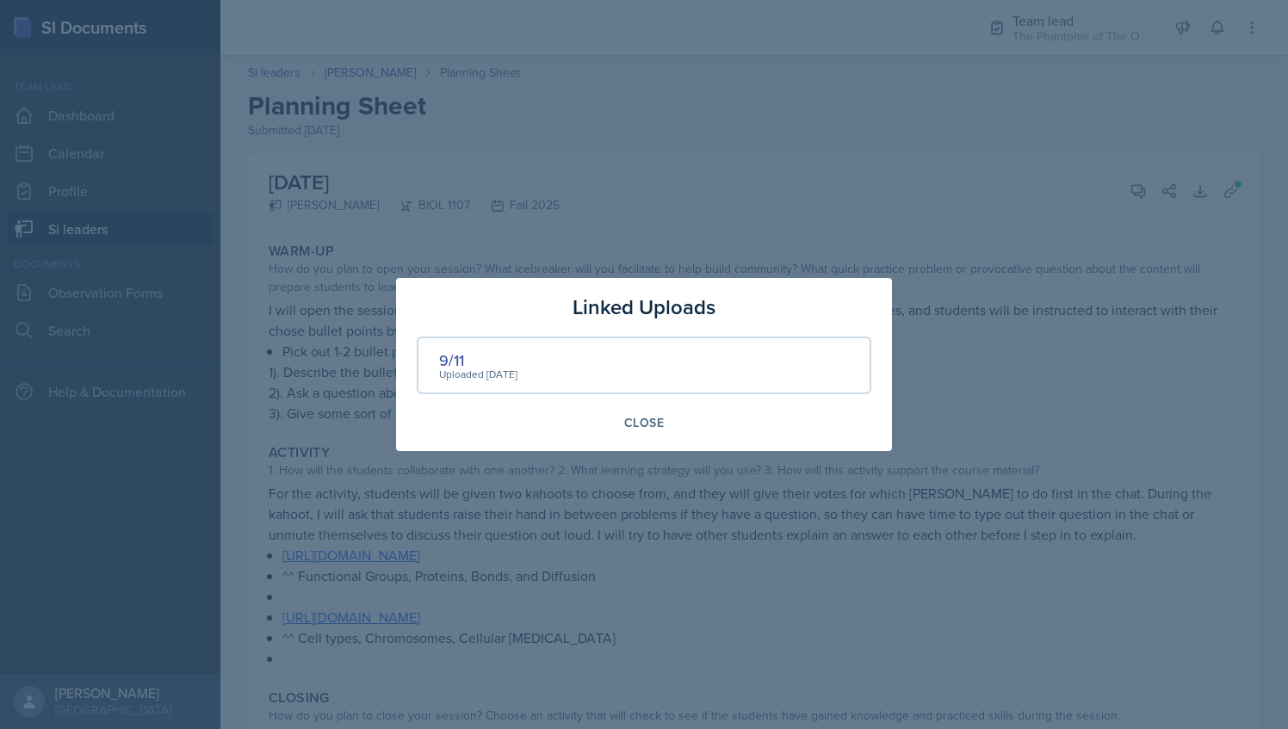
click at [709, 134] on div at bounding box center [644, 364] width 1288 height 729
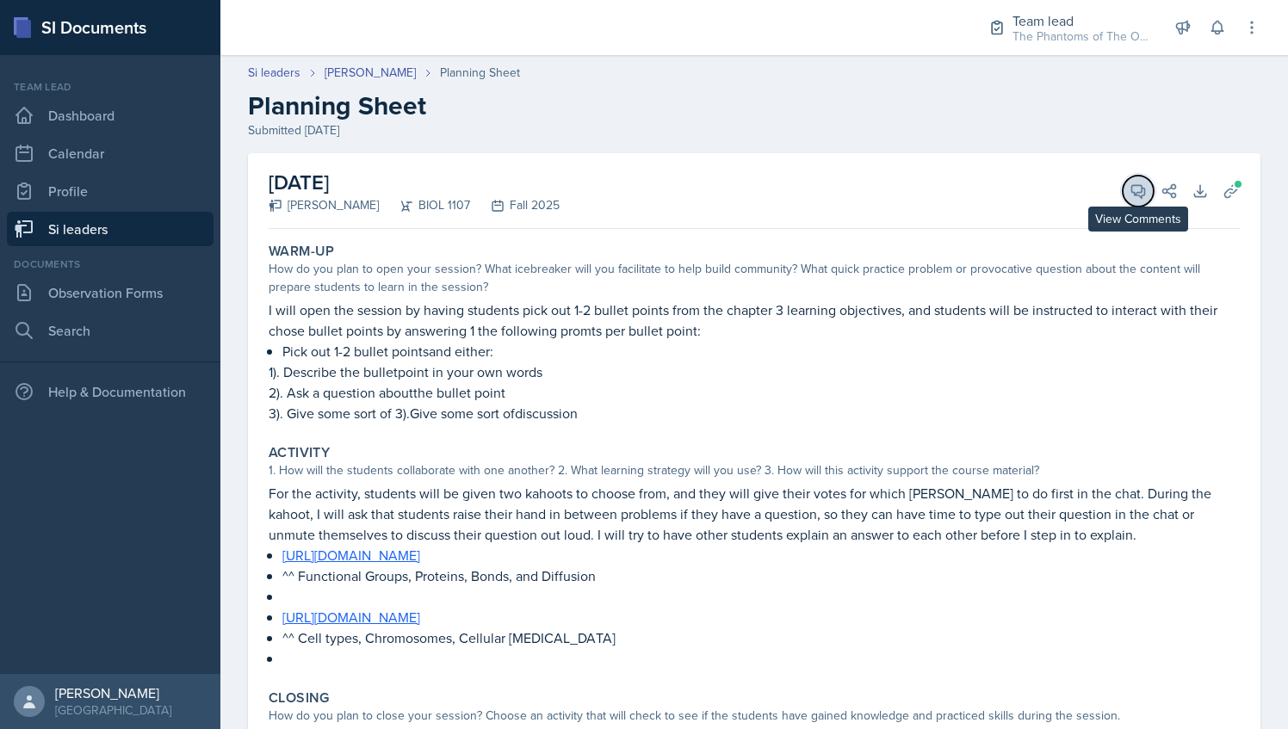
click at [1123, 181] on button "View Comments" at bounding box center [1138, 191] width 31 height 31
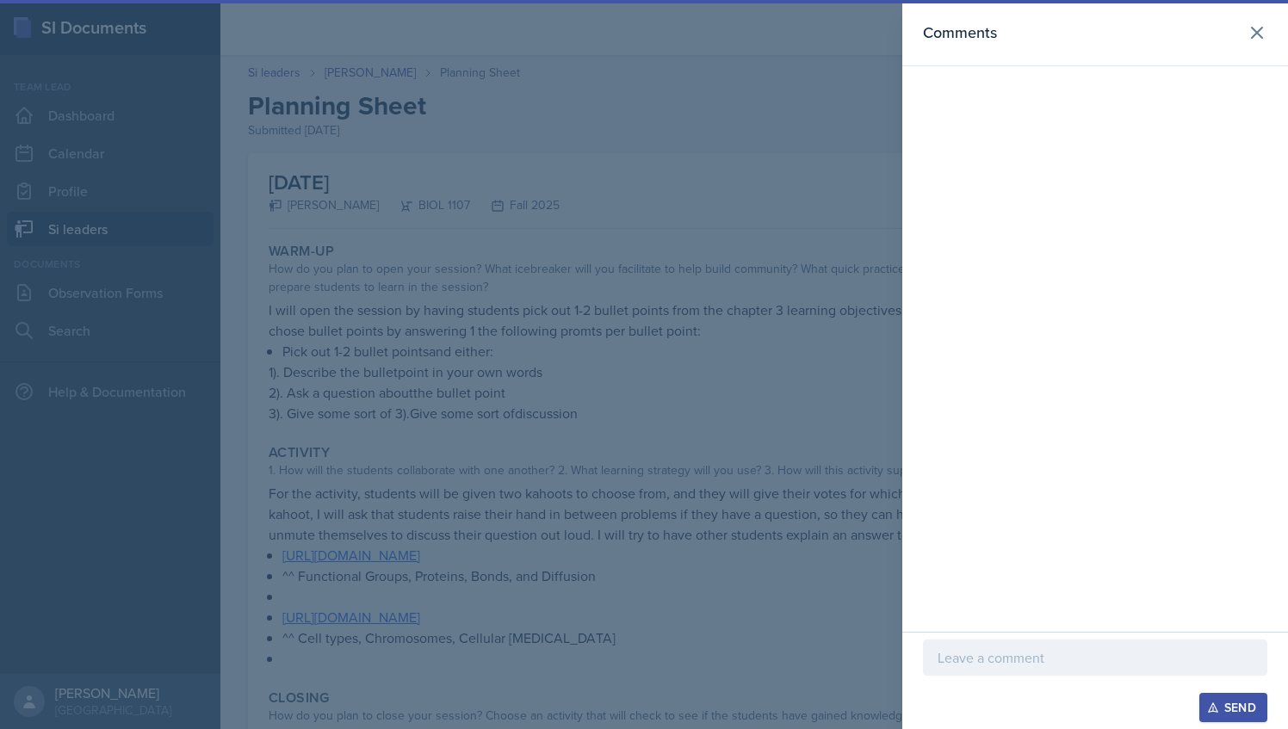
click at [647, 347] on div at bounding box center [644, 364] width 1288 height 729
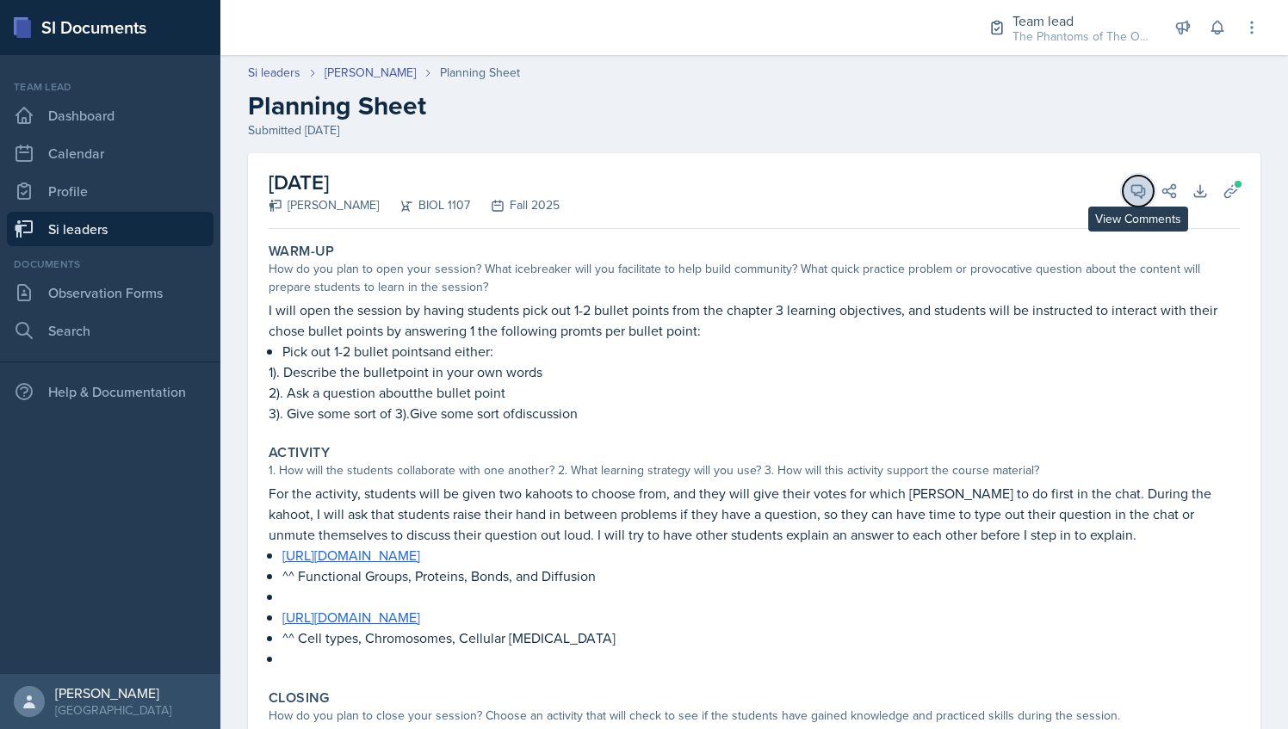
click at [1123, 201] on button "View Comments" at bounding box center [1138, 191] width 31 height 31
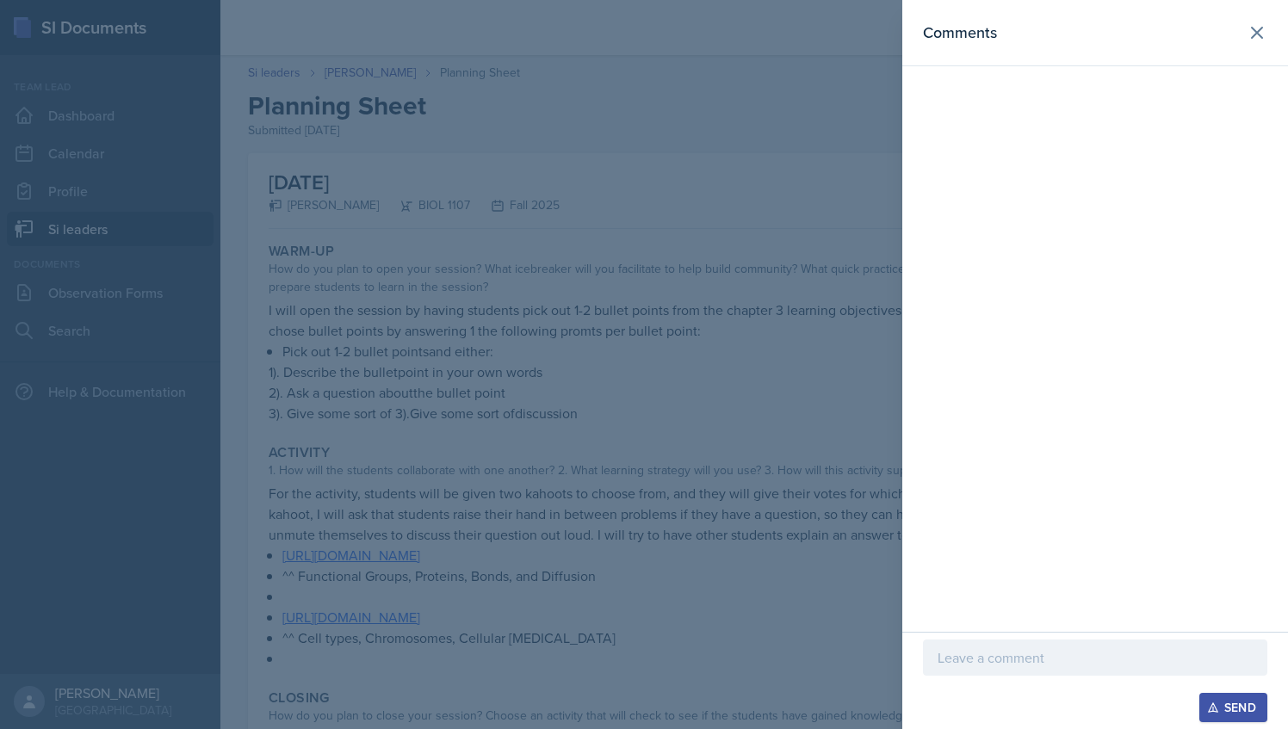
click at [1019, 677] on div at bounding box center [1095, 684] width 344 height 17
click at [995, 665] on p at bounding box center [1094, 657] width 315 height 21
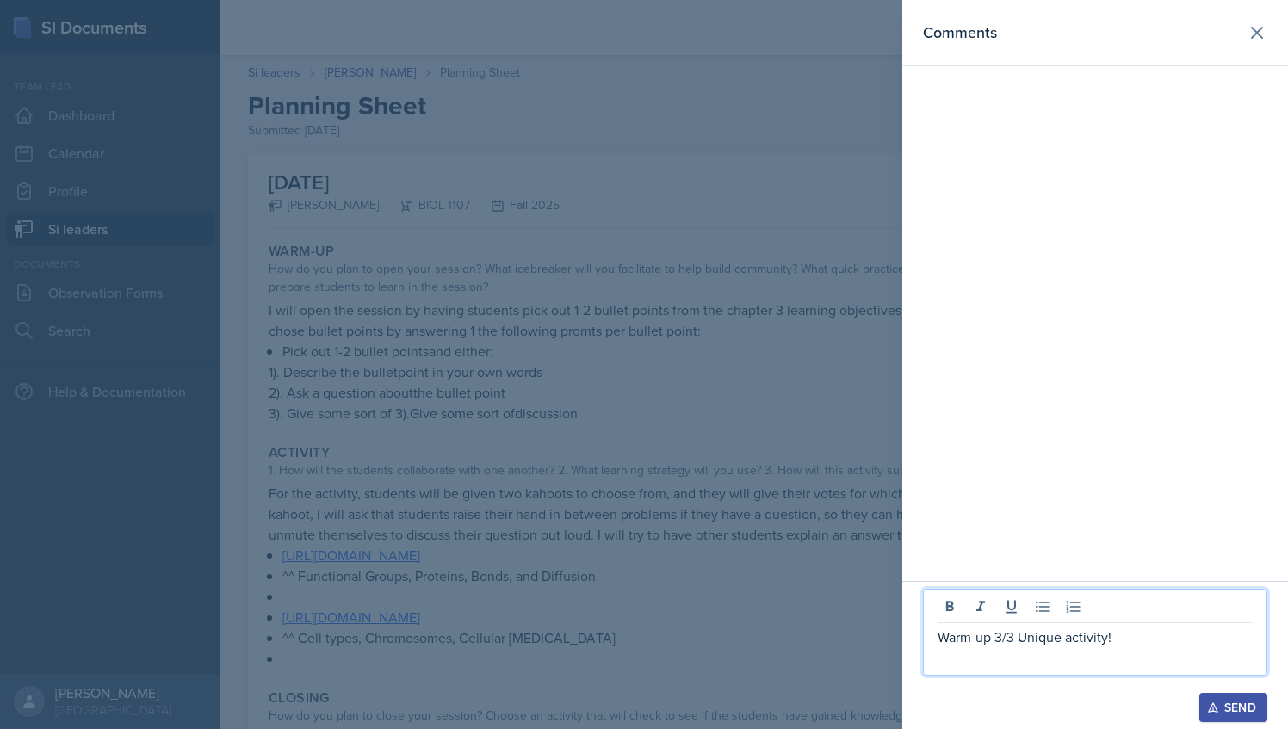
click at [1130, 639] on p "Warm-up 3/3 Unique activity!" at bounding box center [1094, 637] width 315 height 21
click at [775, 386] on div at bounding box center [644, 364] width 1288 height 729
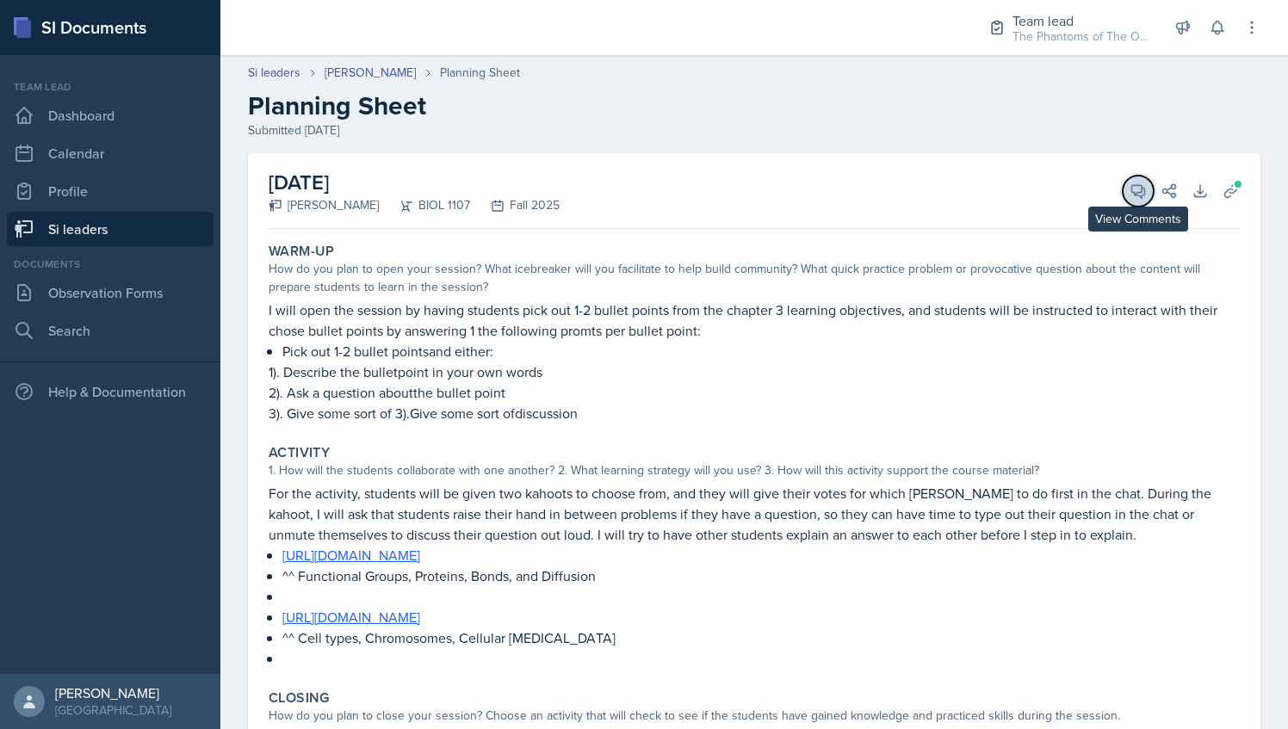
click at [1135, 194] on button "View Comments" at bounding box center [1138, 191] width 31 height 31
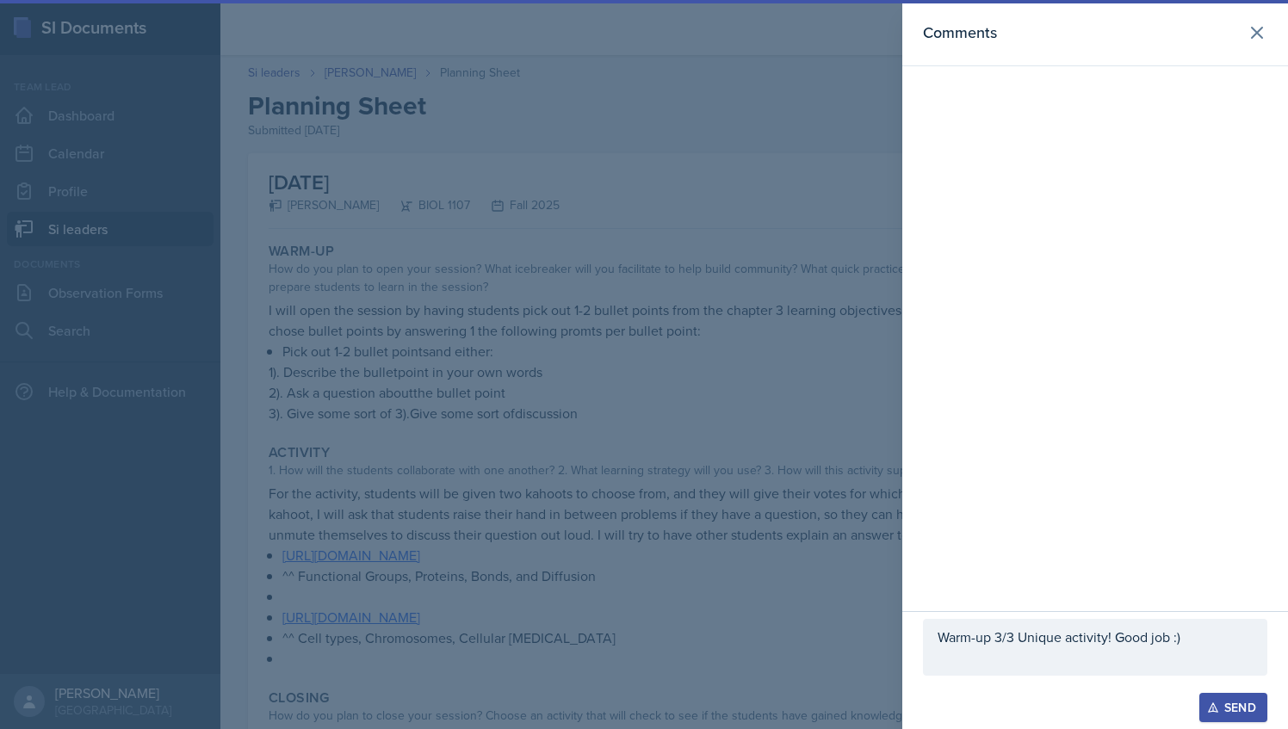
click at [1157, 654] on p at bounding box center [1094, 657] width 315 height 21
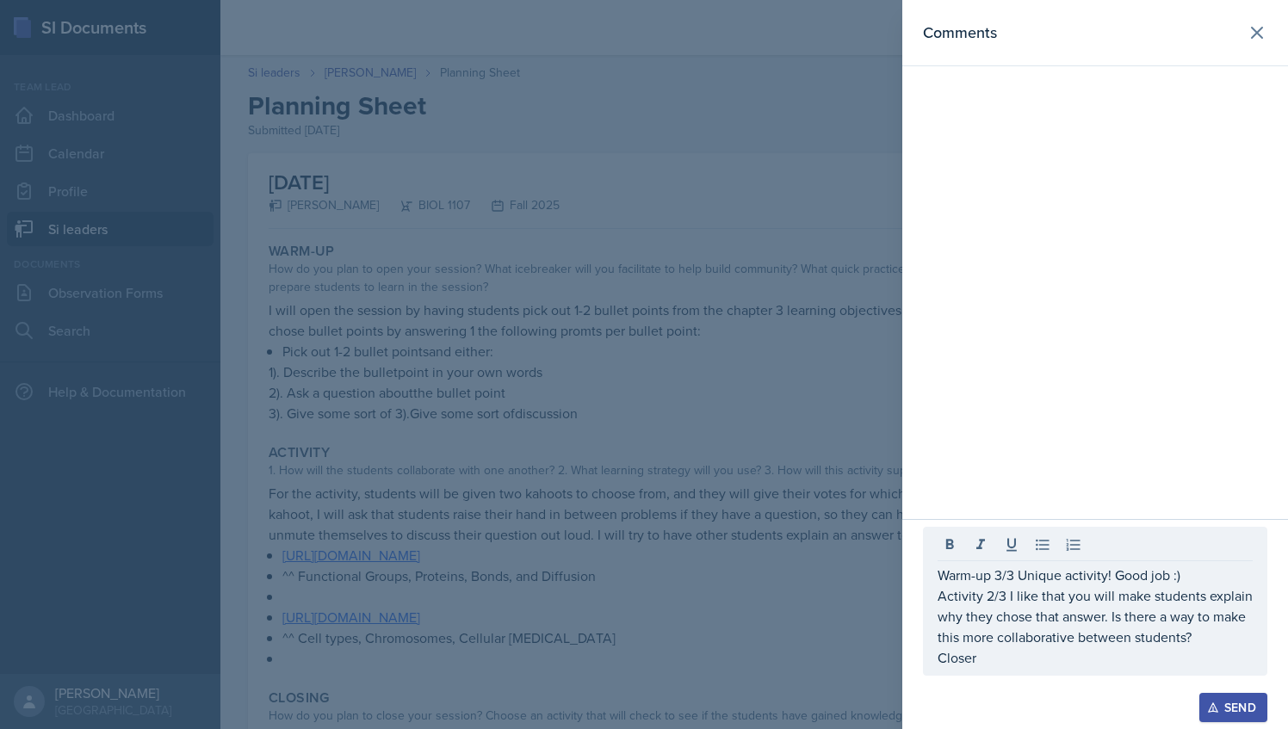
click at [649, 469] on div at bounding box center [644, 364] width 1288 height 729
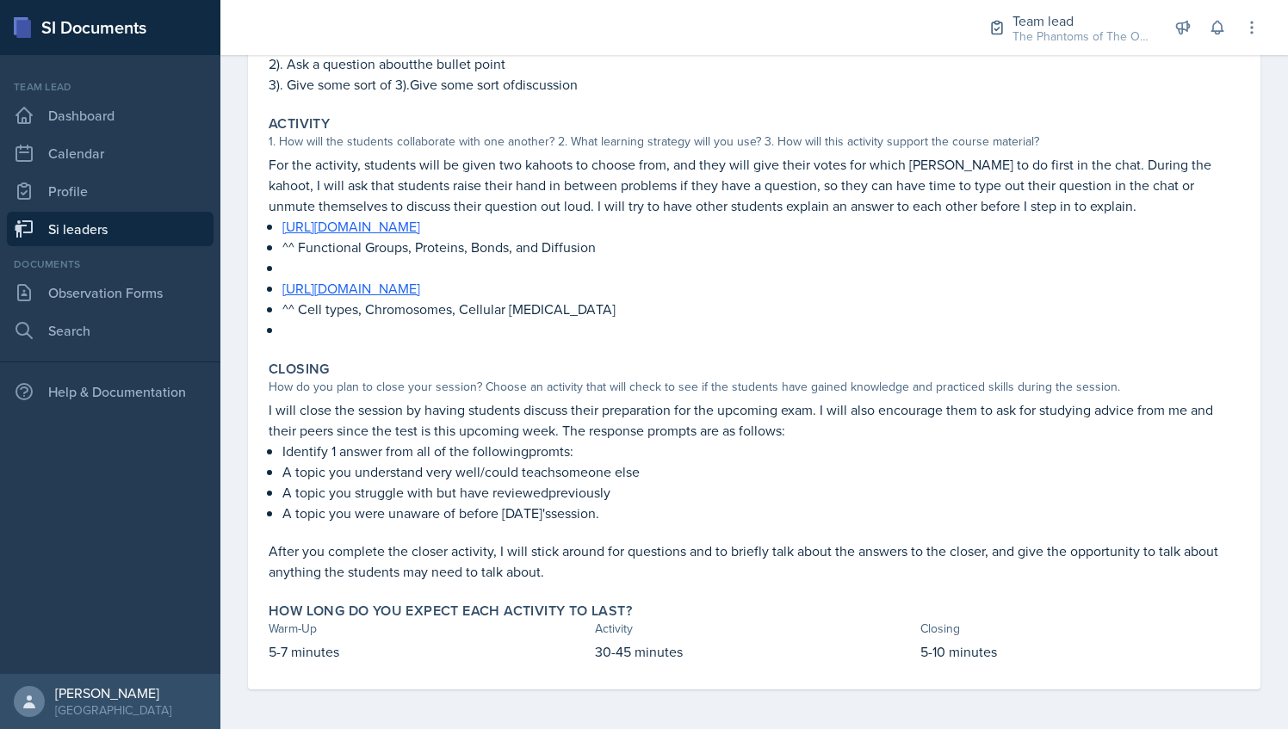
scroll to position [330, 0]
drag, startPoint x: 522, startPoint y: 554, endPoint x: 568, endPoint y: 554, distance: 46.5
click at [568, 554] on p "After you complete the closer activity, I will stick around for questions and t…" at bounding box center [754, 560] width 971 height 41
drag, startPoint x: 568, startPoint y: 554, endPoint x: 830, endPoint y: 493, distance: 268.7
click at [830, 493] on p "A topic you struggle with but have reviewedpreviously ​" at bounding box center [760, 491] width 957 height 21
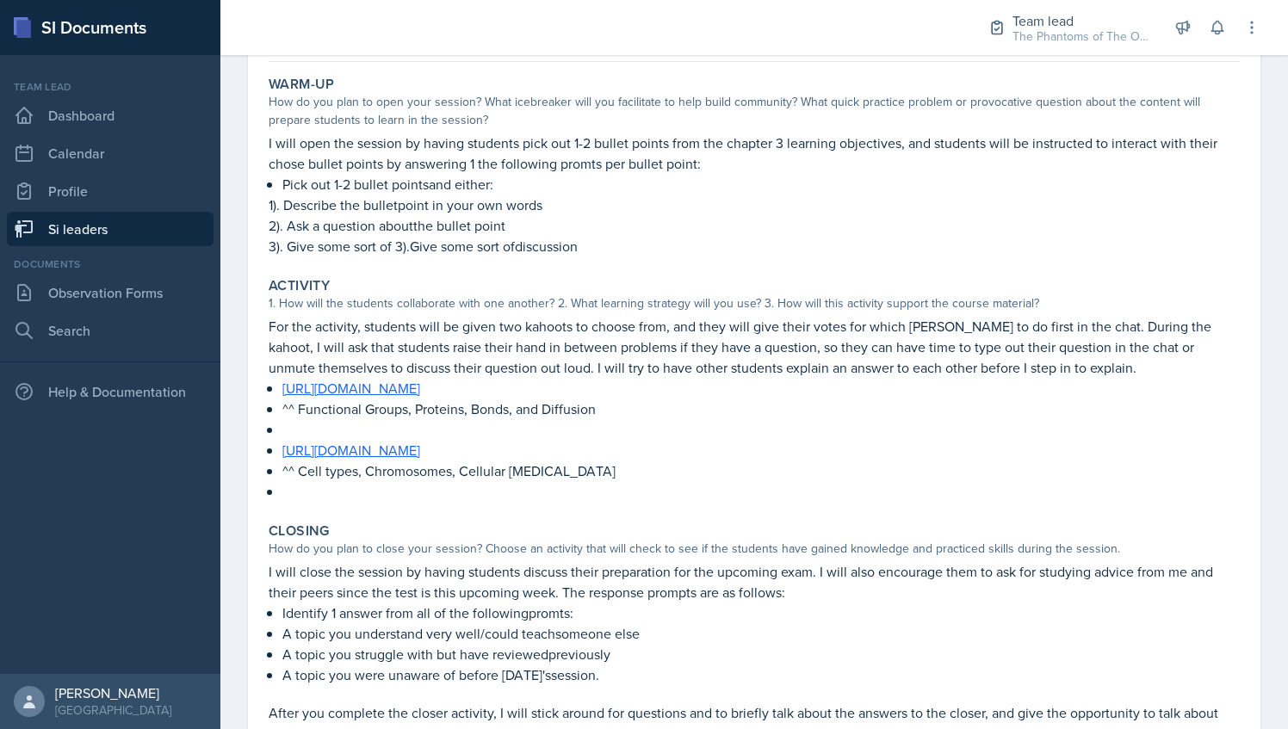
scroll to position [0, 0]
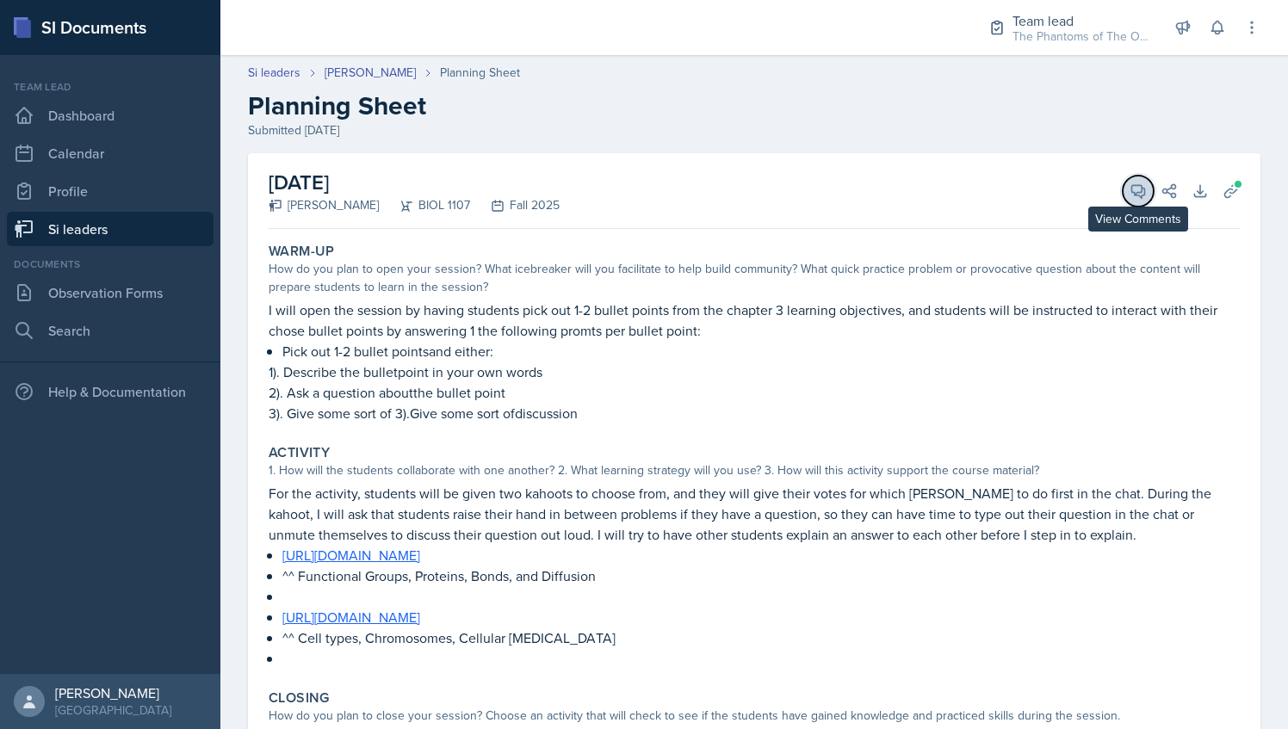
click at [1129, 196] on icon at bounding box center [1137, 191] width 17 height 17
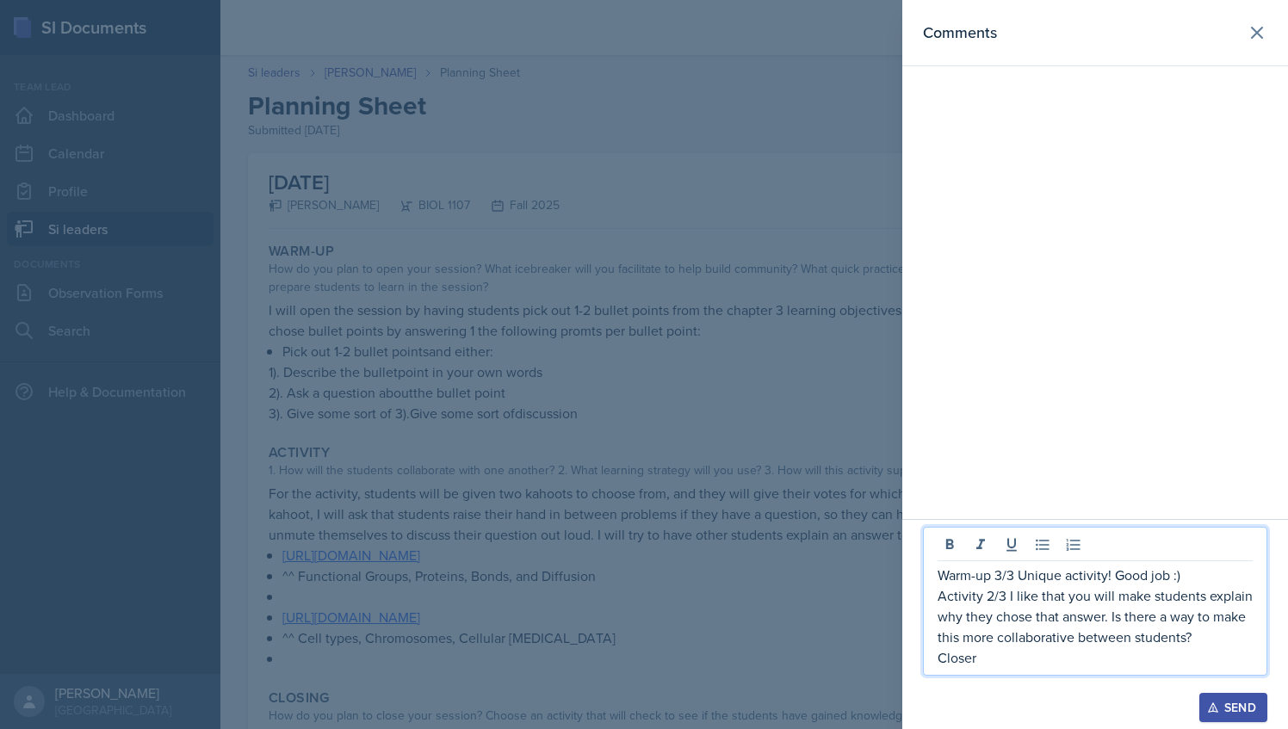
click at [988, 639] on p "Activity 2/3 I like that you will make students explain why they chose that ans…" at bounding box center [1094, 616] width 315 height 62
click at [1004, 651] on p "Closer" at bounding box center [1094, 657] width 315 height 21
drag, startPoint x: 1101, startPoint y: 658, endPoint x: 1086, endPoint y: 659, distance: 14.7
click at [1086, 659] on p "Closer 3/3 Great closer!" at bounding box center [1094, 657] width 315 height 21
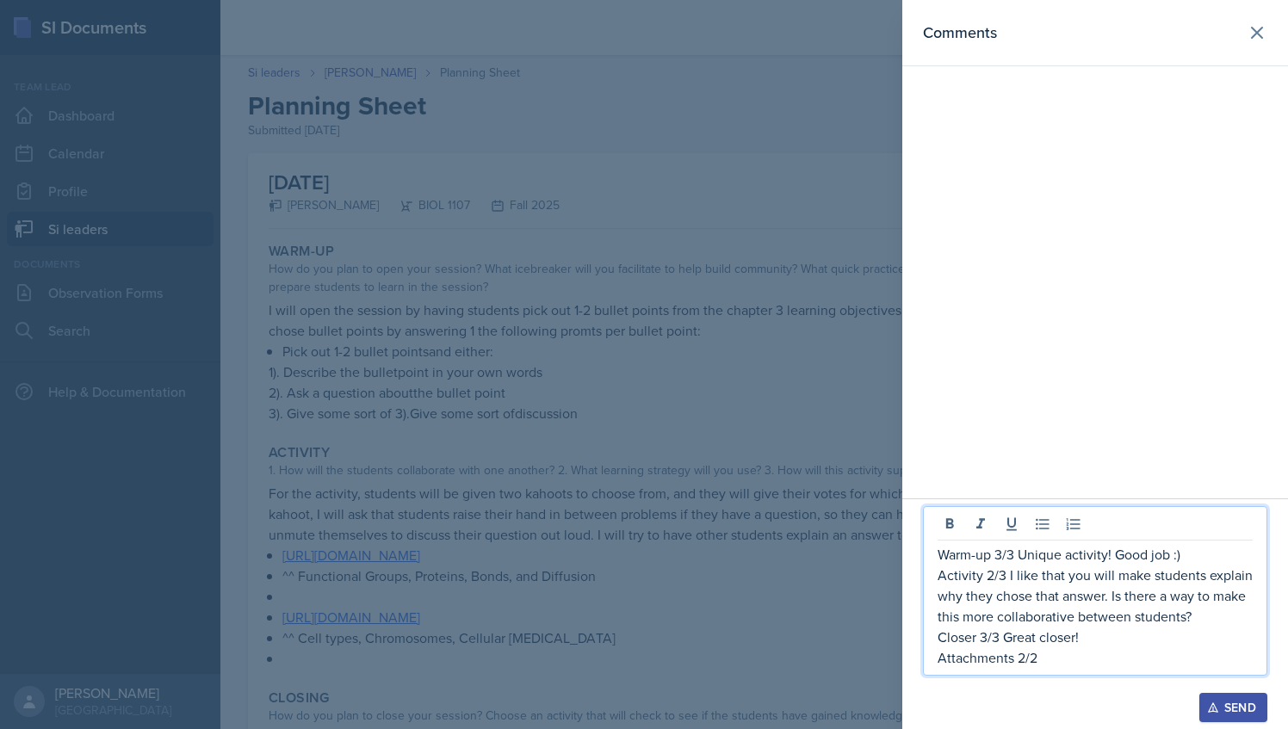
drag, startPoint x: 1086, startPoint y: 659, endPoint x: 914, endPoint y: 537, distance: 211.2
drag, startPoint x: 914, startPoint y: 537, endPoint x: 1044, endPoint y: 666, distance: 183.2
click at [1044, 666] on p "Attachments 2/2" at bounding box center [1094, 657] width 315 height 21
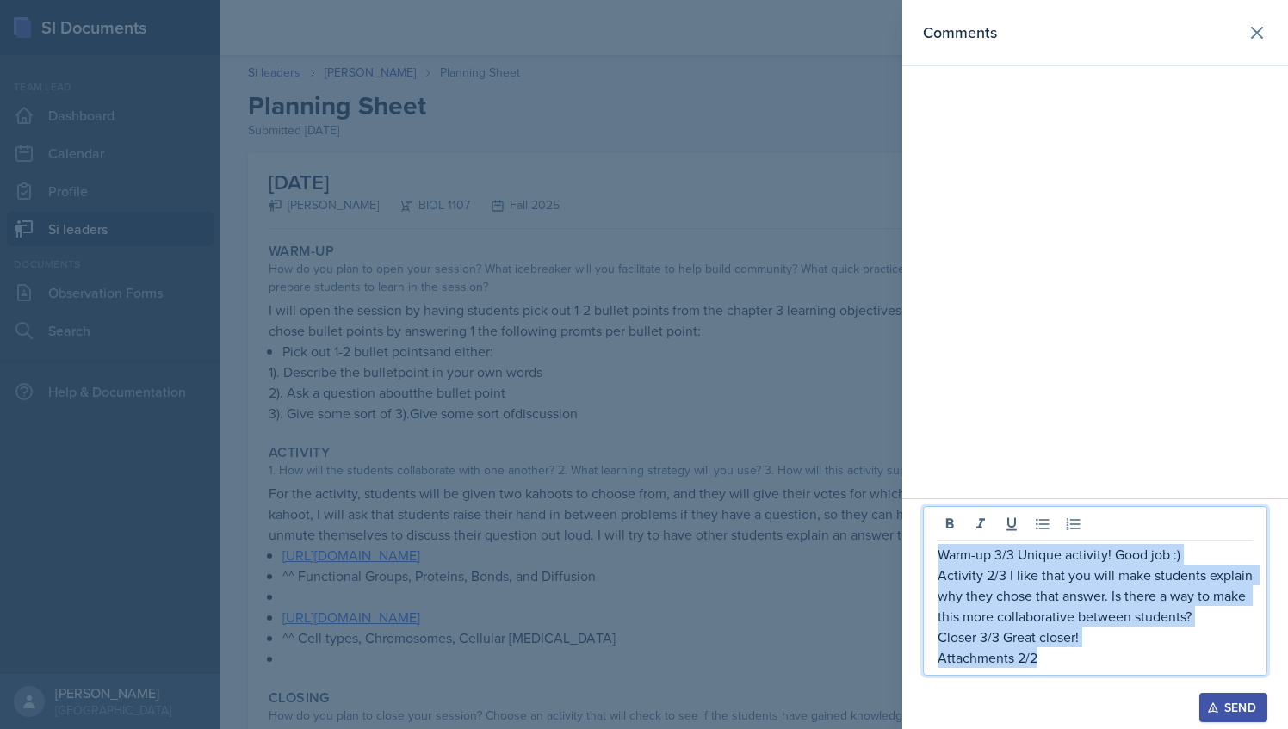
drag, startPoint x: 1043, startPoint y: 665, endPoint x: 935, endPoint y: 556, distance: 153.4
click at [935, 556] on div "Warm-up 3/3 Unique activity! Good job :) Activity 2/3 I like that you will make…" at bounding box center [1095, 591] width 344 height 170
copy div "Warm-up 3/3 Unique activity! Good job :) Activity 2/3 I like that you will make…"
click at [1231, 712] on div "Send" at bounding box center [1233, 708] width 46 height 14
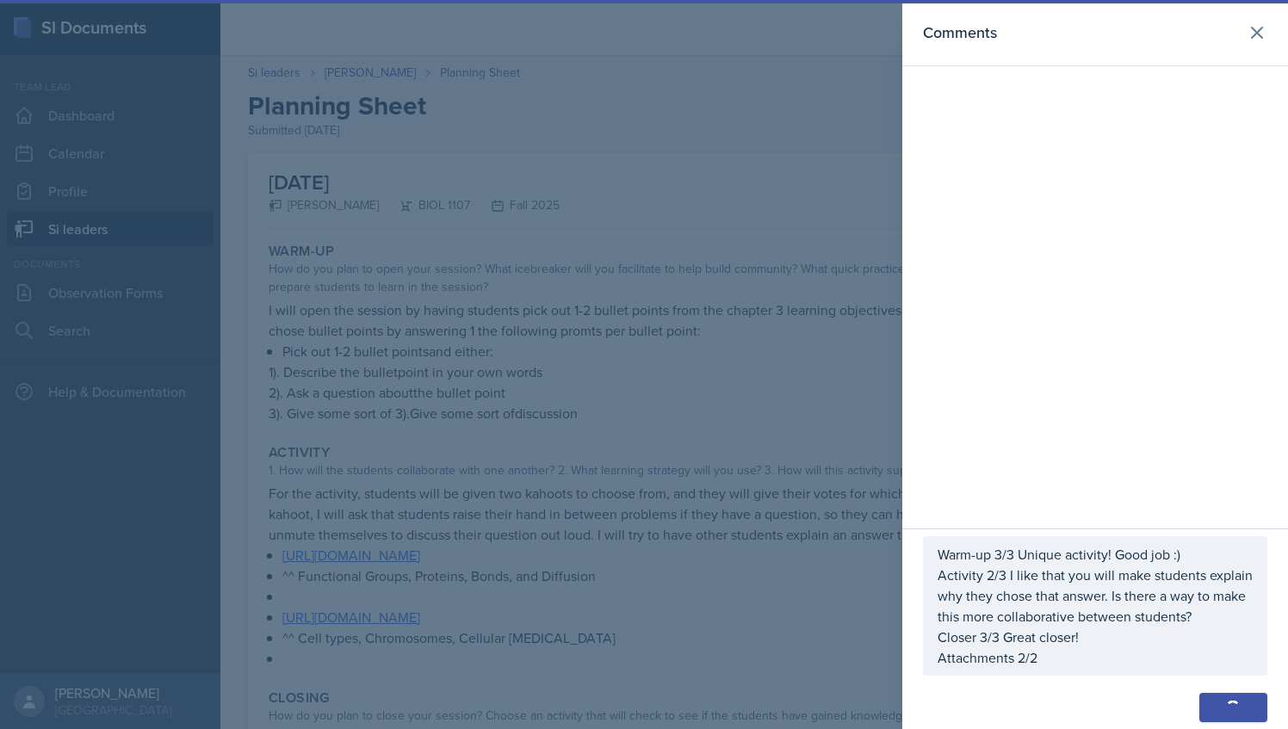
click at [690, 129] on div at bounding box center [644, 364] width 1288 height 729
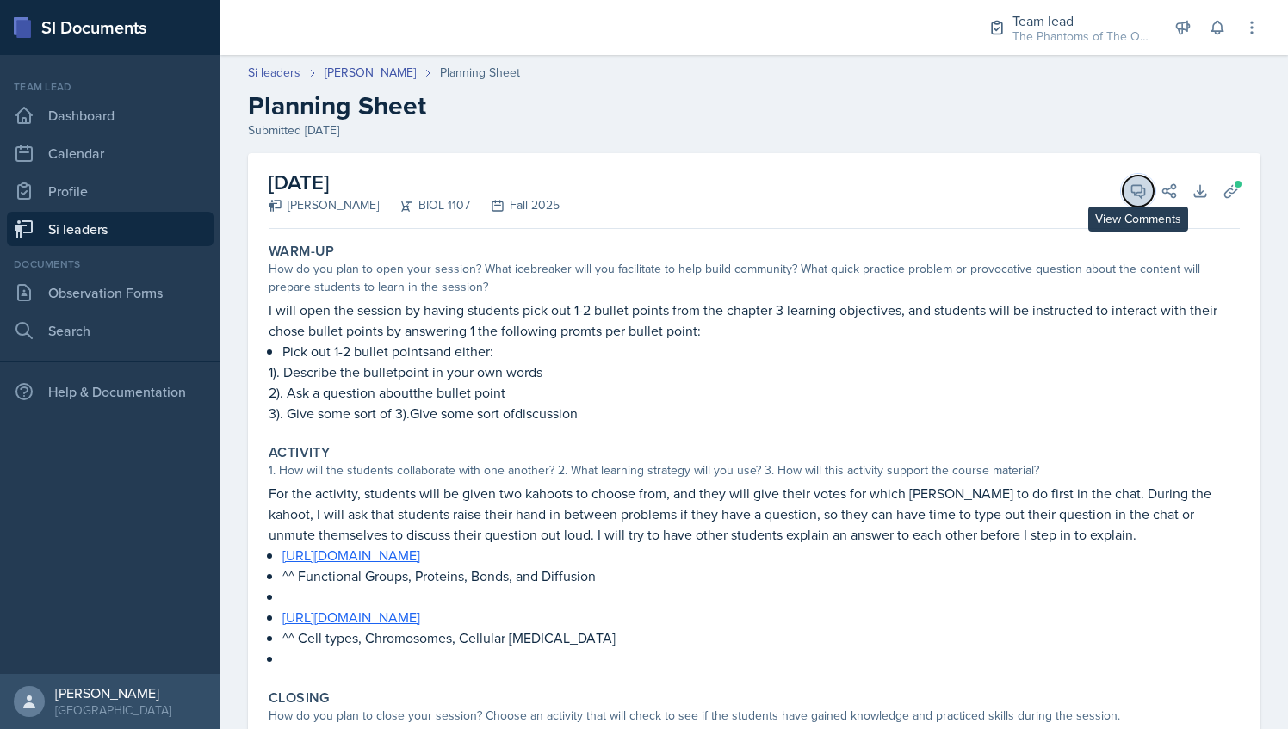
click at [1123, 184] on button "View Comments" at bounding box center [1138, 191] width 31 height 31
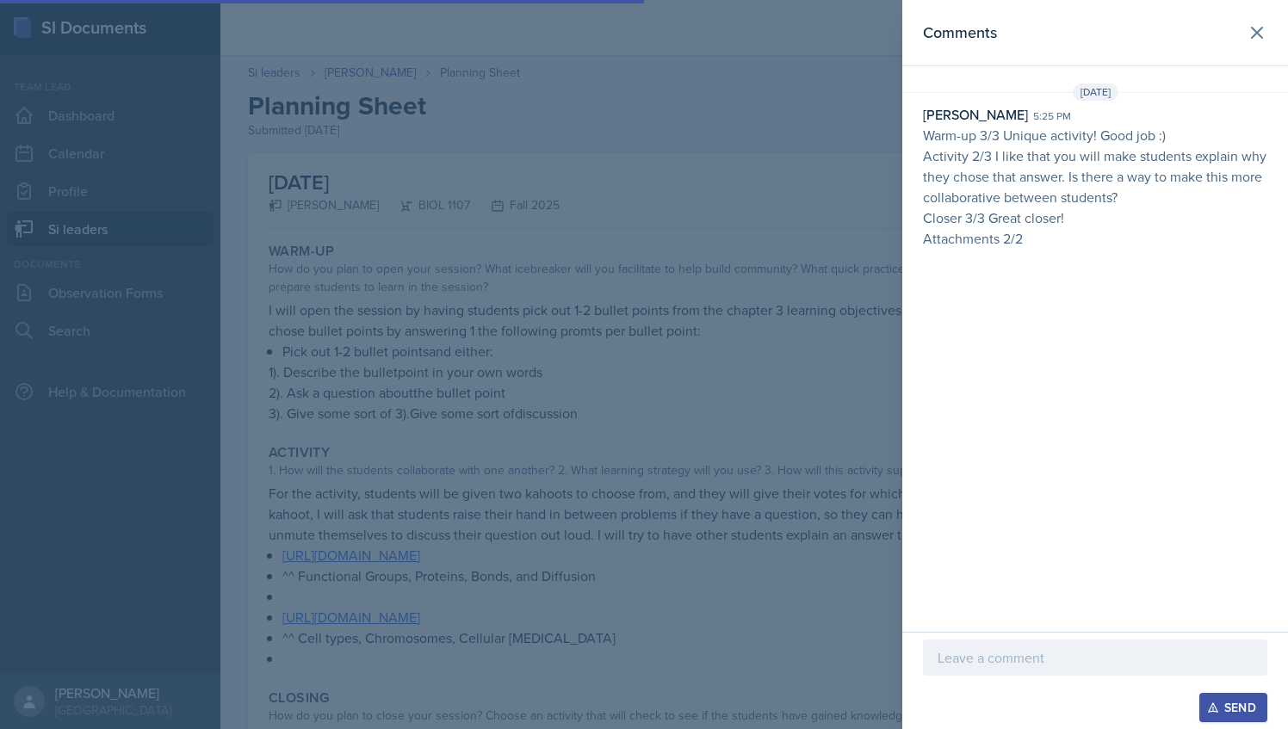
click at [824, 243] on div at bounding box center [644, 364] width 1288 height 729
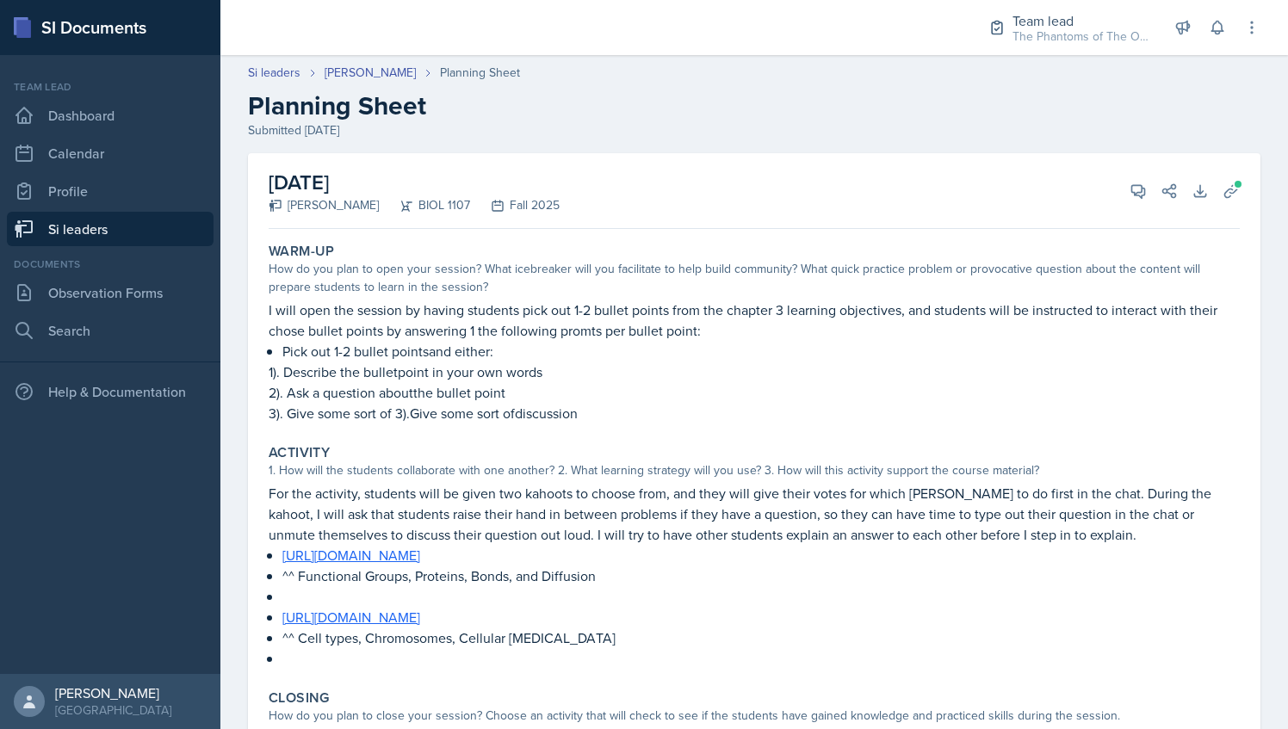
click at [92, 220] on link "Si leaders" at bounding box center [110, 229] width 207 height 34
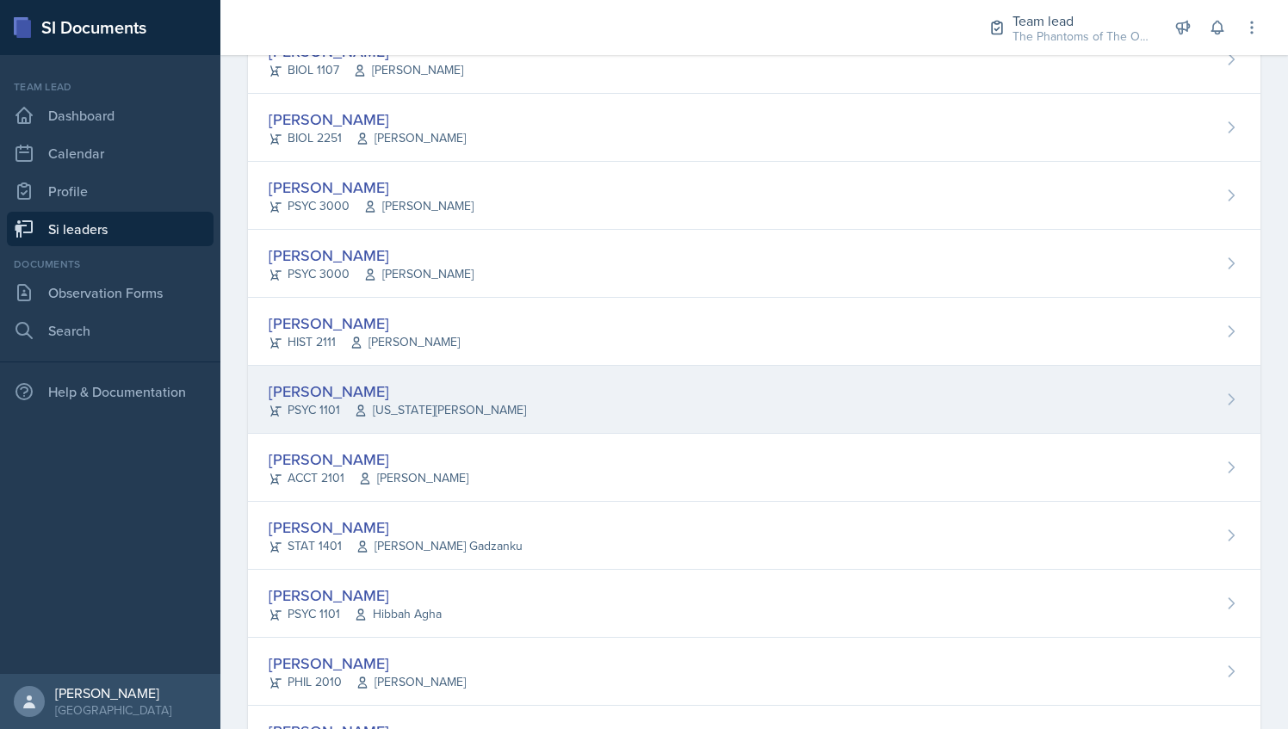
scroll to position [539, 0]
click at [499, 394] on div "[PERSON_NAME] PSYC 1101 [US_STATE][PERSON_NAME]" at bounding box center [754, 399] width 1012 height 68
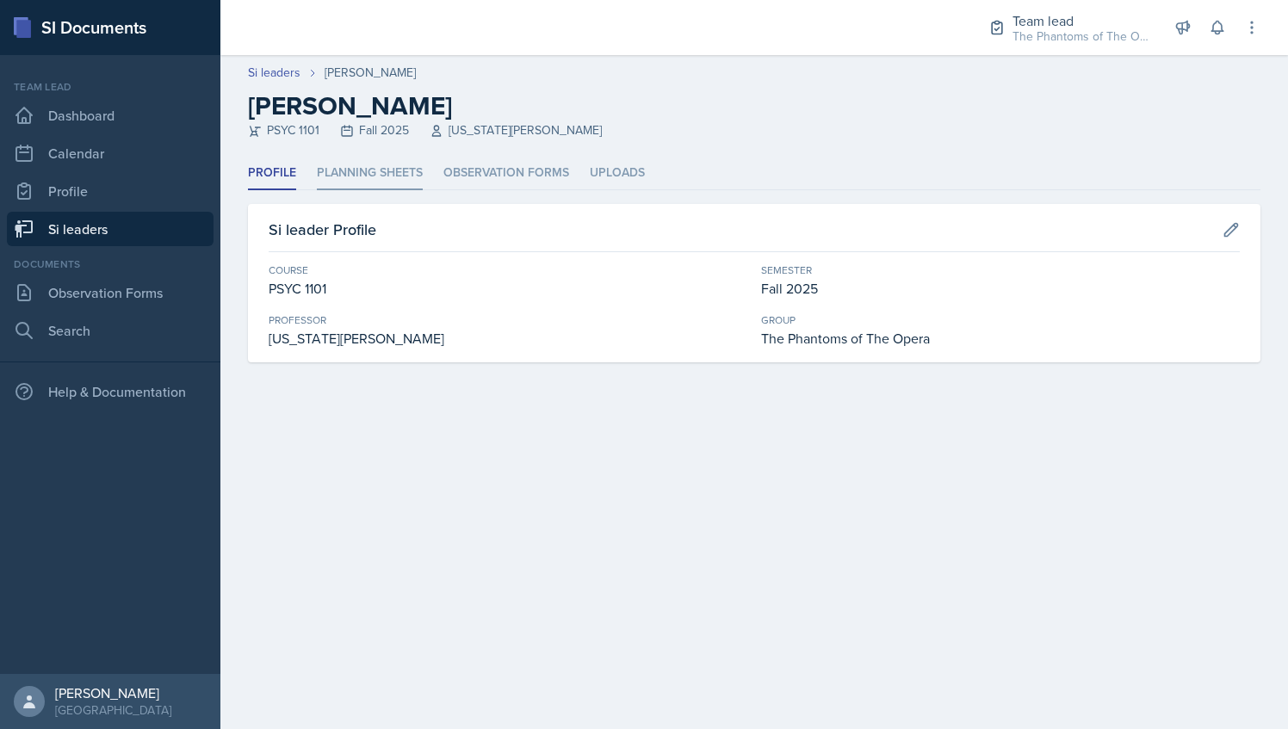
click at [405, 171] on li "Planning Sheets" at bounding box center [370, 174] width 106 height 34
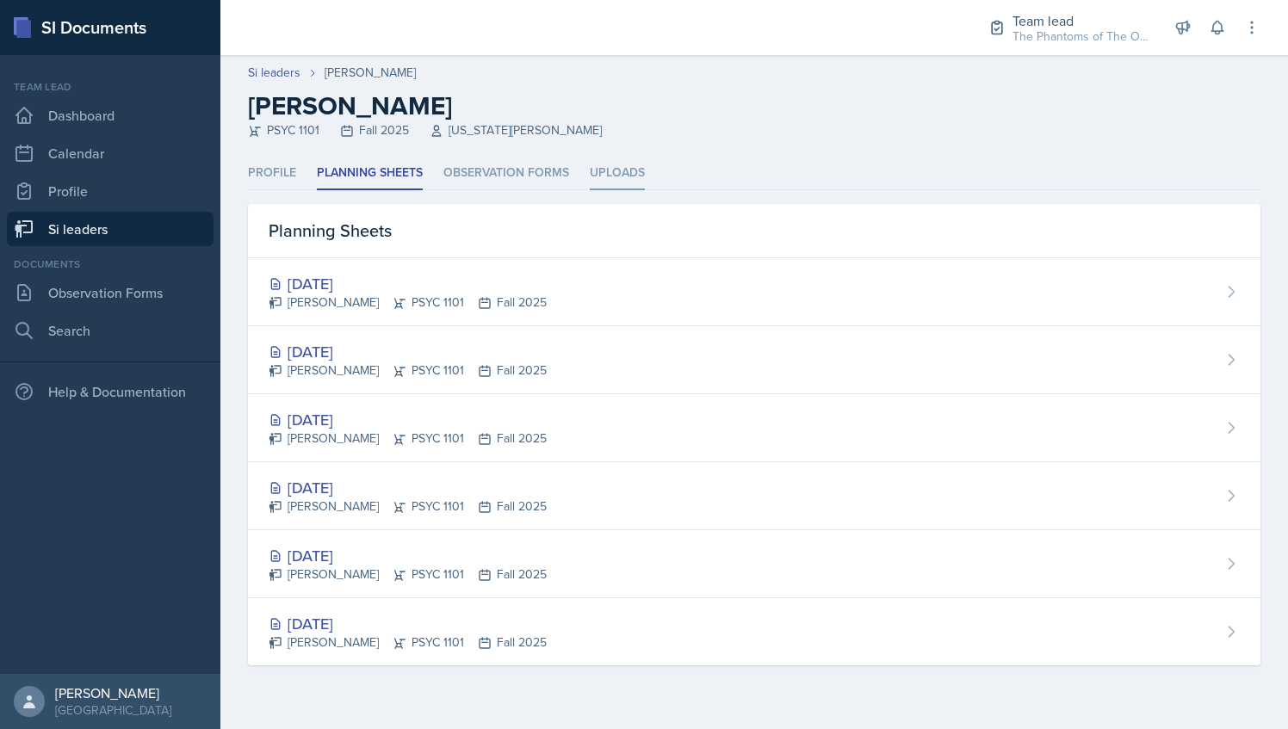
click at [593, 184] on li "Uploads" at bounding box center [617, 174] width 55 height 34
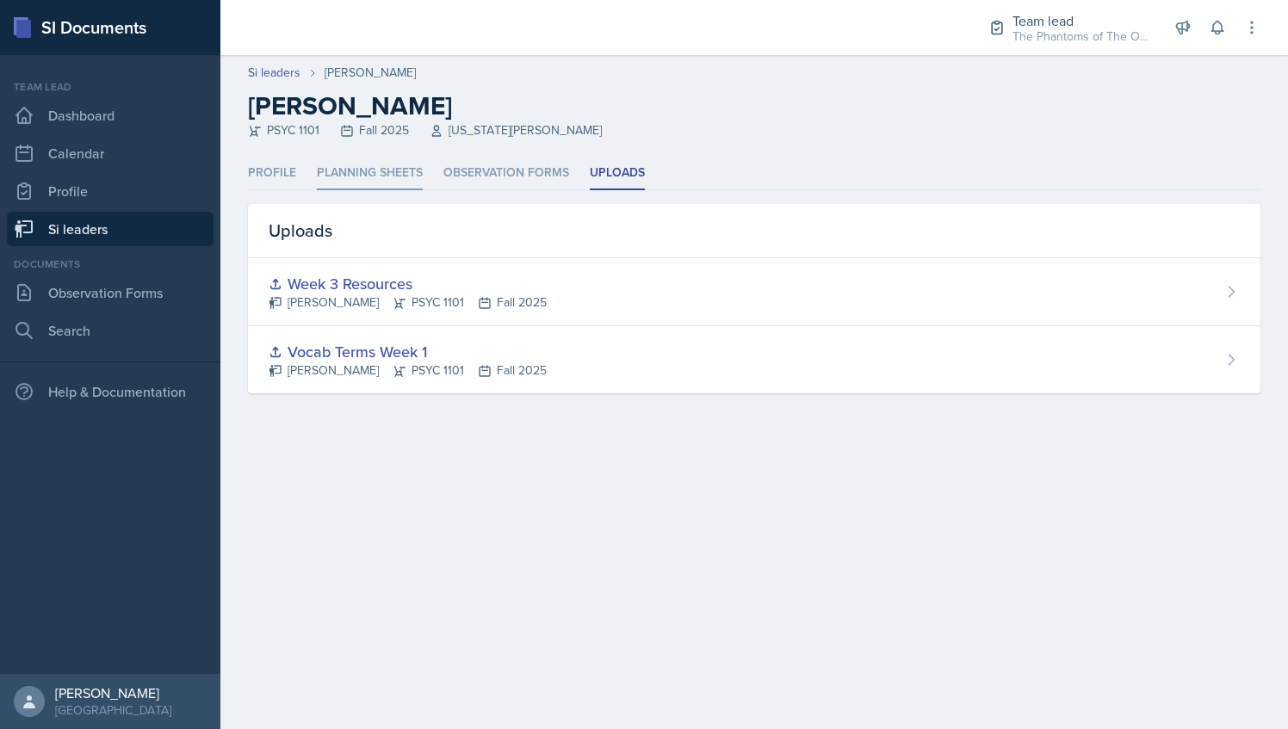
click at [390, 167] on li "Planning Sheets" at bounding box center [370, 174] width 106 height 34
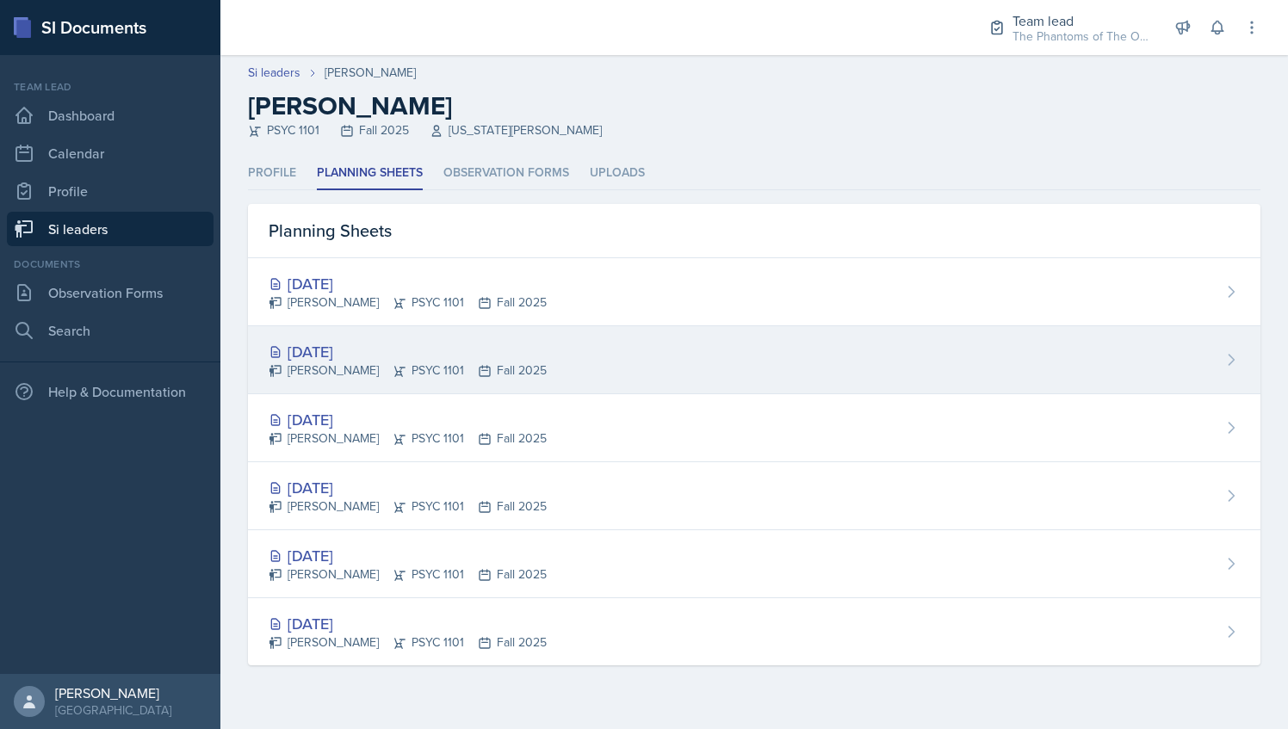
click at [517, 346] on div "[DATE]" at bounding box center [408, 351] width 278 height 23
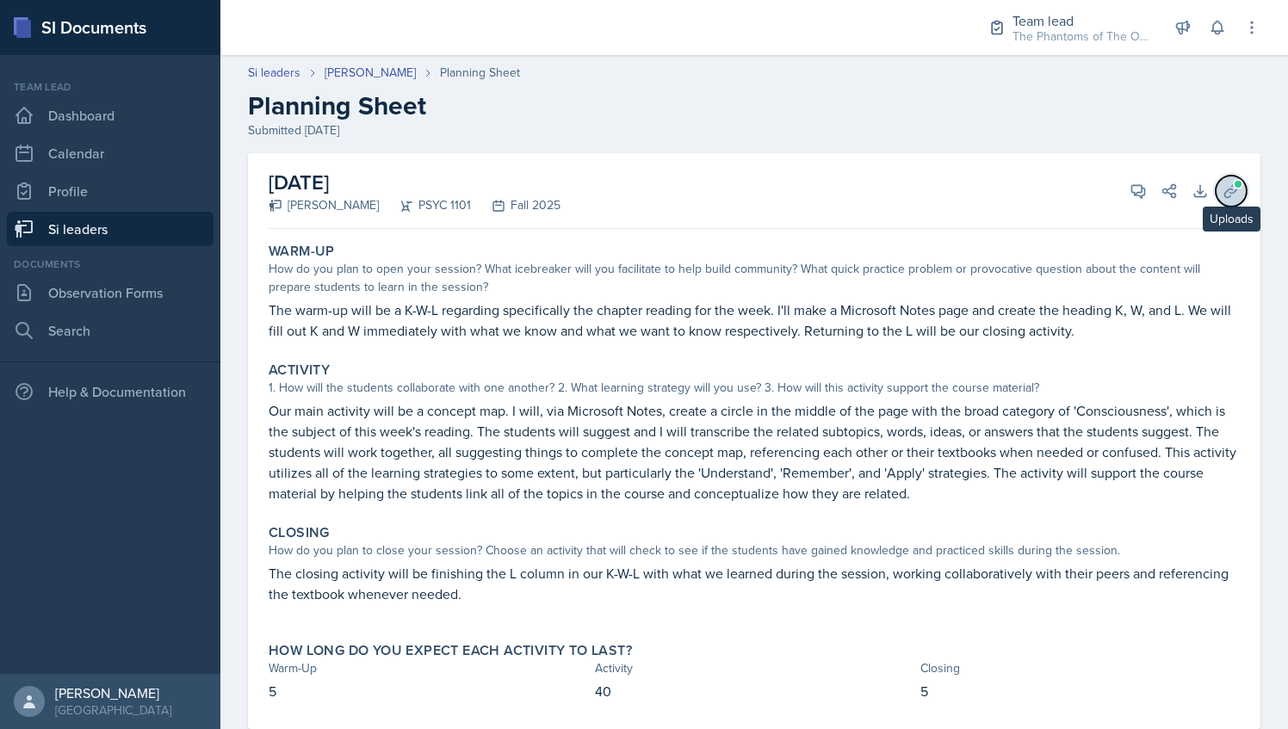
click at [1227, 196] on button "Uploads" at bounding box center [1231, 191] width 31 height 31
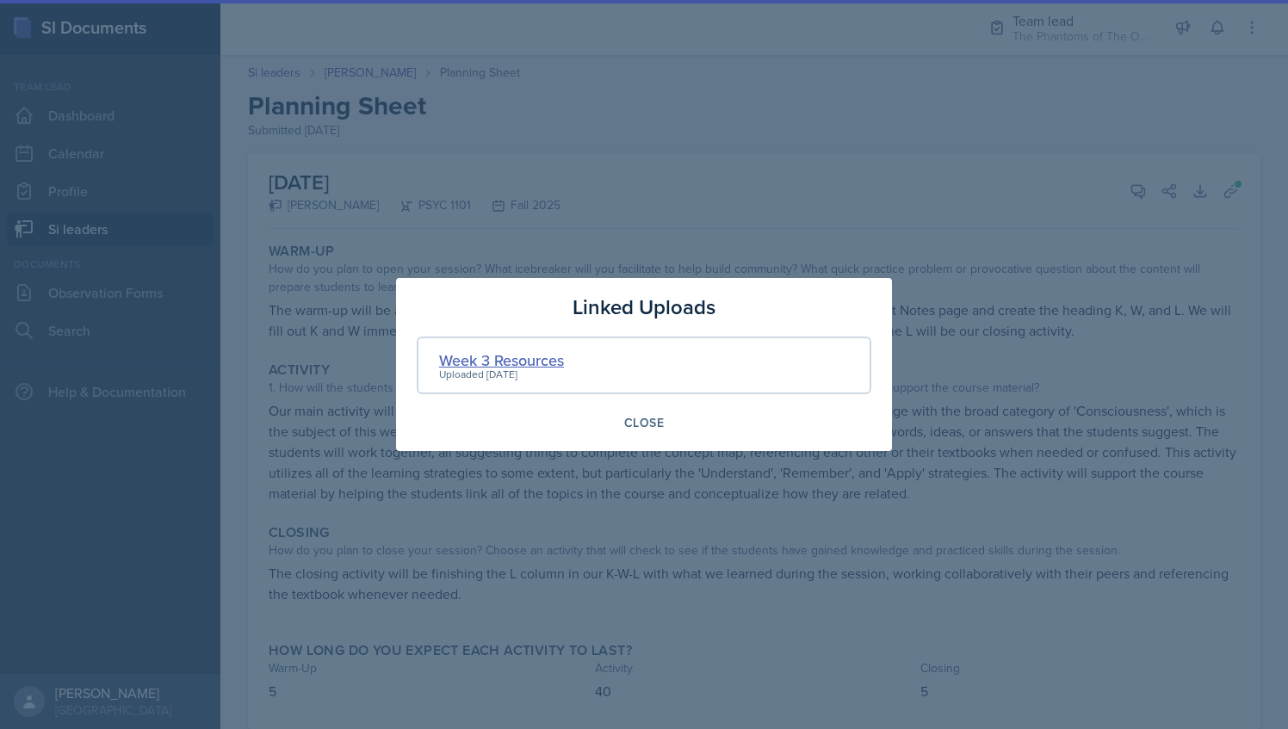
click at [503, 360] on div "Week 3 Resources" at bounding box center [501, 360] width 125 height 23
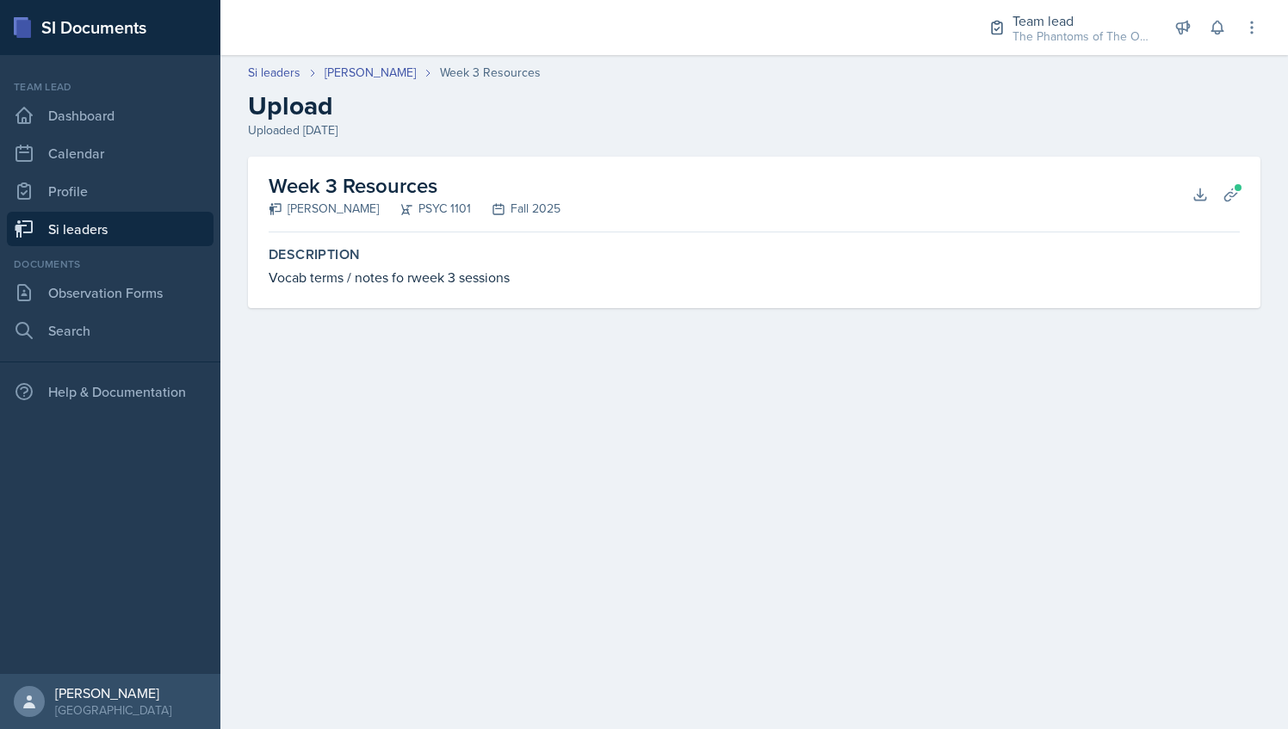
click at [663, 123] on div "Uploaded [DATE]" at bounding box center [754, 130] width 1012 height 18
click at [379, 63] on header "Si leaders [PERSON_NAME] Week 3 Resources Upload Uploaded [DATE]" at bounding box center [753, 101] width 1067 height 110
click at [380, 74] on link "[PERSON_NAME]" at bounding box center [370, 73] width 91 height 18
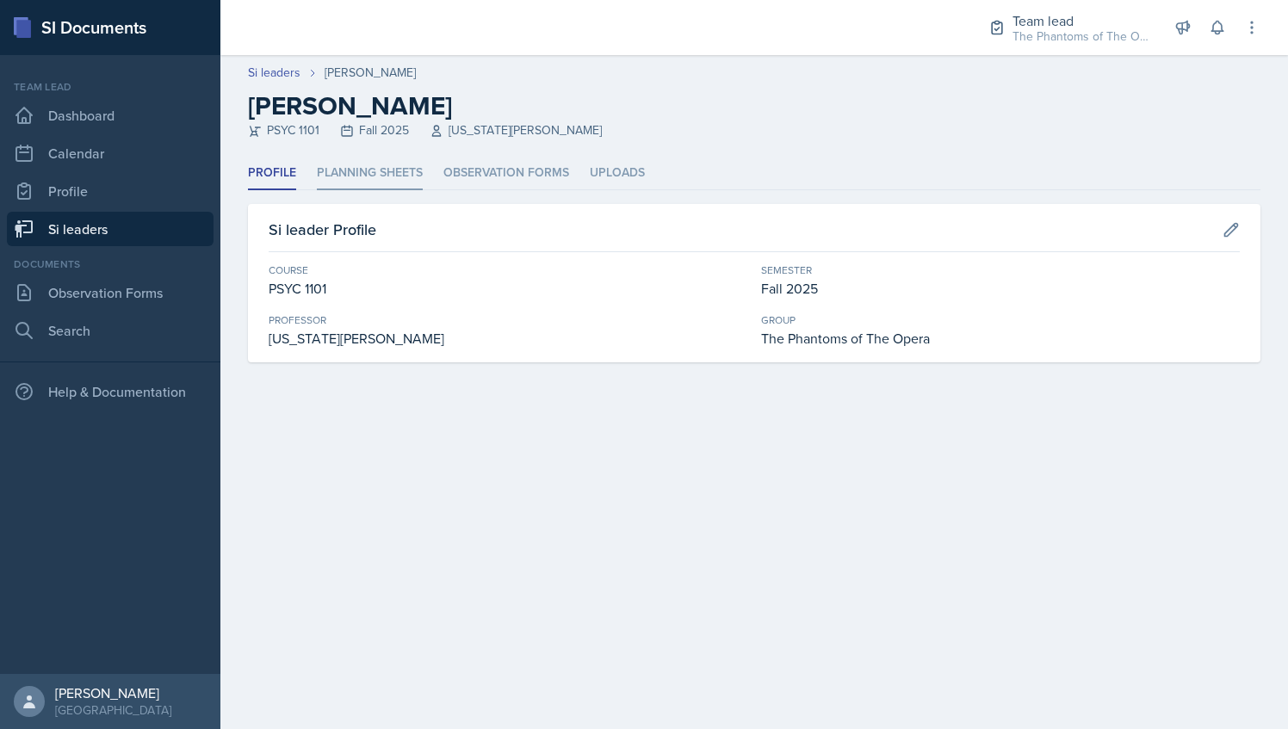
click at [374, 172] on li "Planning Sheets" at bounding box center [370, 174] width 106 height 34
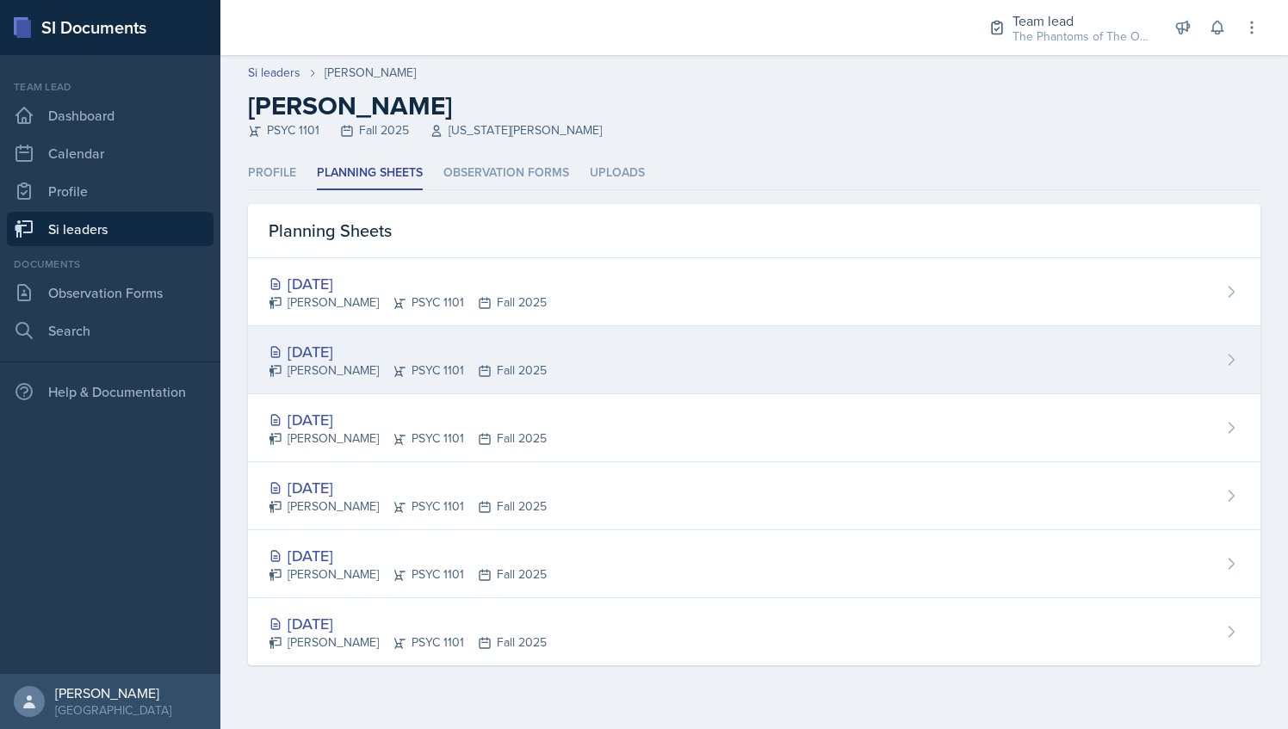
click at [561, 358] on div "[DATE] [PERSON_NAME] PSYC 1101 Fall 2025" at bounding box center [754, 360] width 1012 height 68
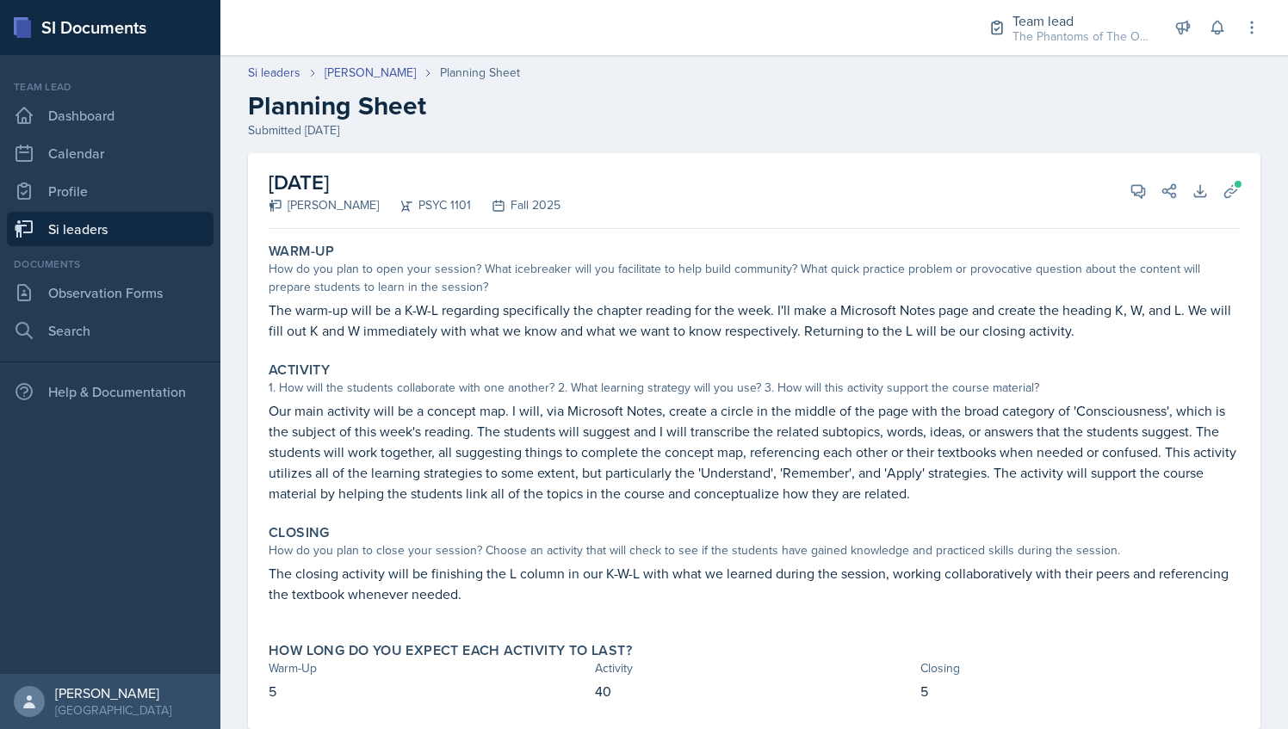
scroll to position [40, 0]
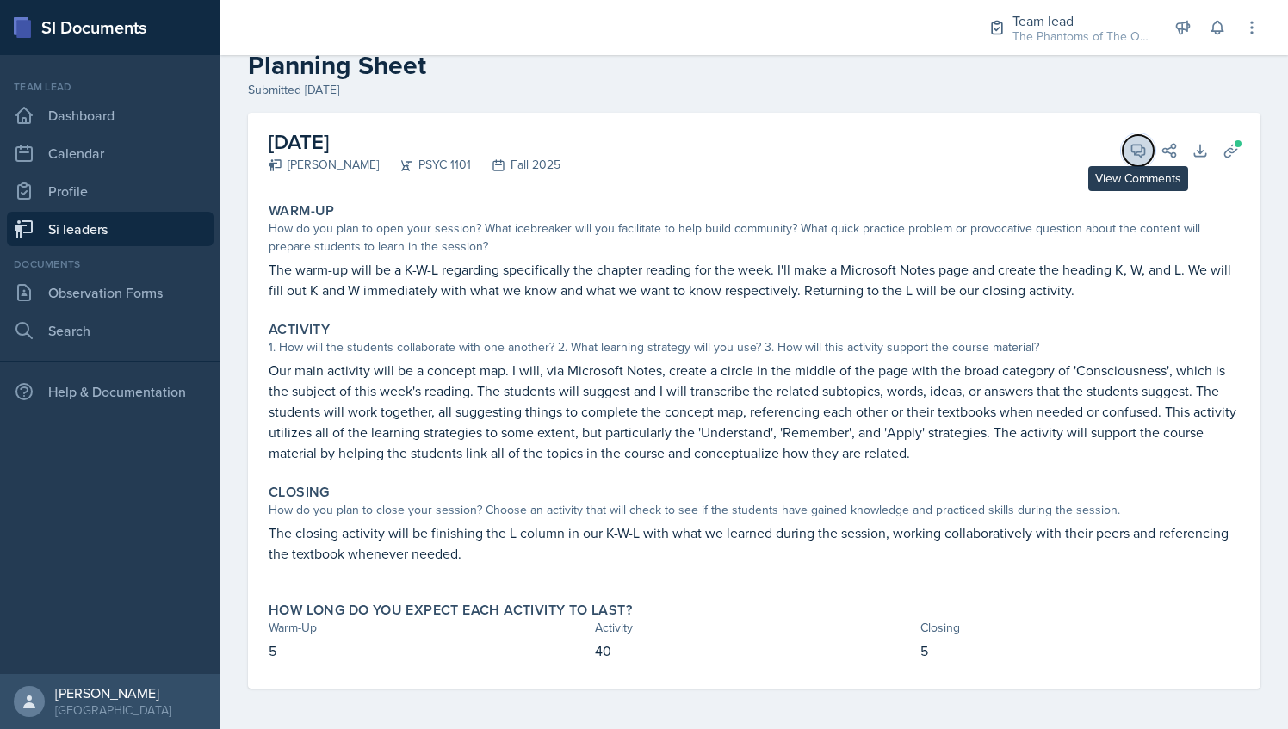
click at [1132, 153] on icon at bounding box center [1138, 151] width 13 height 13
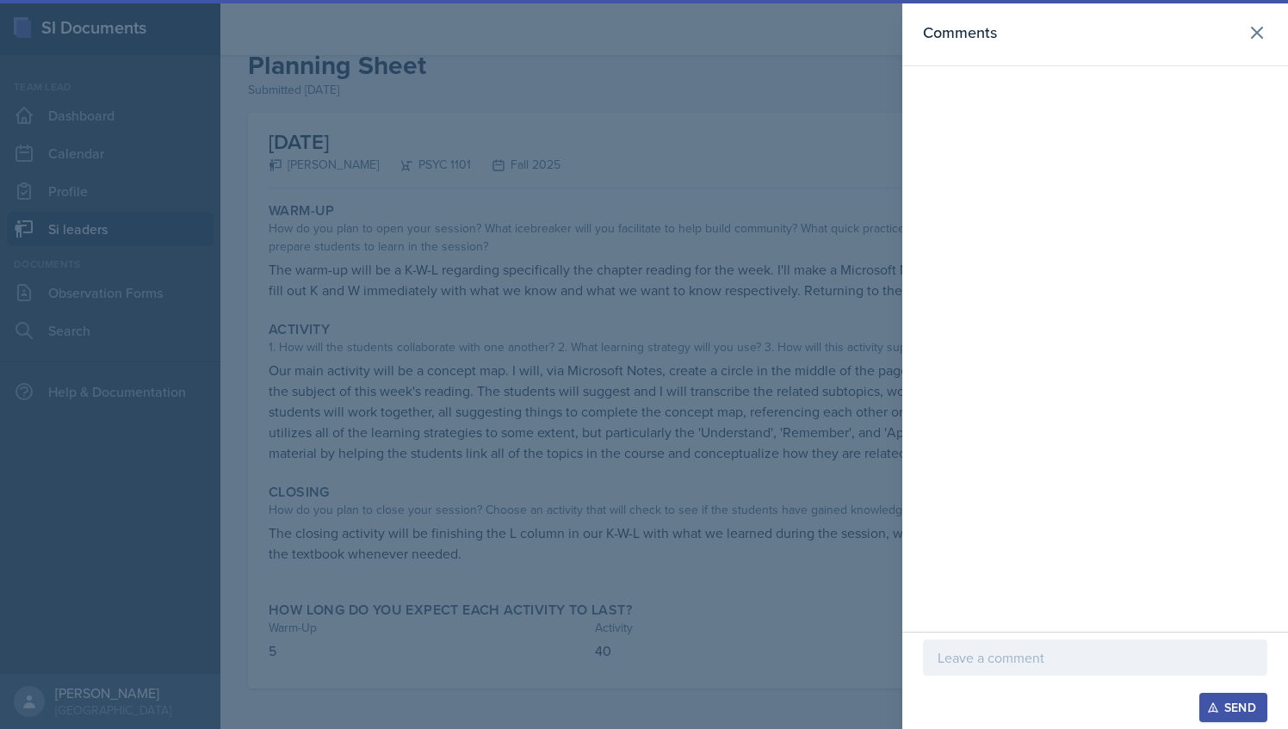
click at [892, 399] on div at bounding box center [644, 364] width 1288 height 729
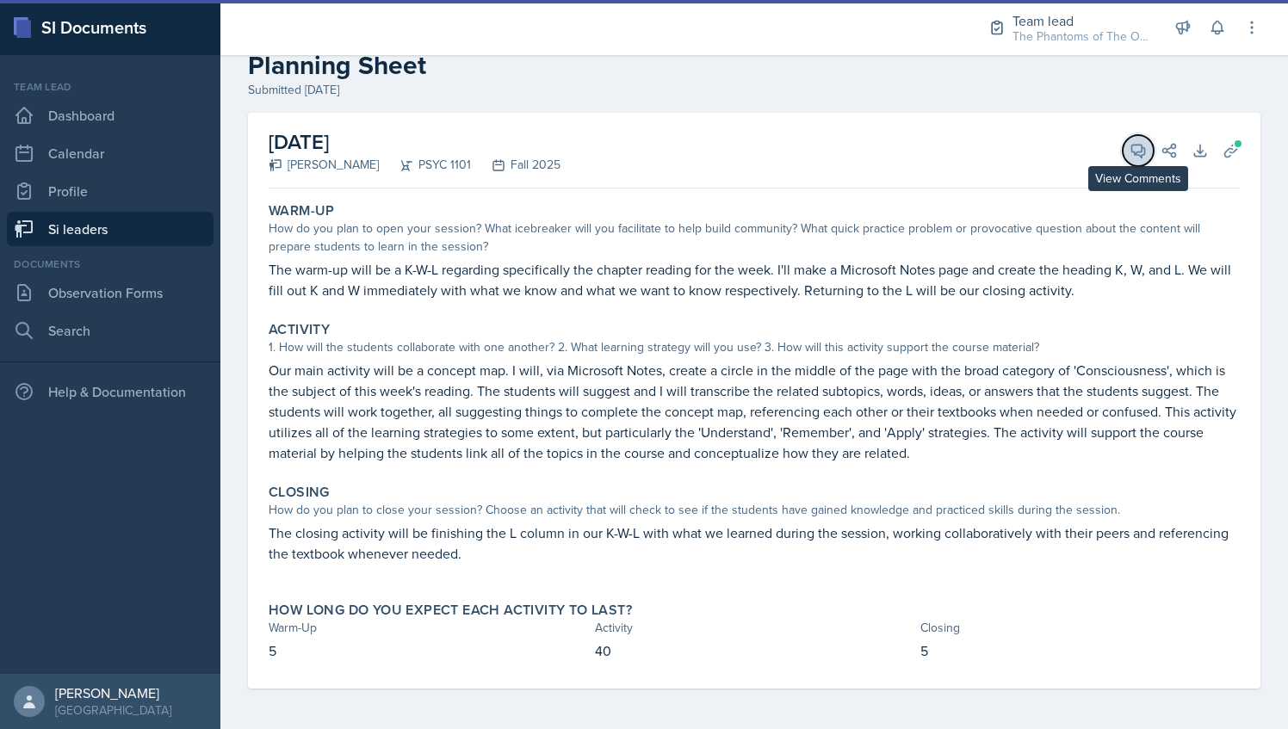
click at [1140, 144] on span at bounding box center [1144, 144] width 9 height 9
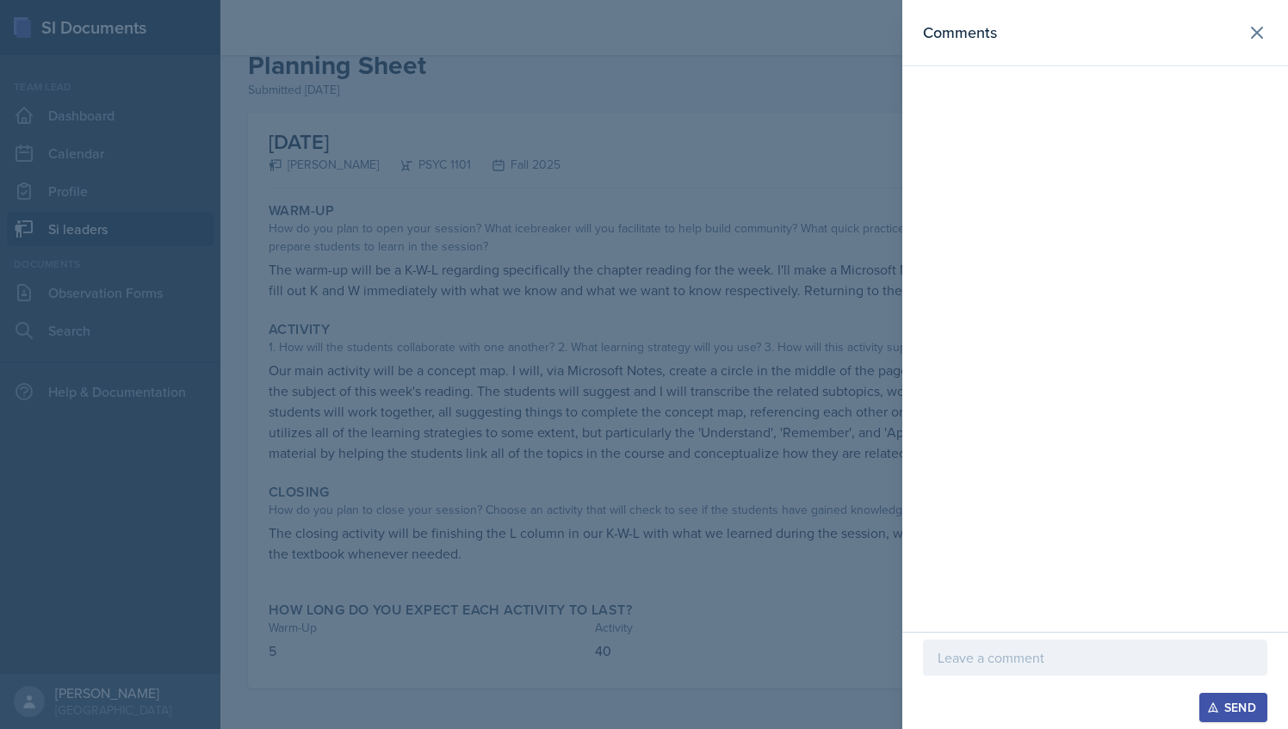
click at [1049, 658] on p at bounding box center [1094, 657] width 315 height 21
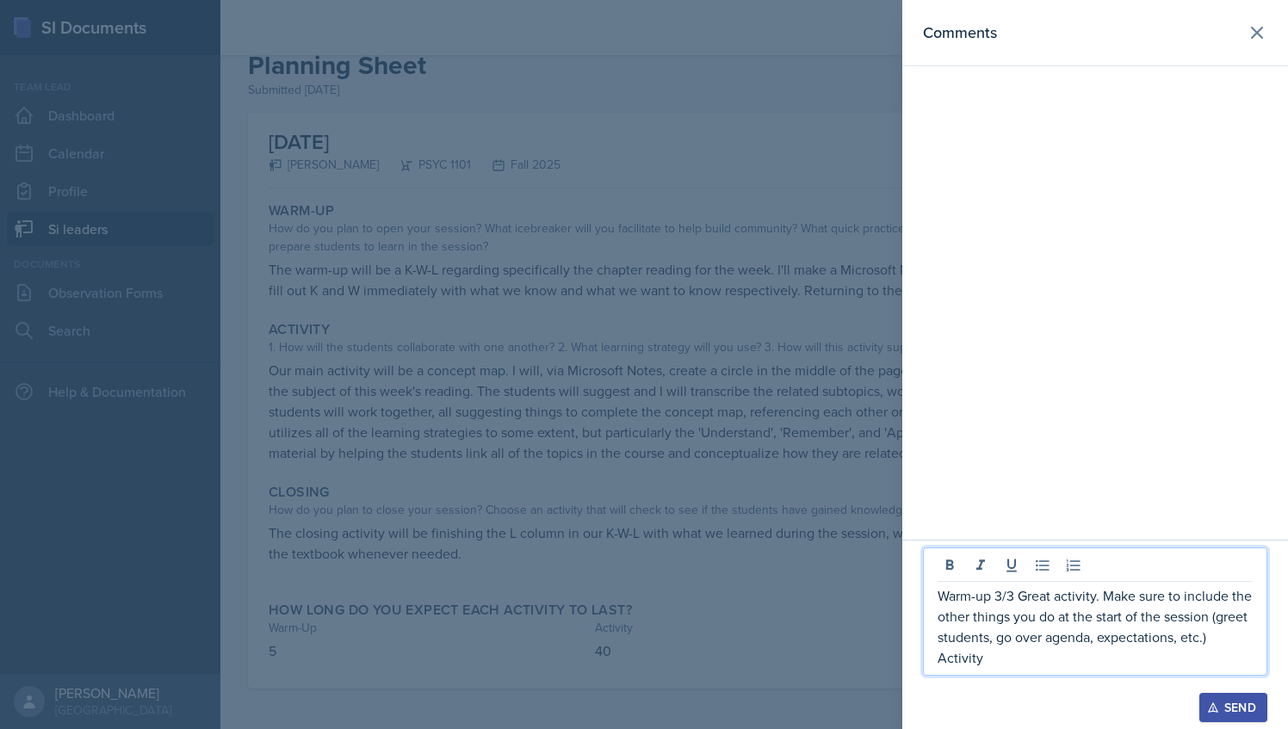
click at [756, 534] on div at bounding box center [644, 364] width 1288 height 729
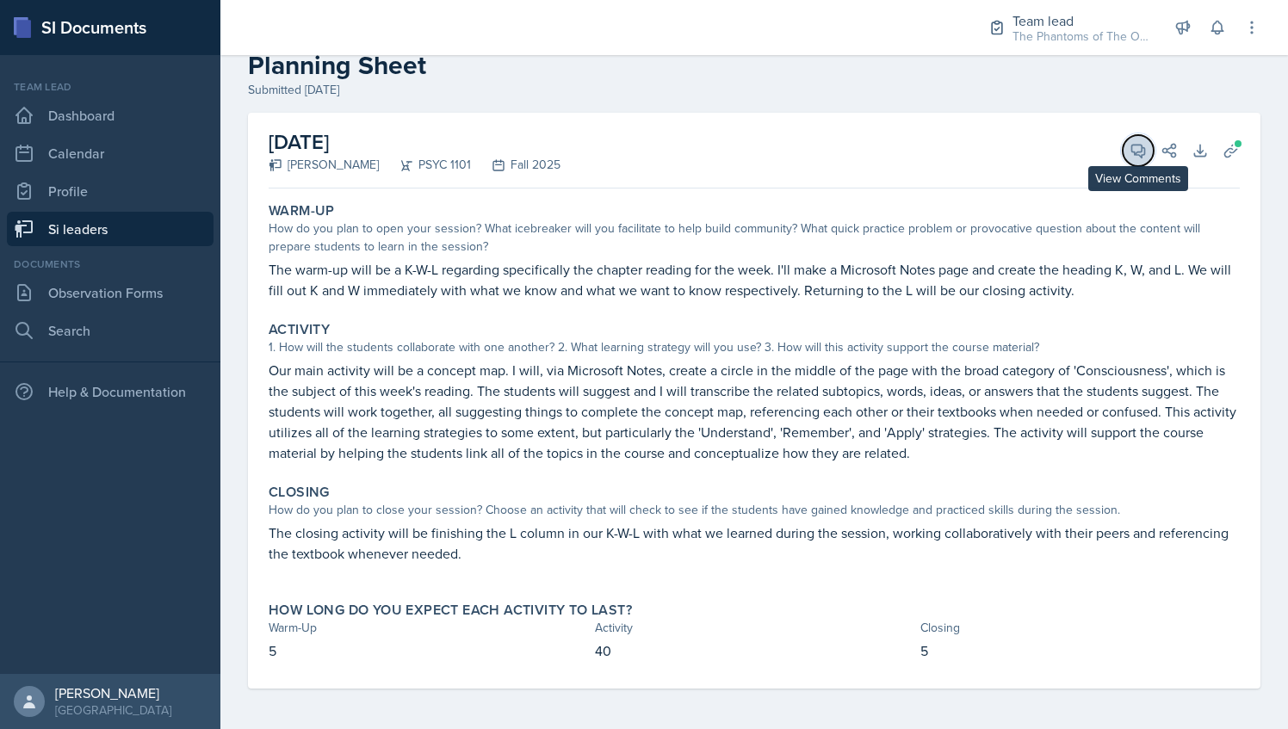
click at [1129, 152] on icon at bounding box center [1137, 150] width 17 height 17
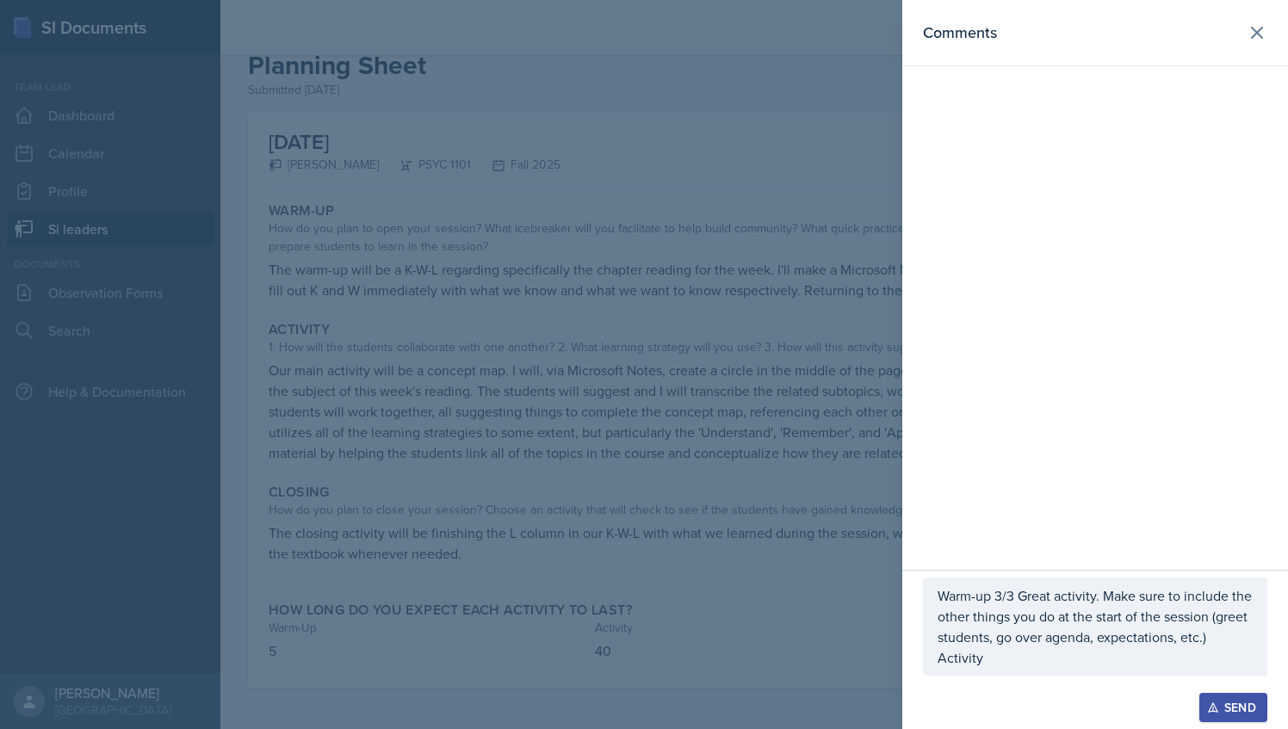
click at [1033, 667] on p "Activity" at bounding box center [1094, 657] width 315 height 21
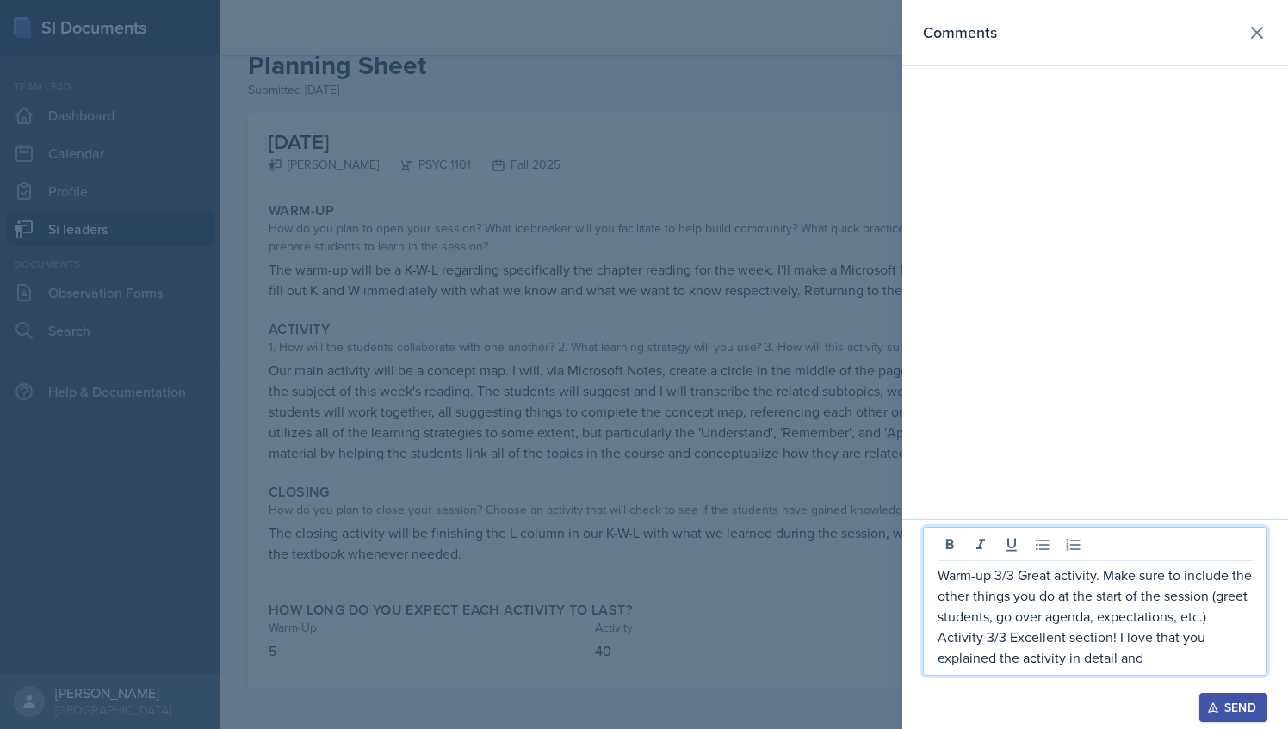
click at [974, 652] on p "Activity 3/3 Excellent section! I love that you explained the activity in detai…" at bounding box center [1094, 647] width 315 height 41
click at [1173, 668] on p "Activity 3/3 Excellent section! I love that you described the activity in detai…" at bounding box center [1094, 647] width 315 height 41
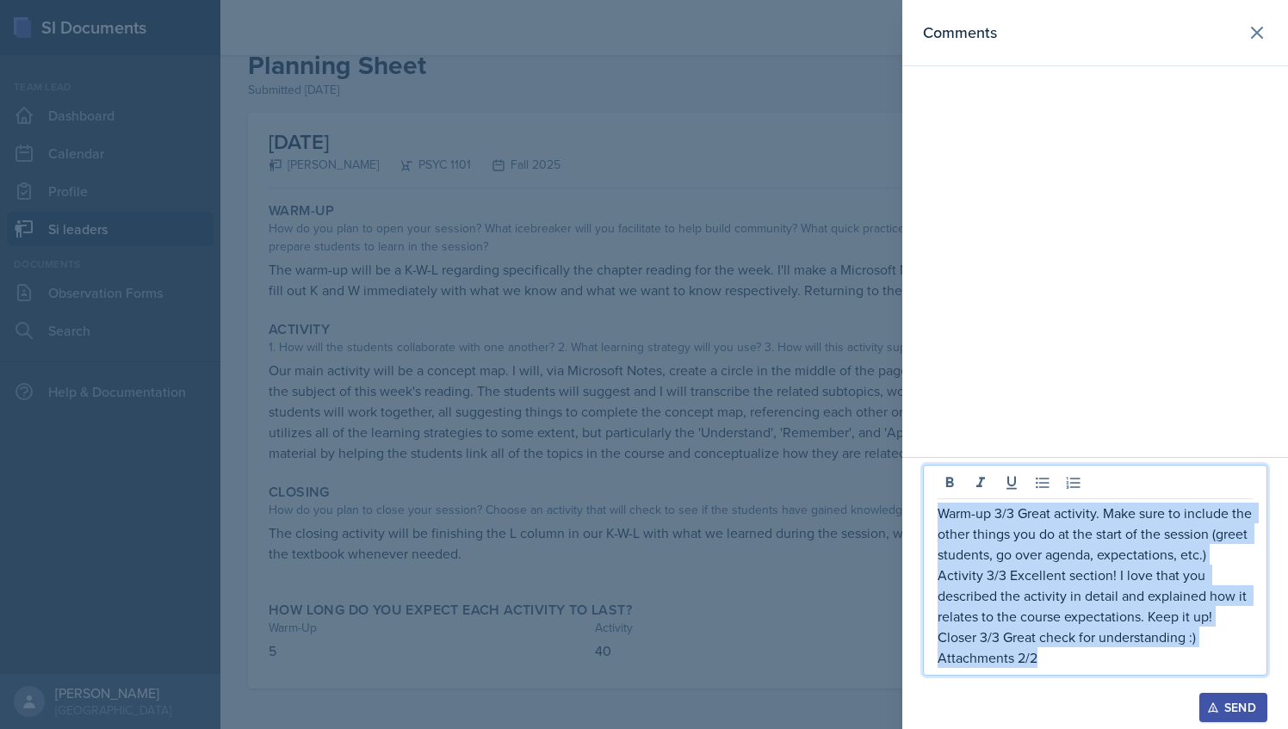
drag, startPoint x: 1087, startPoint y: 666, endPoint x: 935, endPoint y: 502, distance: 224.2
click at [935, 502] on div "Warm-up 3/3 Great activity. Make sure to include the other things you do at the…" at bounding box center [1095, 570] width 344 height 211
copy div "Warm-up 3/3 Great activity. Make sure to include the other things you do at the…"
click at [1216, 701] on button "Send" at bounding box center [1233, 707] width 68 height 29
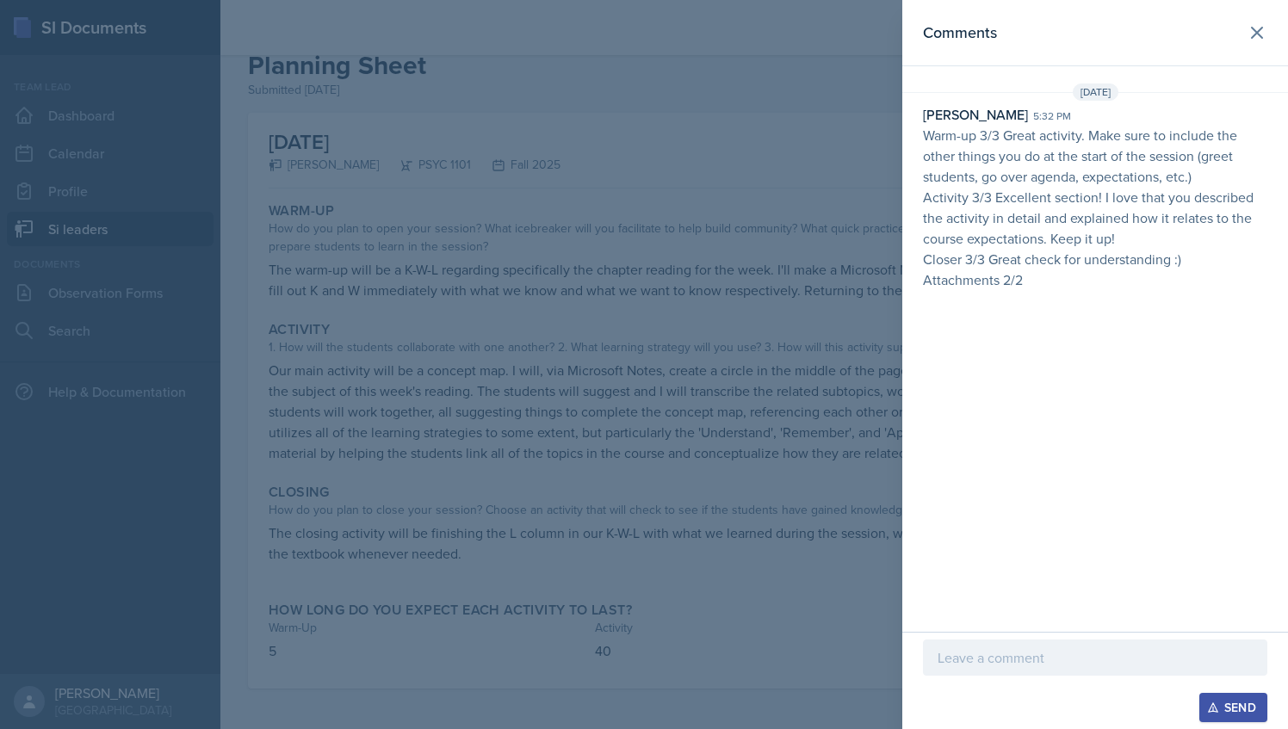
click at [685, 366] on div at bounding box center [644, 364] width 1288 height 729
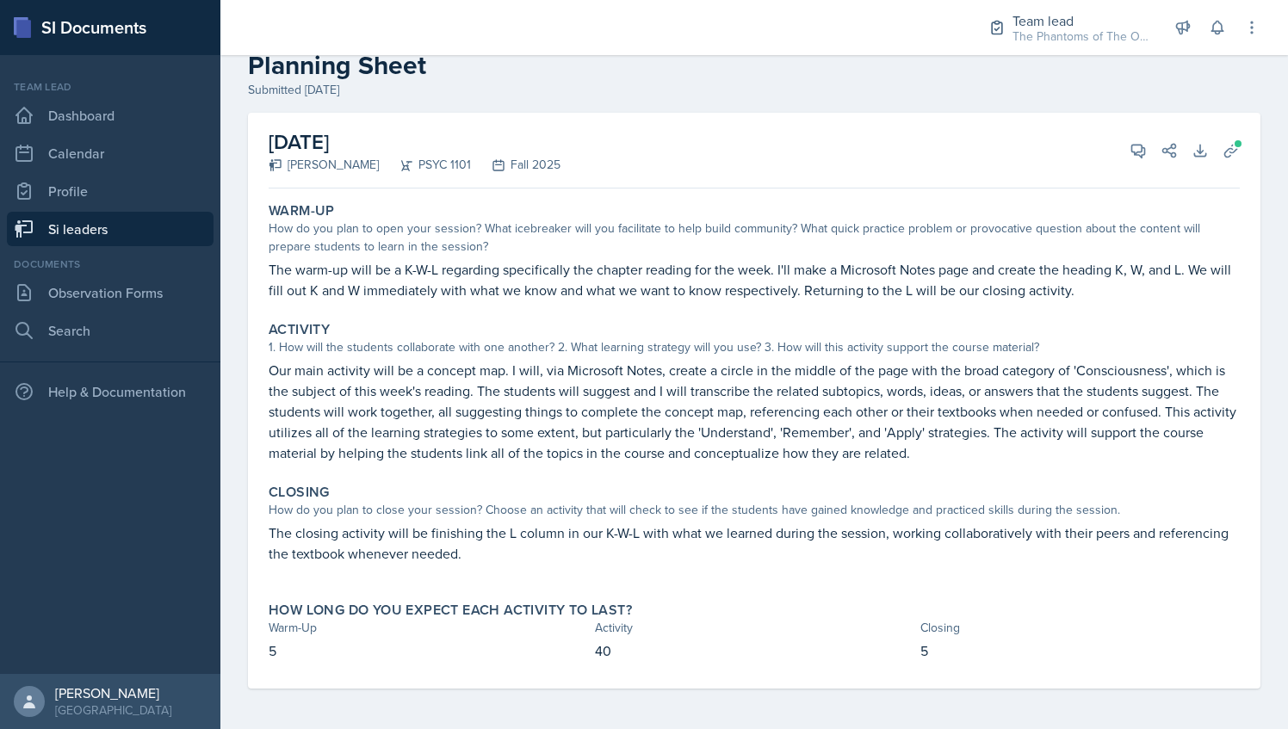
scroll to position [0, 0]
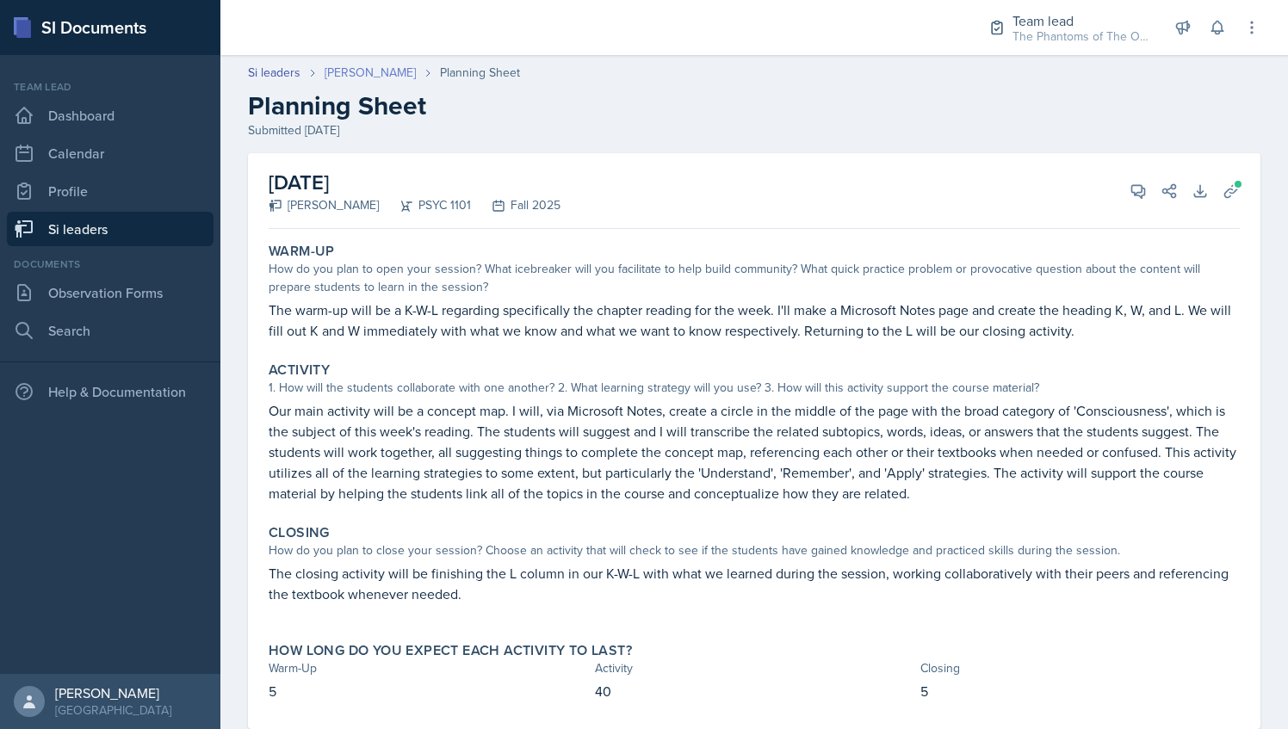
click at [344, 65] on link "[PERSON_NAME]" at bounding box center [370, 73] width 91 height 18
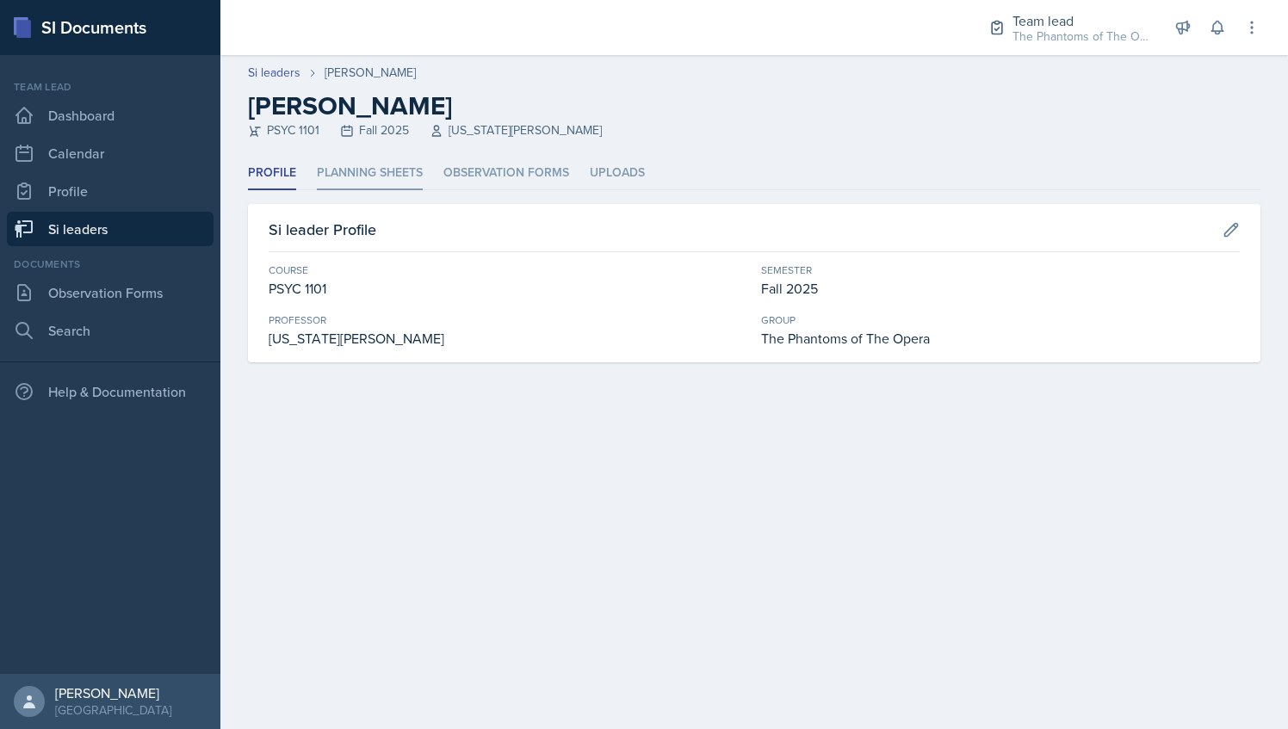
click at [382, 164] on li "Planning Sheets" at bounding box center [370, 174] width 106 height 34
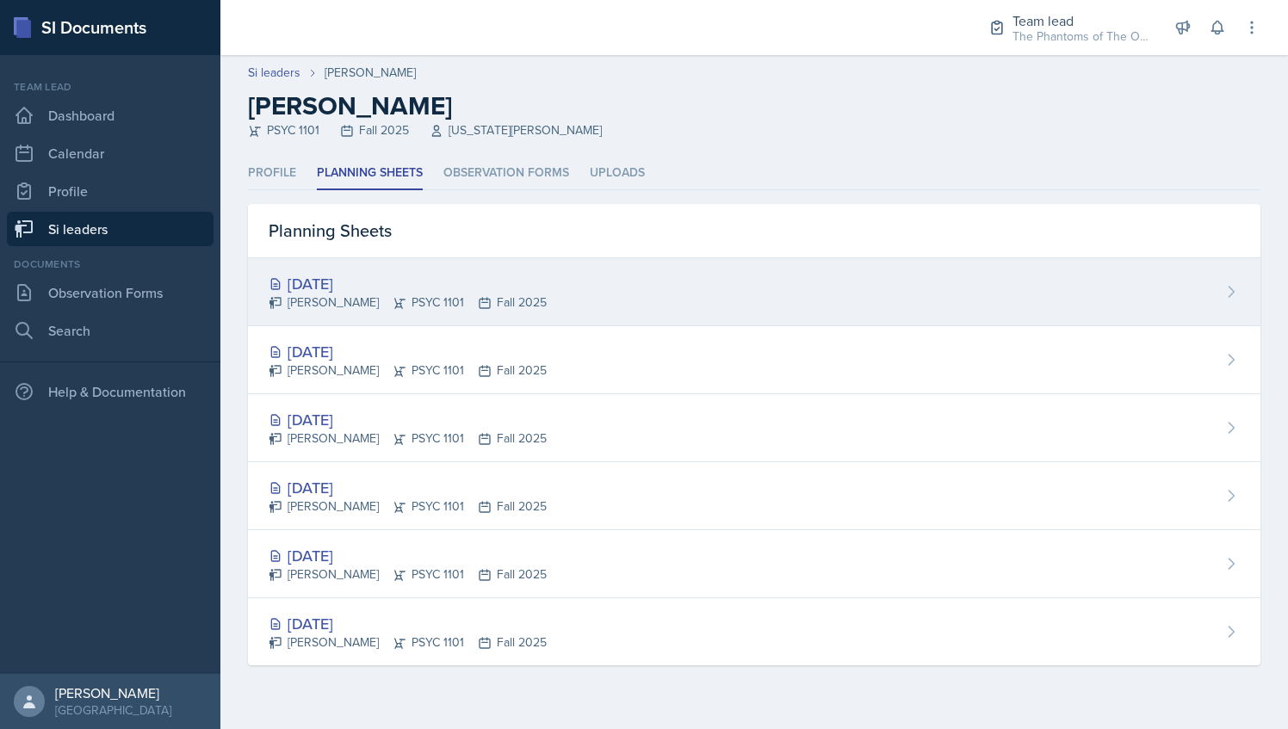
click at [436, 284] on div "[DATE]" at bounding box center [408, 283] width 278 height 23
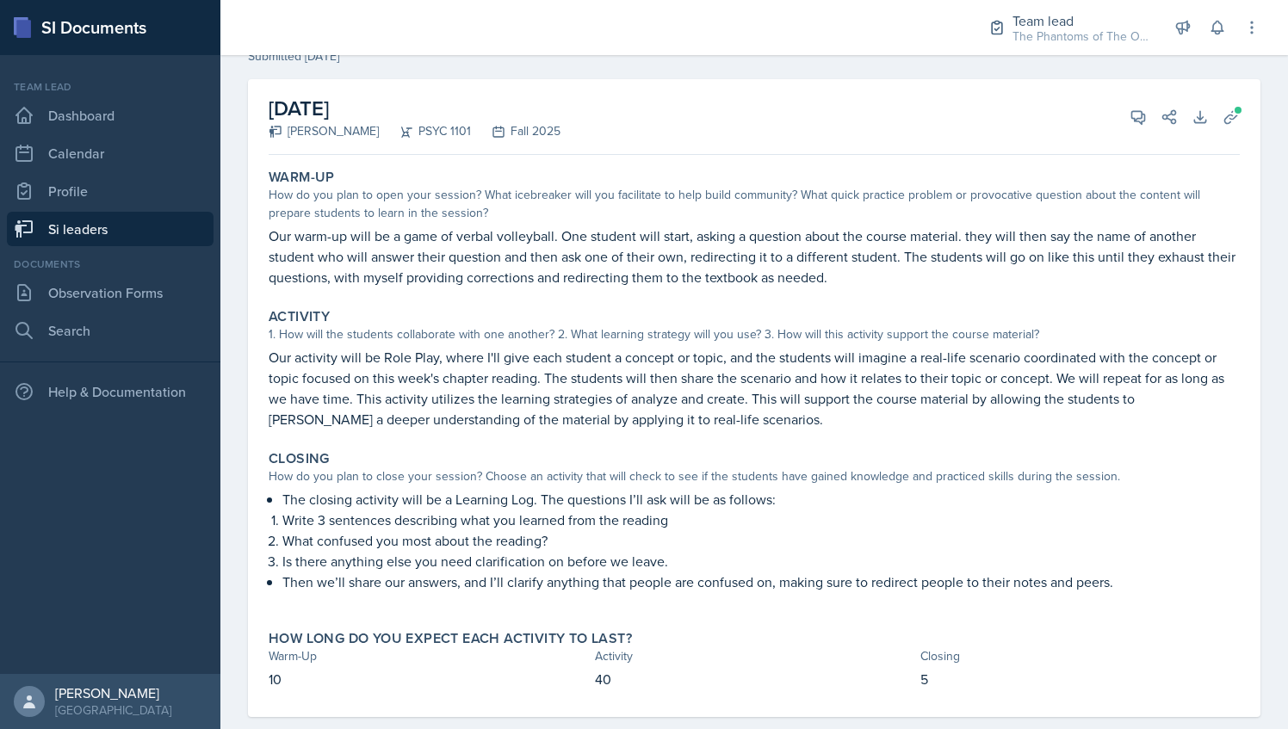
scroll to position [75, 0]
click at [1129, 114] on icon at bounding box center [1137, 116] width 17 height 17
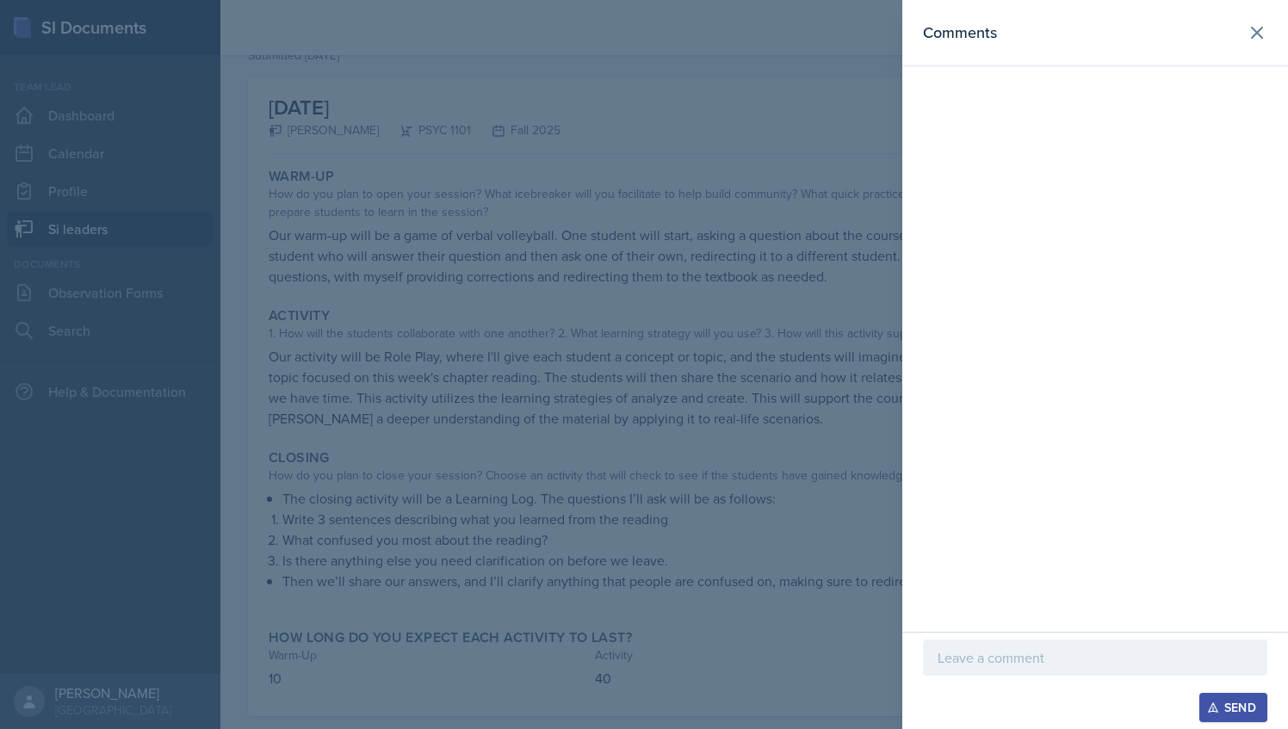
click at [1007, 656] on p at bounding box center [1094, 657] width 315 height 21
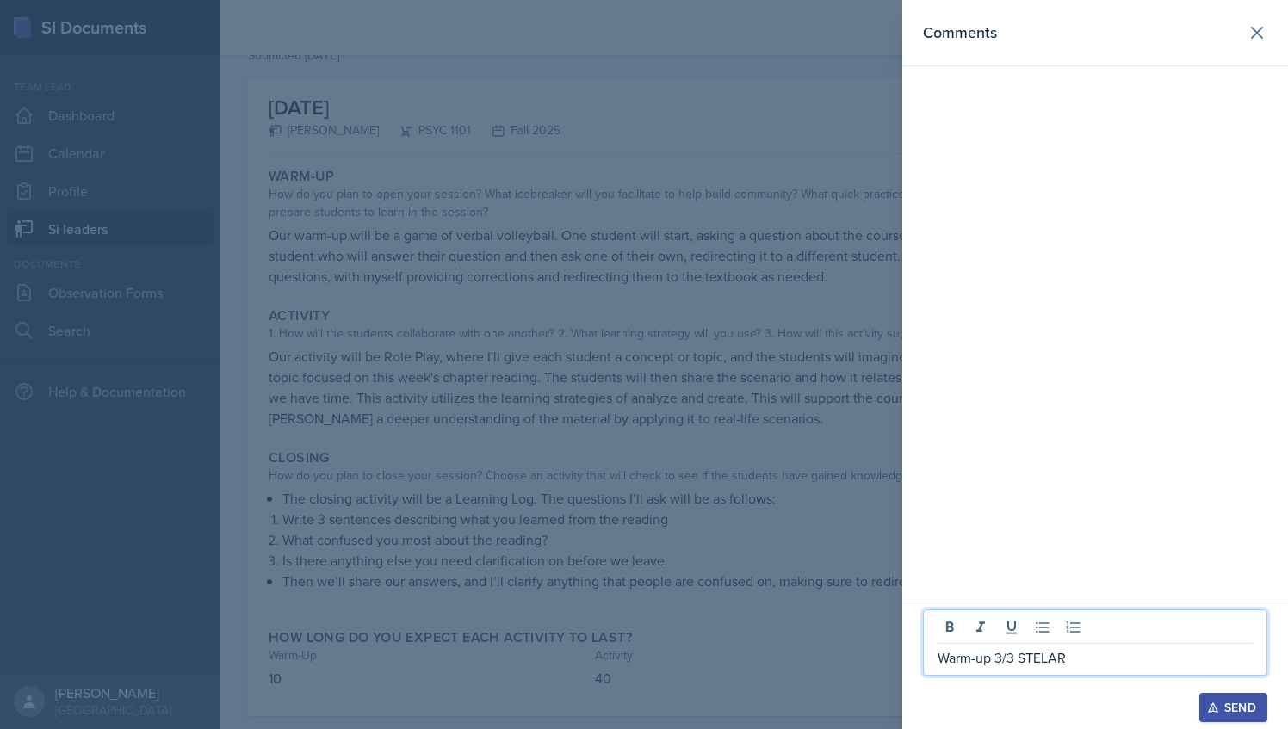
click at [1043, 663] on p "Warm-up 3/3 STELAR" at bounding box center [1094, 657] width 315 height 21
click at [1098, 665] on p "Warm-up 3/3 STELLAR" at bounding box center [1094, 657] width 315 height 21
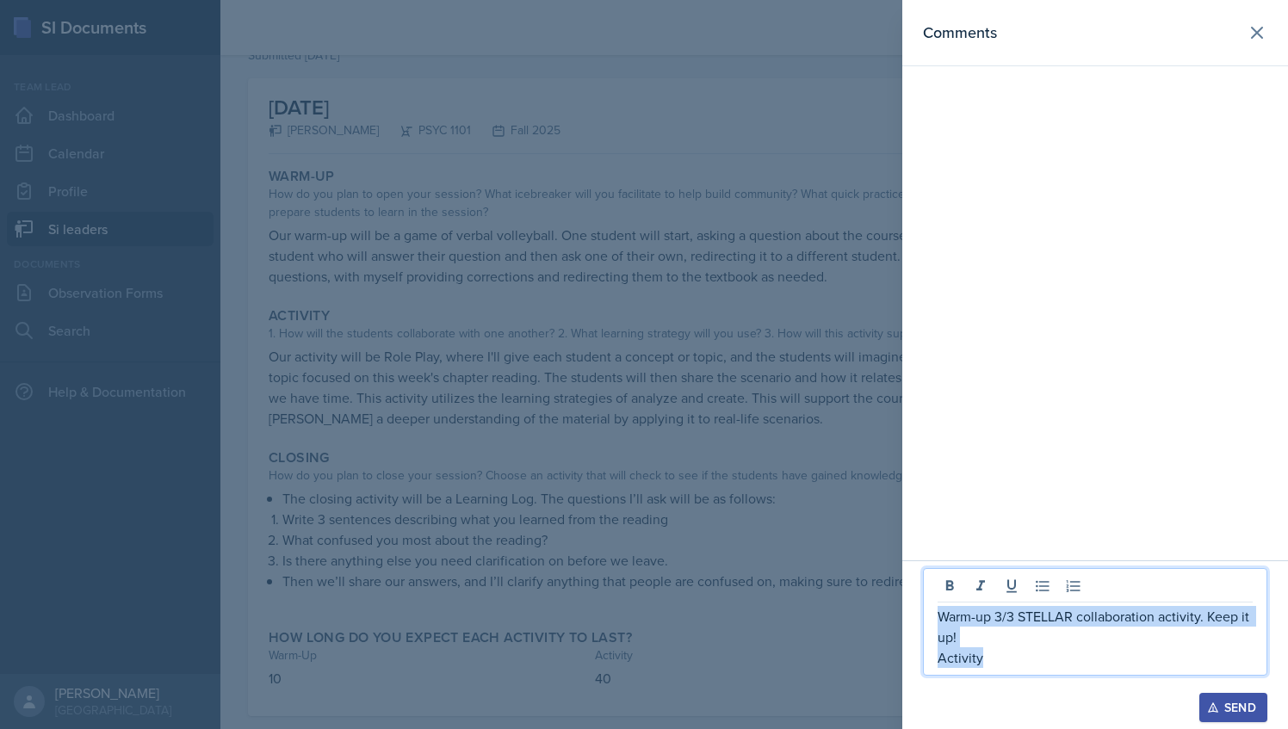
drag, startPoint x: 1000, startPoint y: 665, endPoint x: 928, endPoint y: 604, distance: 94.1
click at [928, 604] on div "Warm-up 3/3 STELLAR collaboration activity. Keep it up! Activity" at bounding box center [1095, 622] width 344 height 108
copy div "Warm-up 3/3 STELLAR collaboration activity. Keep it up! Activity"
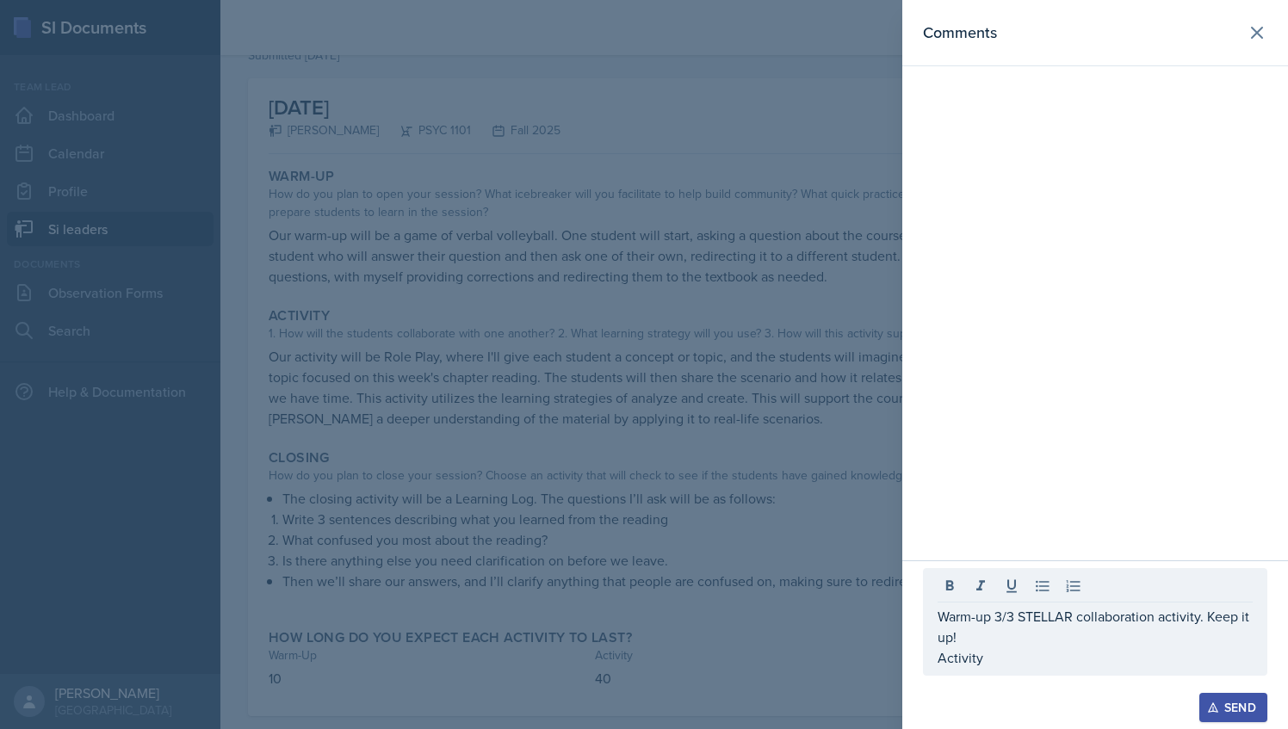
click at [650, 473] on div at bounding box center [644, 364] width 1288 height 729
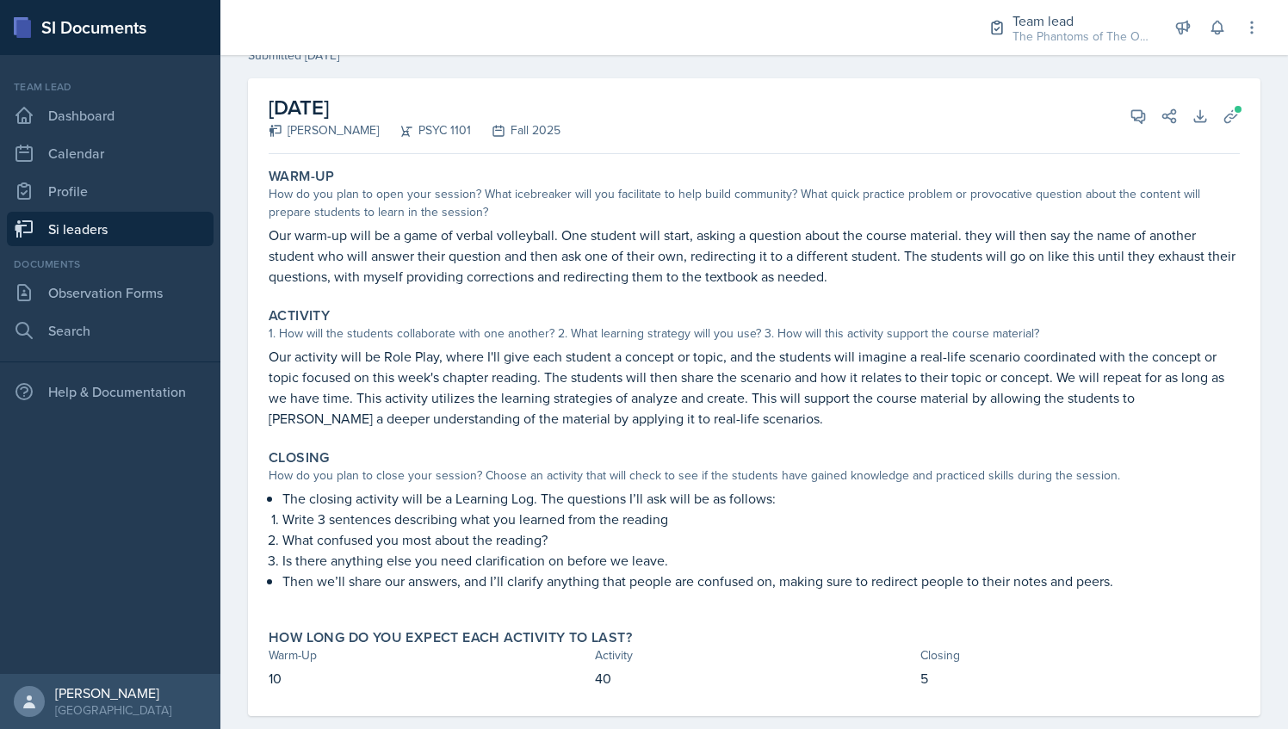
scroll to position [76, 0]
click at [1129, 111] on icon at bounding box center [1137, 115] width 17 height 17
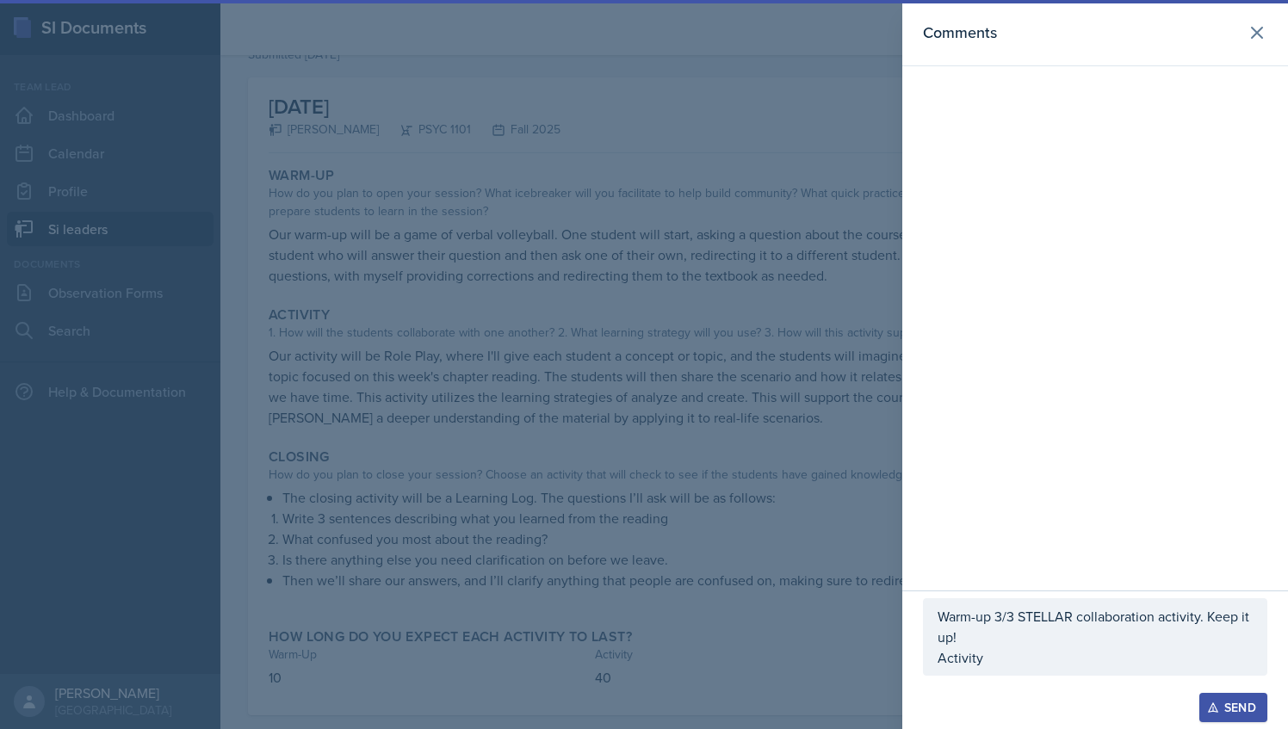
click at [993, 656] on p "Activity" at bounding box center [1094, 657] width 315 height 21
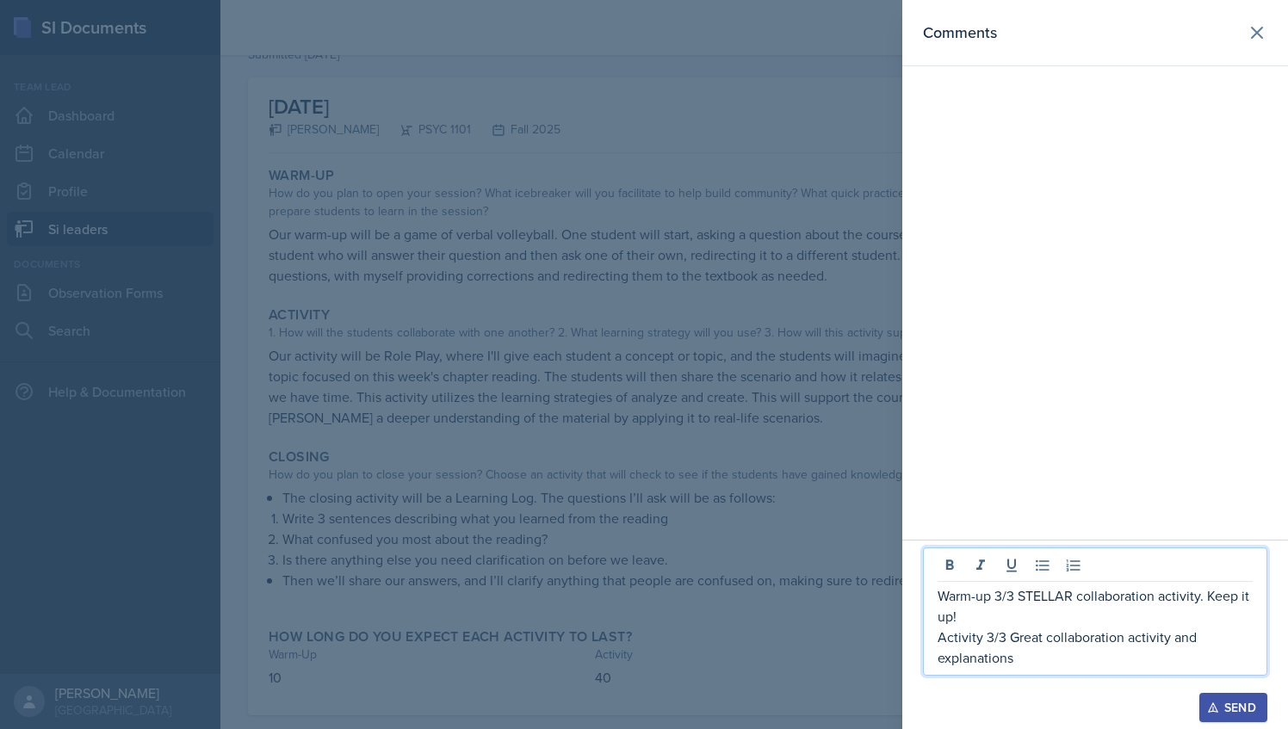
click at [1050, 648] on p "Activity 3/3 Great collaboration activity and explanations" at bounding box center [1094, 647] width 315 height 41
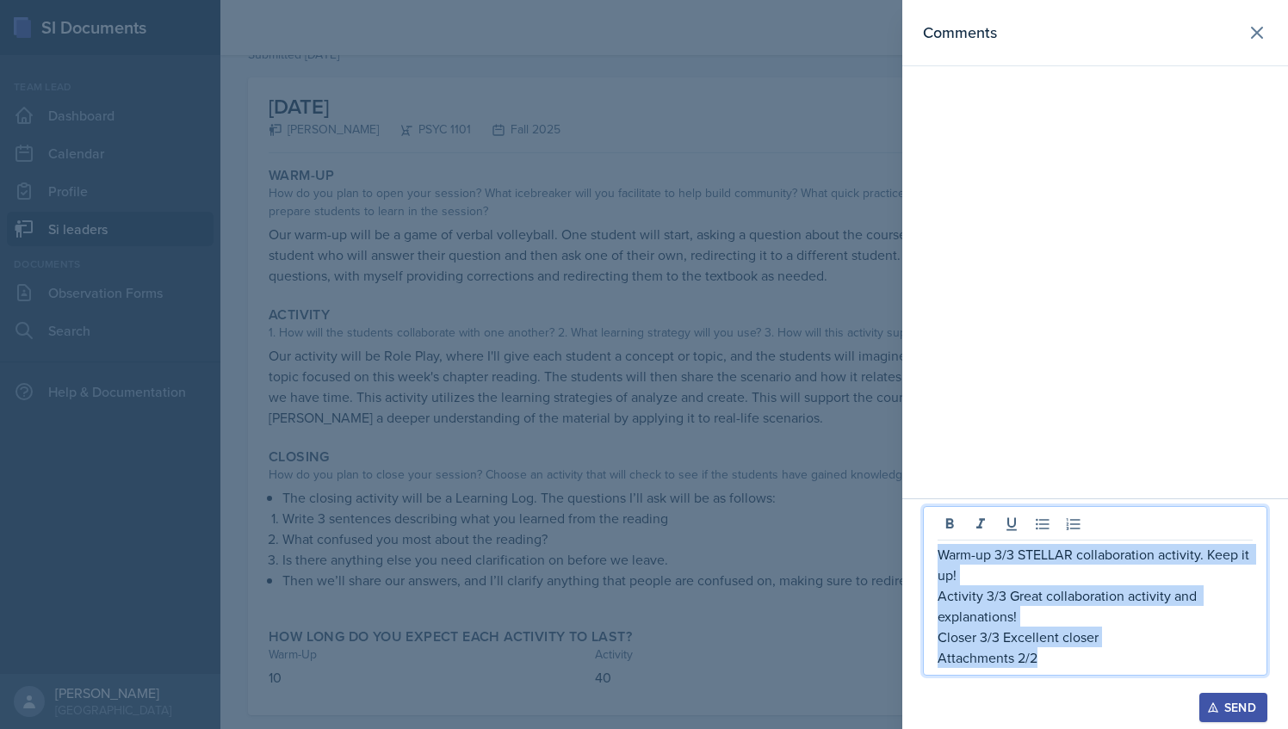
drag, startPoint x: 1039, startPoint y: 666, endPoint x: 939, endPoint y: 550, distance: 153.2
click at [939, 550] on div "Warm-up 3/3 STELLAR collaboration activity. Keep it up! Activity 3/3 Great coll…" at bounding box center [1094, 606] width 315 height 124
copy div "Warm-up 3/3 STELLAR collaboration activity. Keep it up! Activity 3/3 Great coll…"
click at [1222, 709] on div "Send" at bounding box center [1233, 708] width 46 height 14
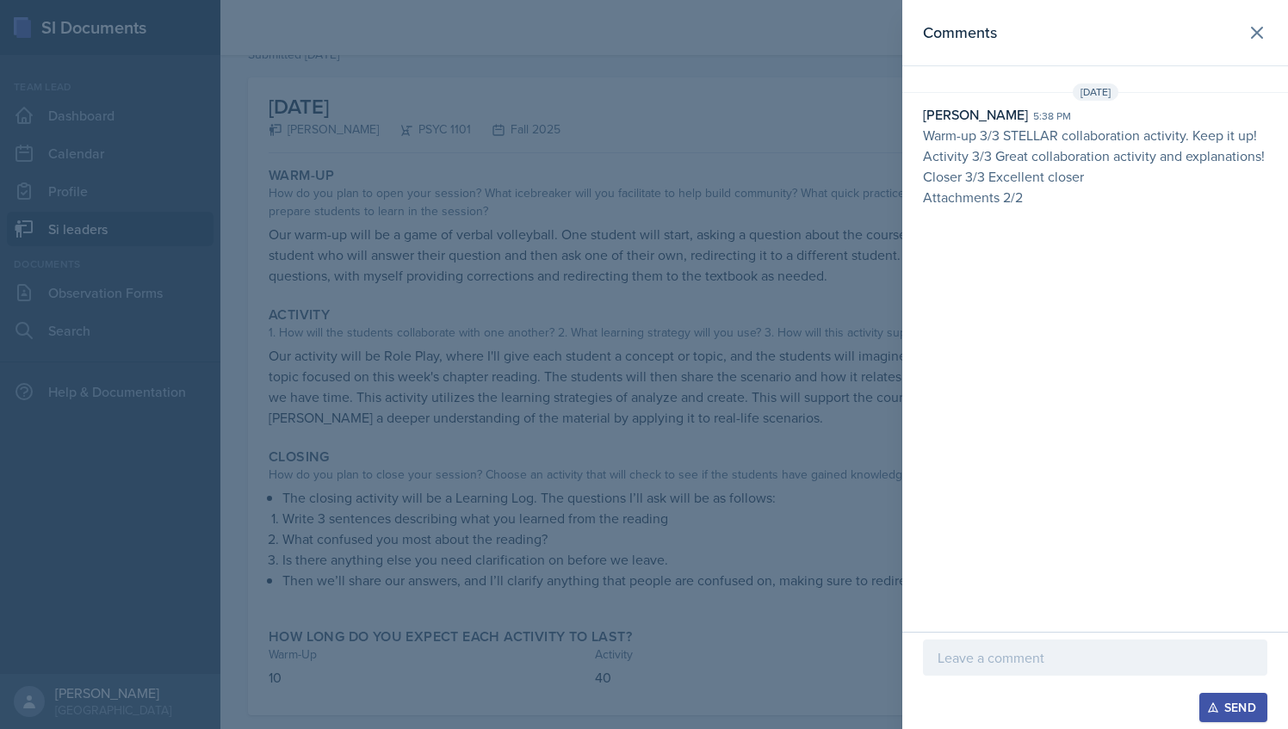
click at [617, 151] on div at bounding box center [644, 364] width 1288 height 729
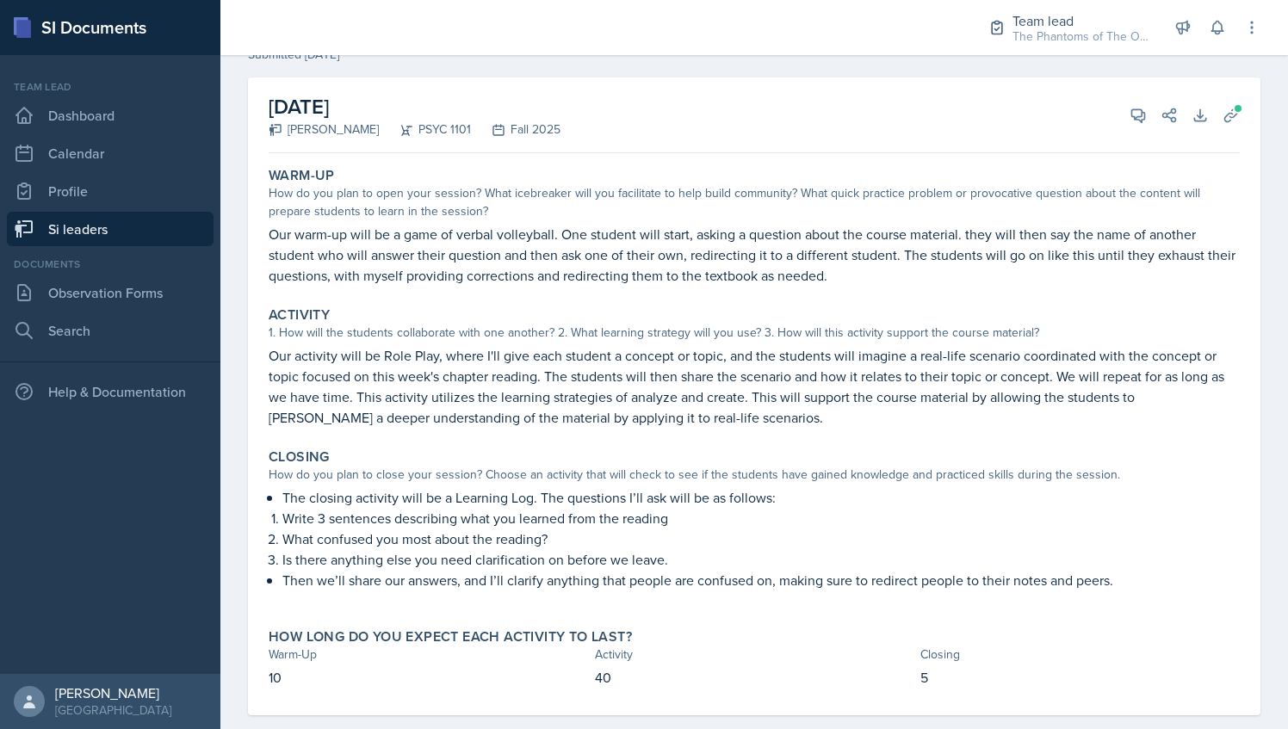
click at [84, 227] on link "Si leaders" at bounding box center [110, 229] width 207 height 34
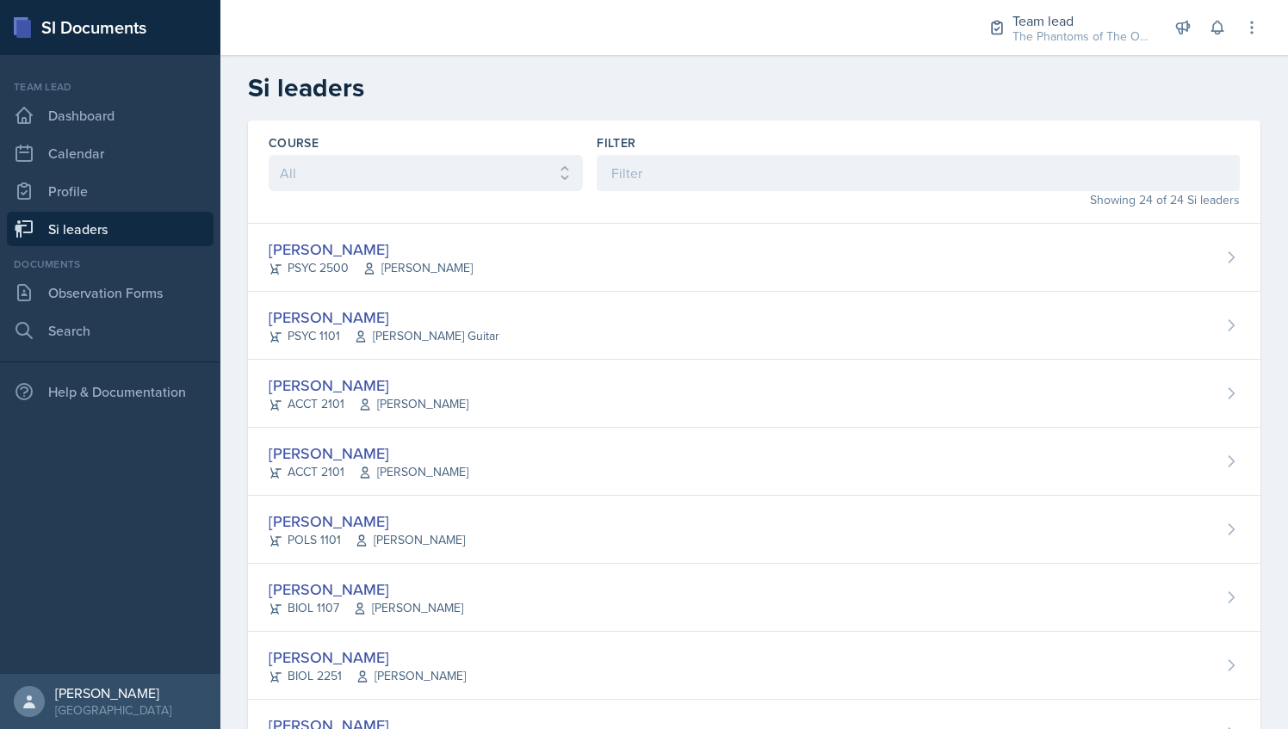
click at [839, 143] on div "Filter" at bounding box center [918, 142] width 643 height 17
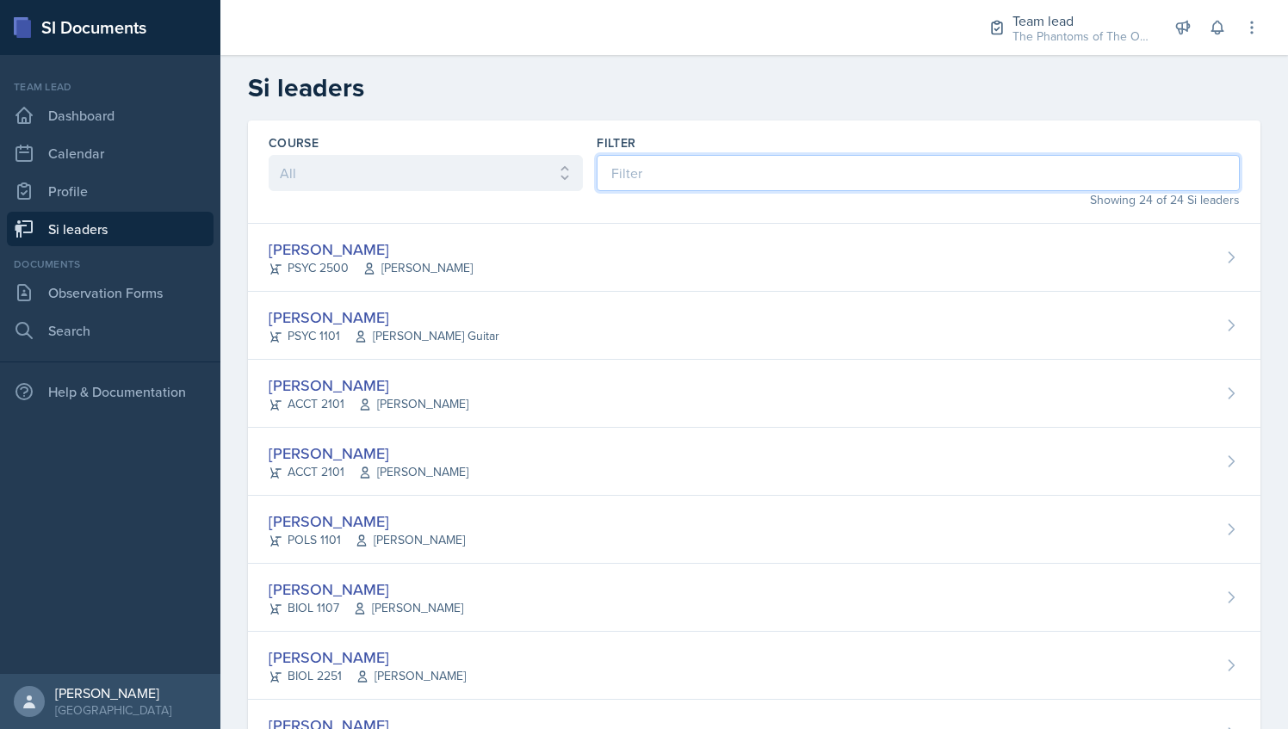
click at [845, 176] on input at bounding box center [918, 173] width 643 height 36
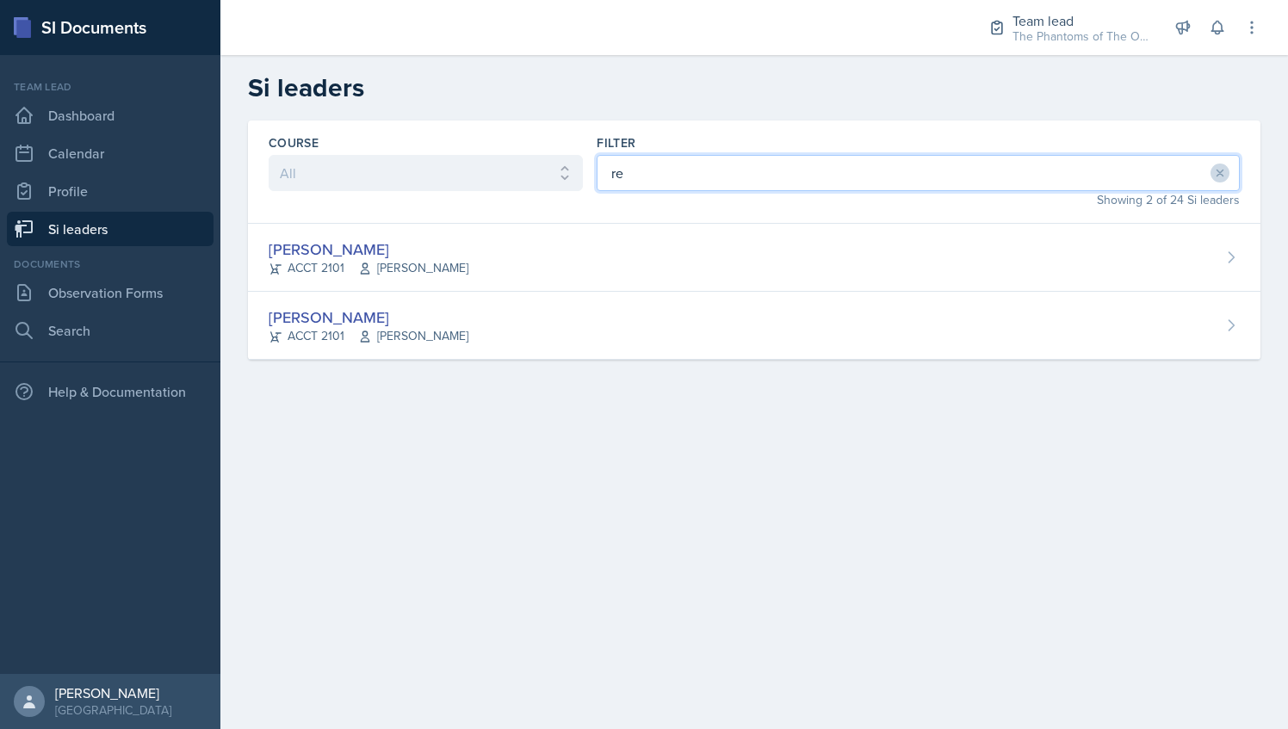
type input "r"
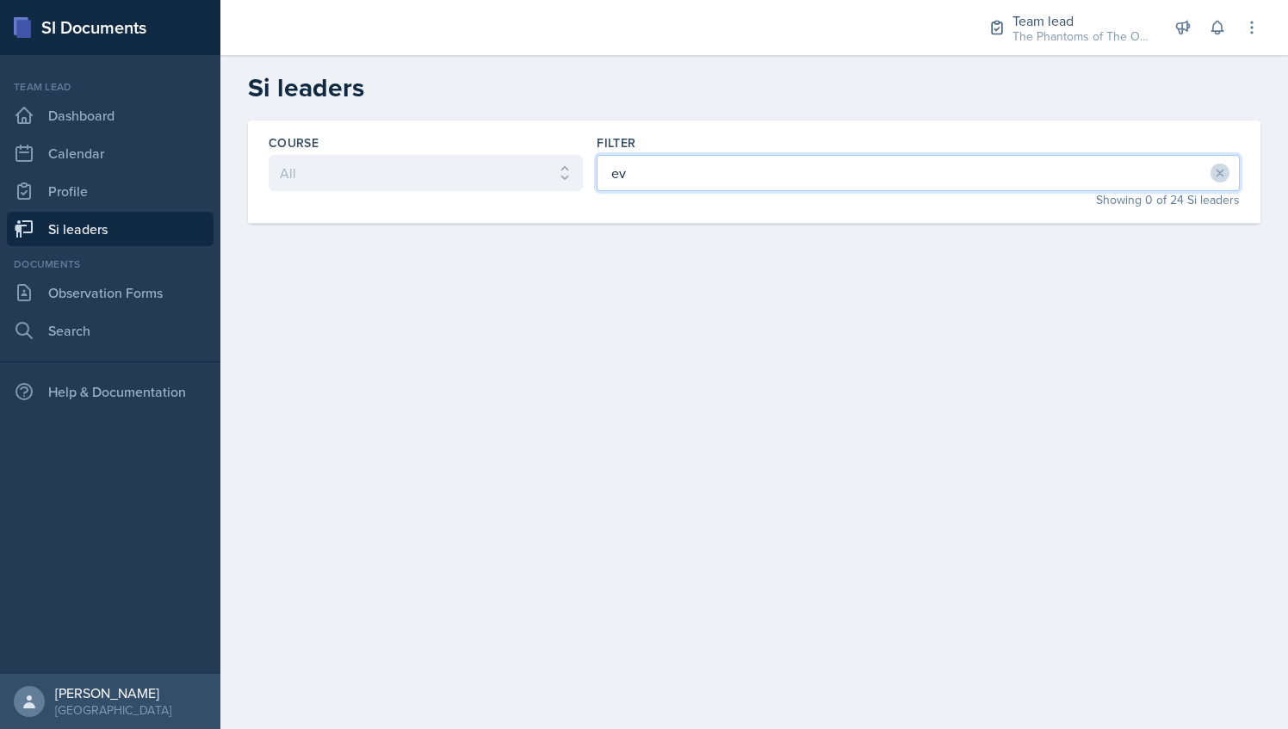
type input "e"
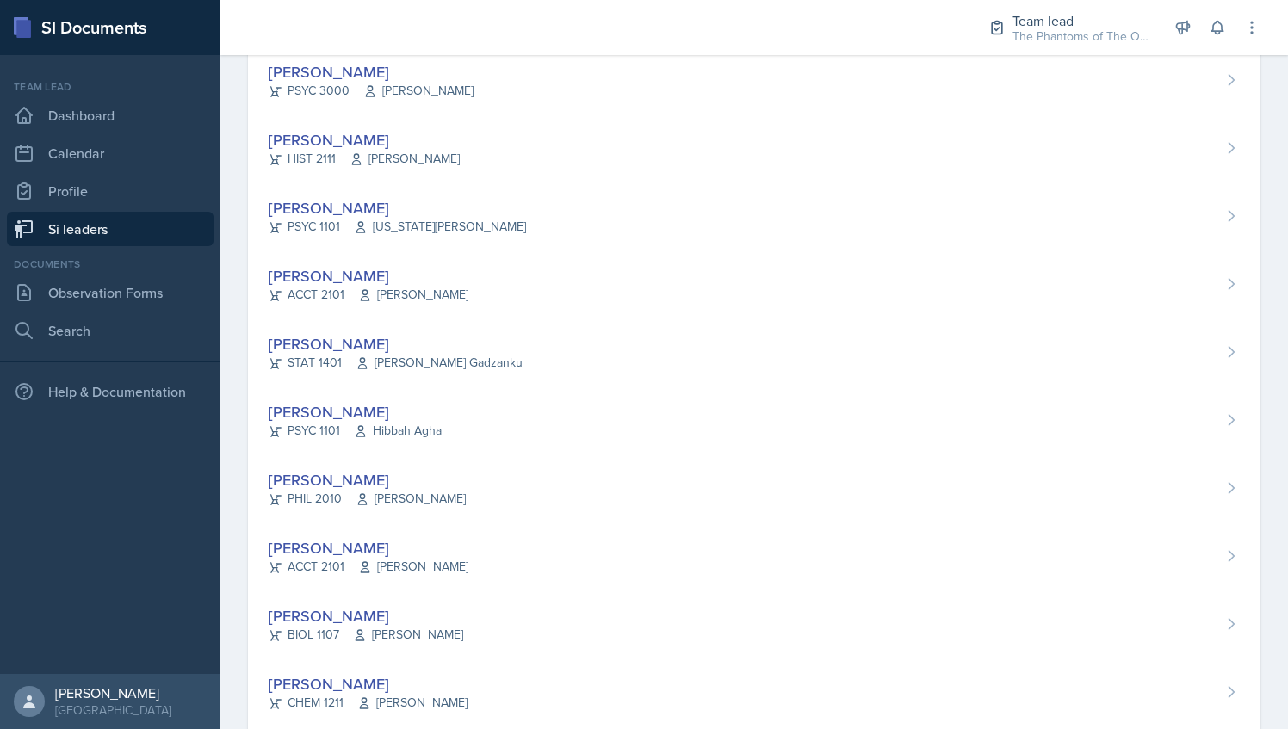
scroll to position [722, 0]
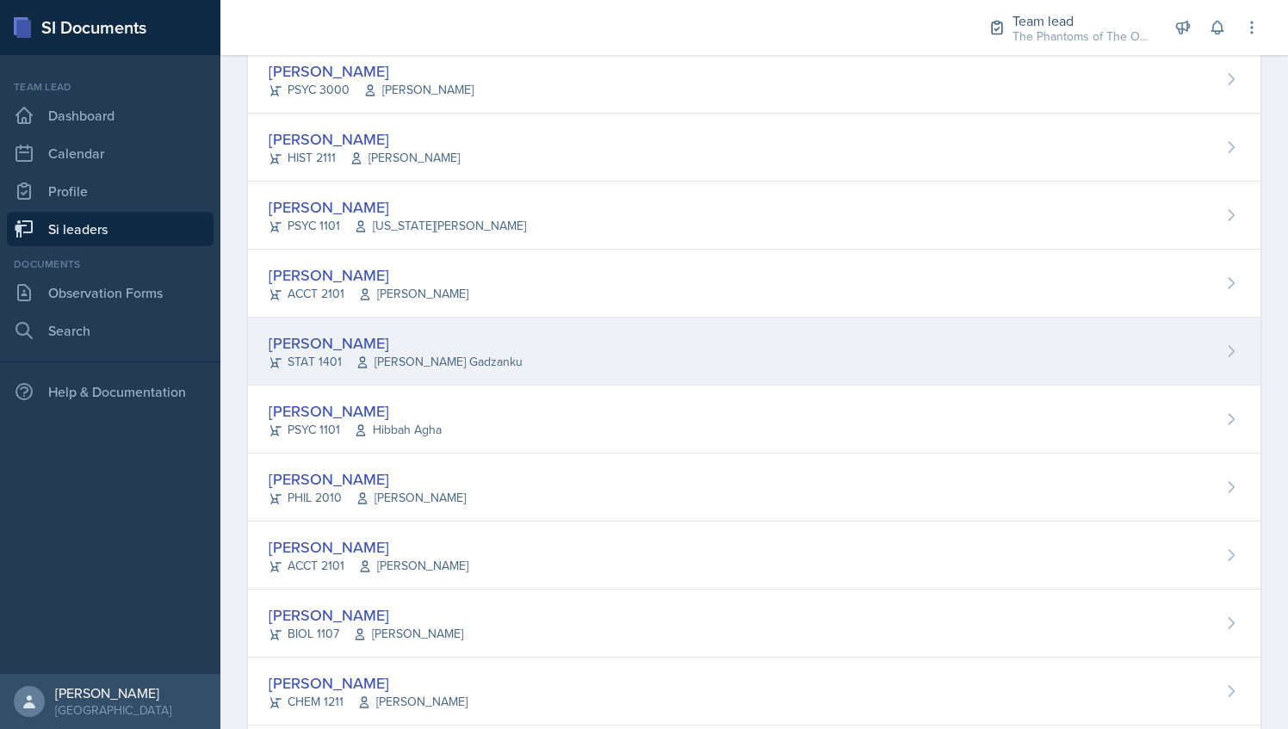
click at [498, 337] on div "[PERSON_NAME] STAT 1401 [PERSON_NAME] Gadzanku" at bounding box center [754, 352] width 1012 height 68
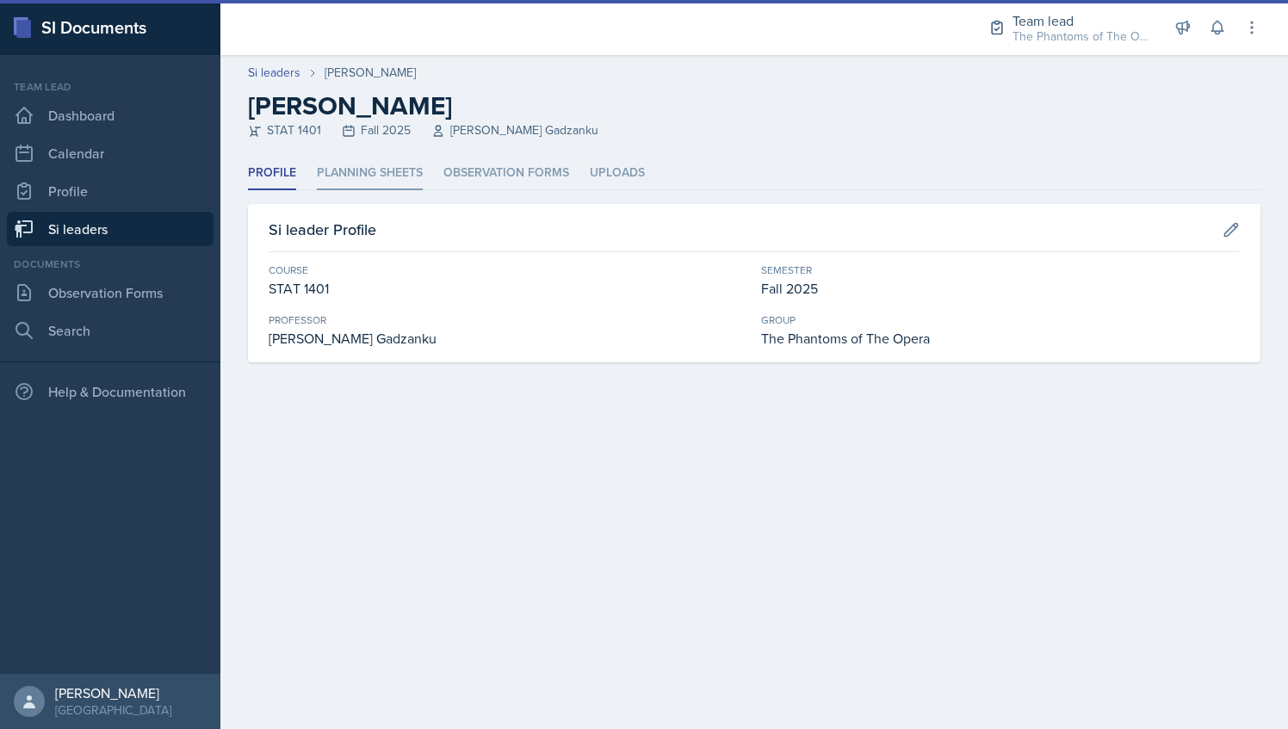
click at [376, 177] on li "Planning Sheets" at bounding box center [370, 174] width 106 height 34
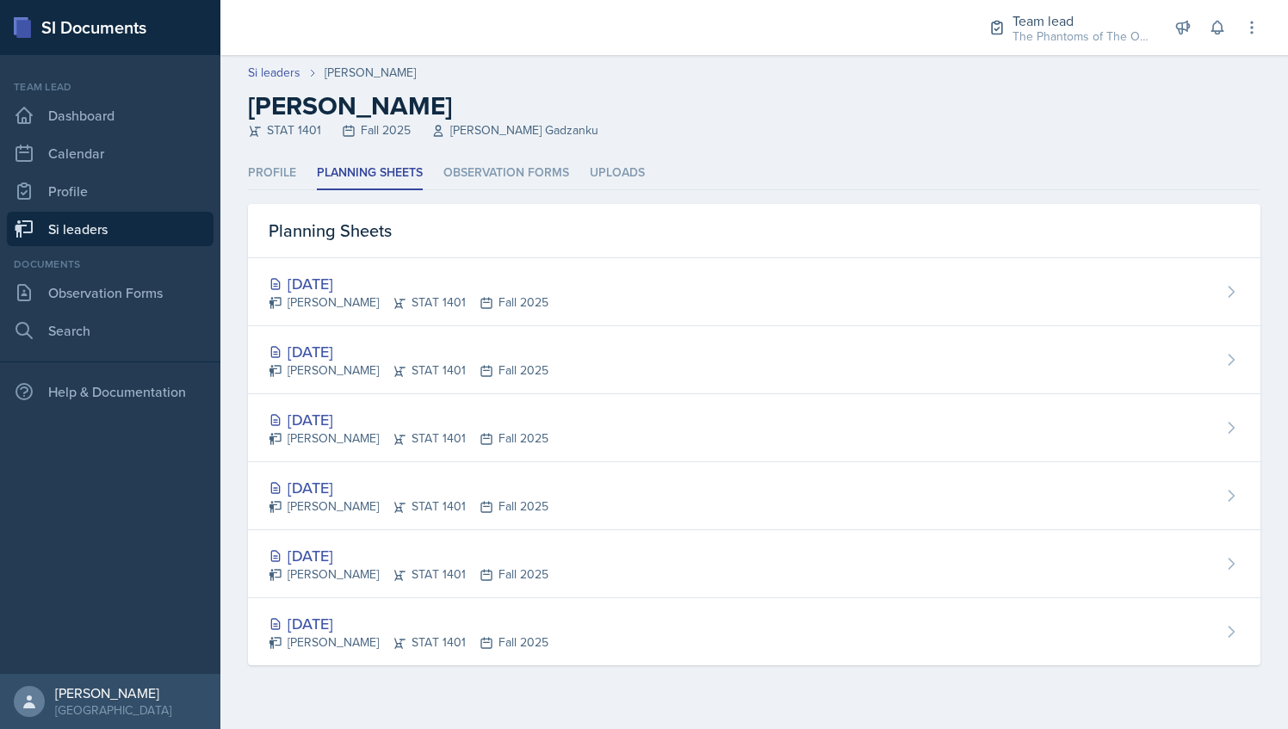
click at [675, 191] on div "Profile Planning Sheets Observation Forms Uploads Profile Planning Sheets Obser…" at bounding box center [754, 411] width 1012 height 509
click at [612, 176] on li "Uploads" at bounding box center [617, 174] width 55 height 34
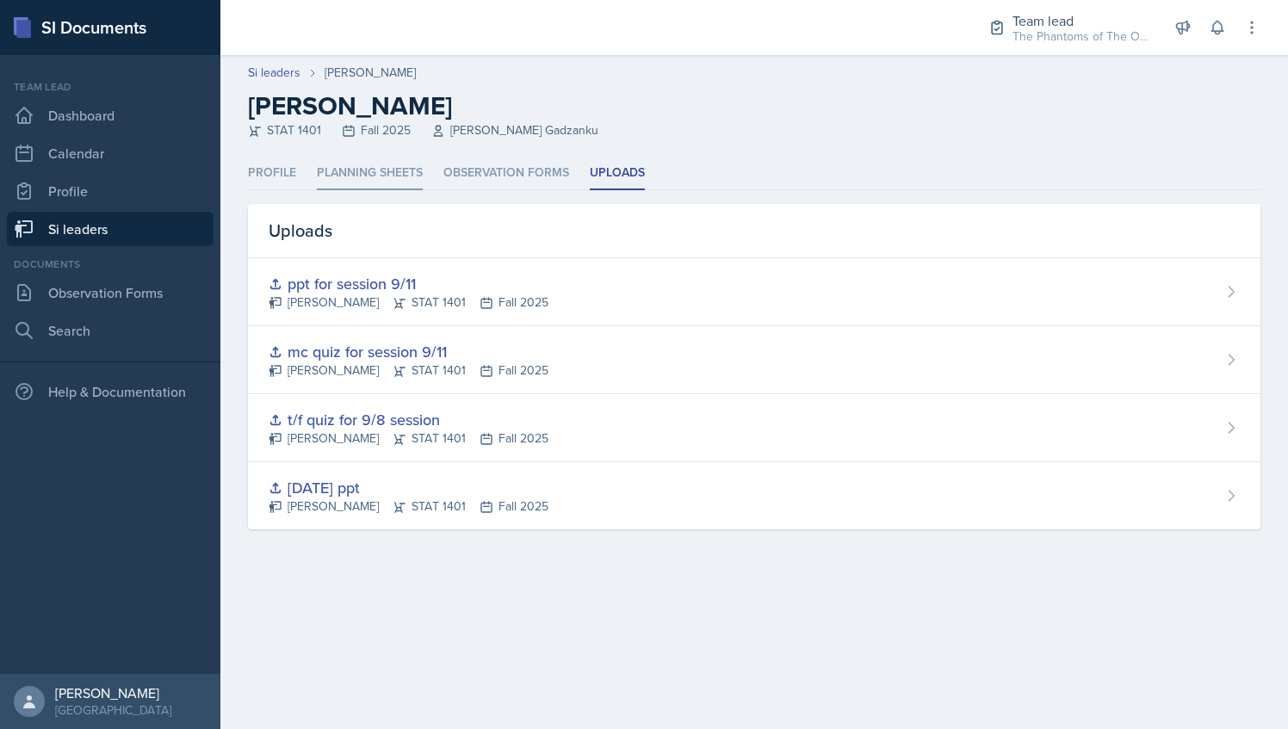
click at [381, 165] on li "Planning Sheets" at bounding box center [370, 174] width 106 height 34
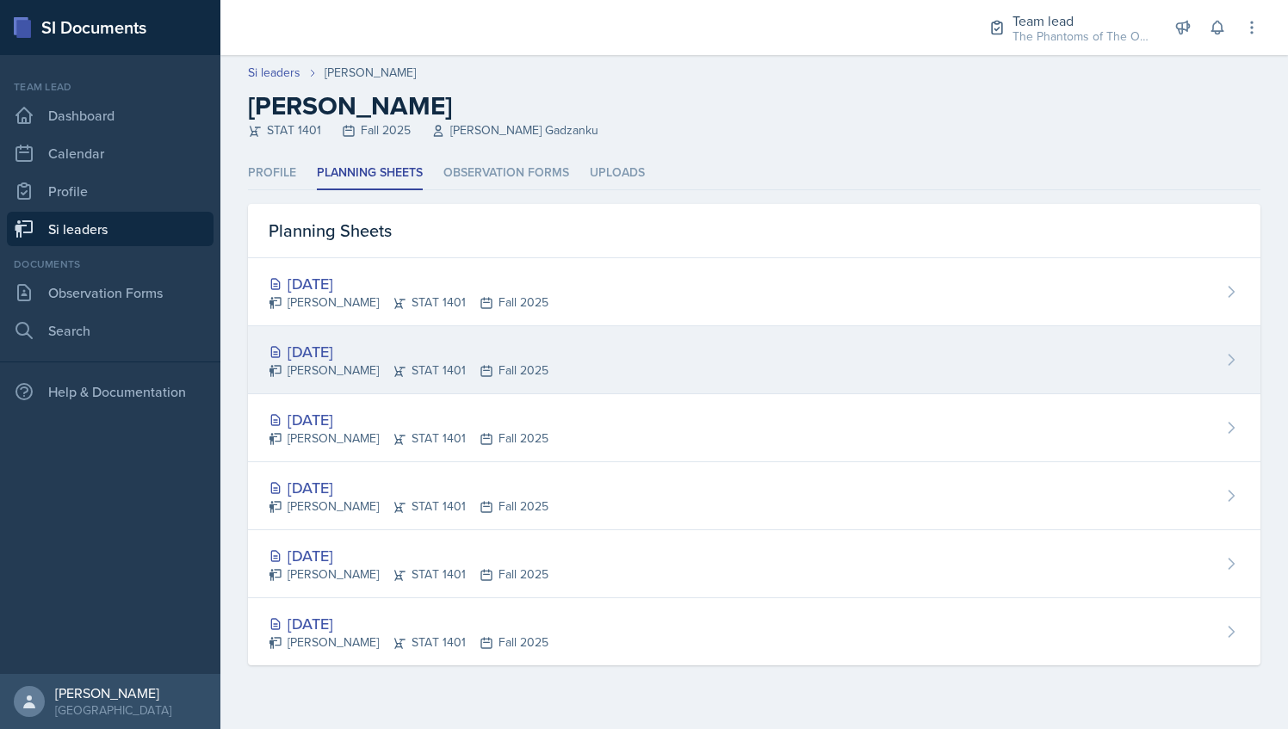
click at [538, 349] on div "[DATE] [PERSON_NAME] STAT 1401 Fall 2025" at bounding box center [754, 360] width 1012 height 68
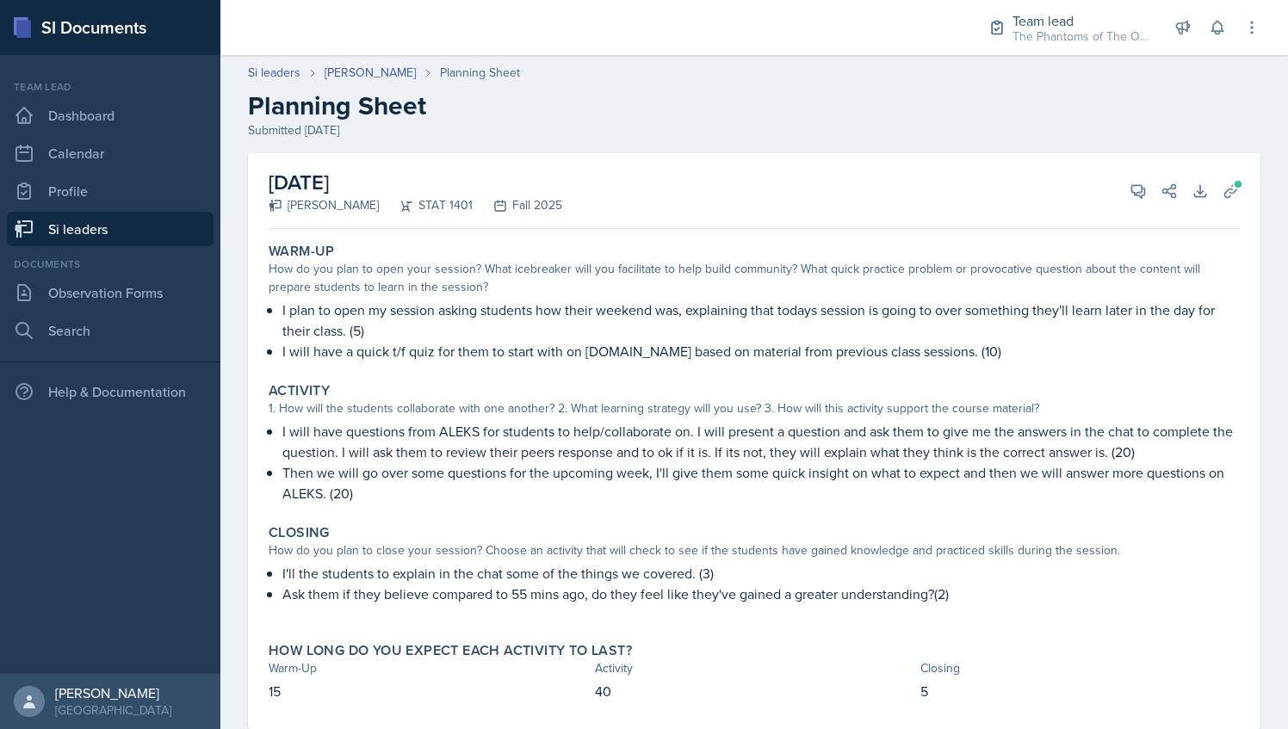
scroll to position [40, 0]
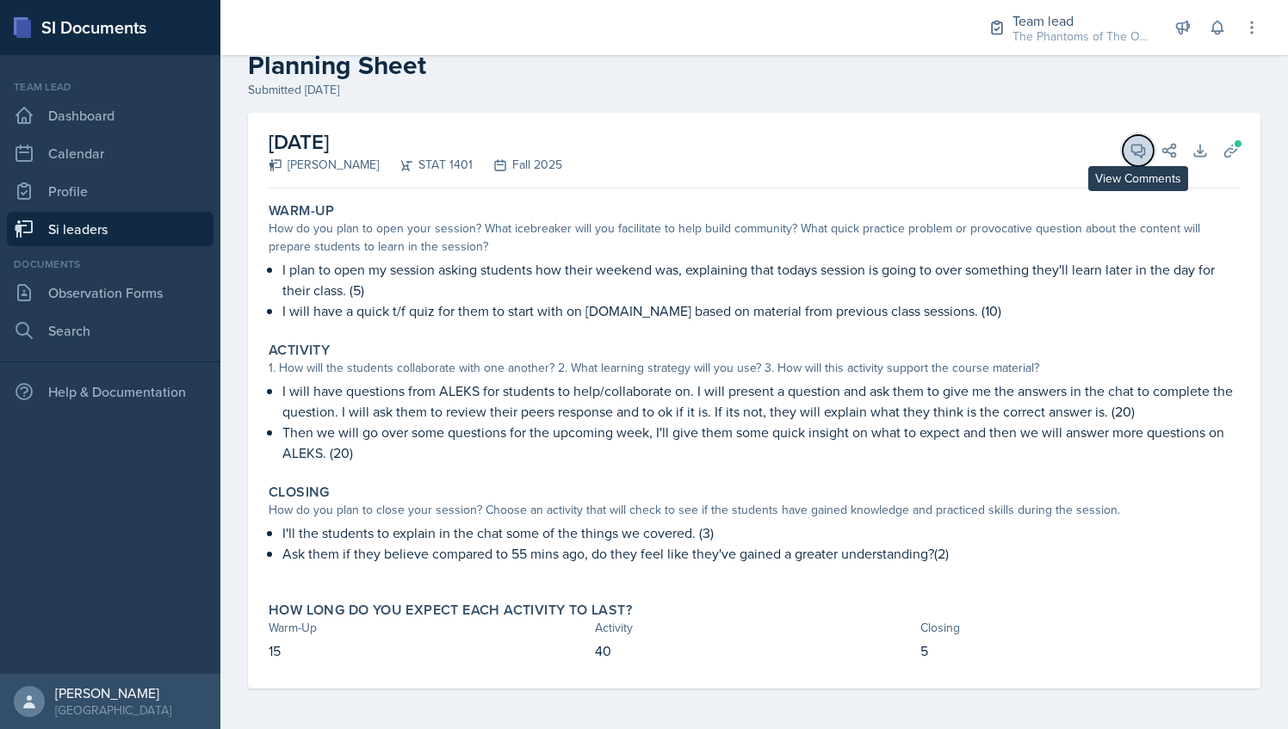
click at [1132, 152] on icon at bounding box center [1138, 151] width 13 height 13
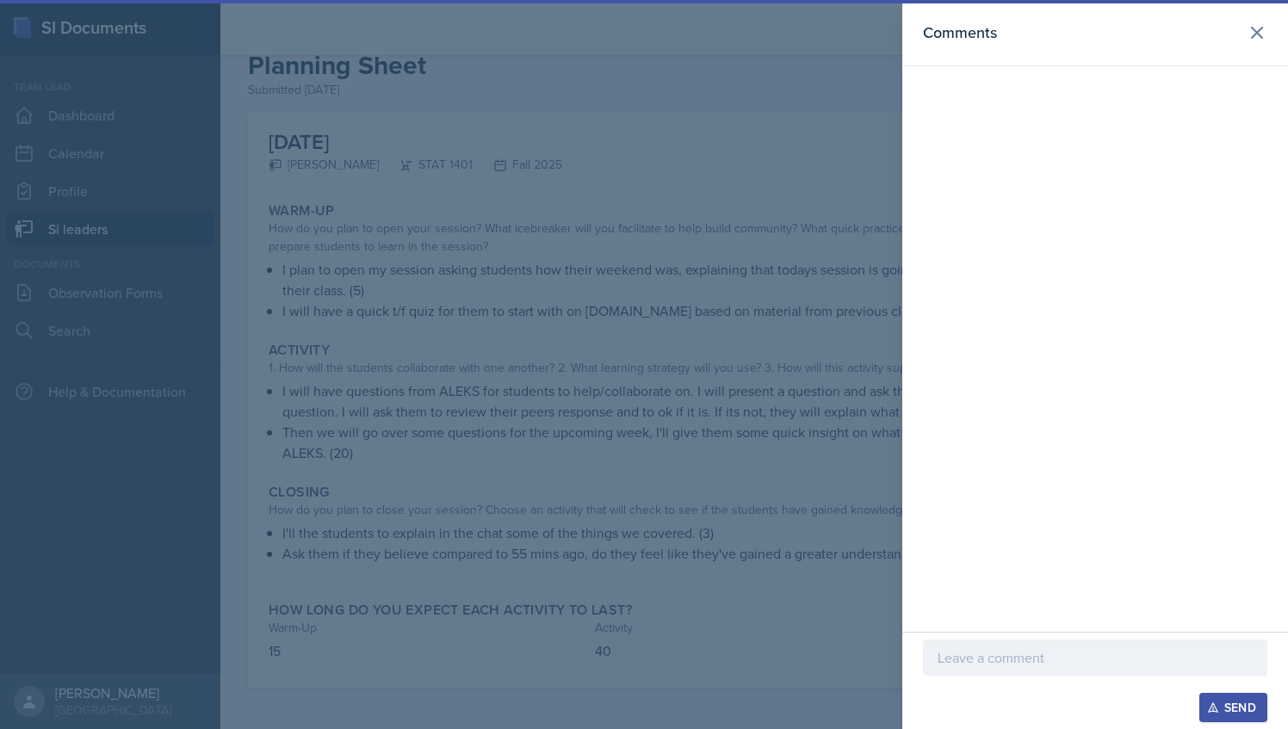
click at [987, 630] on div "Comments" at bounding box center [1095, 316] width 386 height 632
click at [1010, 665] on p at bounding box center [1094, 657] width 315 height 21
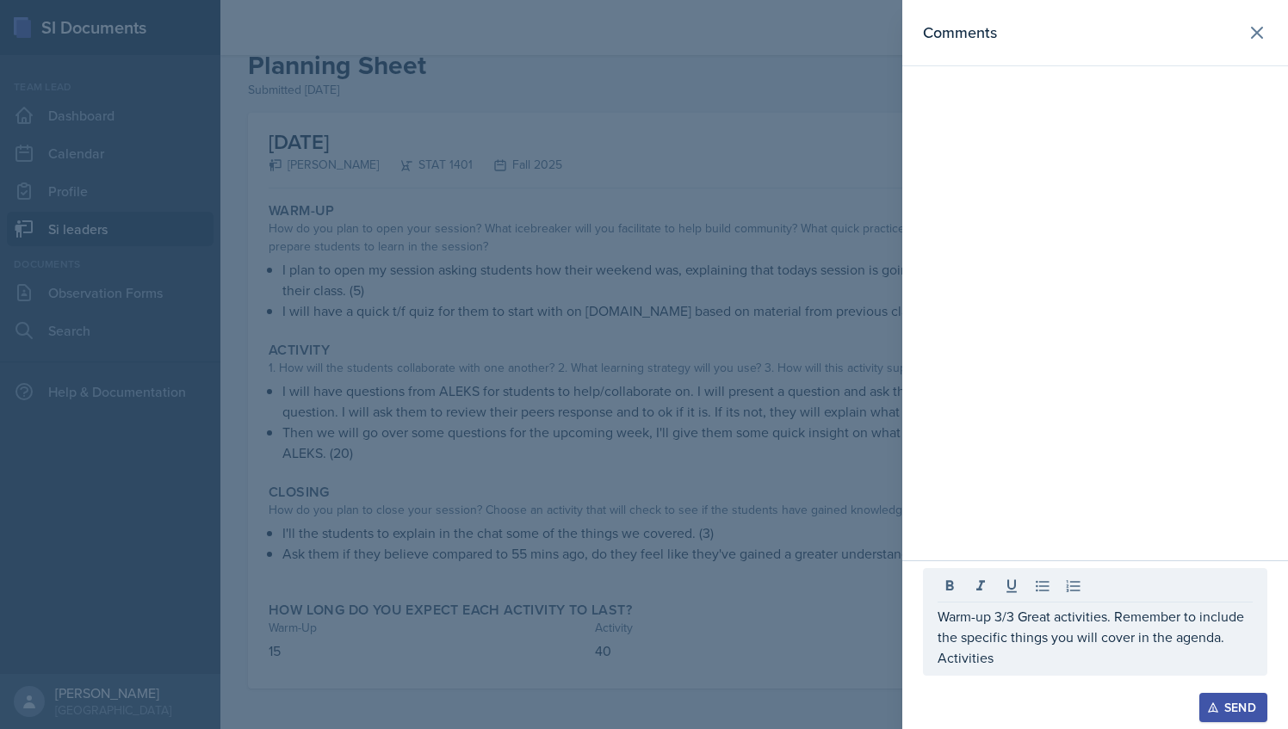
click at [351, 510] on div at bounding box center [644, 364] width 1288 height 729
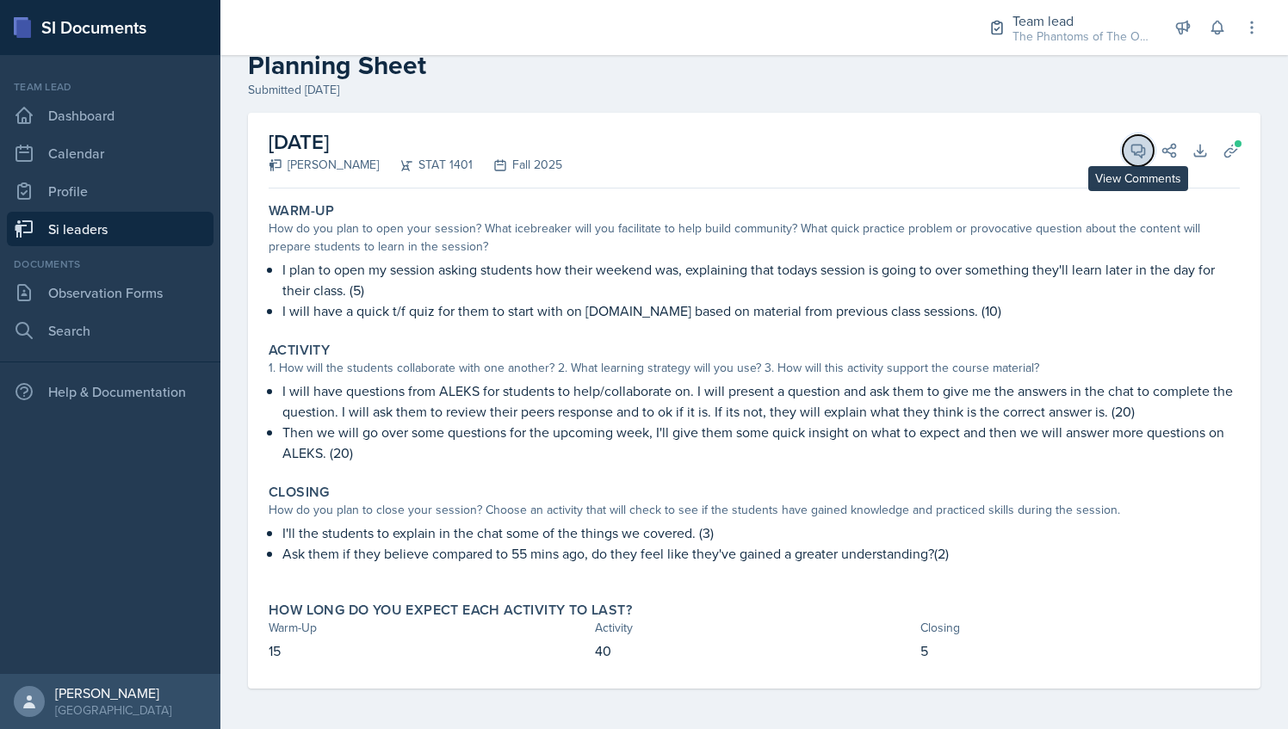
click at [1132, 148] on icon at bounding box center [1138, 151] width 13 height 13
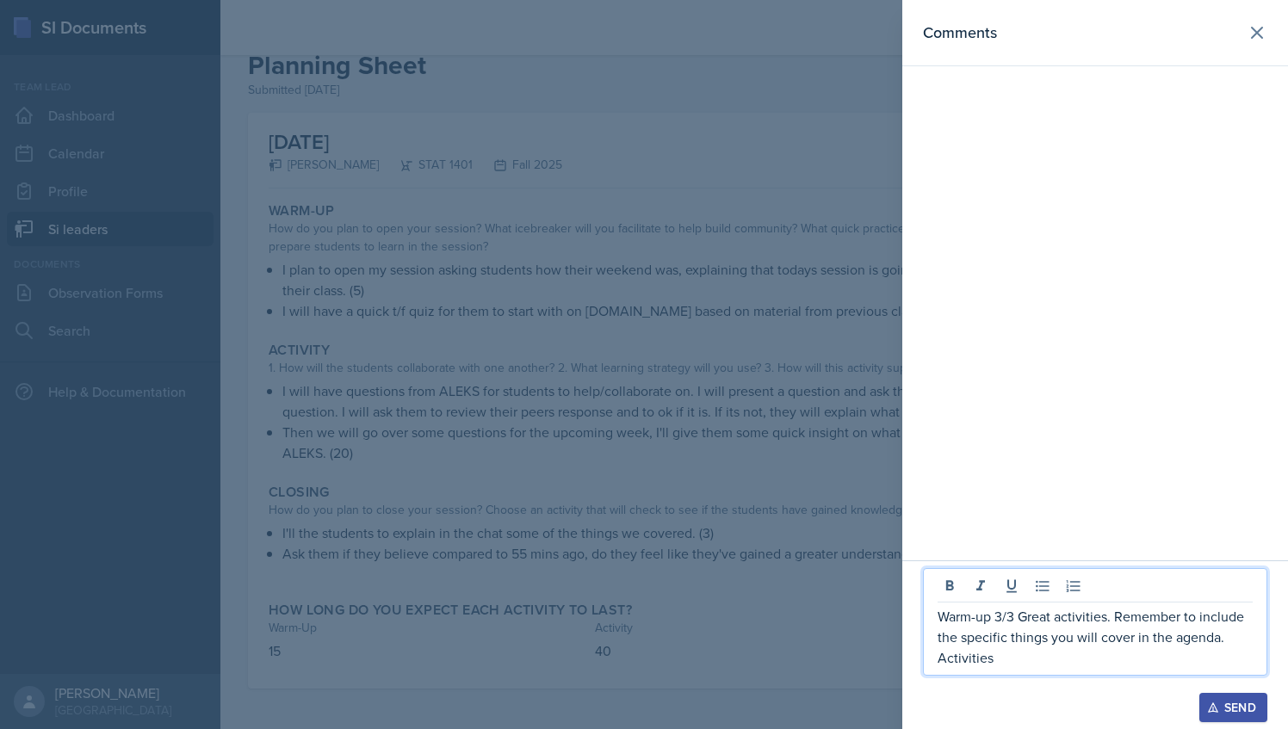
click at [1050, 665] on p "Activities" at bounding box center [1094, 657] width 315 height 21
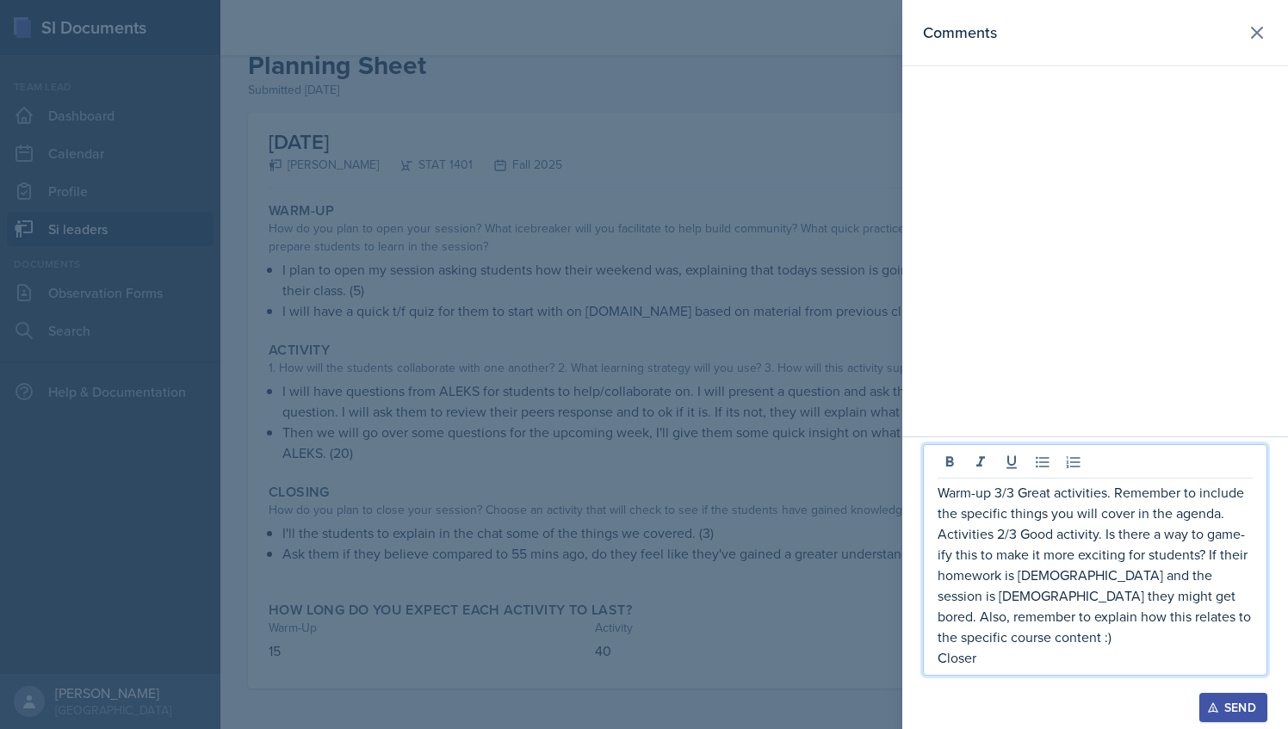
click at [988, 655] on p "Closer" at bounding box center [1094, 657] width 315 height 21
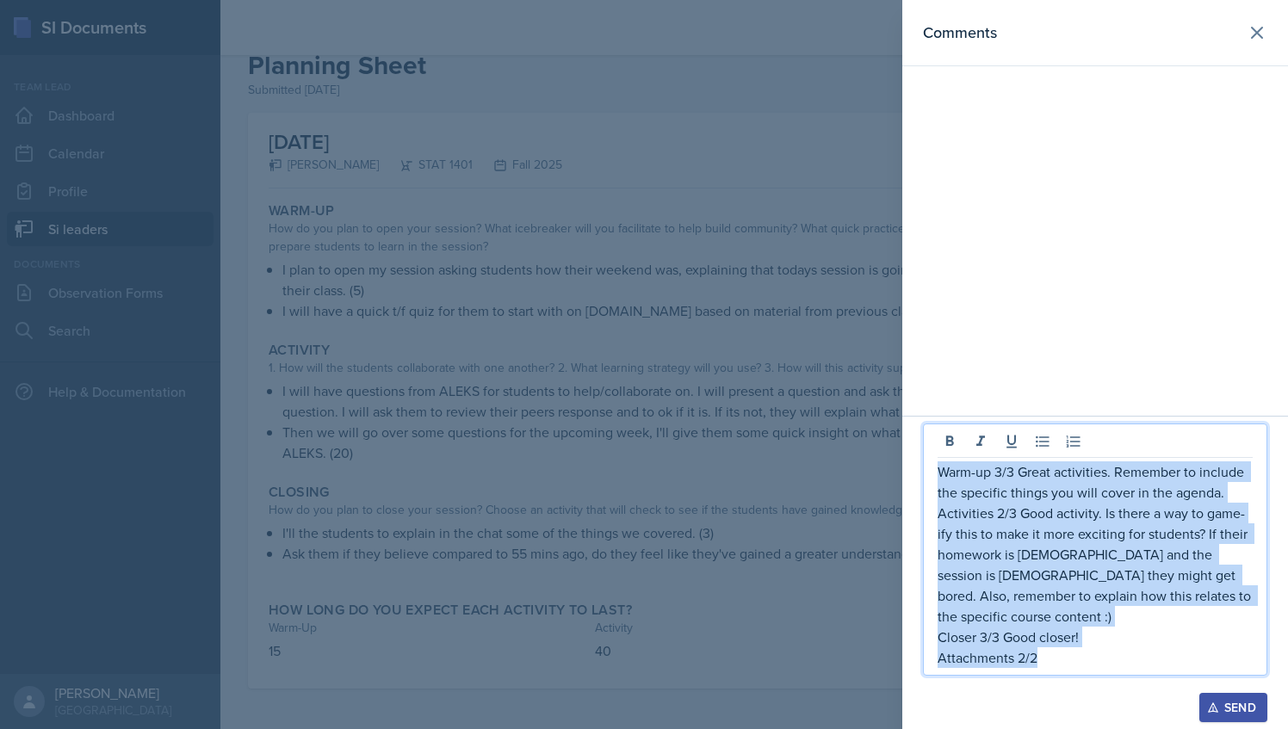
drag, startPoint x: 1052, startPoint y: 659, endPoint x: 931, endPoint y: 486, distance: 211.6
click at [931, 486] on div "Warm-up 3/3 Great activities. Remember to include the specific things you will …" at bounding box center [1095, 550] width 344 height 252
copy div "Warm-up 3/3 Great activities. Remember to include the specific things you will …"
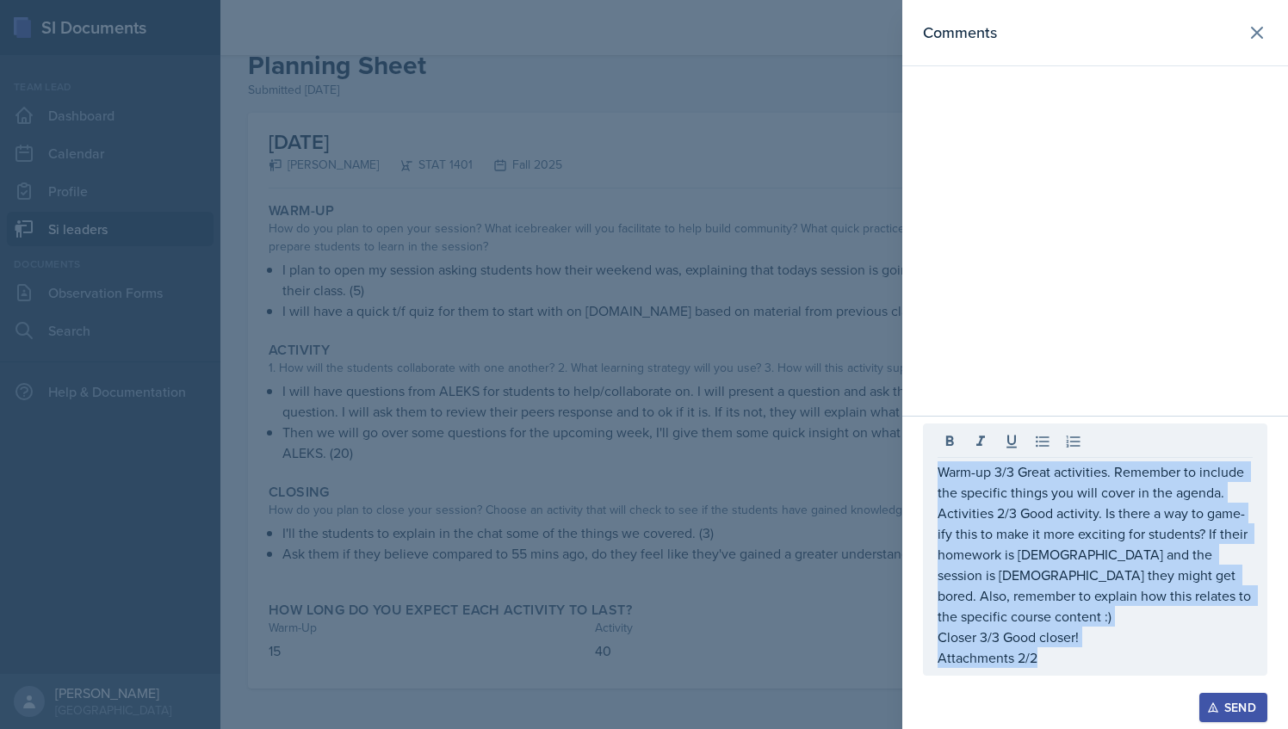
click at [1234, 711] on div "Send" at bounding box center [1233, 708] width 46 height 14
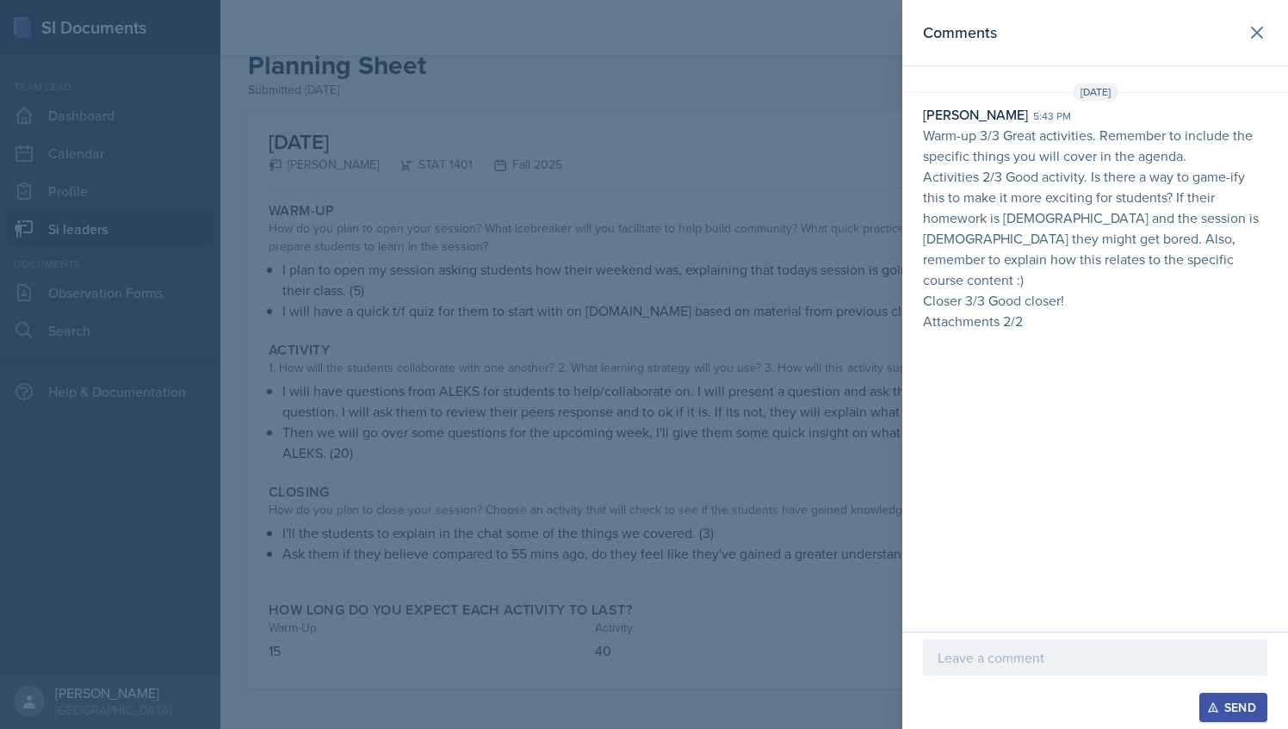
click at [758, 425] on div at bounding box center [644, 364] width 1288 height 729
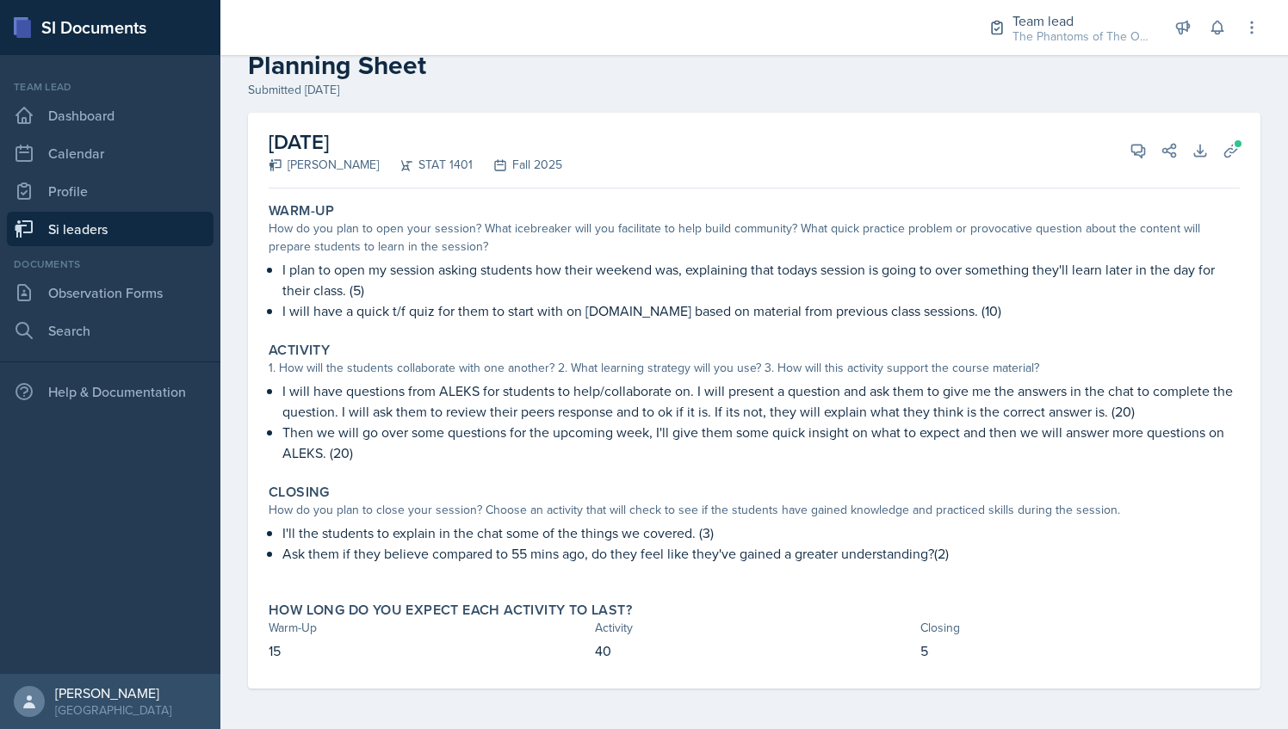
scroll to position [0, 0]
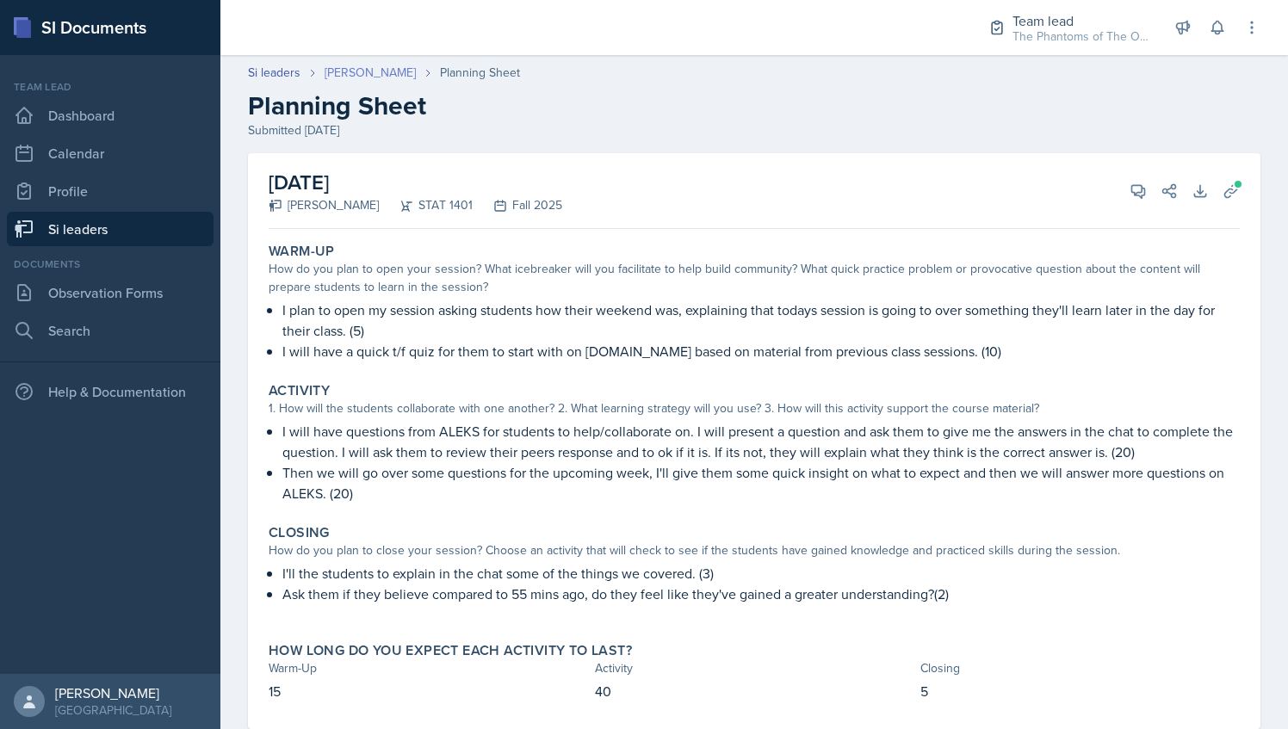
click at [337, 71] on link "[PERSON_NAME]" at bounding box center [370, 73] width 91 height 18
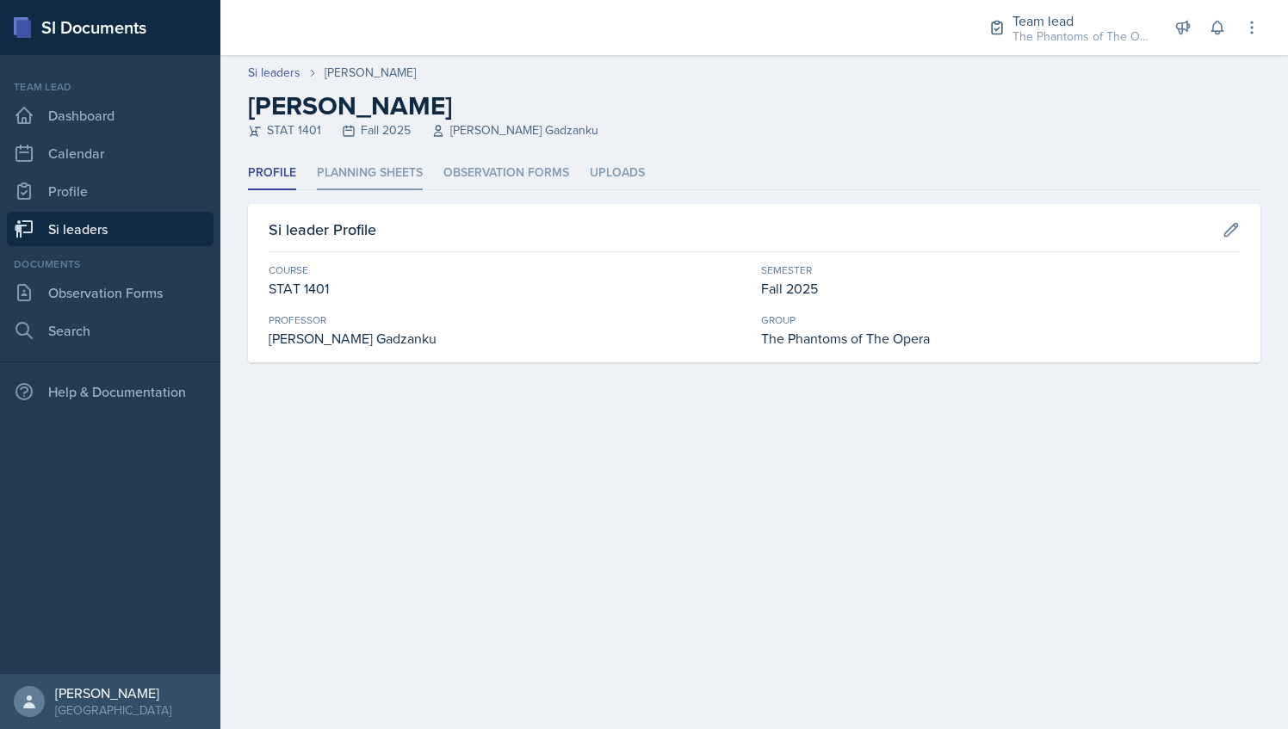
click at [380, 172] on li "Planning Sheets" at bounding box center [370, 174] width 106 height 34
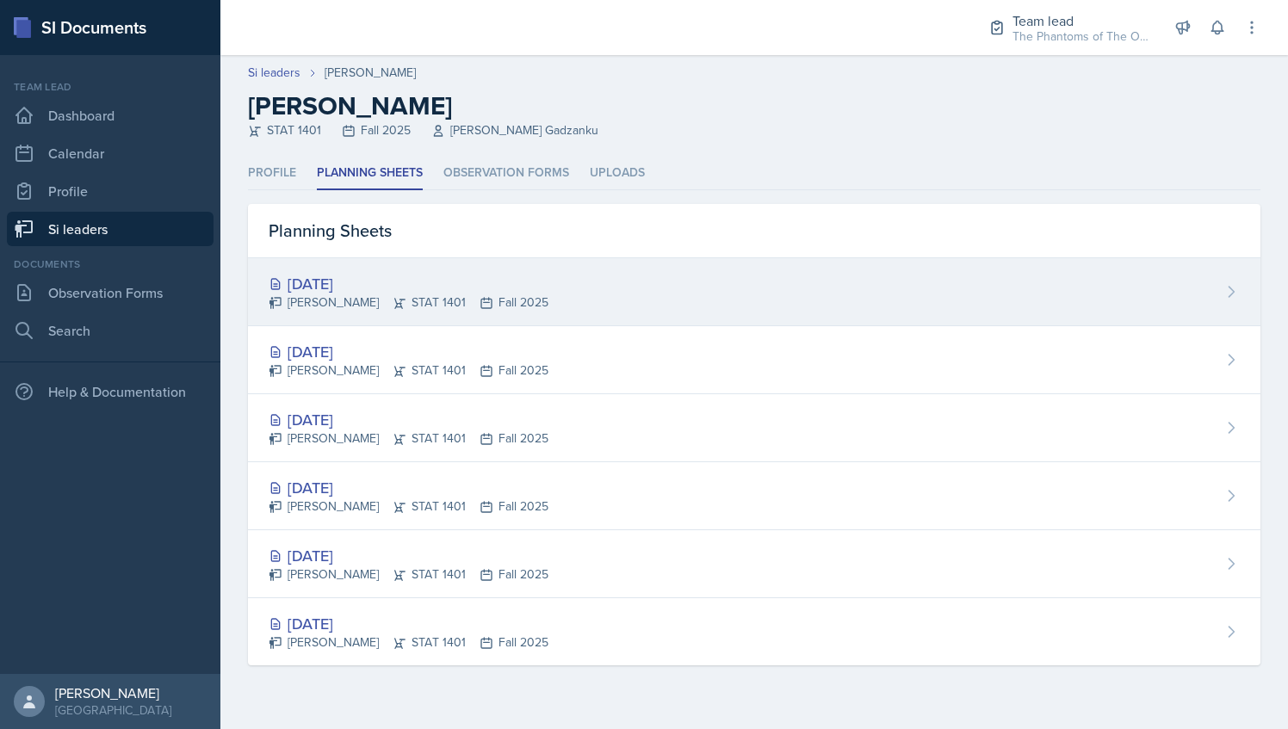
click at [491, 312] on div "[DATE] [PERSON_NAME] STAT 1401 Fall 2025" at bounding box center [754, 292] width 1012 height 68
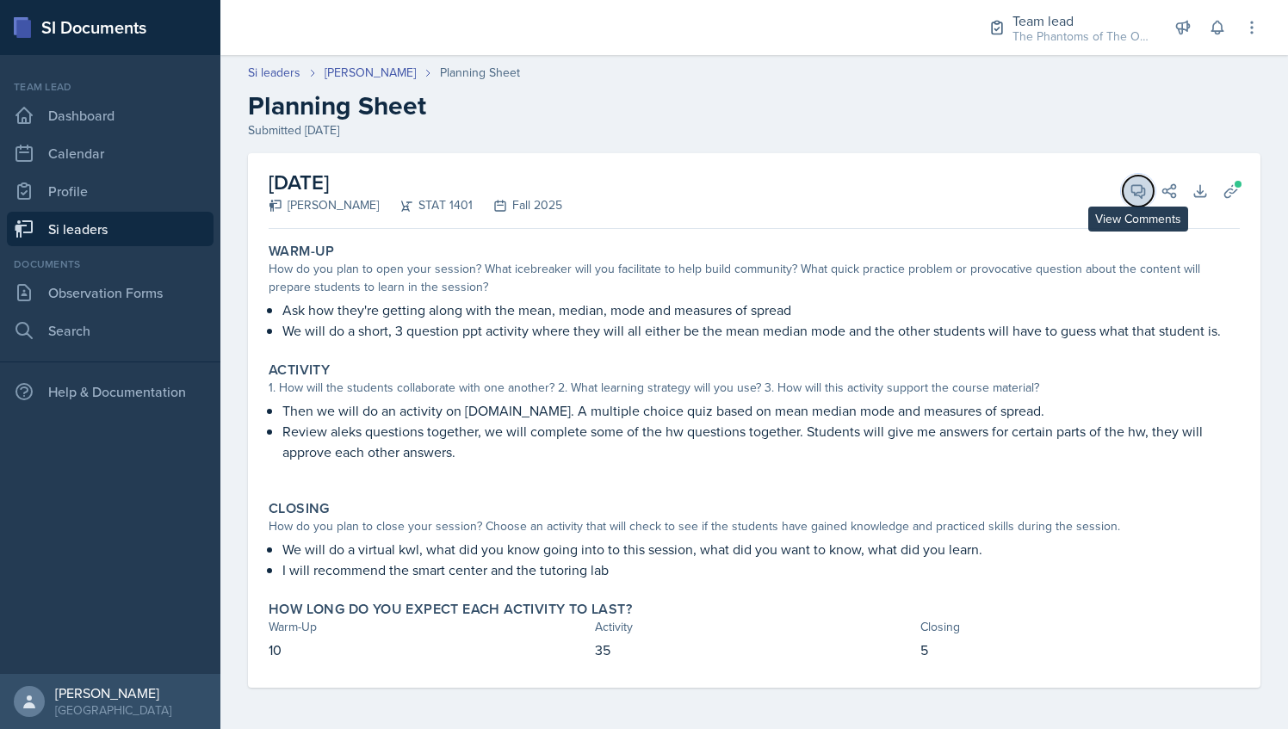
click at [1136, 183] on icon at bounding box center [1137, 191] width 17 height 17
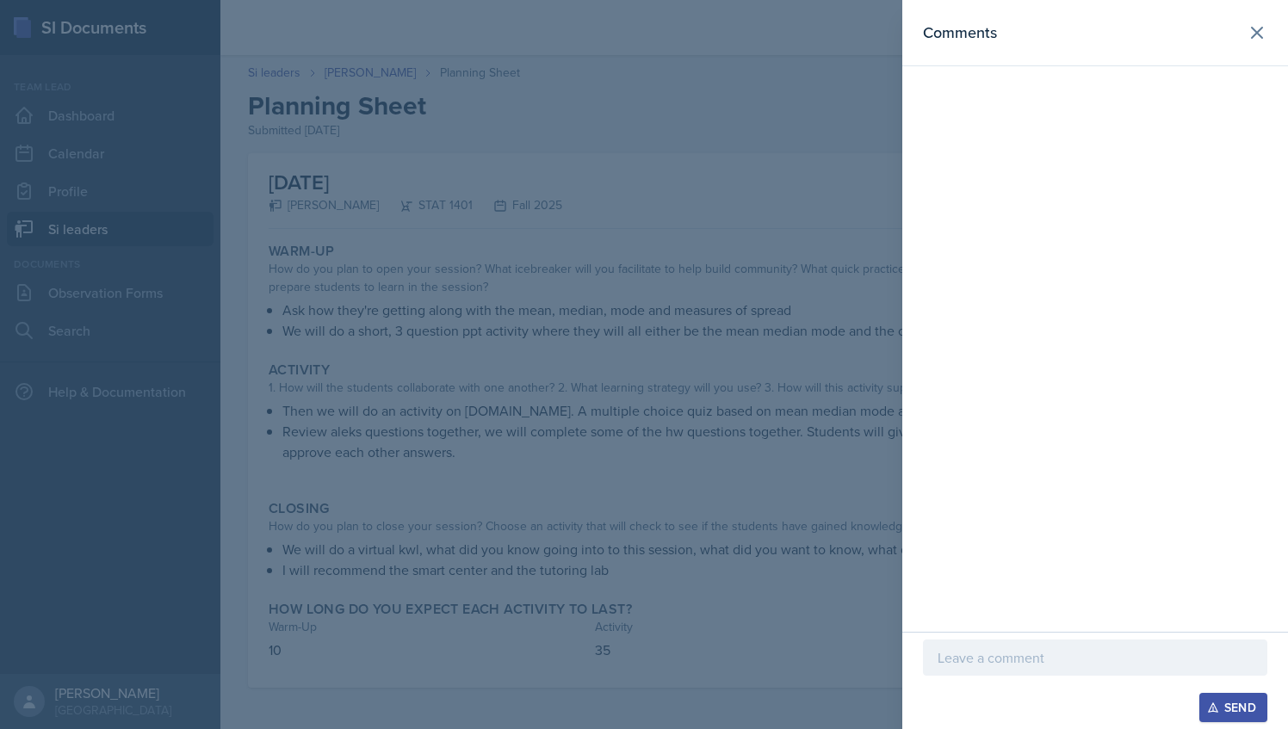
click at [603, 374] on div at bounding box center [644, 364] width 1288 height 729
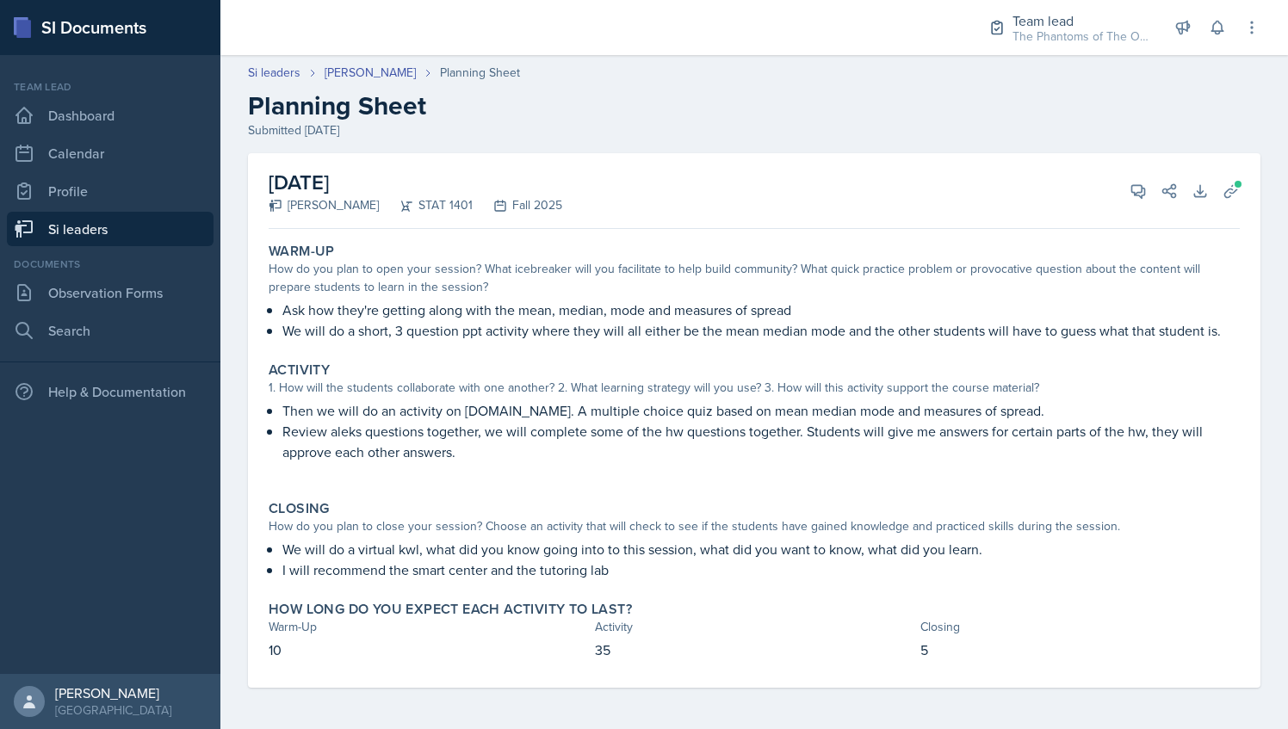
click at [1140, 171] on div "[DATE] [PERSON_NAME] STAT 1401 Fall 2025 View Comments Comments Send Share Down…" at bounding box center [754, 191] width 971 height 76
click at [1129, 190] on icon at bounding box center [1137, 191] width 17 height 17
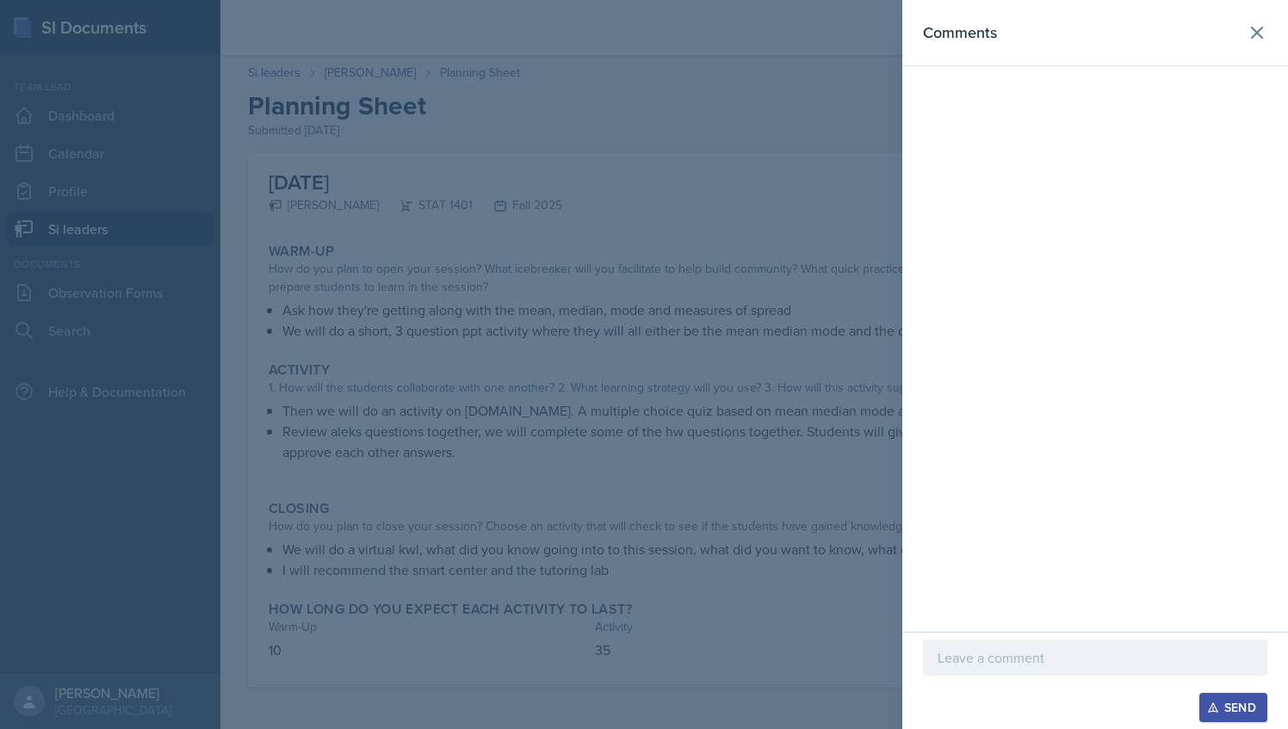
click at [978, 668] on p at bounding box center [1094, 657] width 315 height 21
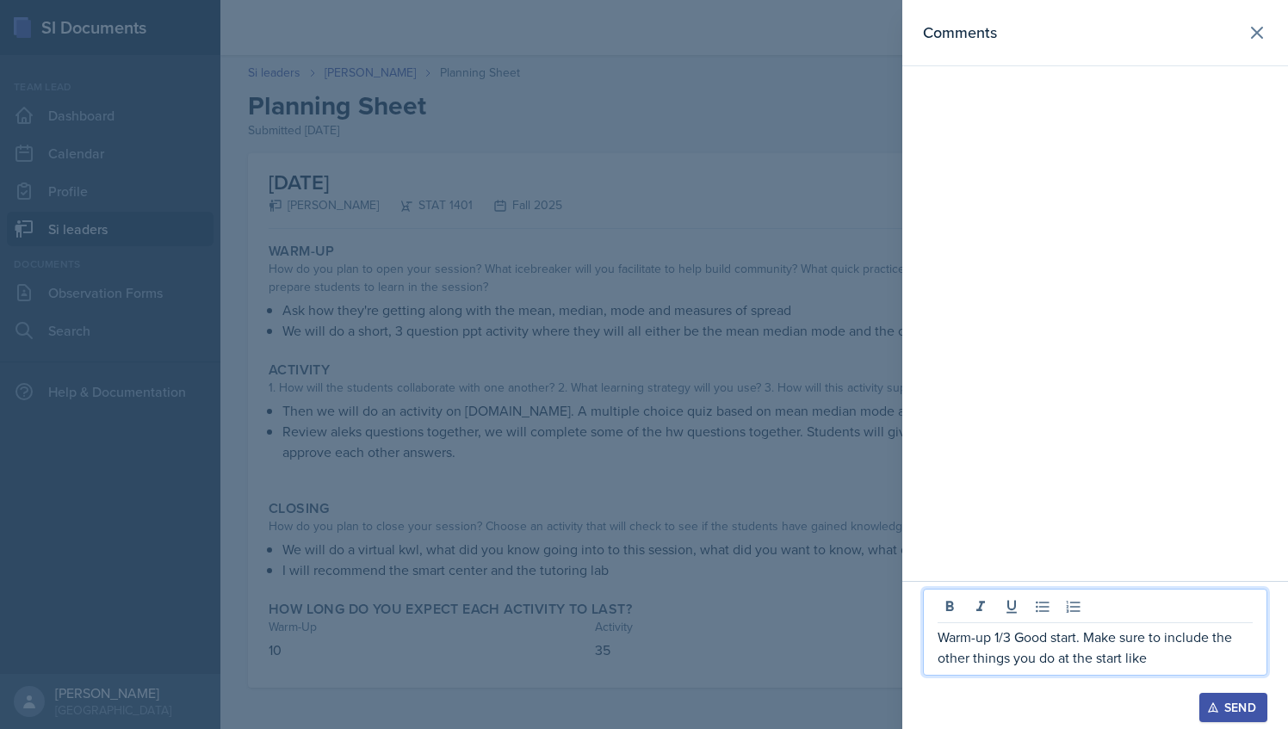
click at [1162, 667] on p "Warm-up 1/3 Good start. Make sure to include the other things you do at the sta…" at bounding box center [1094, 647] width 315 height 41
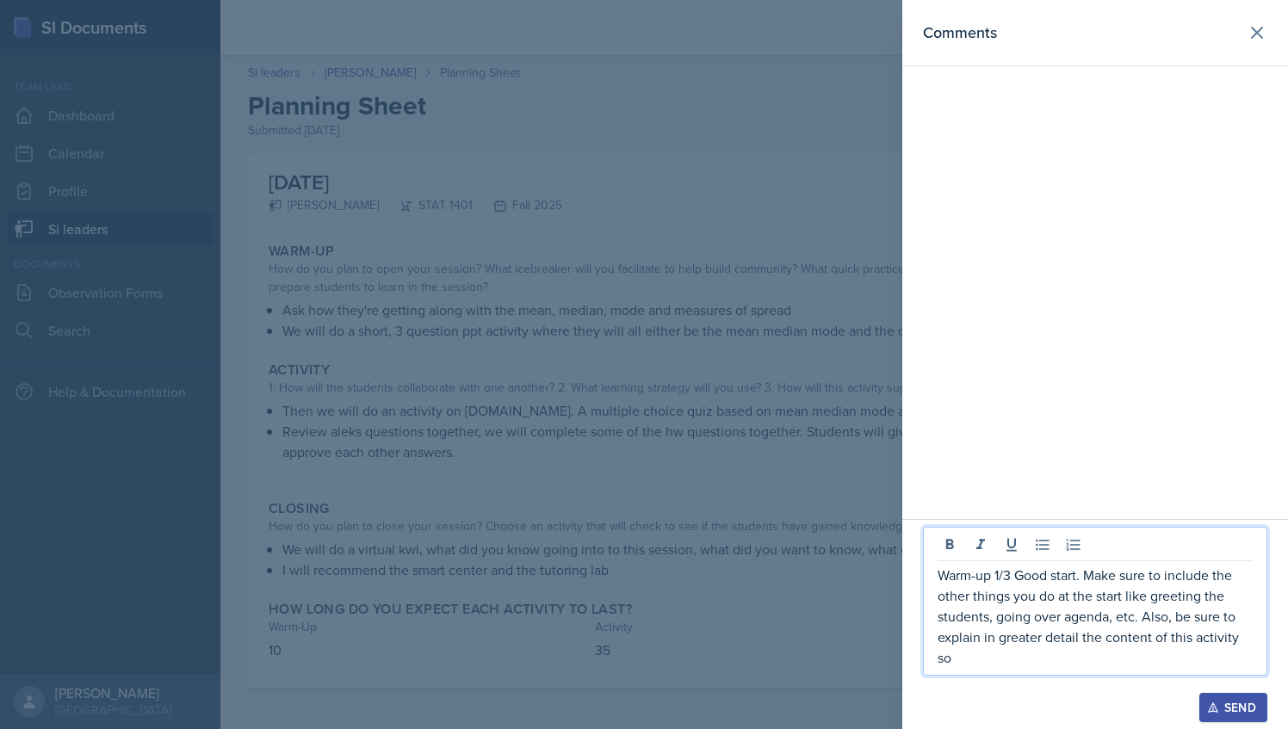
click at [1152, 658] on p "Warm-up 1/3 Good start. Make sure to include the other things you do at the sta…" at bounding box center [1094, 616] width 315 height 103
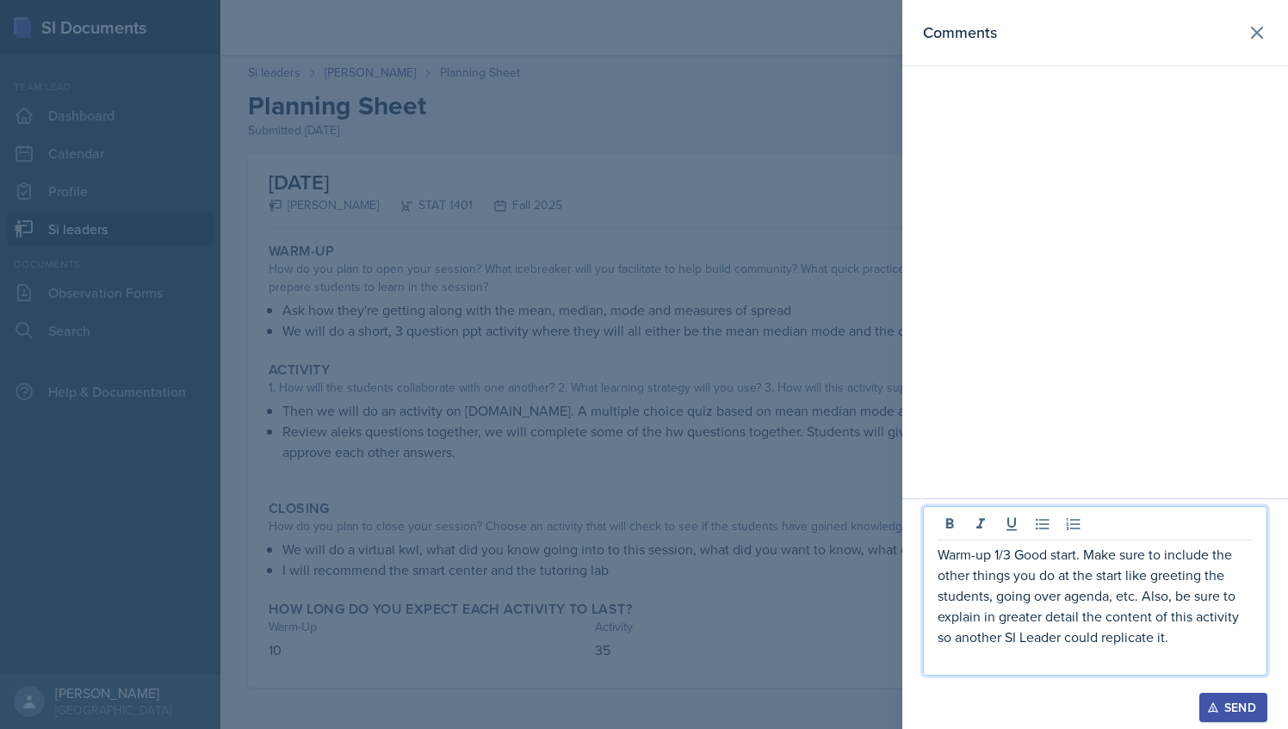
click at [1175, 637] on p "Warm-up 1/3 Good start. Make sure to include the other things you do at the sta…" at bounding box center [1094, 595] width 315 height 103
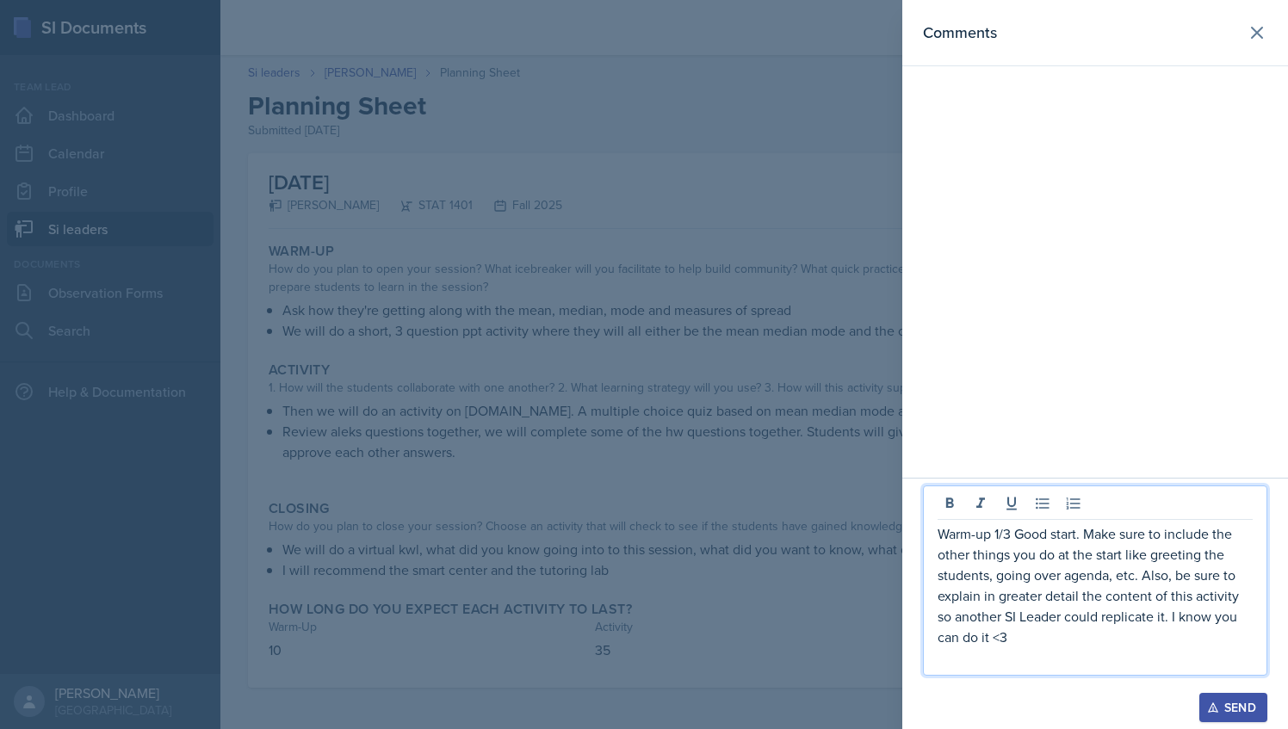
click at [980, 654] on p at bounding box center [1094, 657] width 315 height 21
click at [1173, 615] on p "Warm-up 1/3 Good start. Make sure to include the other things you do at the sta…" at bounding box center [1094, 585] width 315 height 124
drag, startPoint x: 1122, startPoint y: 637, endPoint x: 997, endPoint y: 635, distance: 124.8
click at [997, 635] on p "Warm-up 1/3 Good start. Make sure to include the other things you do at the sta…" at bounding box center [1094, 585] width 315 height 124
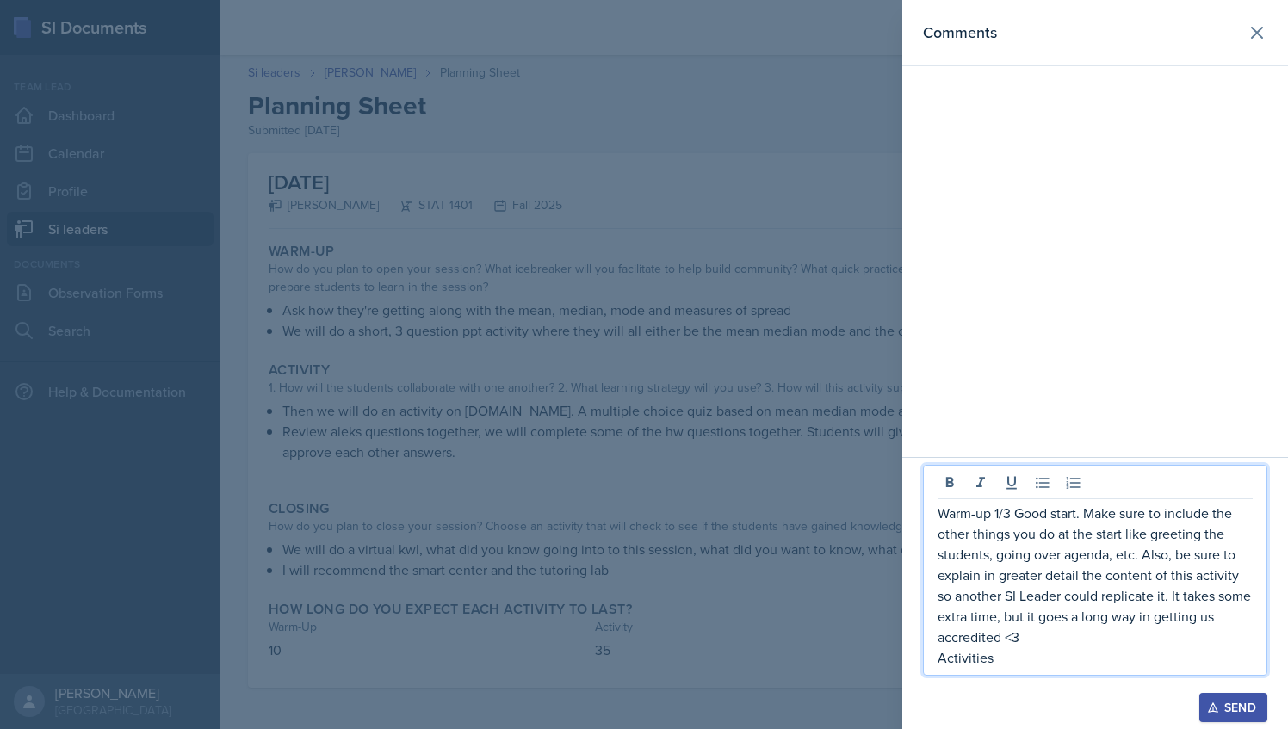
click at [1005, 653] on p "Activities" at bounding box center [1094, 657] width 315 height 21
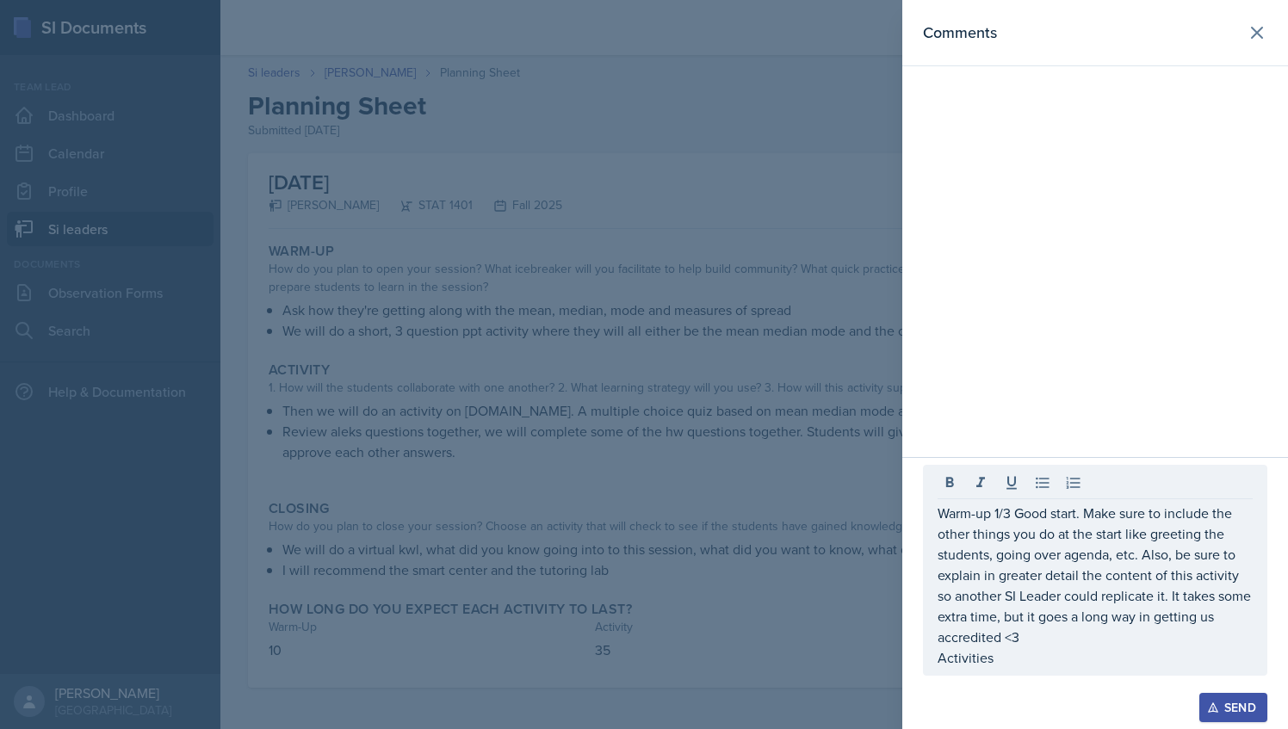
click at [681, 417] on div at bounding box center [644, 364] width 1288 height 729
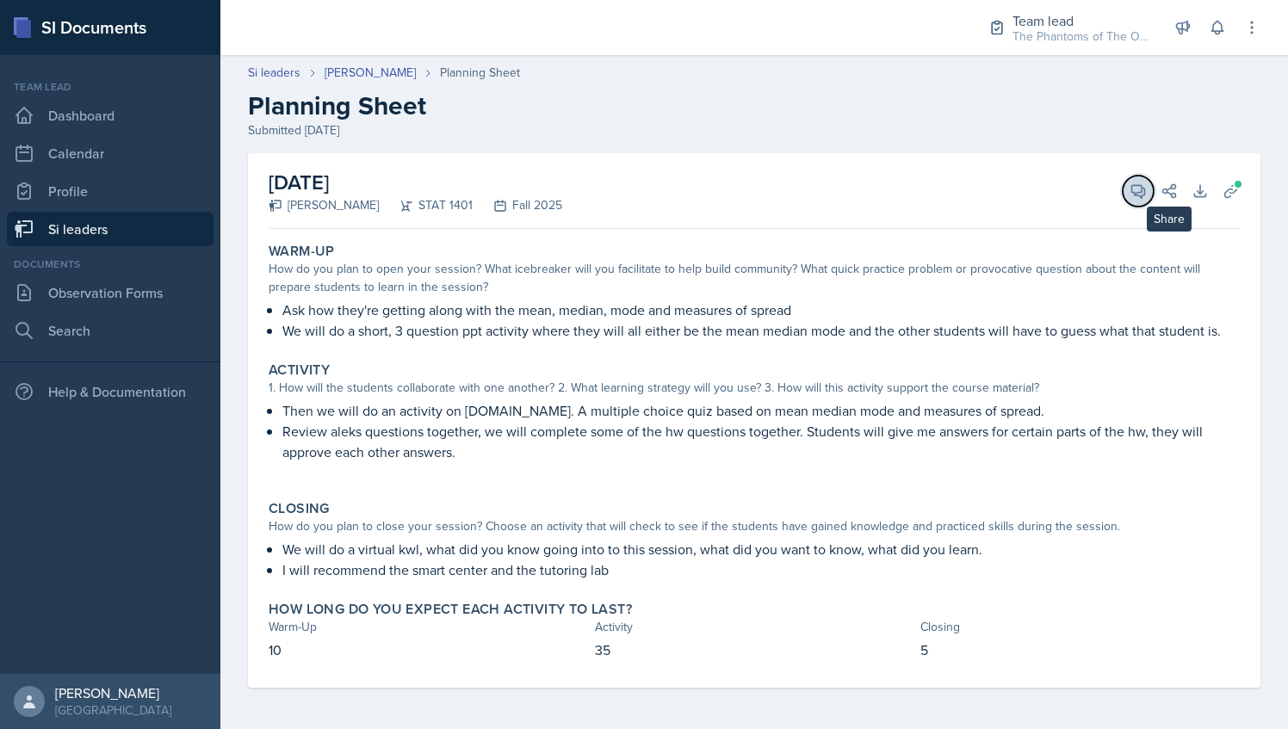
click at [1141, 193] on icon at bounding box center [1137, 191] width 17 height 17
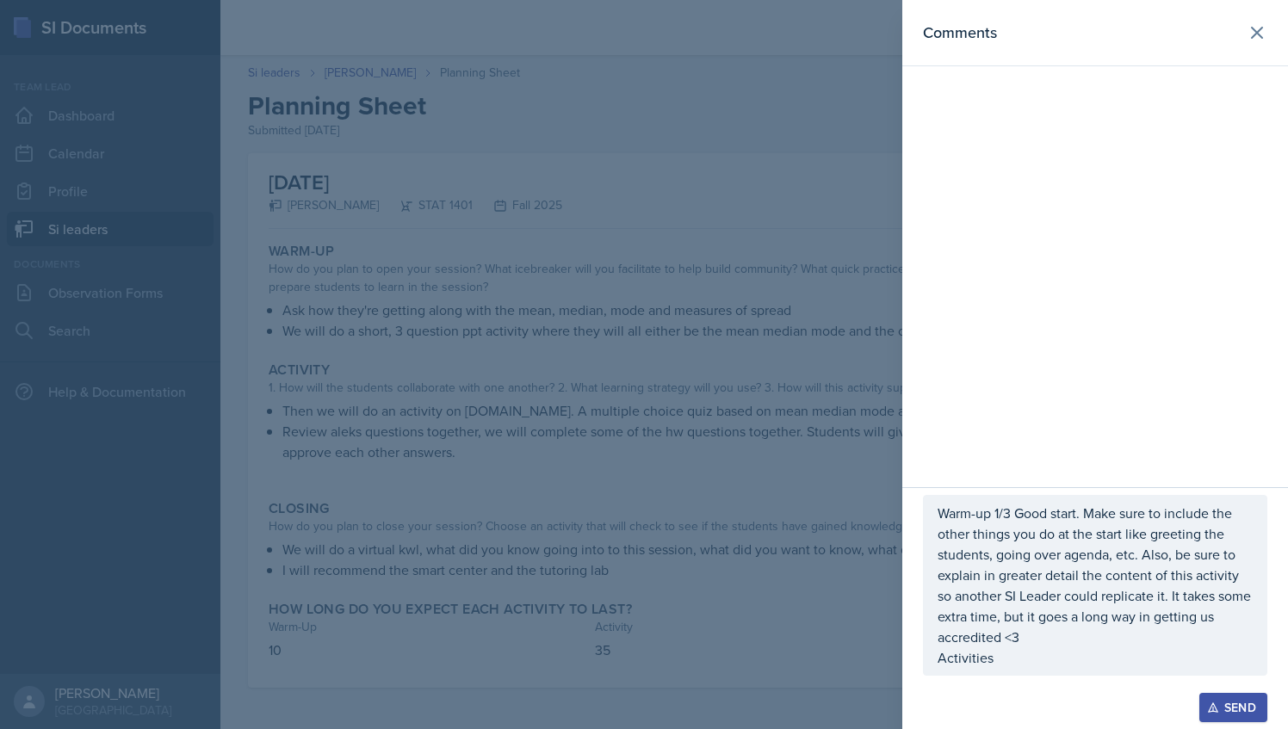
click at [1034, 653] on p "Activities" at bounding box center [1094, 657] width 315 height 21
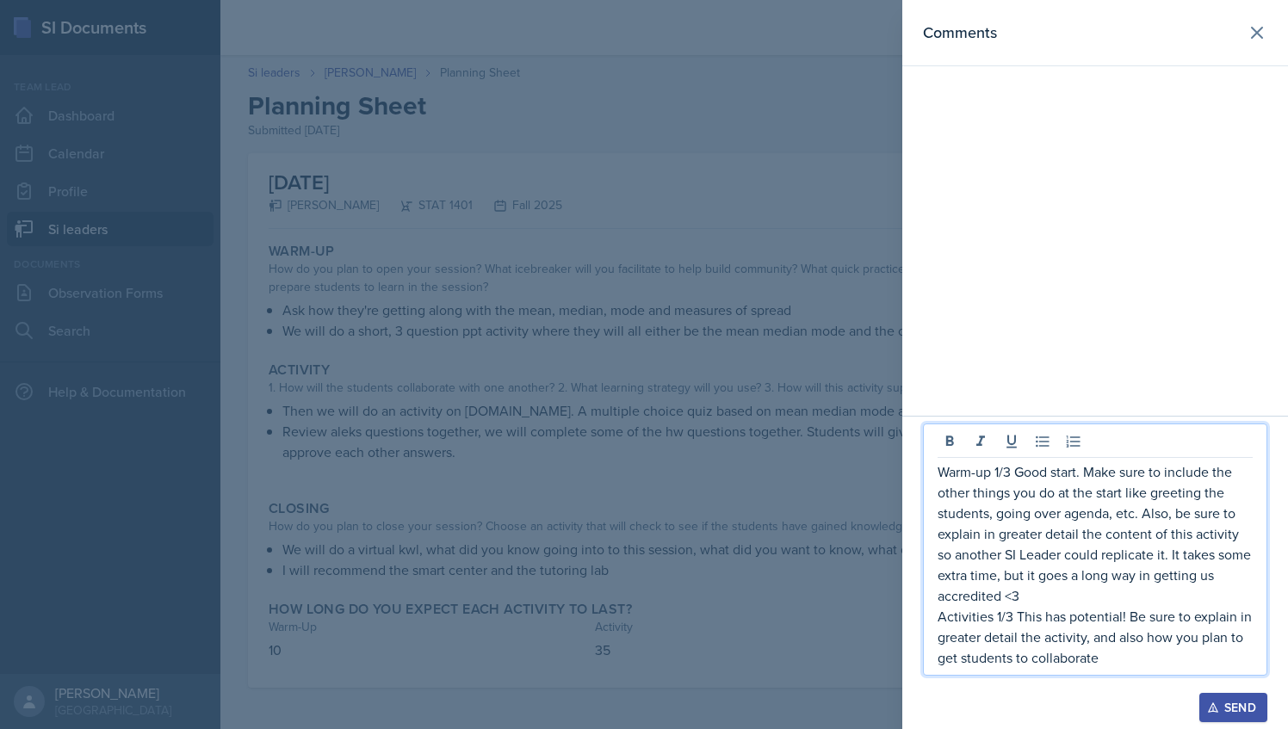
click at [1128, 656] on p "Activities 1/3 This has potential! Be sure to explain in greater detail the act…" at bounding box center [1094, 637] width 315 height 62
click at [1022, 635] on p "Activities 1/3 This has potential! Be sure to explain in greater detail the act…" at bounding box center [1094, 637] width 315 height 62
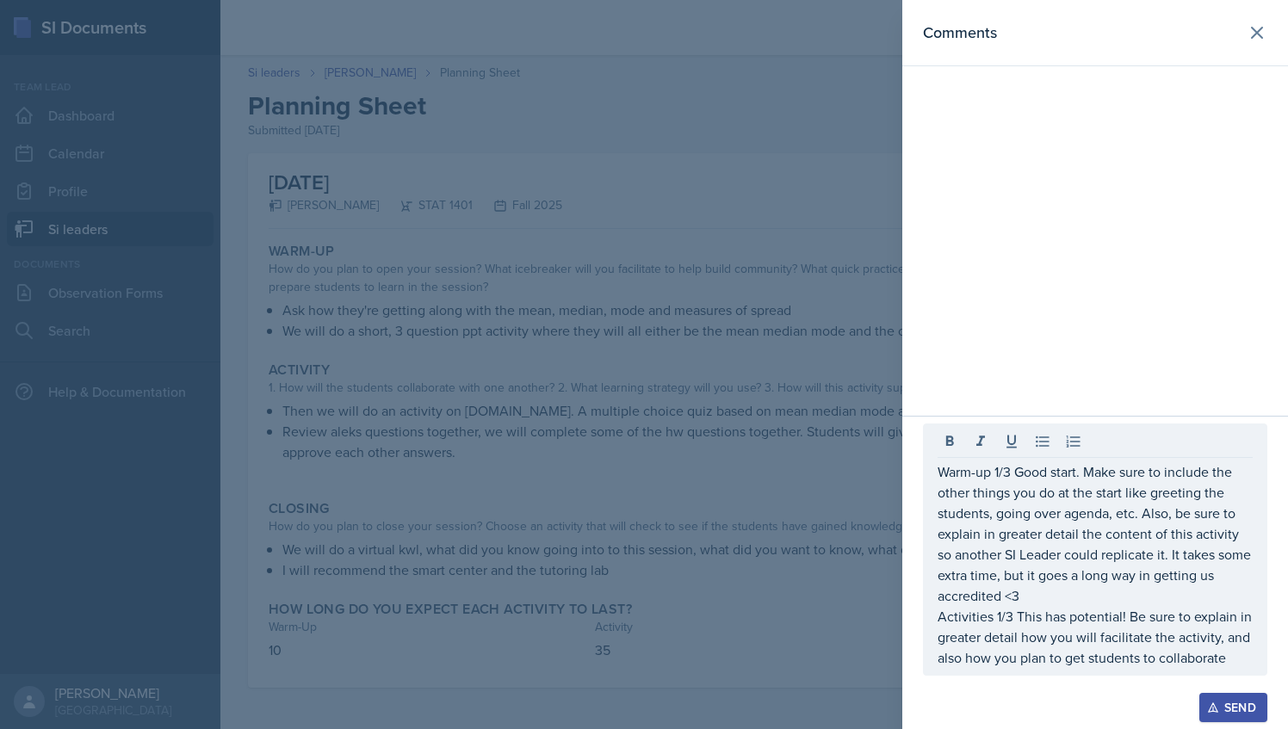
click at [1253, 663] on div "Warm-up 1/3 Good start. Make sure to include the other things you do at the sta…" at bounding box center [1095, 550] width 344 height 252
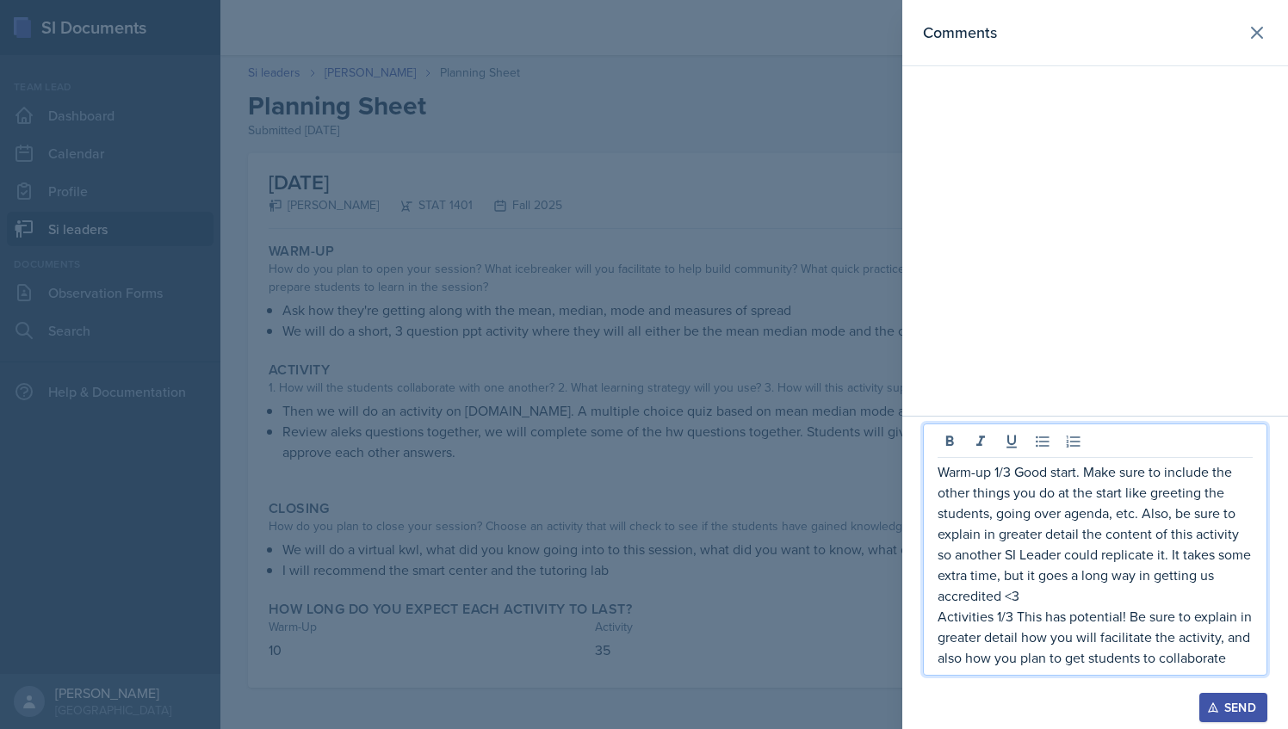
click at [1221, 659] on p "Activities 1/3 This has potential! Be sure to explain in greater detail how you…" at bounding box center [1094, 637] width 315 height 62
click at [1238, 640] on p "Activities 1/3 This has potential! Be sure to explain in greater detail how you…" at bounding box center [1094, 637] width 315 height 62
click at [1237, 642] on p "Activities 1/3 This has potential! Be sure to explain in greater detail how you…" at bounding box center [1094, 637] width 315 height 62
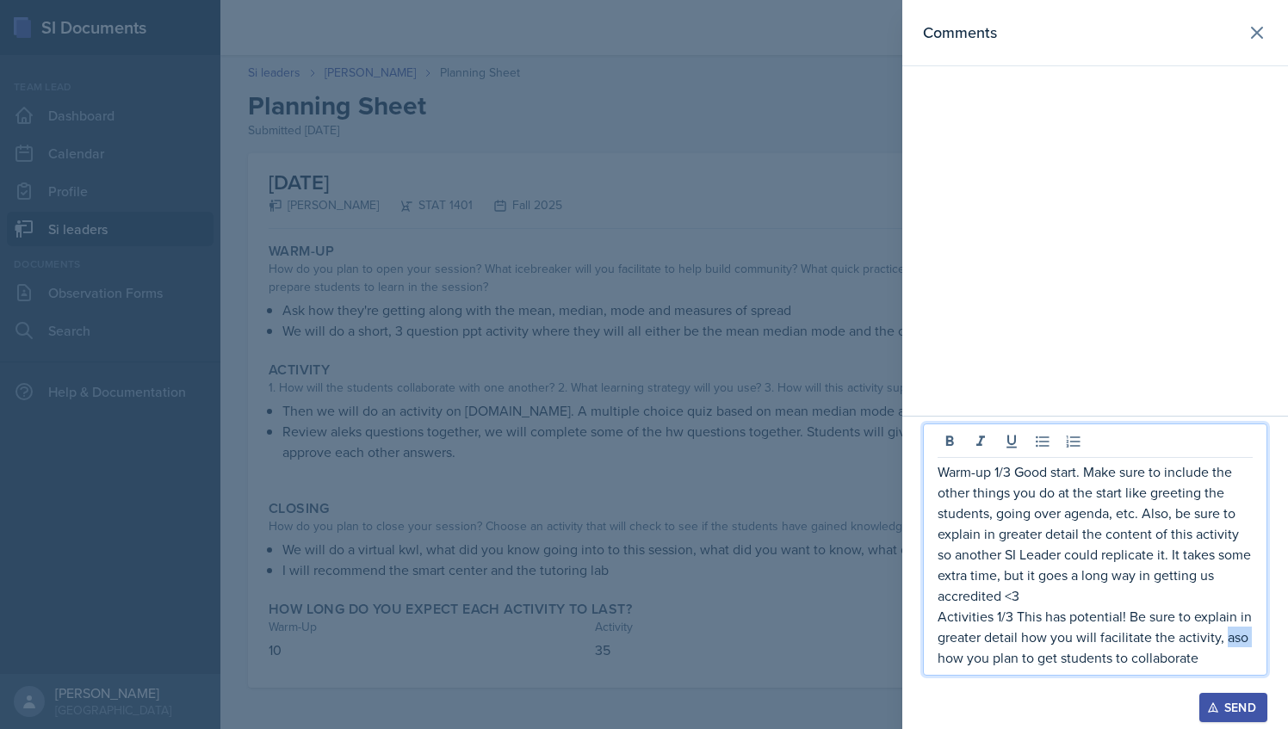
click at [1237, 642] on p "Activities 1/3 This has potential! Be sure to explain in greater detail how you…" at bounding box center [1094, 637] width 315 height 62
click at [1178, 657] on p "Activities 1/3 This has potential! Be sure to explain in greater detail how you…" at bounding box center [1094, 637] width 315 height 62
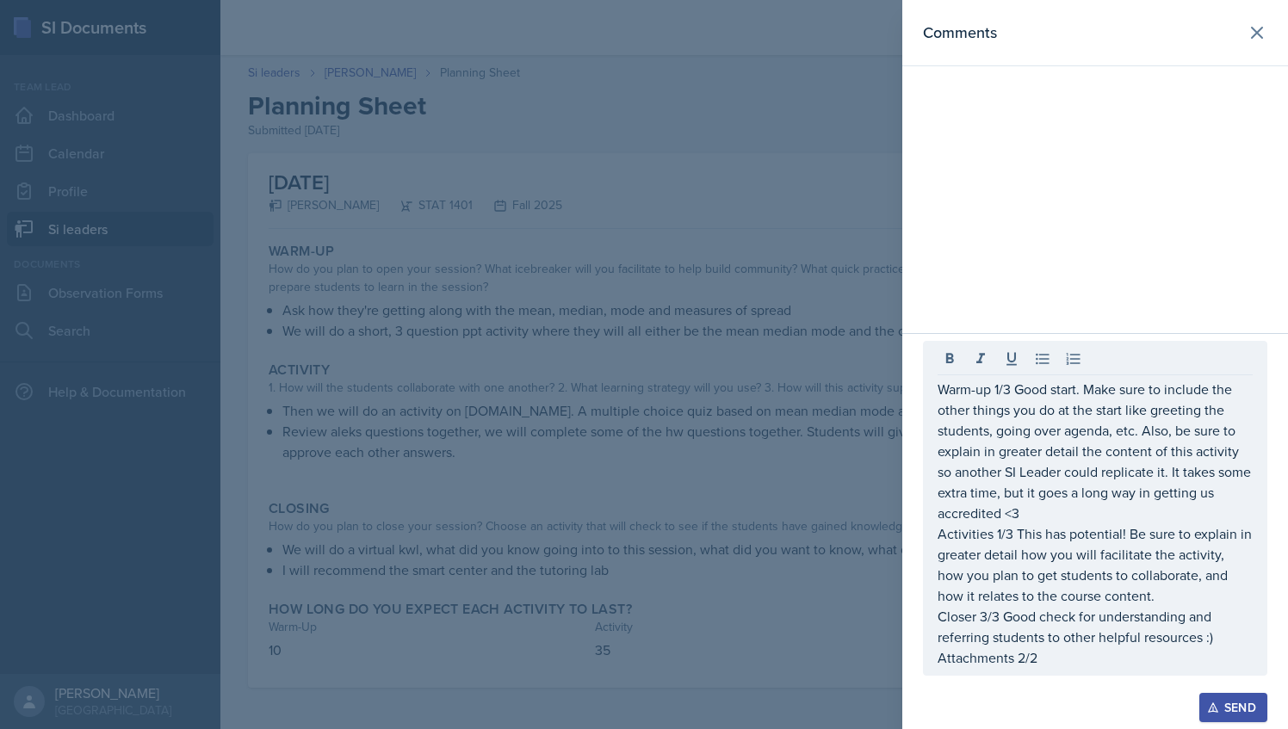
drag, startPoint x: 1049, startPoint y: 670, endPoint x: 947, endPoint y: 453, distance: 239.9
click at [947, 453] on div "Warm-up 1/3 Good start. Make sure to include the other things you do at the sta…" at bounding box center [1095, 508] width 344 height 335
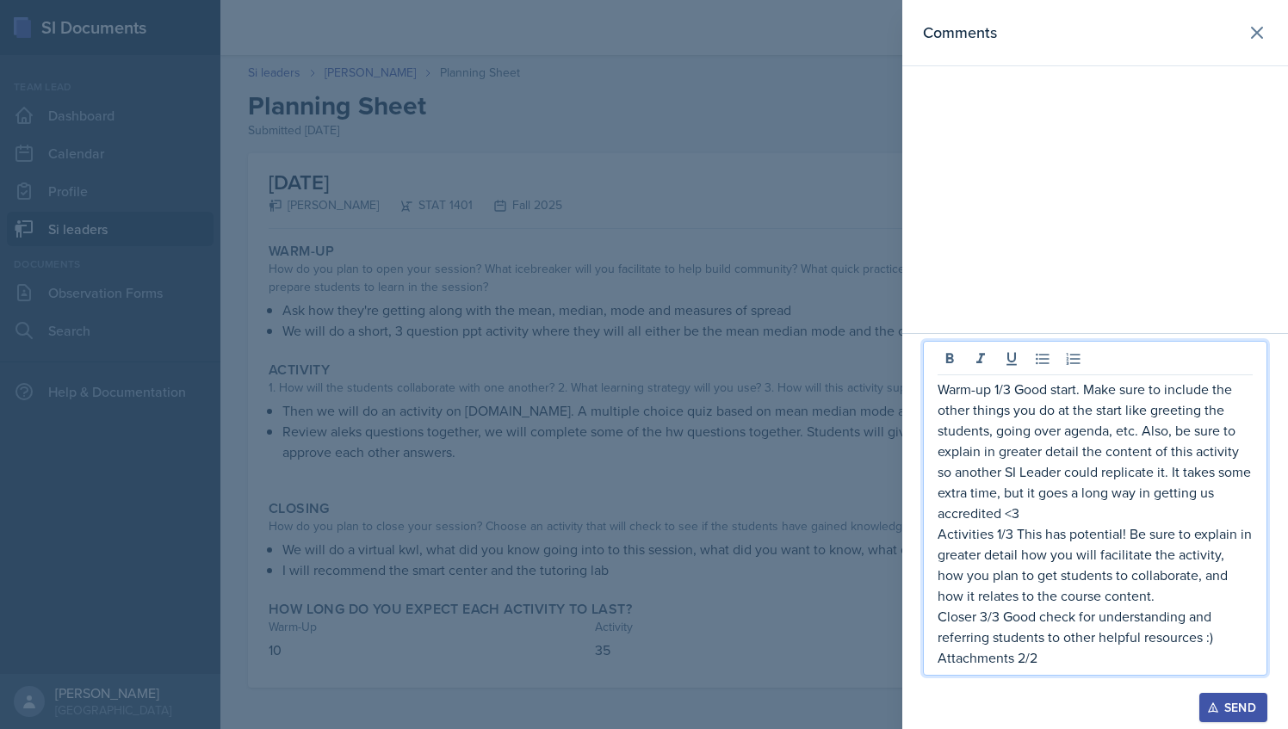
drag, startPoint x: 1040, startPoint y: 658, endPoint x: 933, endPoint y: 372, distance: 305.1
click at [933, 372] on div "Warm-up 1/3 Good start. Make sure to include the other things you do at the sta…" at bounding box center [1095, 508] width 344 height 335
copy div "Warm-up 1/3 Good start. Make sure to include the other things you do at the sta…"
click at [1182, 693] on div at bounding box center [1095, 684] width 344 height 17
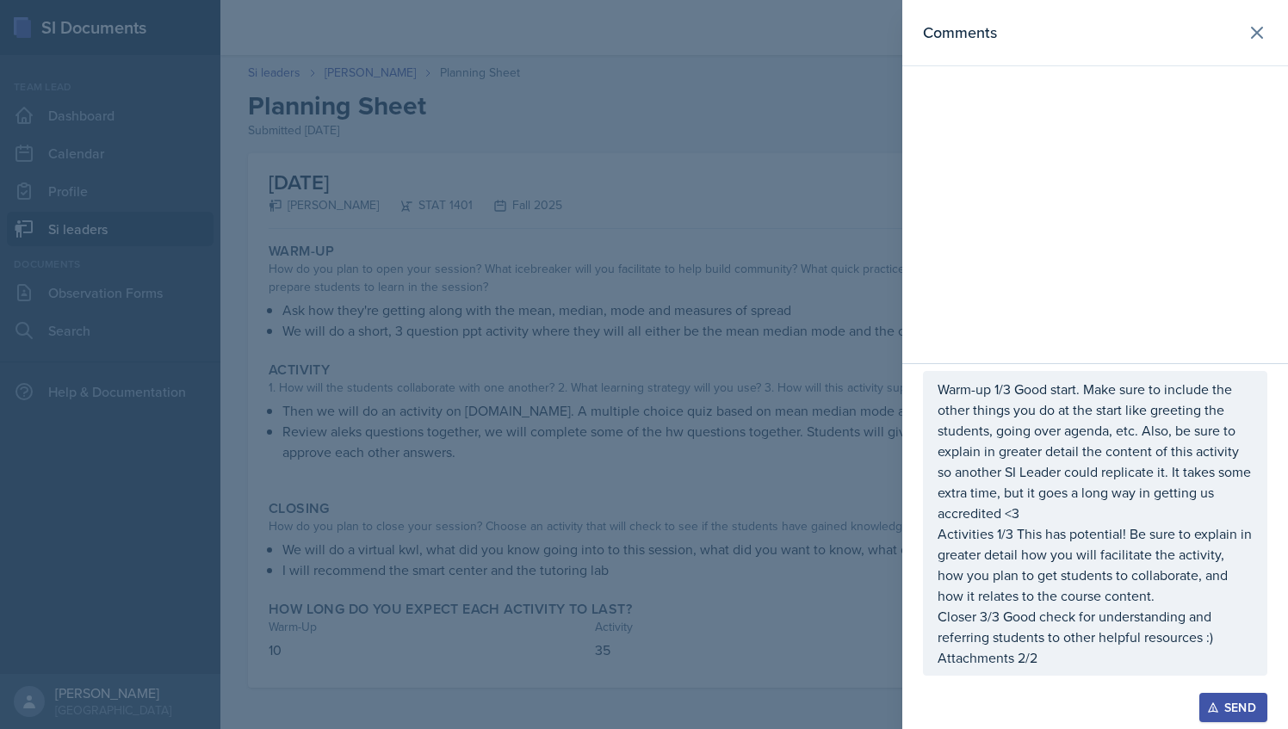
click at [1217, 697] on button "Send" at bounding box center [1233, 707] width 68 height 29
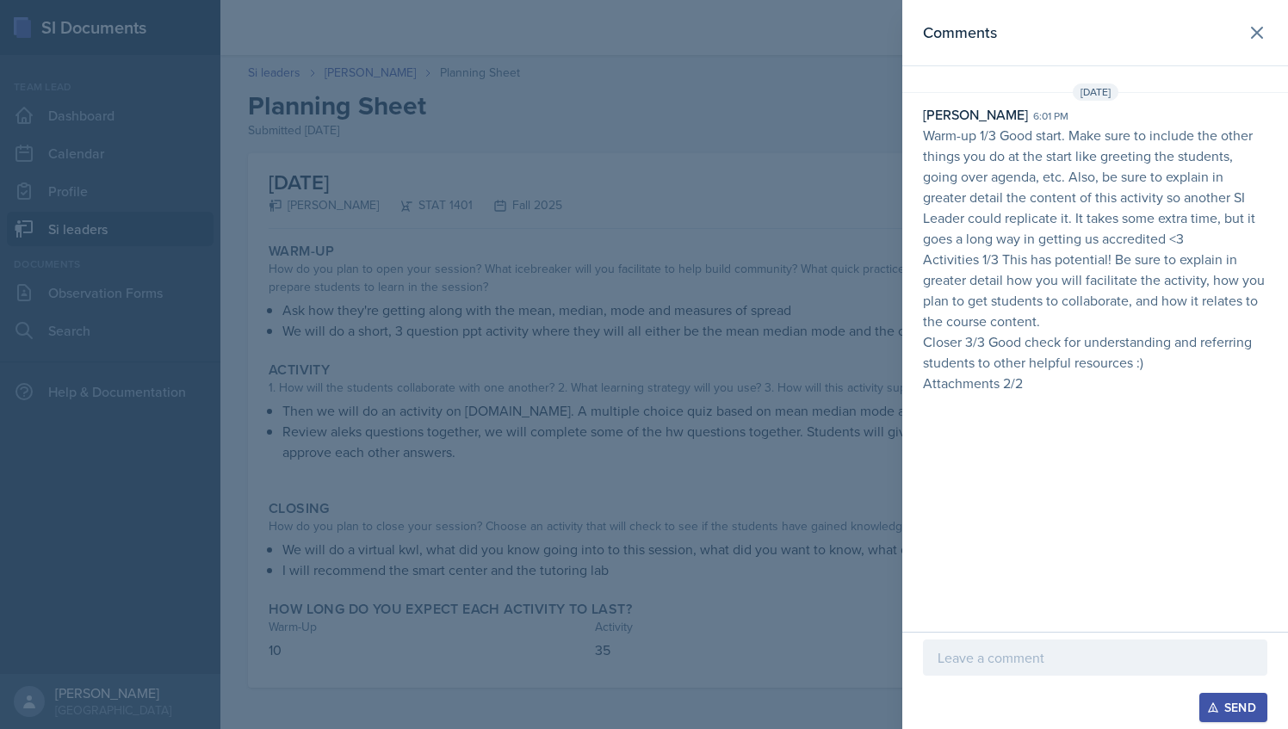
click at [752, 213] on div at bounding box center [644, 364] width 1288 height 729
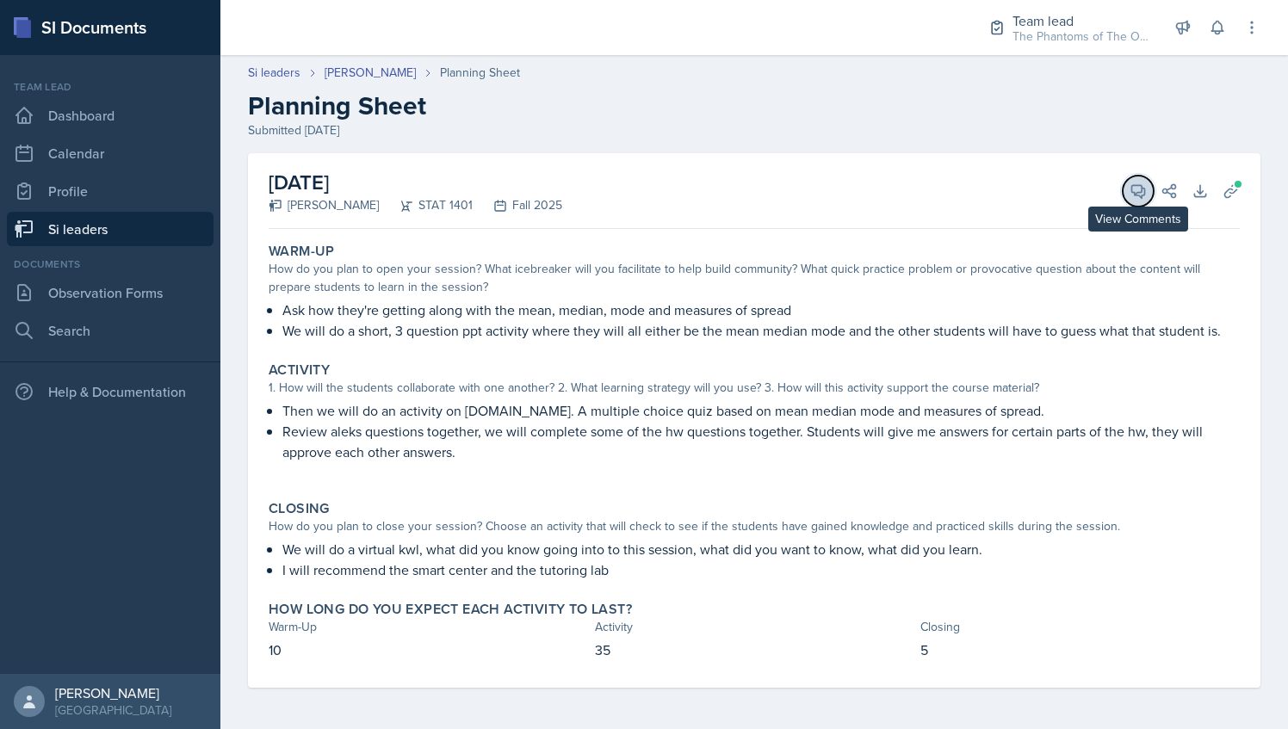
click at [1145, 196] on icon at bounding box center [1137, 191] width 17 height 17
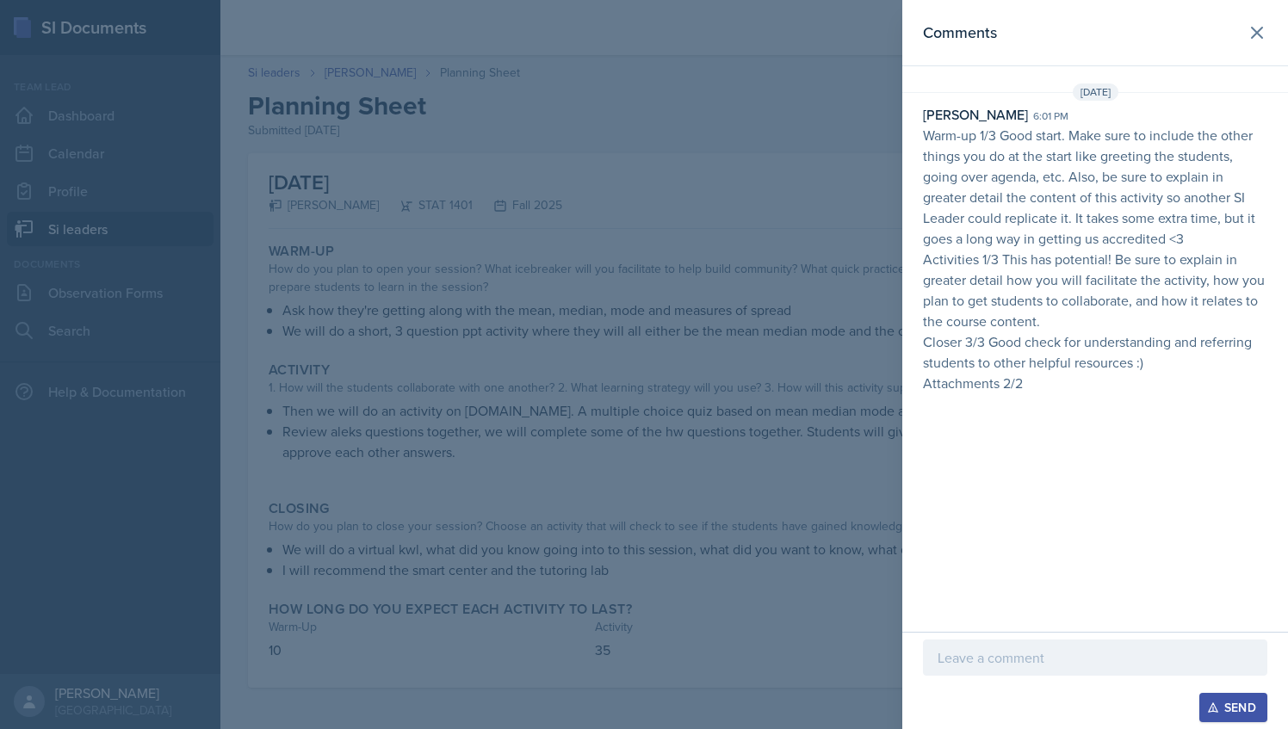
click at [710, 257] on div at bounding box center [644, 364] width 1288 height 729
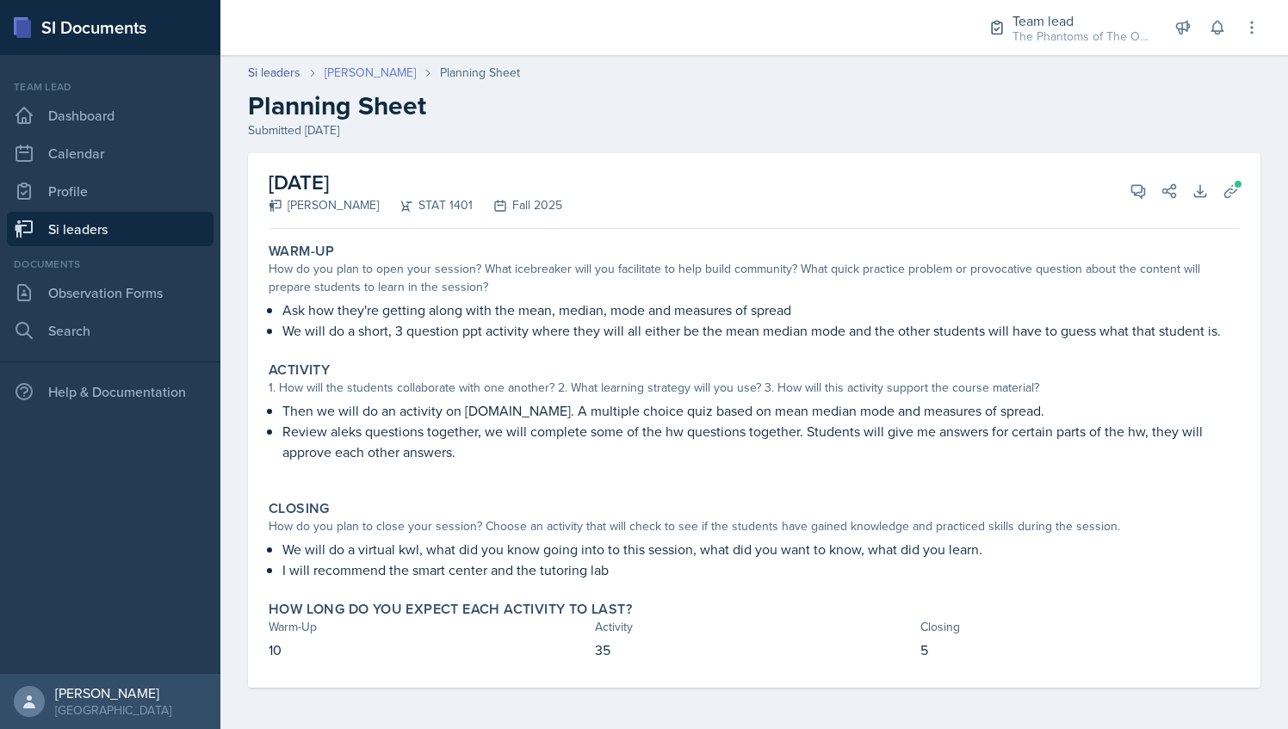
click at [365, 70] on link "[PERSON_NAME]" at bounding box center [370, 73] width 91 height 18
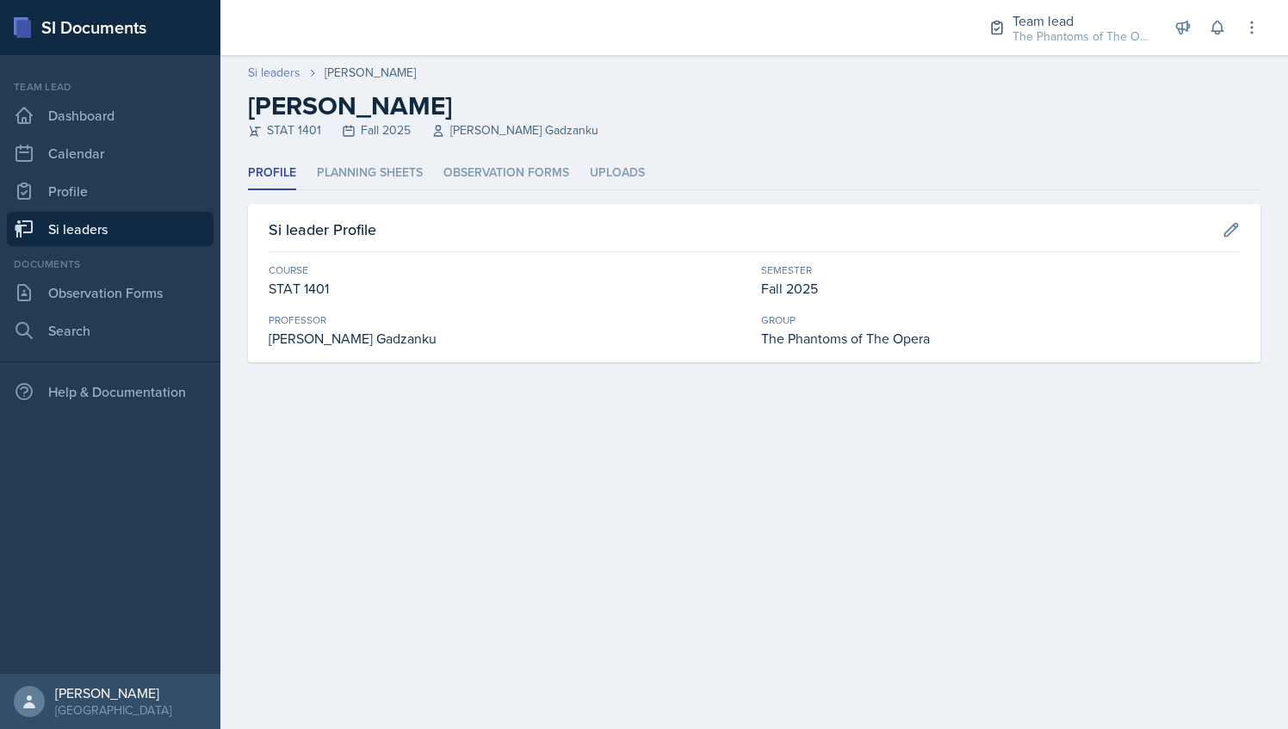
click at [284, 77] on link "Si leaders" at bounding box center [274, 73] width 53 height 18
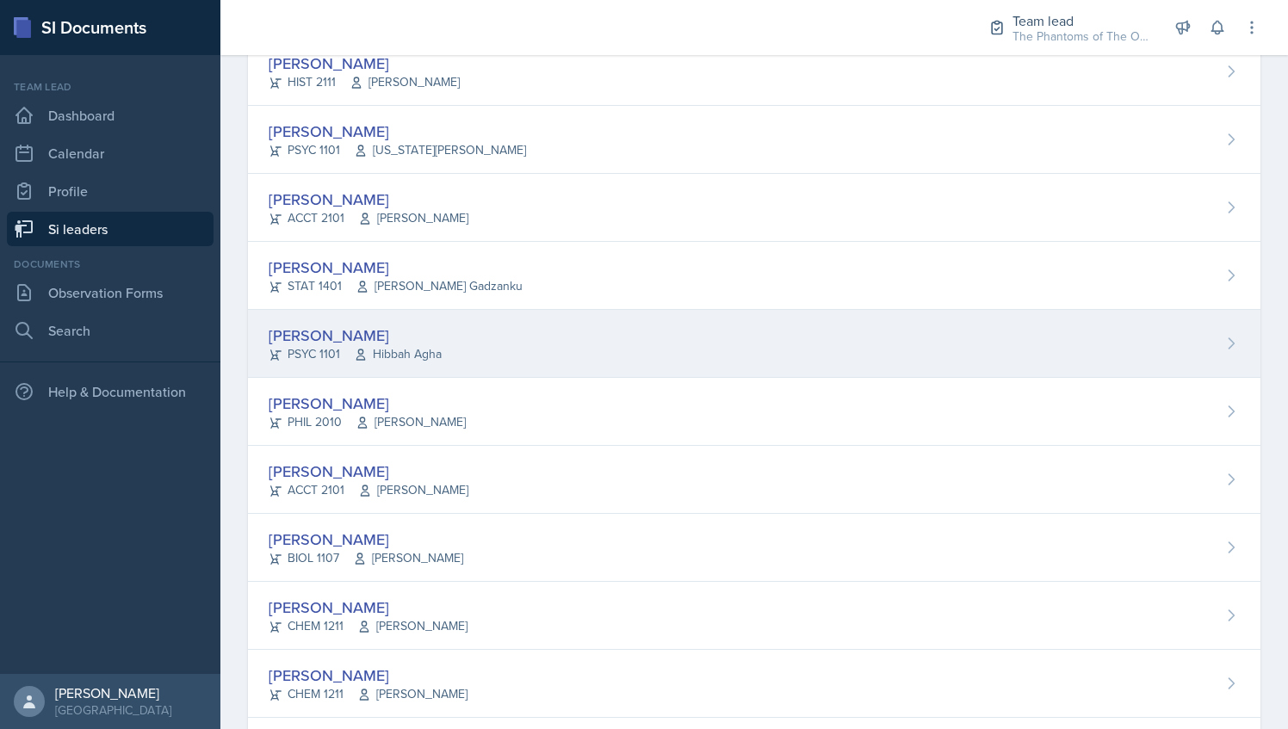
scroll to position [799, 0]
click at [558, 319] on div "[PERSON_NAME] PSYC 1101 Hibbah Agha" at bounding box center [754, 343] width 1012 height 68
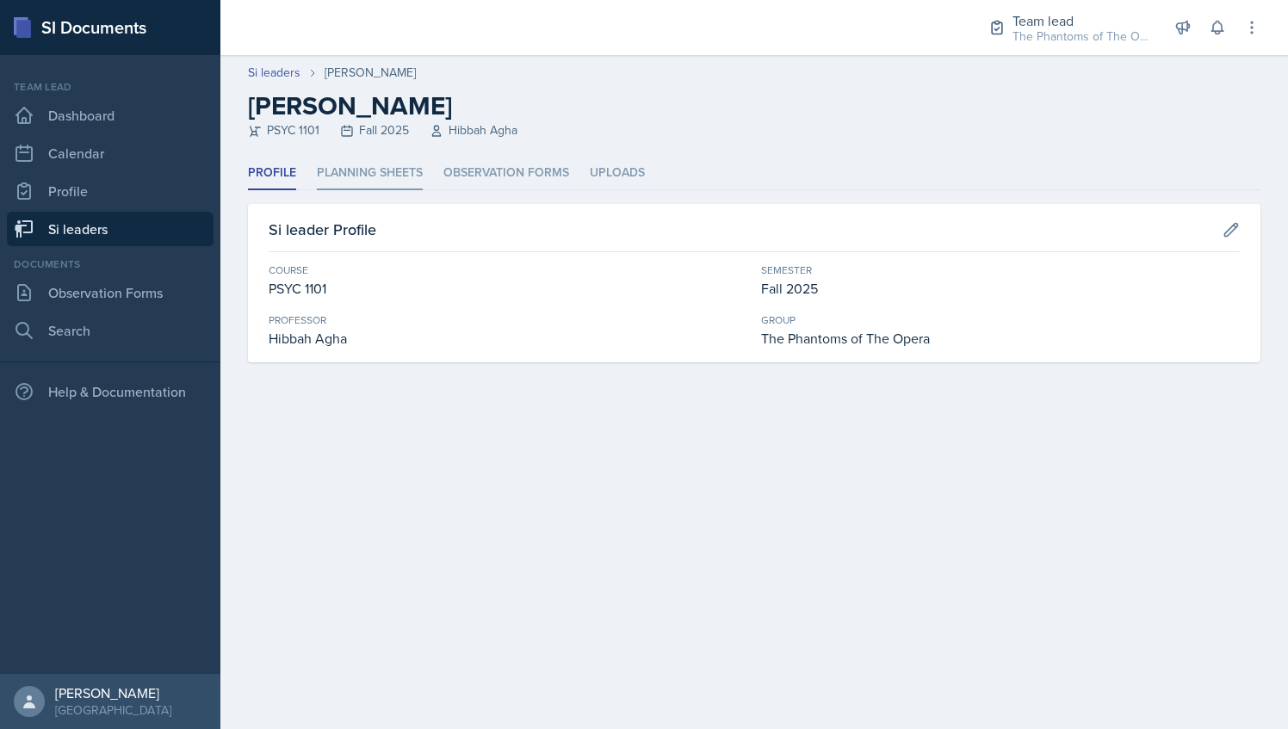
click at [368, 168] on li "Planning Sheets" at bounding box center [370, 174] width 106 height 34
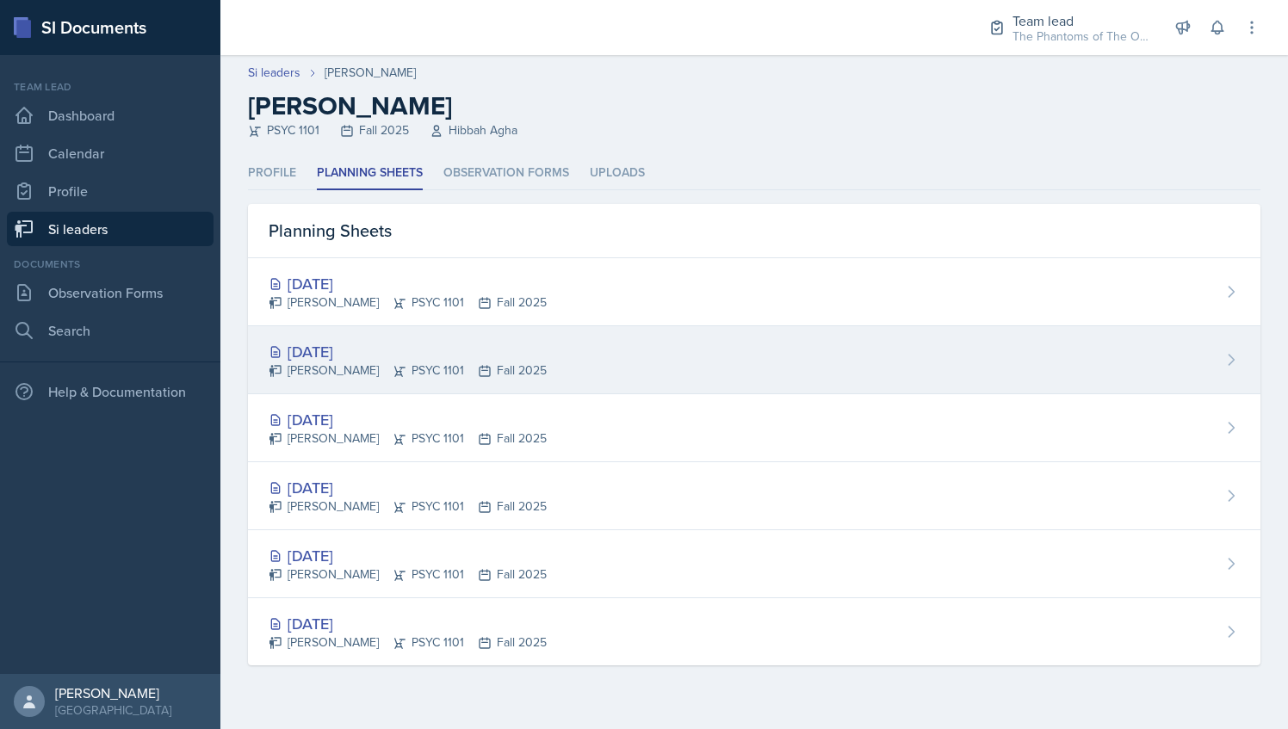
click at [496, 343] on div "[DATE]" at bounding box center [408, 351] width 278 height 23
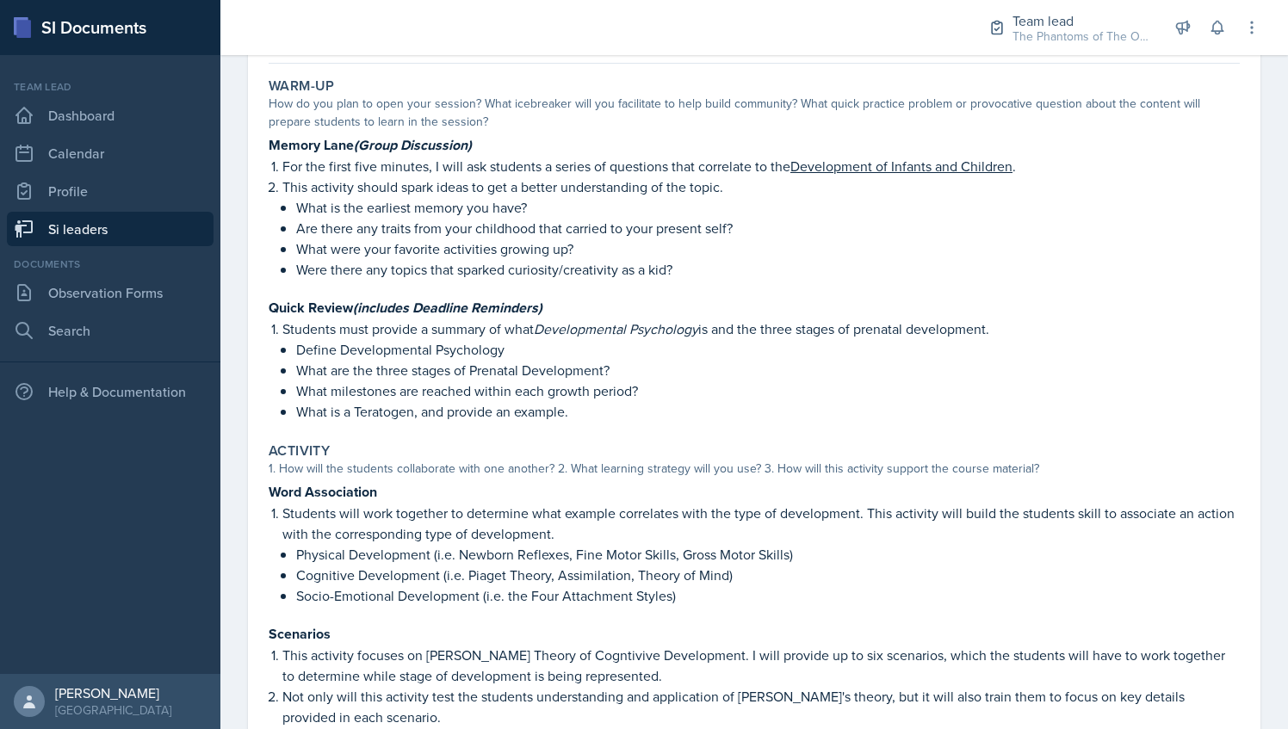
scroll to position [166, 0]
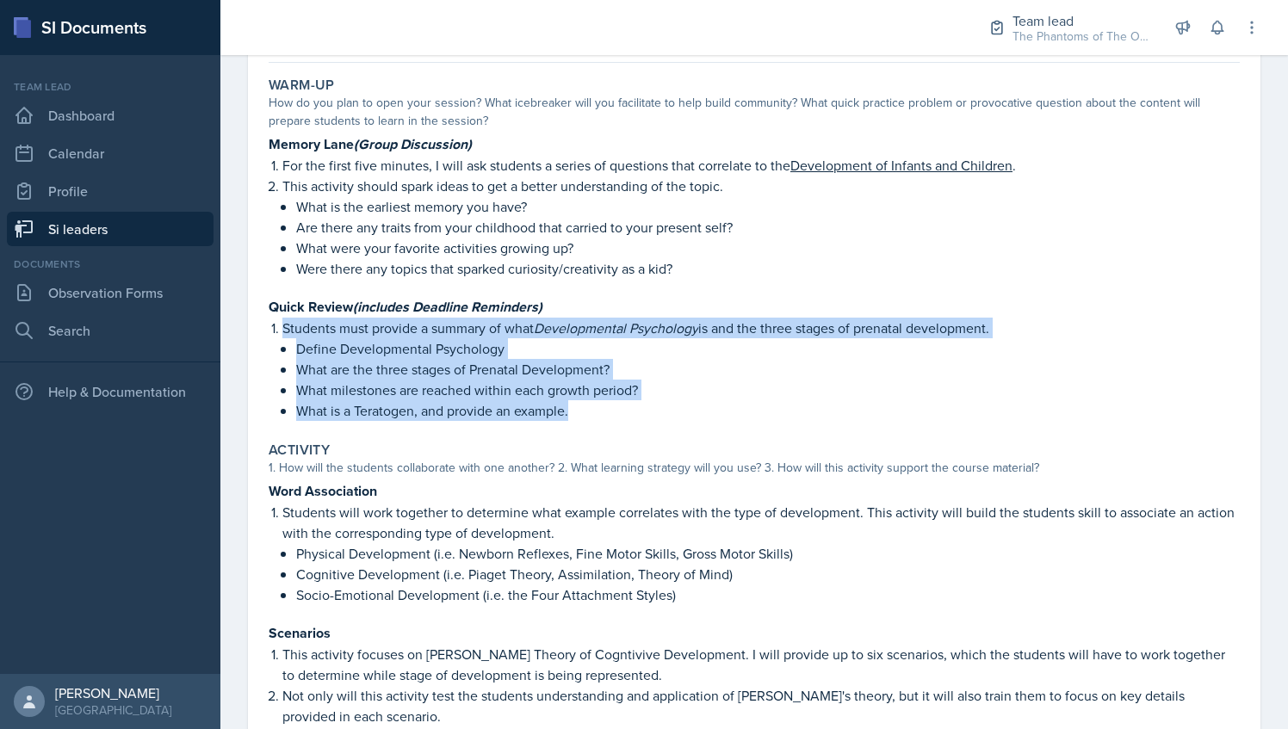
drag, startPoint x: 274, startPoint y: 324, endPoint x: 573, endPoint y: 413, distance: 312.7
click at [573, 413] on li "Students must provide a summary of what Developmental Psychology is and the thr…" at bounding box center [760, 369] width 957 height 103
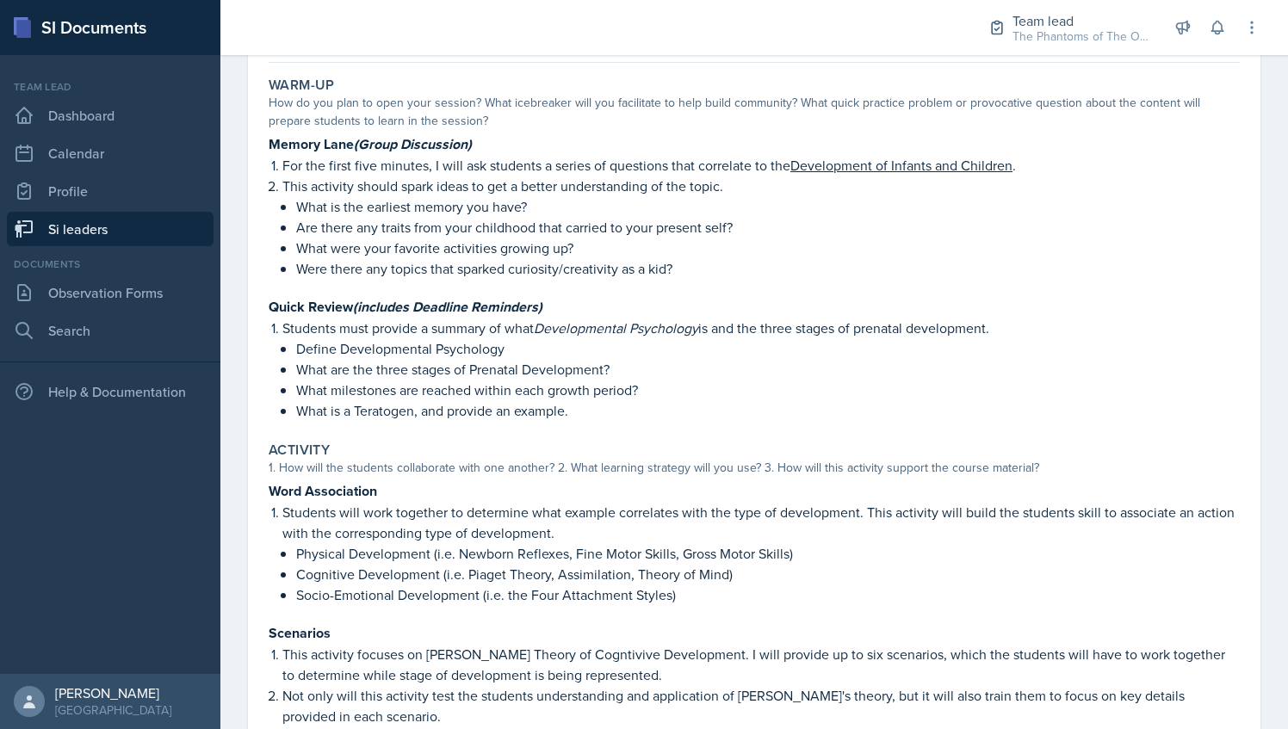
drag, startPoint x: 573, startPoint y: 413, endPoint x: 492, endPoint y: 470, distance: 98.9
click at [492, 470] on div "1. How will the students collaborate with one another? 2. What learning strateg…" at bounding box center [754, 468] width 971 height 18
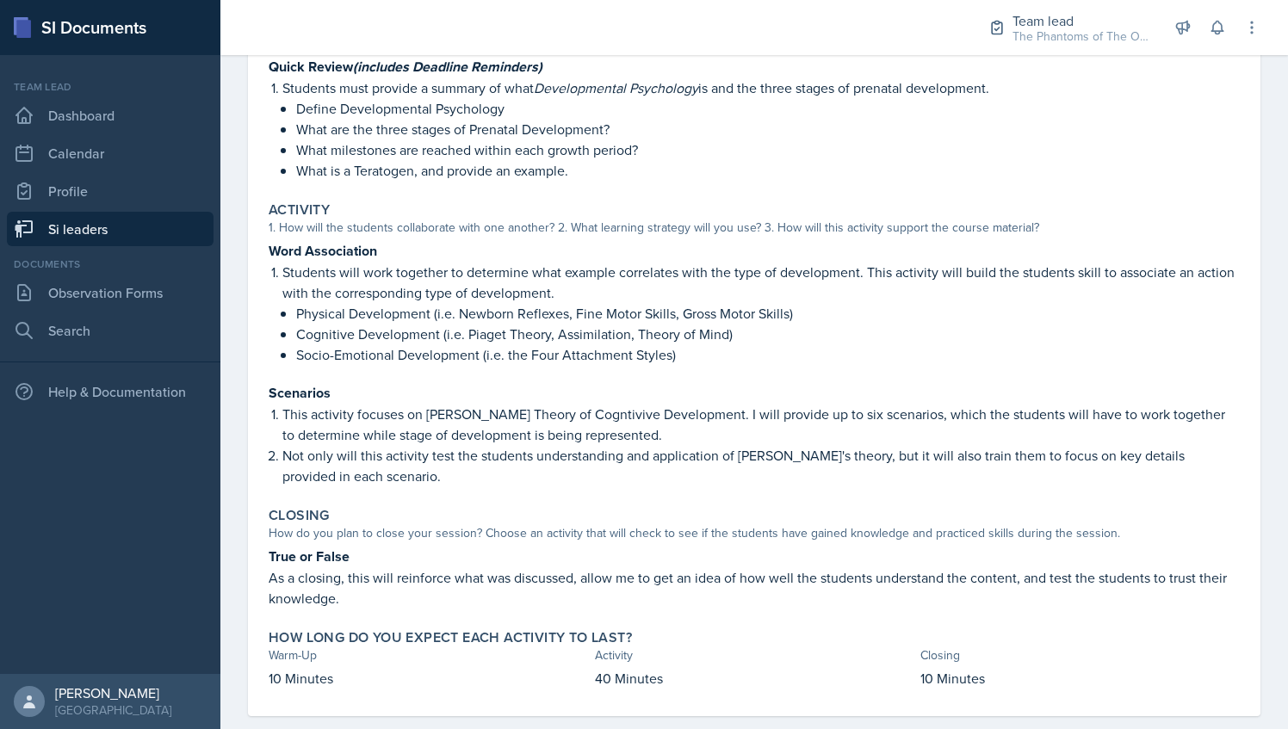
scroll to position [0, 0]
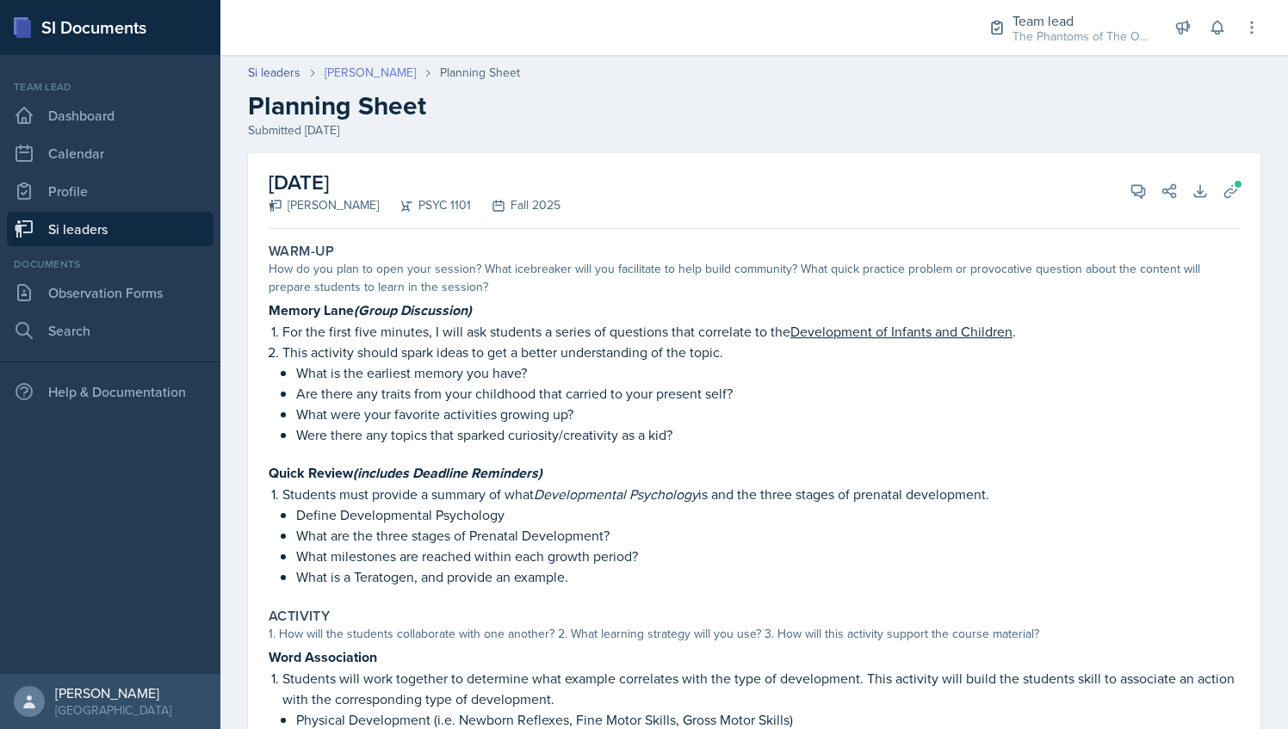
click at [375, 75] on link "[PERSON_NAME]" at bounding box center [370, 73] width 91 height 18
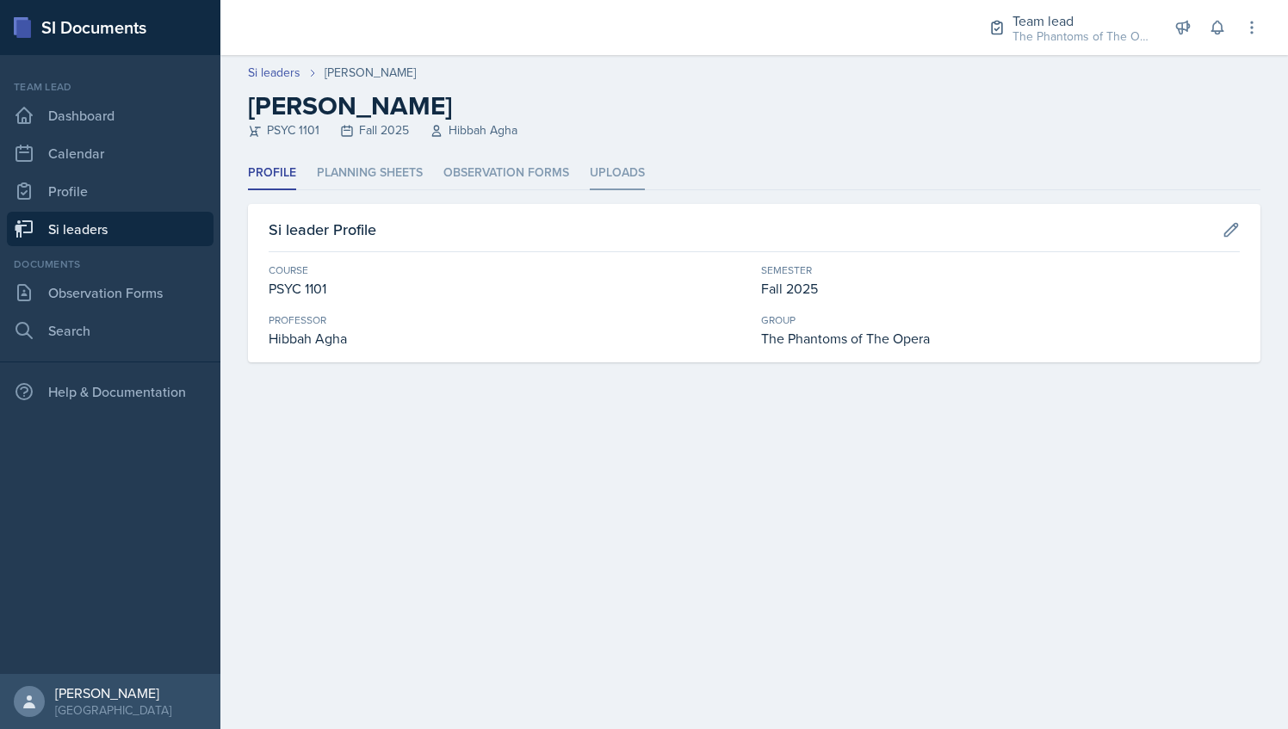
click at [617, 169] on li "Uploads" at bounding box center [617, 174] width 55 height 34
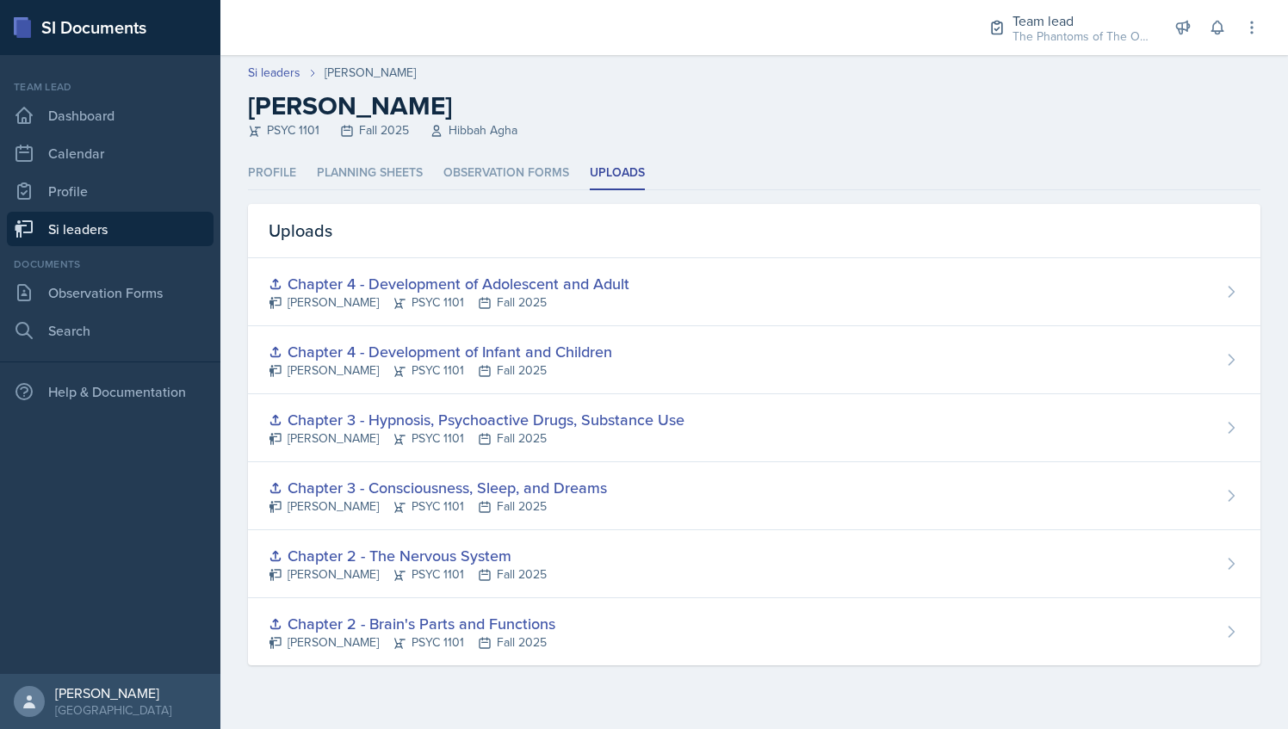
click at [332, 155] on header "Si leaders [PERSON_NAME] [PERSON_NAME] PSYC 1101 Fall 2025 Hibbah Agha" at bounding box center [753, 106] width 1067 height 102
click at [372, 178] on li "Planning Sheets" at bounding box center [370, 174] width 106 height 34
